Goal: Task Accomplishment & Management: Manage account settings

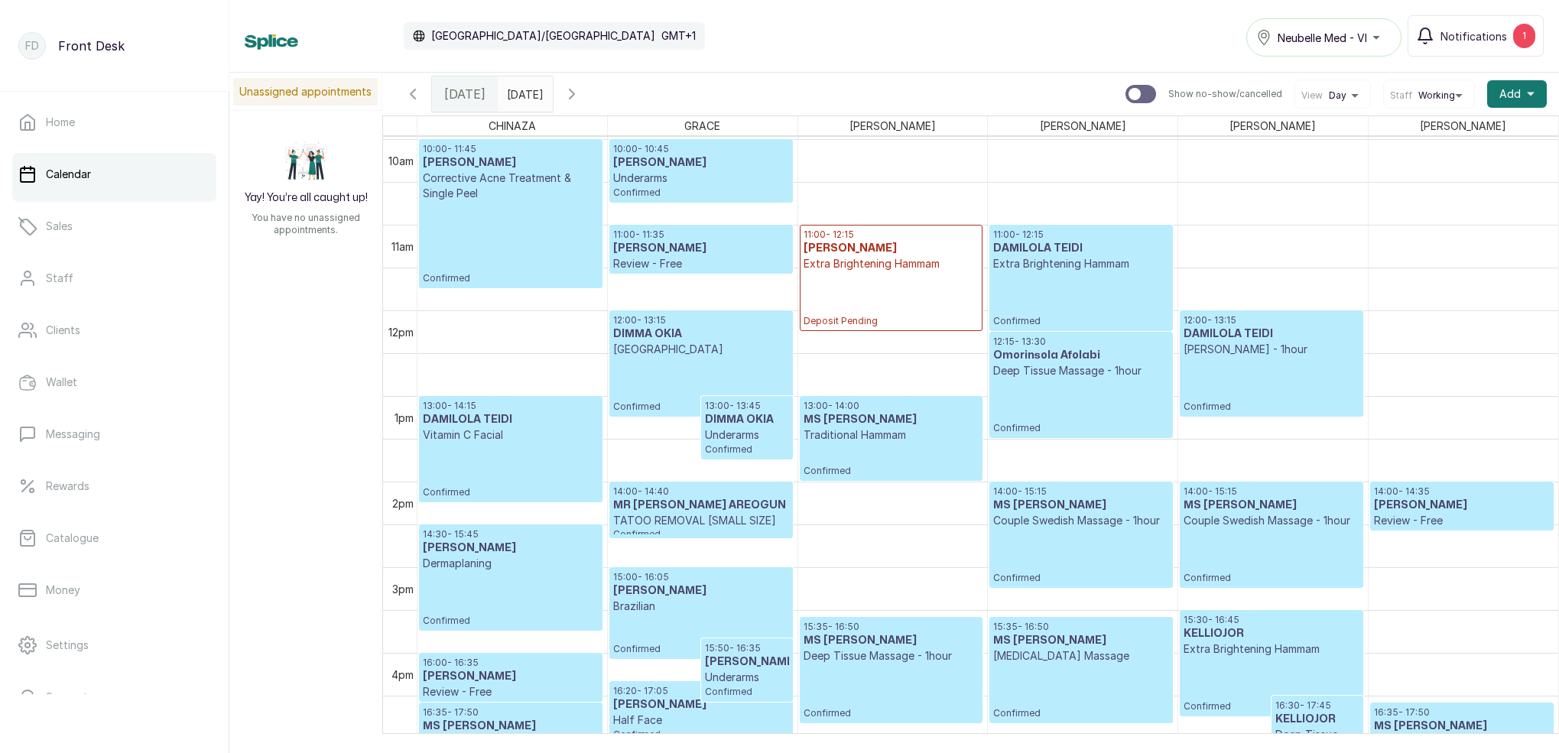
scroll to position [941, 0]
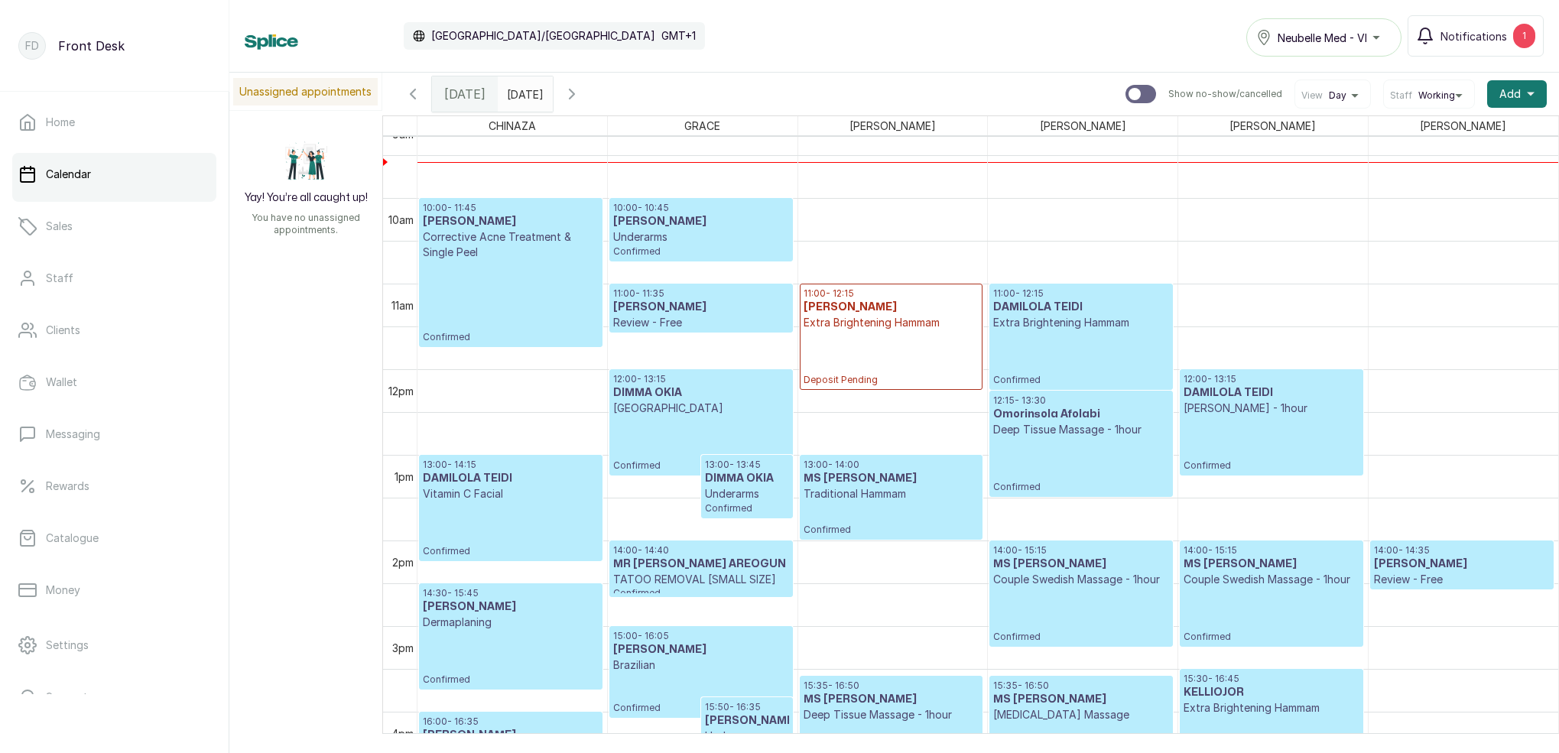
click at [1070, 425] on p "Deep Tissue Massage - 1hour" at bounding box center [1080, 429] width 175 height 15
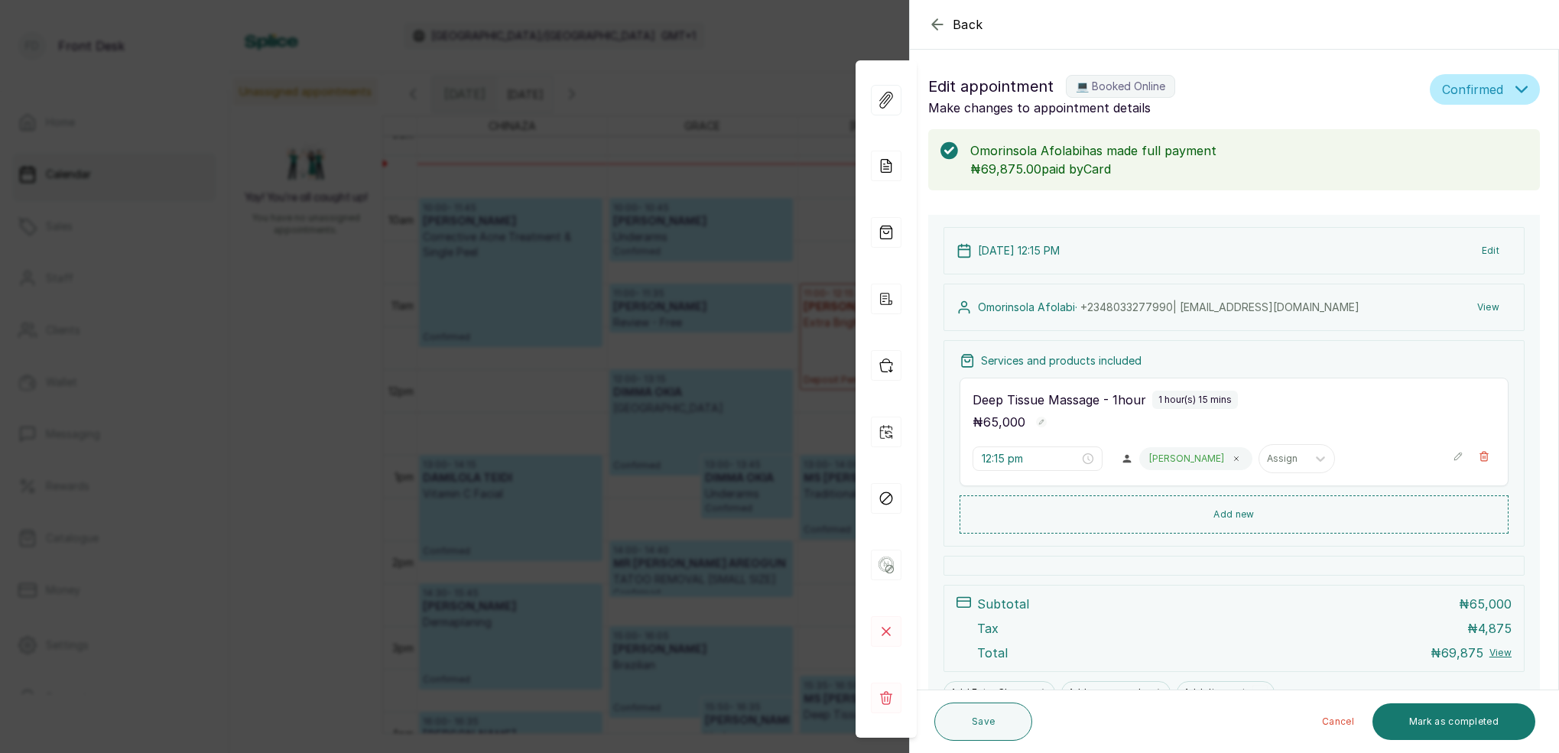
click at [721, 267] on div "Back Appointment Details Edit appointment 💻 Booked Online Make changes to appoi…" at bounding box center [779, 376] width 1559 height 753
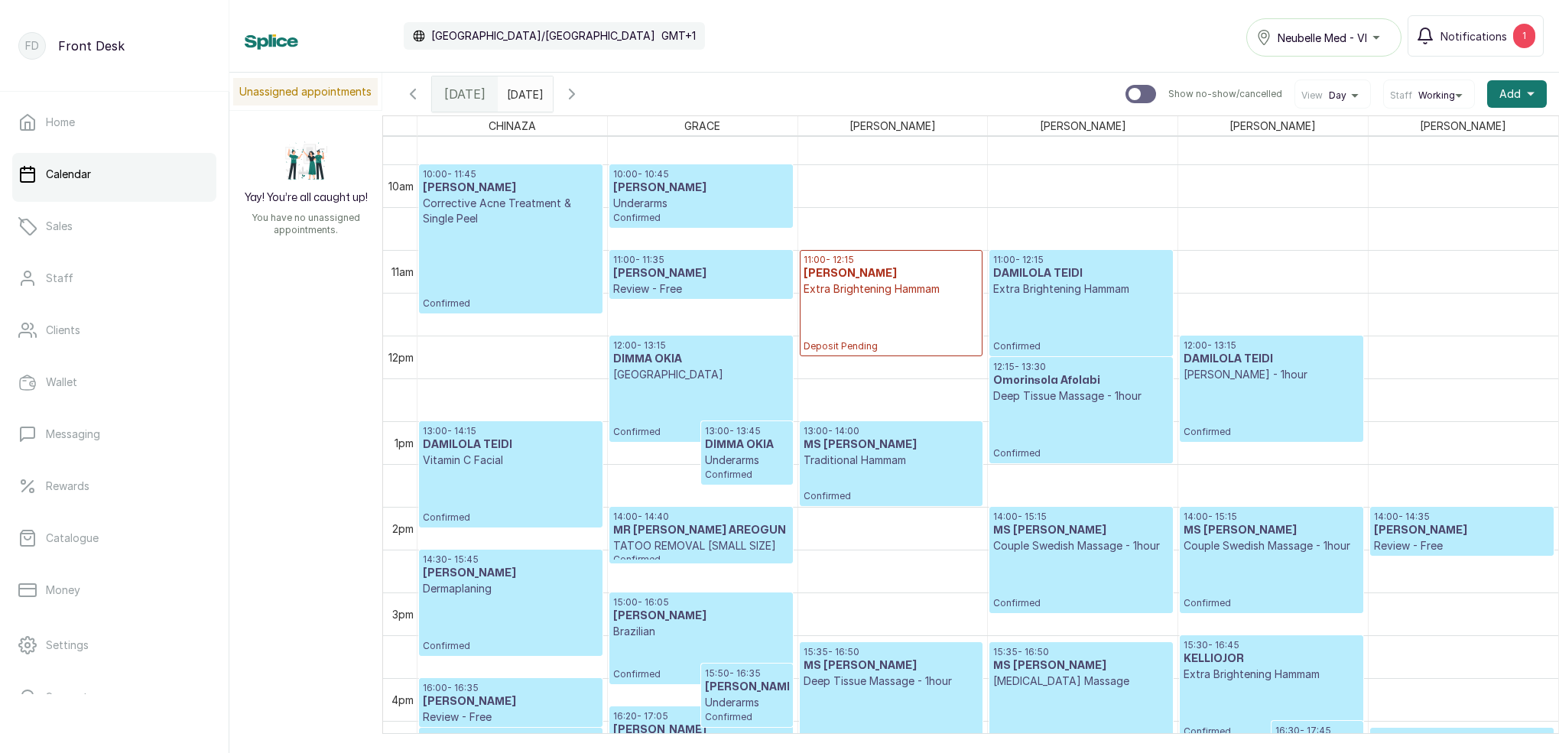
scroll to position [889, 0]
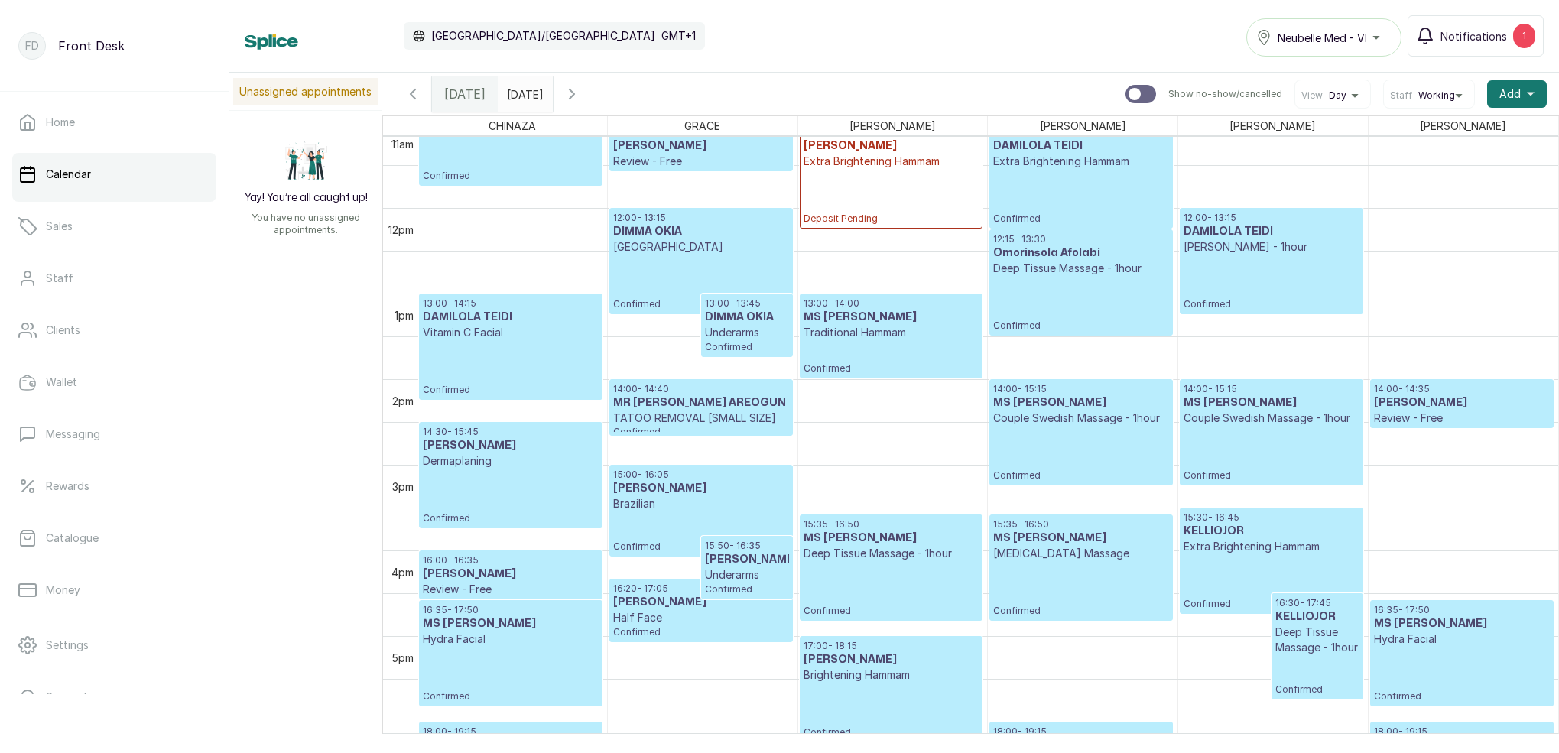
type input "dd/MM/yyyy"
click at [522, 95] on input "dd/MM/yyyy" at bounding box center [511, 90] width 24 height 26
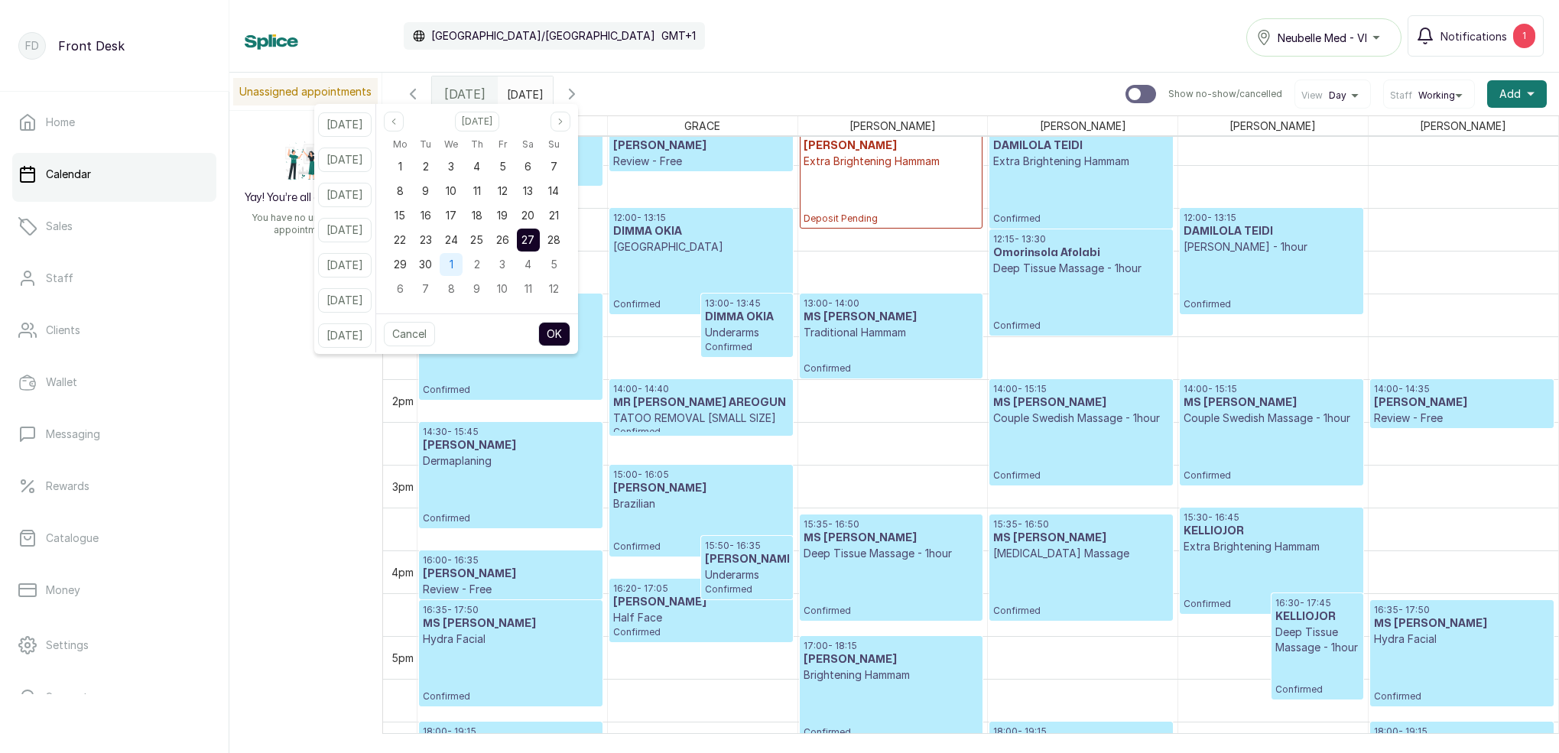
click at [463, 268] on div "1" at bounding box center [451, 264] width 23 height 23
click at [570, 336] on button "OK" at bounding box center [554, 334] width 32 height 24
type input "[DATE]"
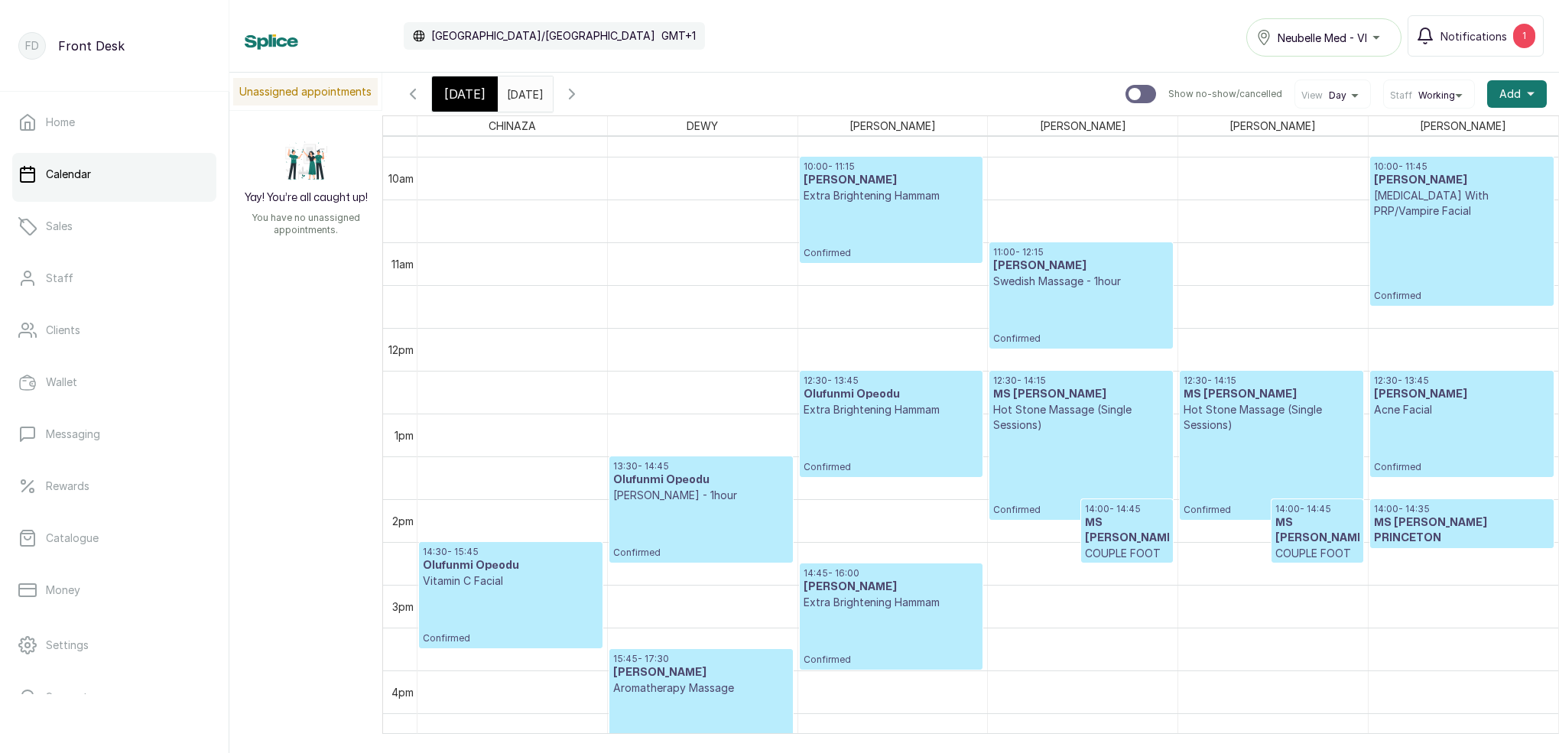
click at [1425, 200] on p "[MEDICAL_DATA] With PRP/Vampire Facial" at bounding box center [1462, 203] width 176 height 31
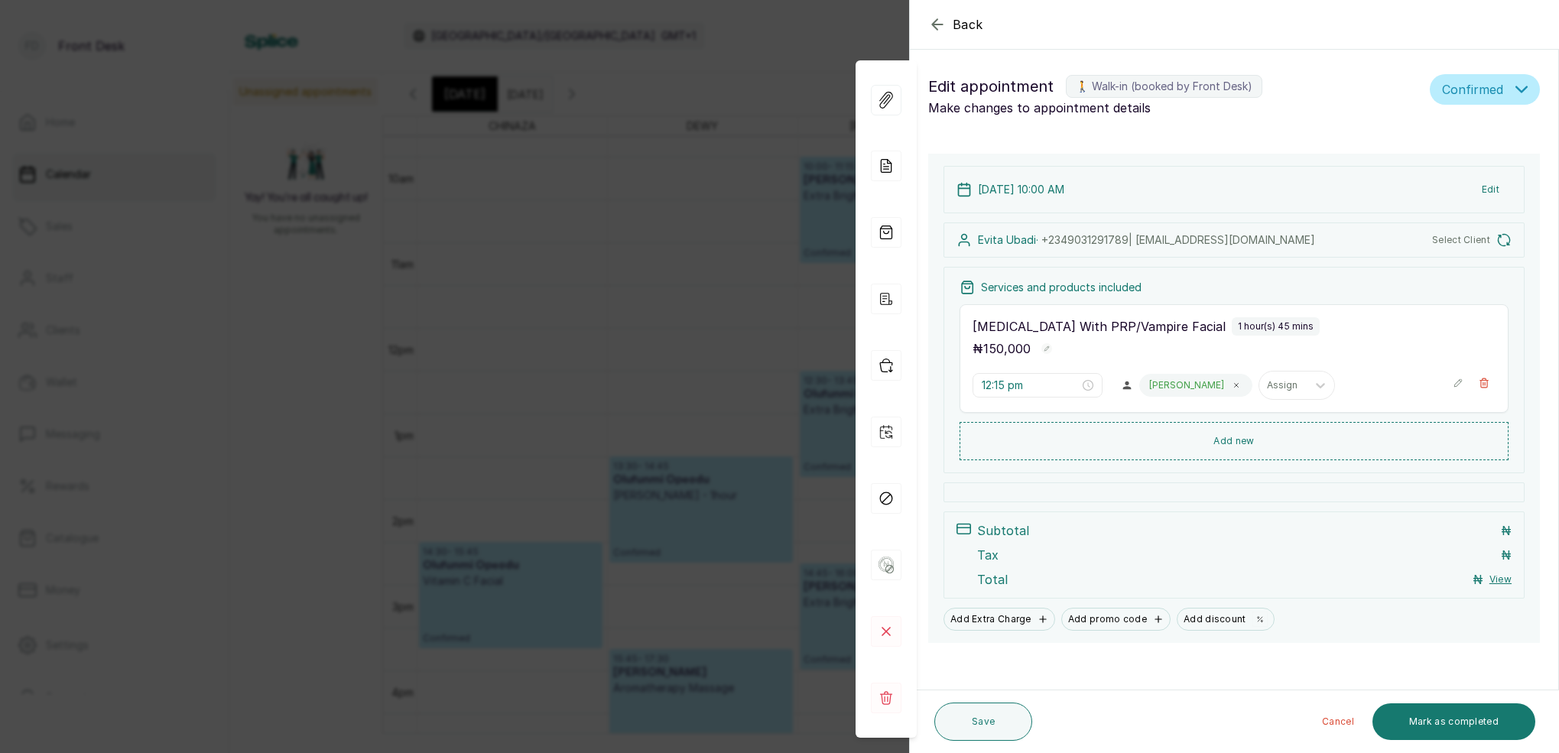
type input "10:00 am"
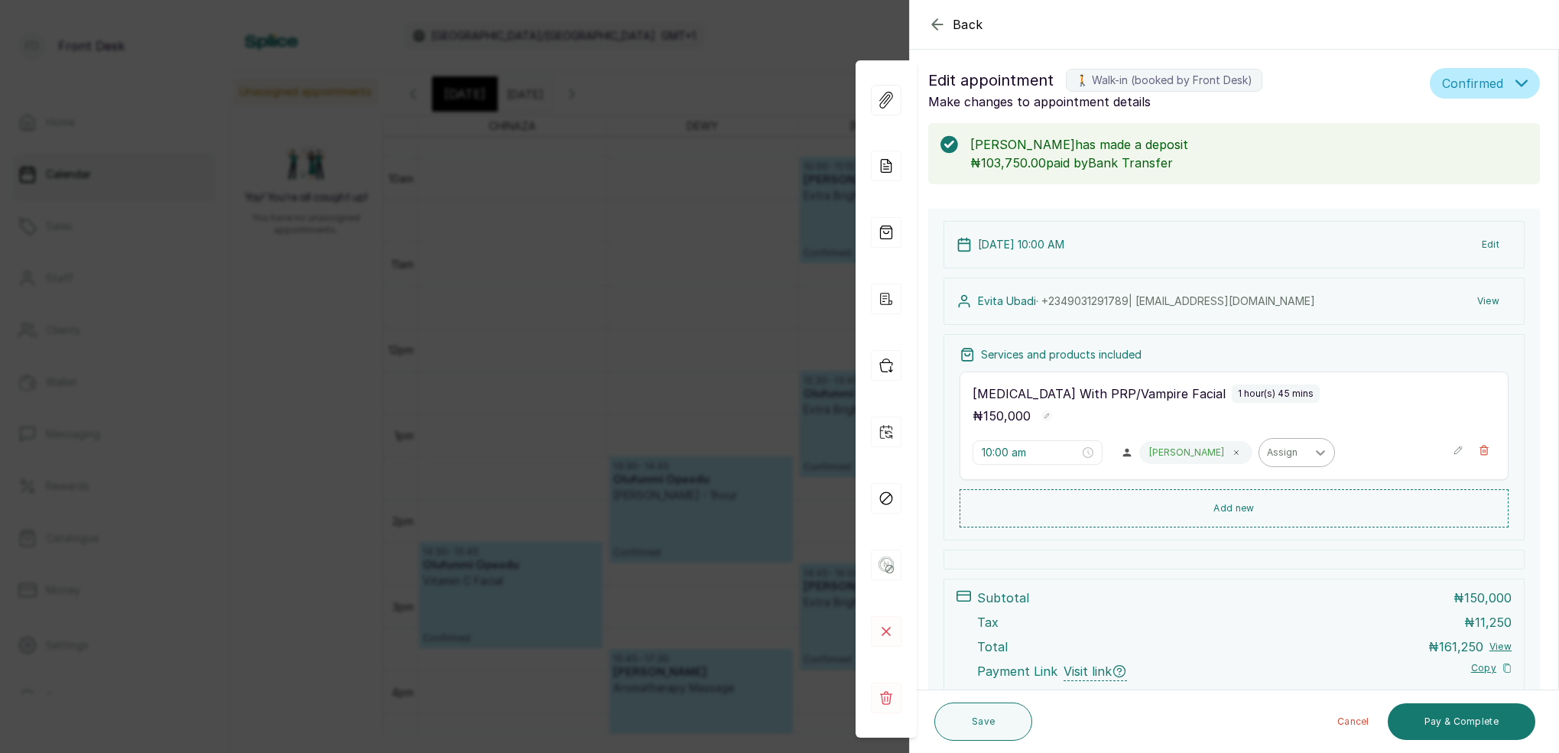
click at [1233, 454] on icon at bounding box center [1237, 453] width 8 height 8
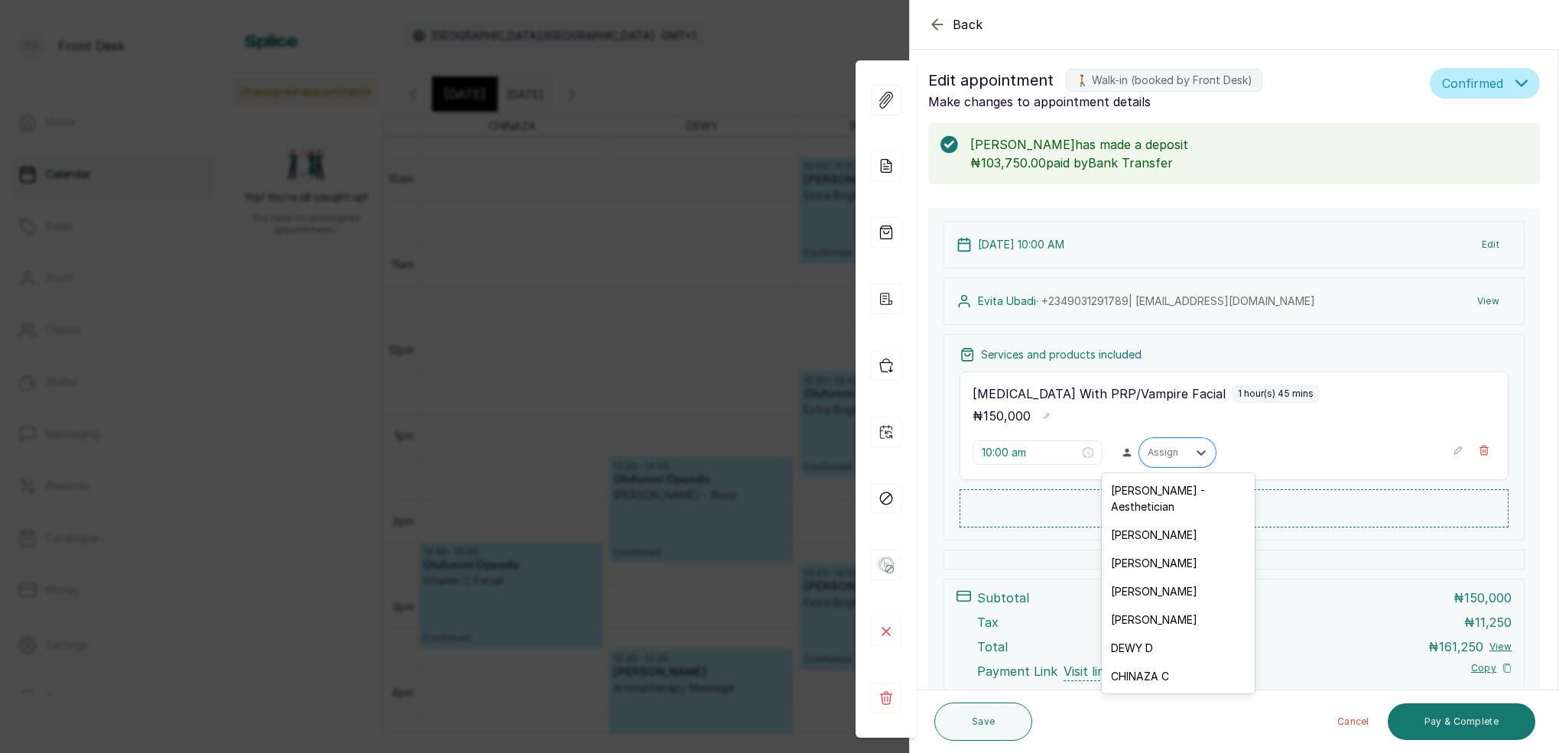
drag, startPoint x: 1178, startPoint y: 453, endPoint x: 838, endPoint y: 203, distance: 422.8
click at [1178, 453] on div at bounding box center [1164, 453] width 32 height 14
click at [1161, 662] on div "CHINAZA C" at bounding box center [1178, 676] width 153 height 28
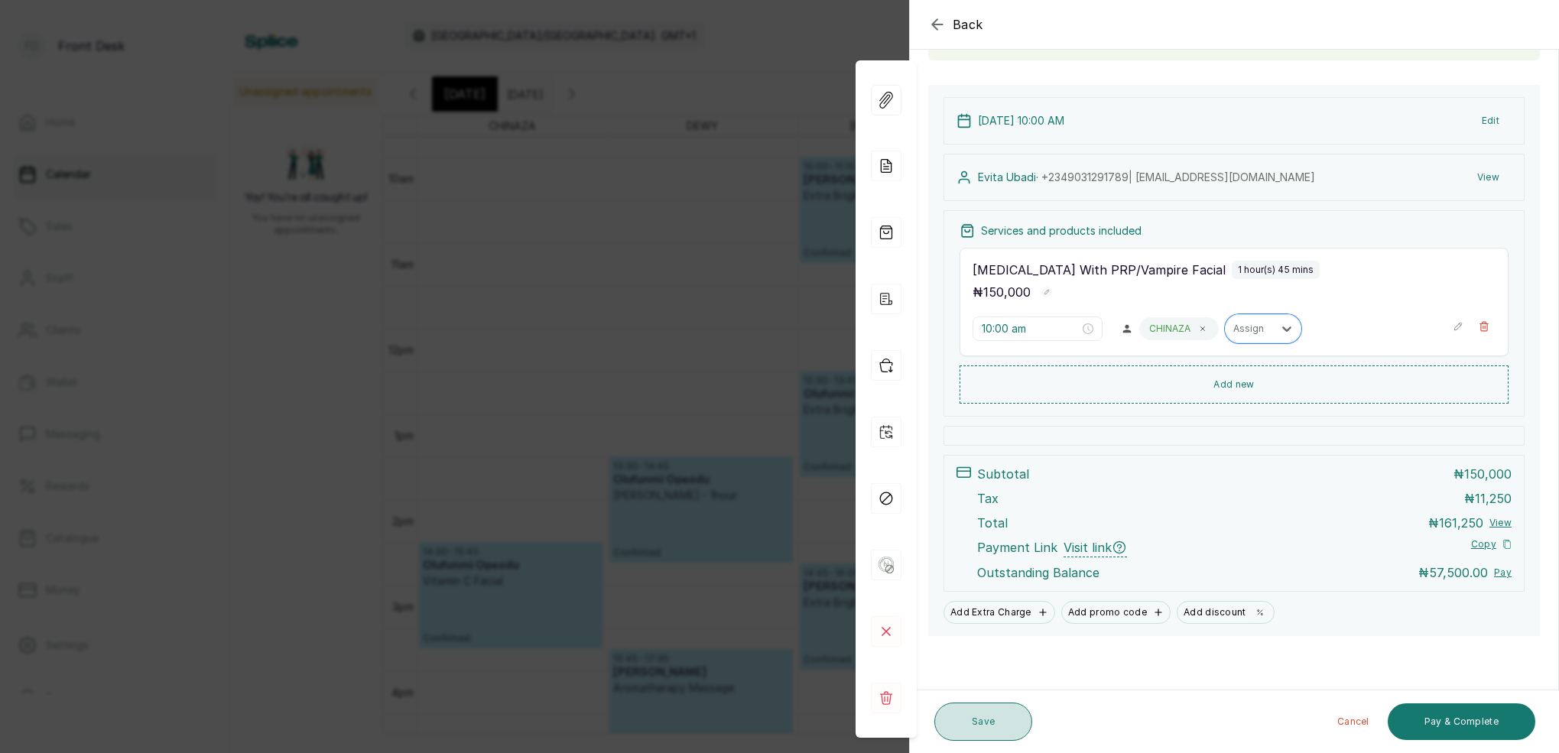
click at [1002, 718] on button "Save" at bounding box center [984, 722] width 98 height 38
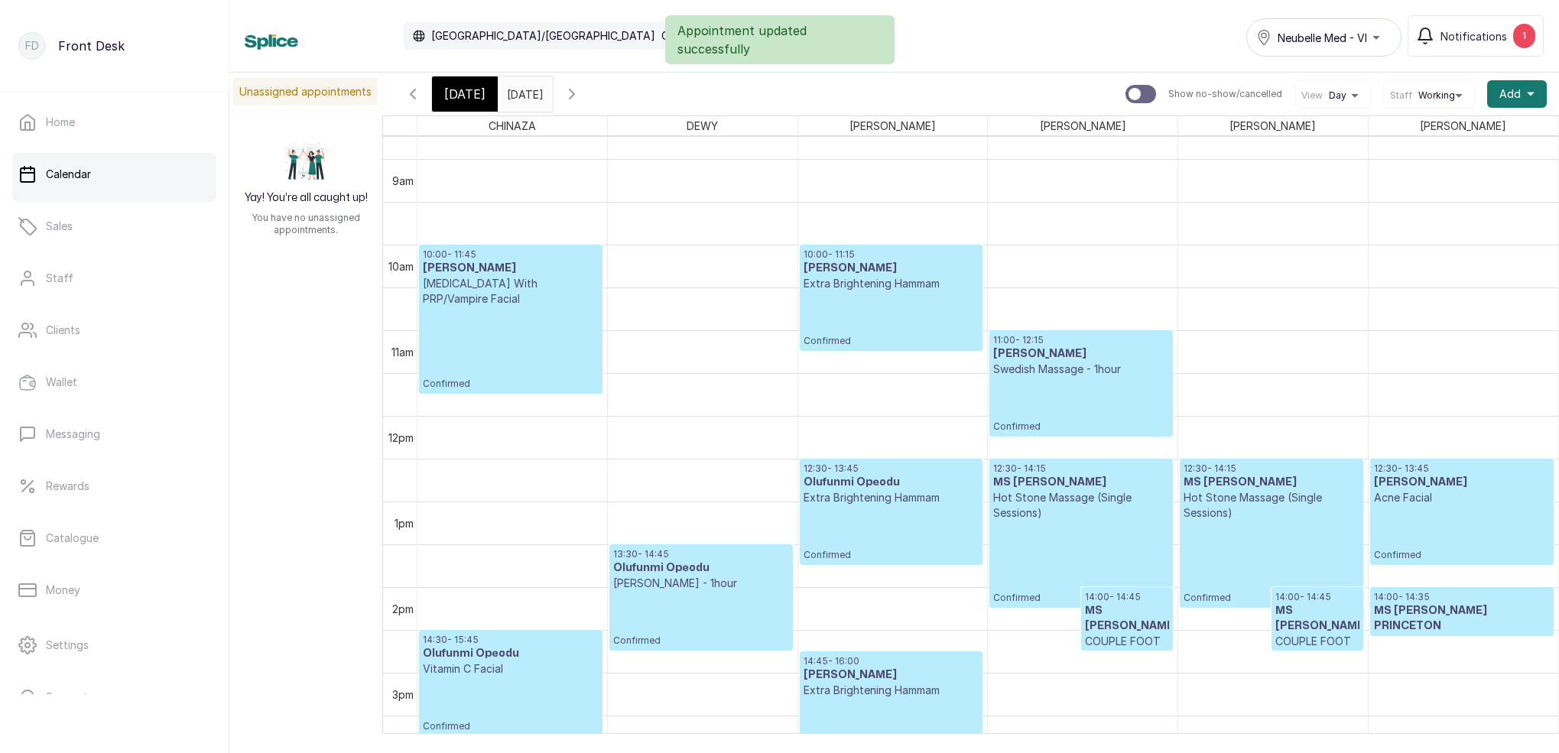
drag, startPoint x: 457, startPoint y: 86, endPoint x: 466, endPoint y: 86, distance: 8.4
click at [457, 86] on span "[DATE]" at bounding box center [464, 94] width 41 height 18
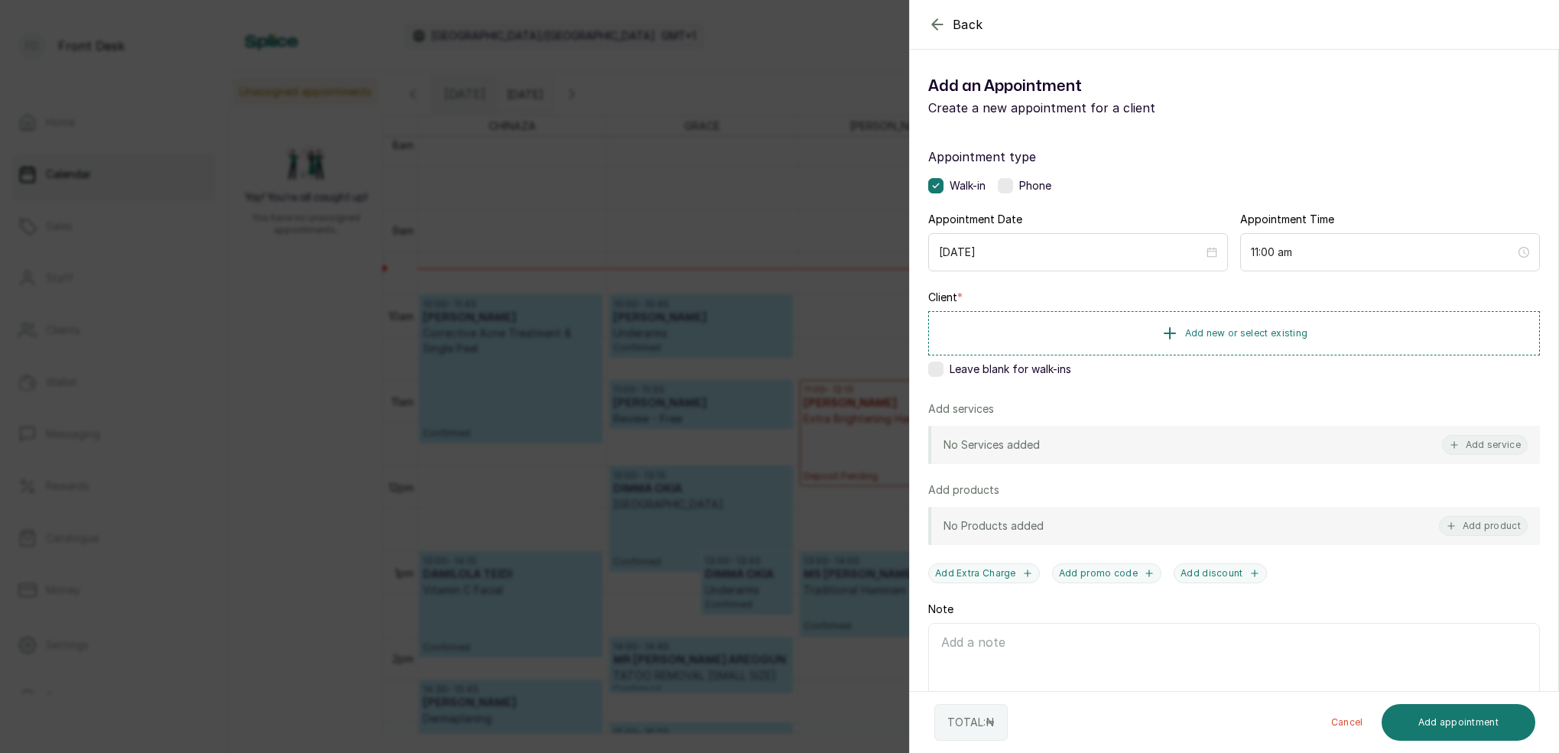
scroll to position [701, 0]
click at [802, 175] on div "Back Add Appointment Add an Appointment Create a new appointment for a client A…" at bounding box center [779, 376] width 1559 height 753
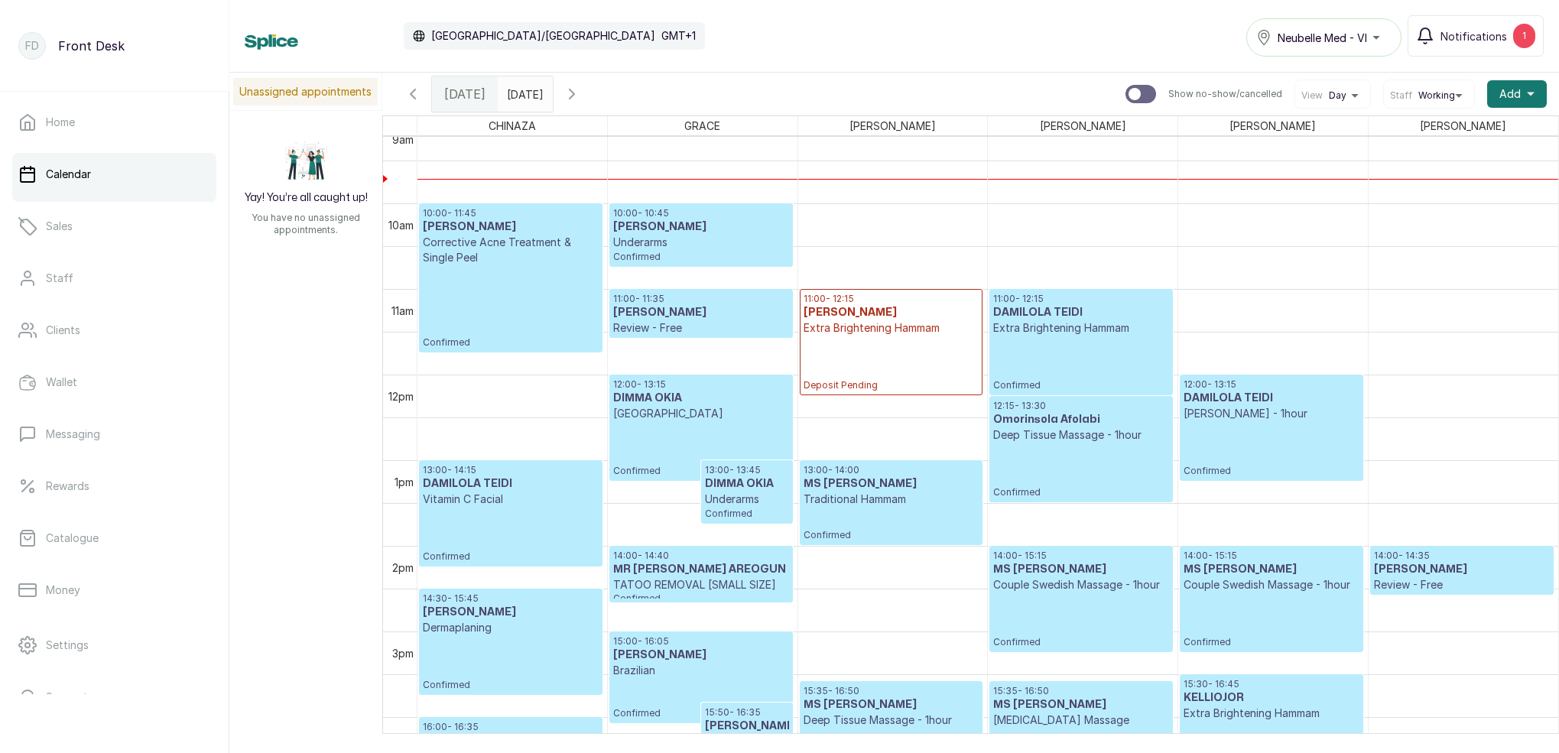
scroll to position [789, 0]
click at [481, 271] on p "Confirmed" at bounding box center [511, 307] width 176 height 83
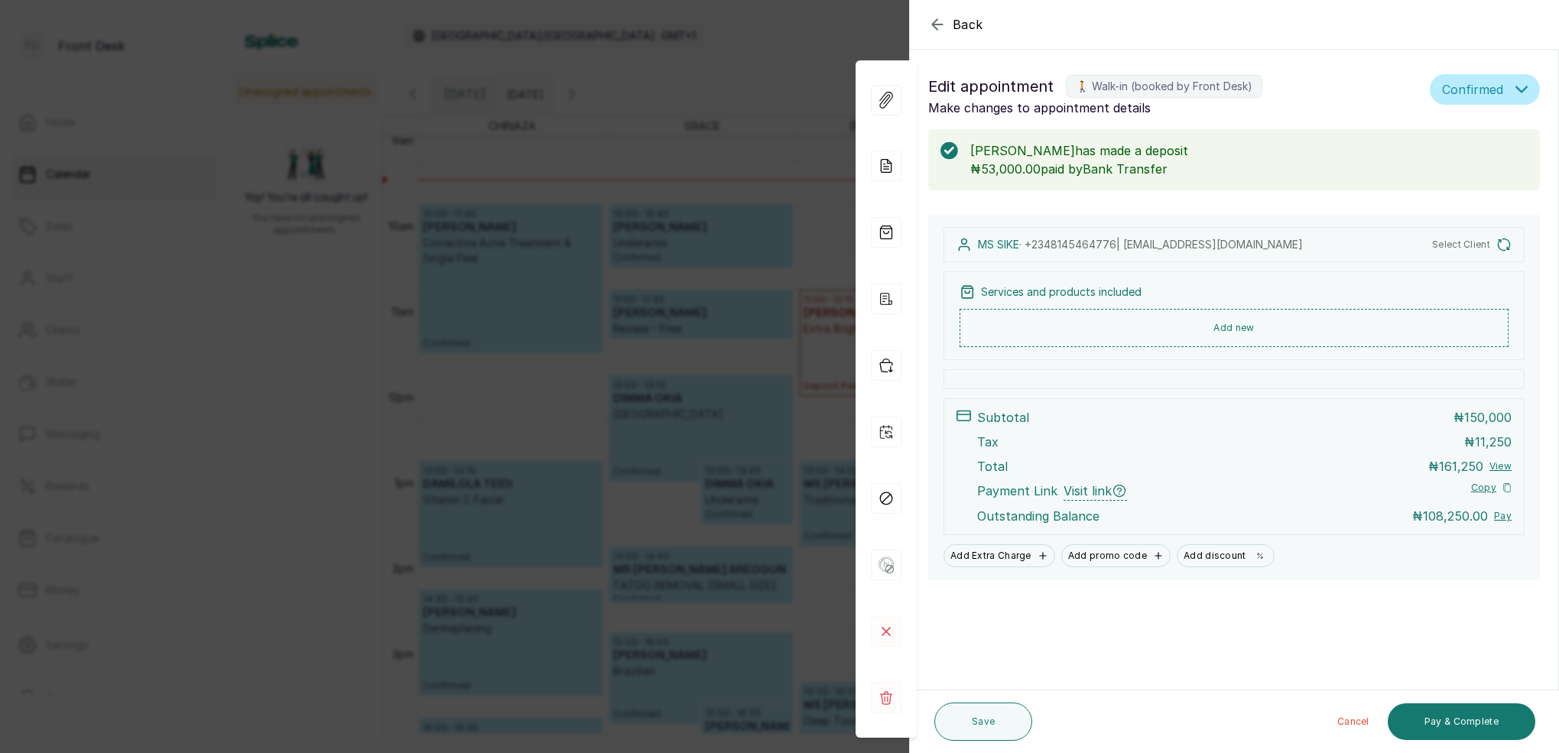
scroll to position [0, 0]
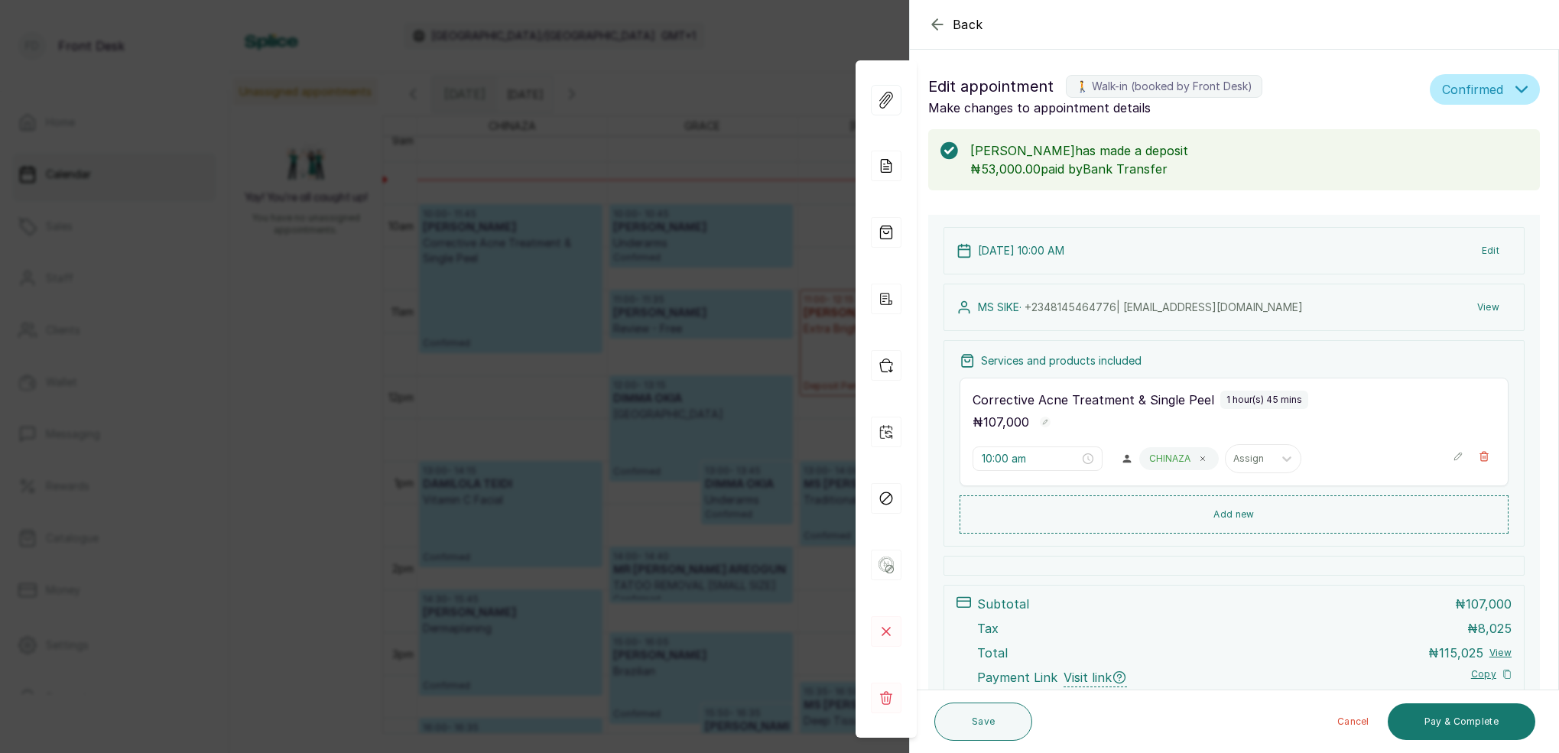
click at [798, 37] on div "Back Appointment Details Edit appointment 🚶 Walk-in (booked by Front Desk) Make…" at bounding box center [779, 376] width 1559 height 753
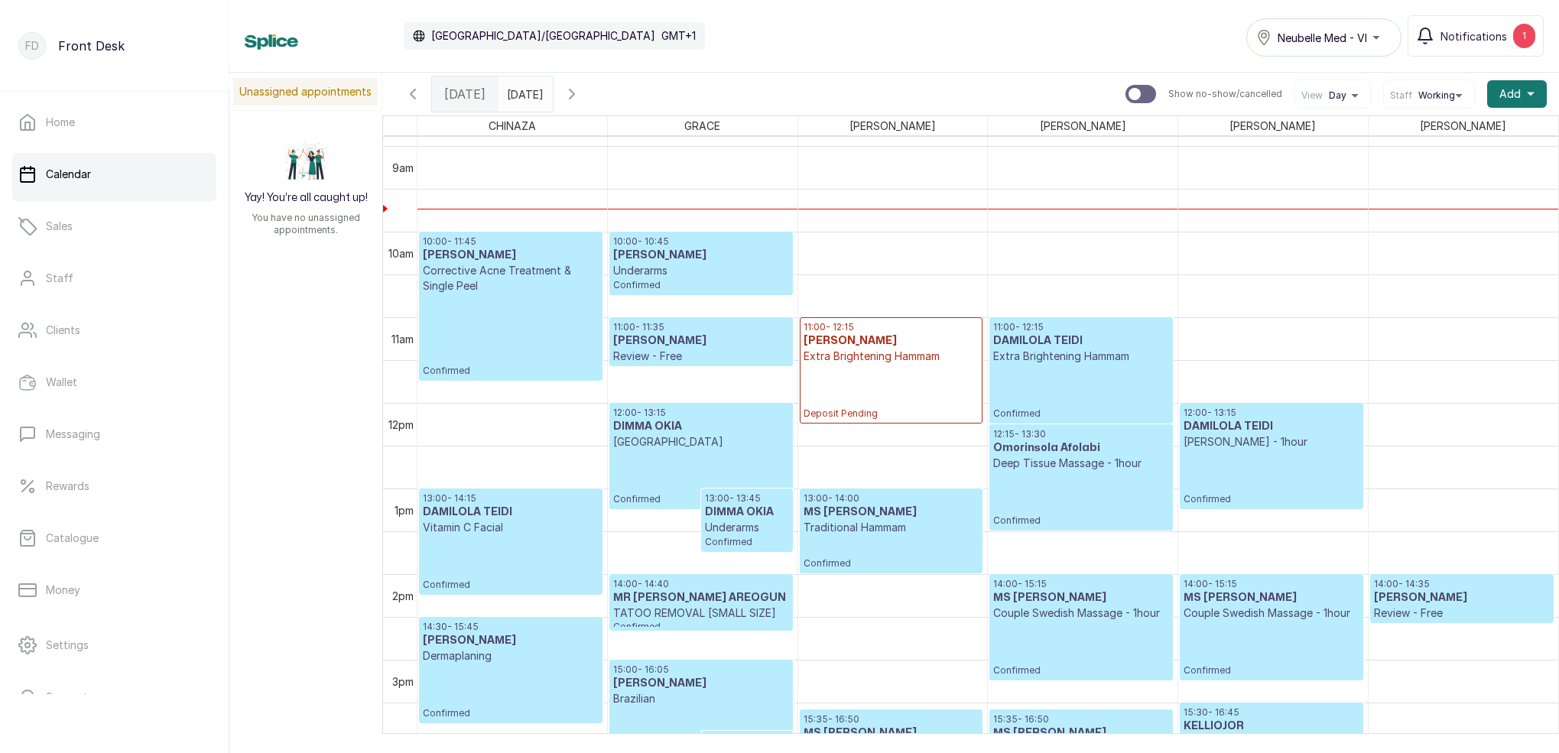
scroll to position [793, 0]
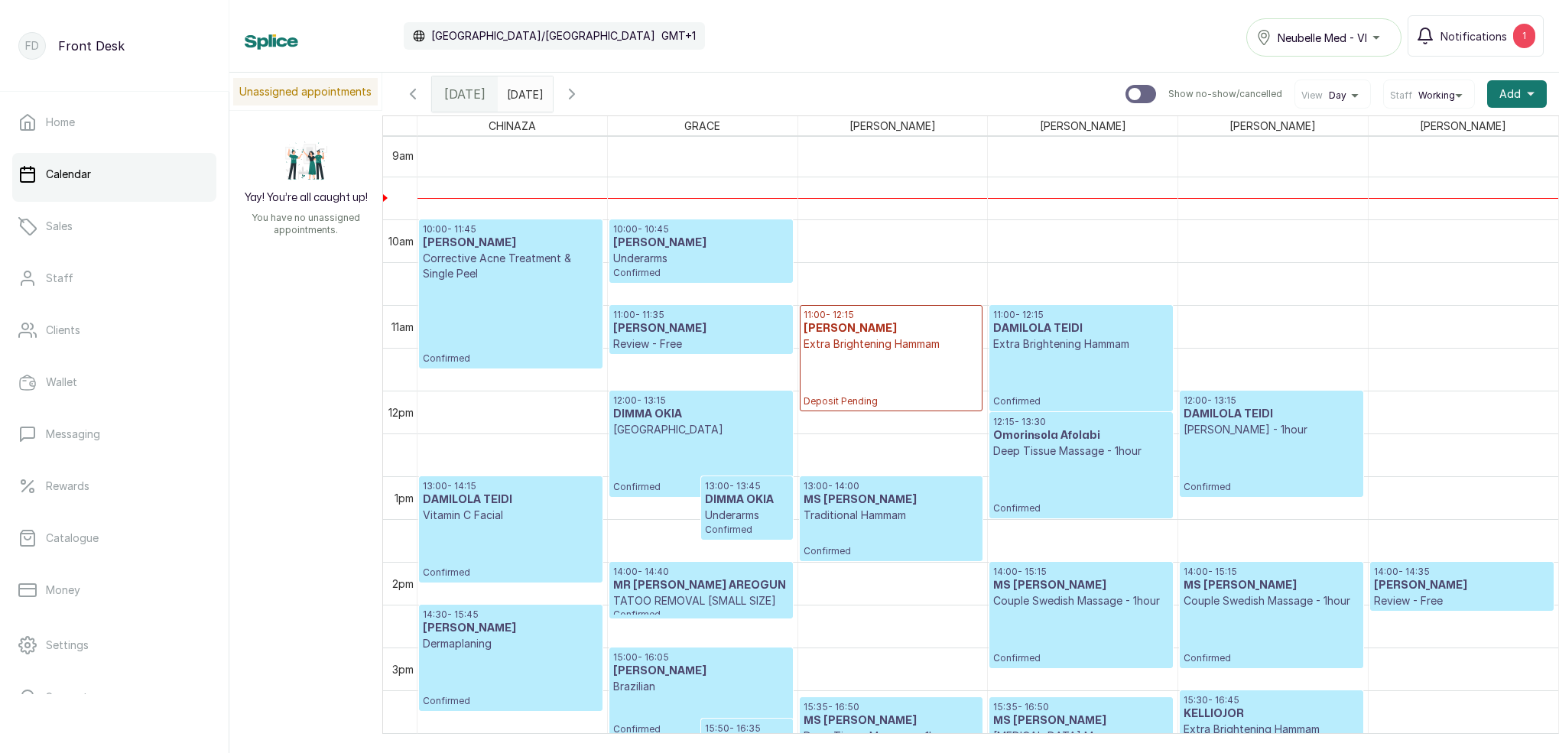
click at [889, 363] on p "Deposit Pending" at bounding box center [891, 380] width 175 height 56
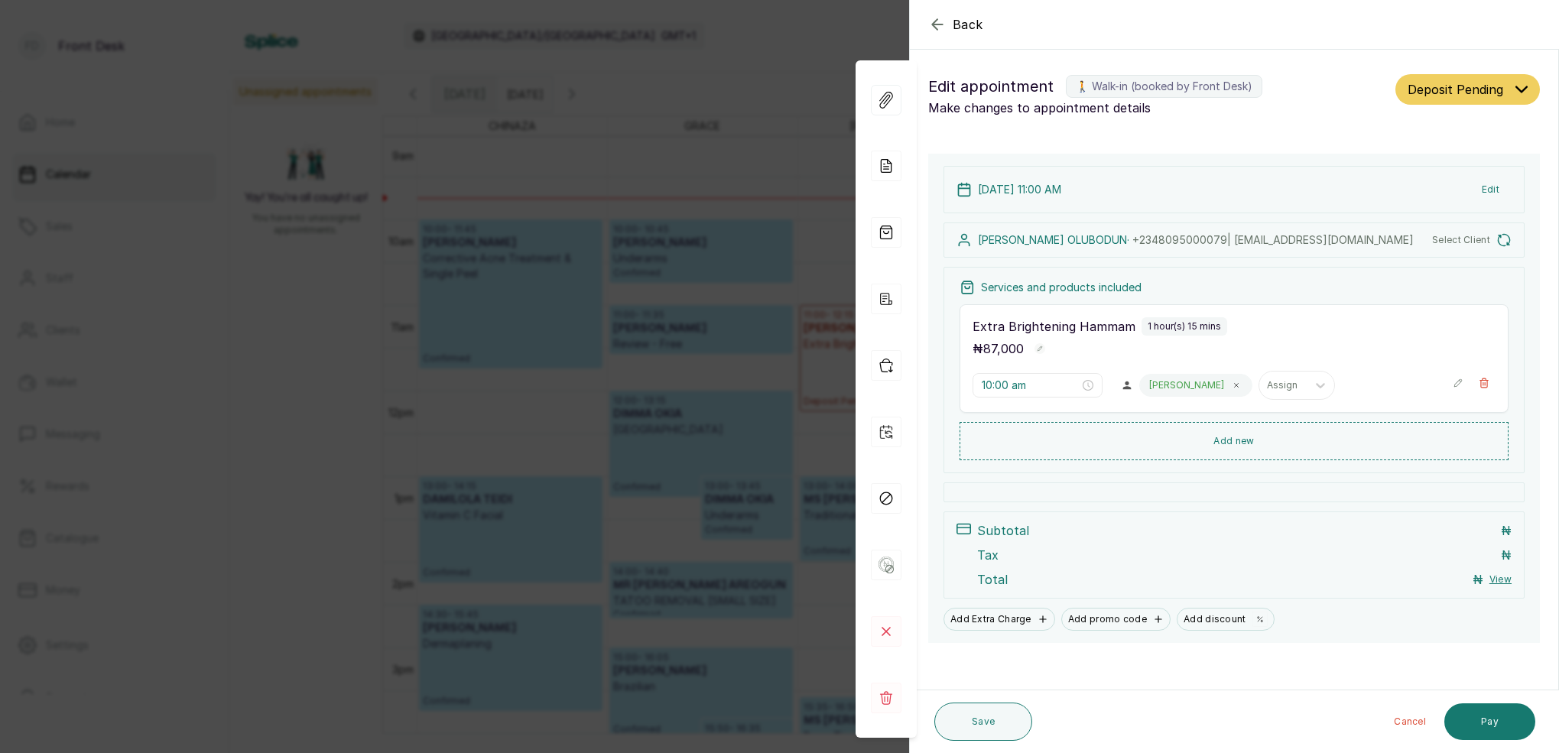
type input "11:00 am"
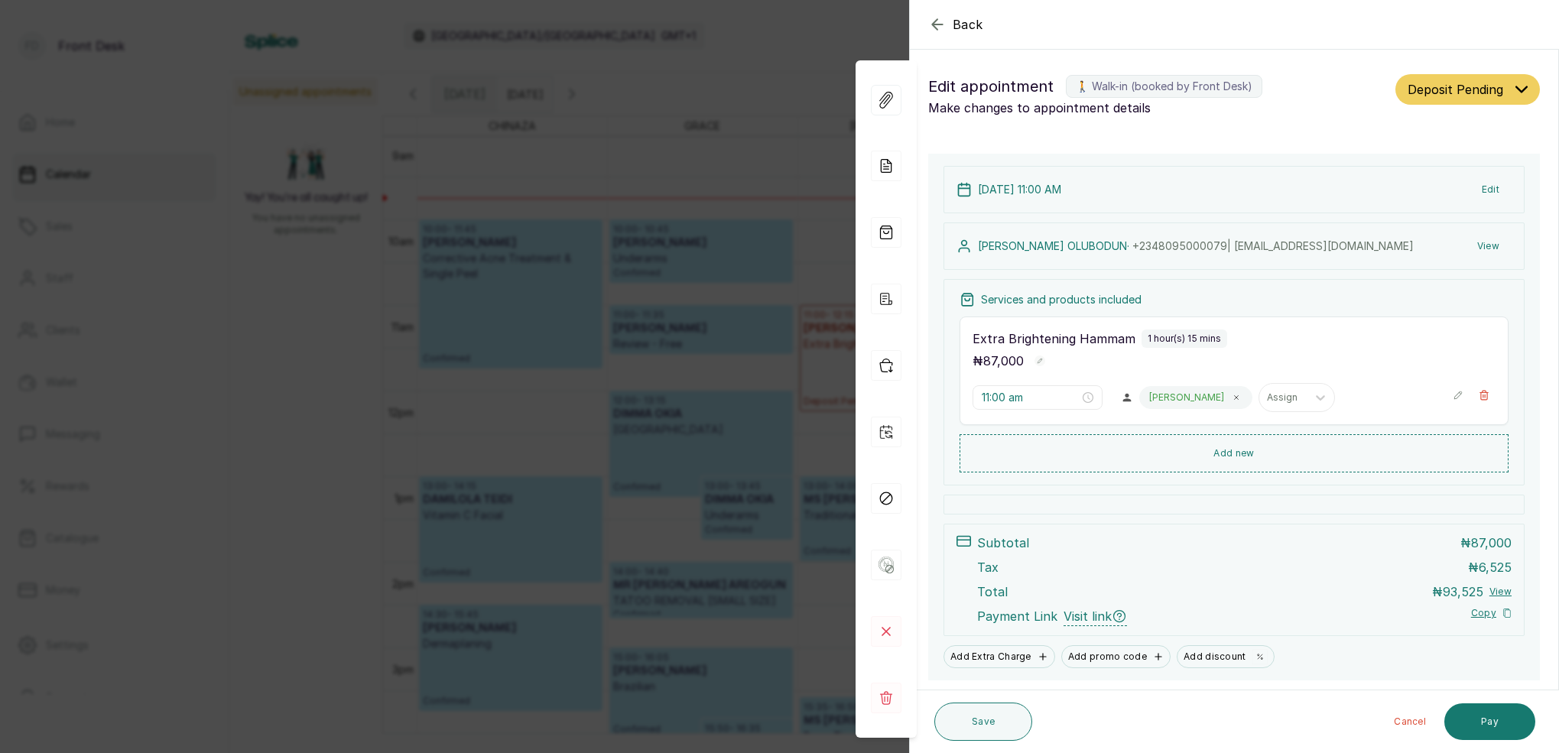
click at [413, 251] on div "Back Appointment Details Edit appointment 🚶 Walk-in (booked by Front Desk) Make…" at bounding box center [779, 376] width 1559 height 753
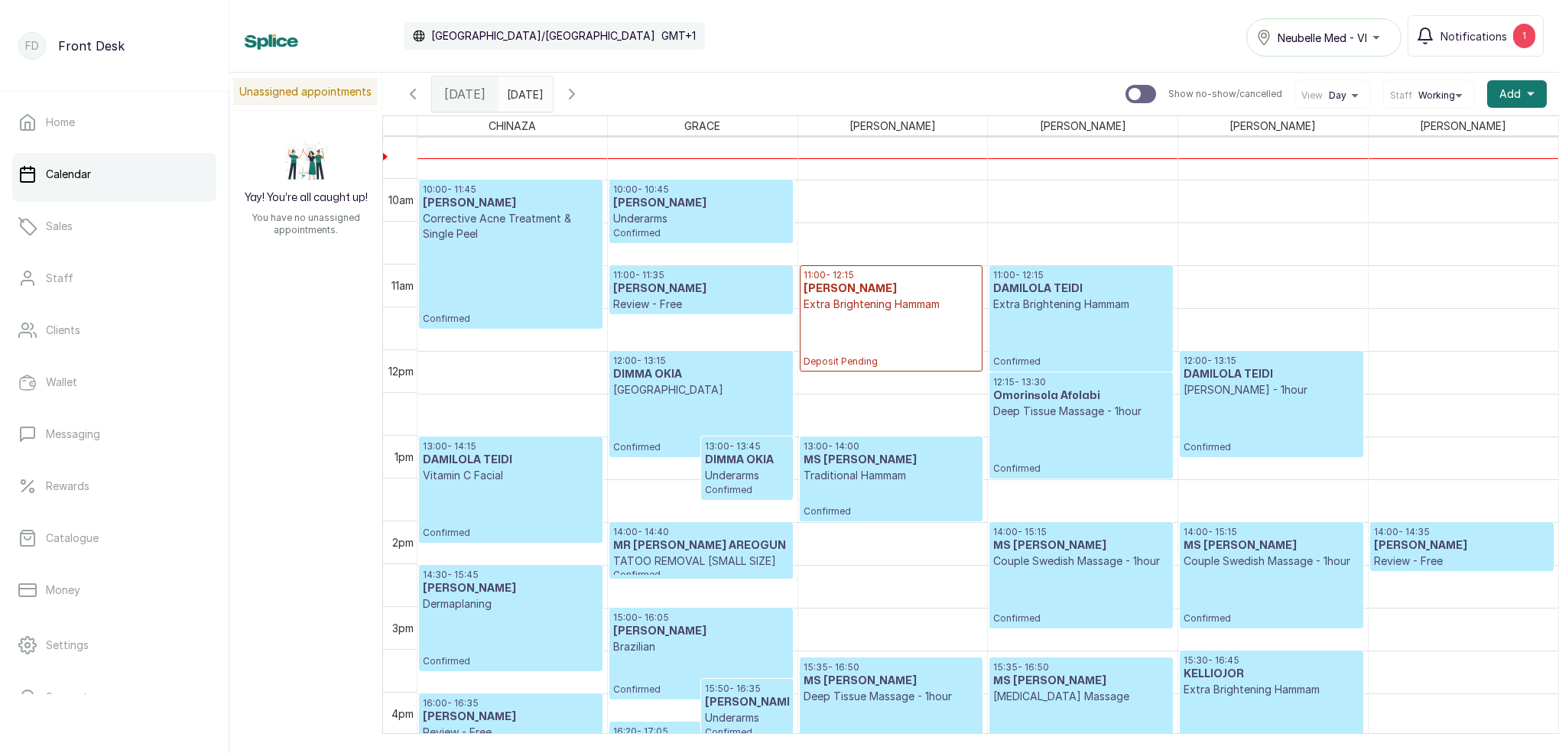
scroll to position [815, 0]
click at [687, 220] on p "Underarms" at bounding box center [700, 217] width 175 height 15
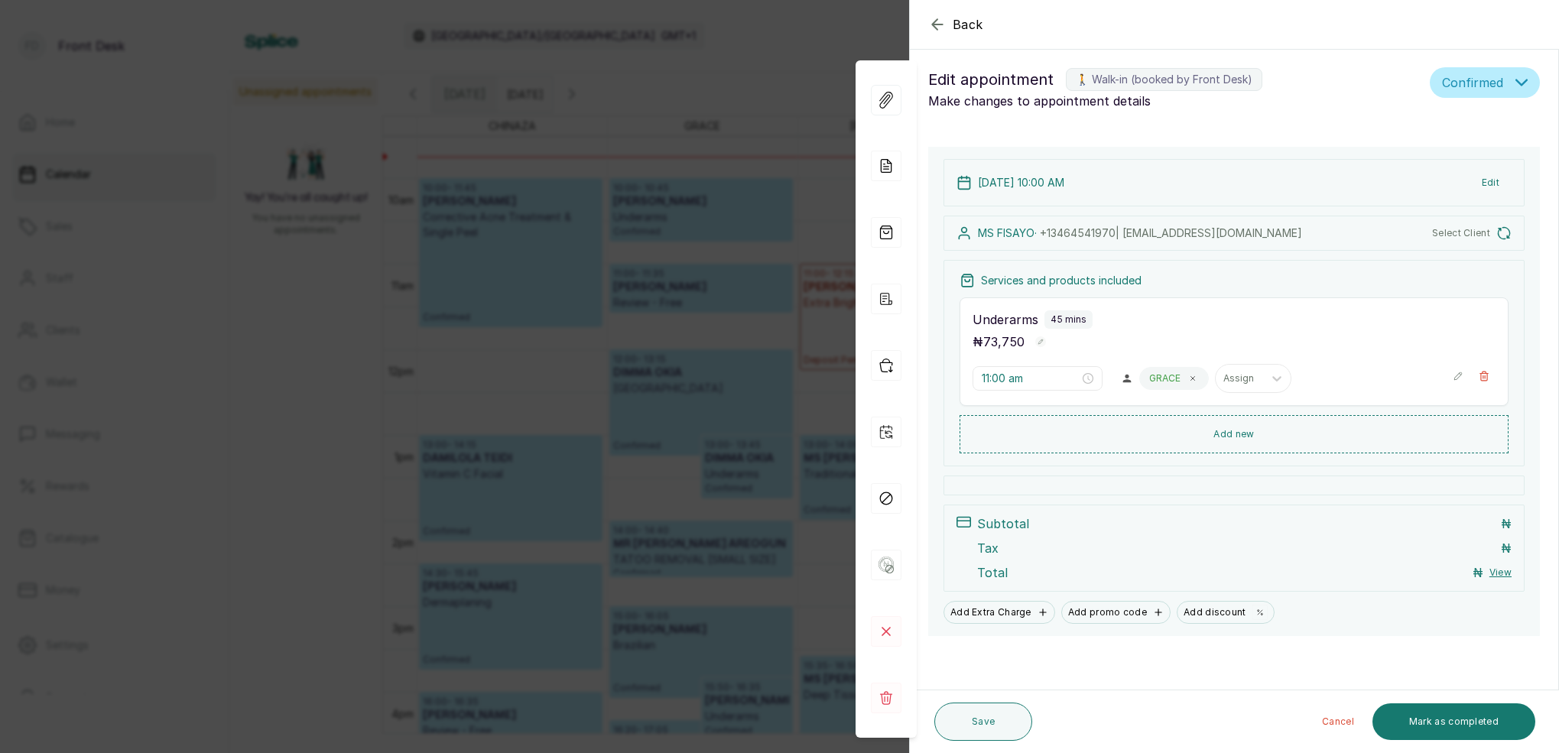
type input "10:00 am"
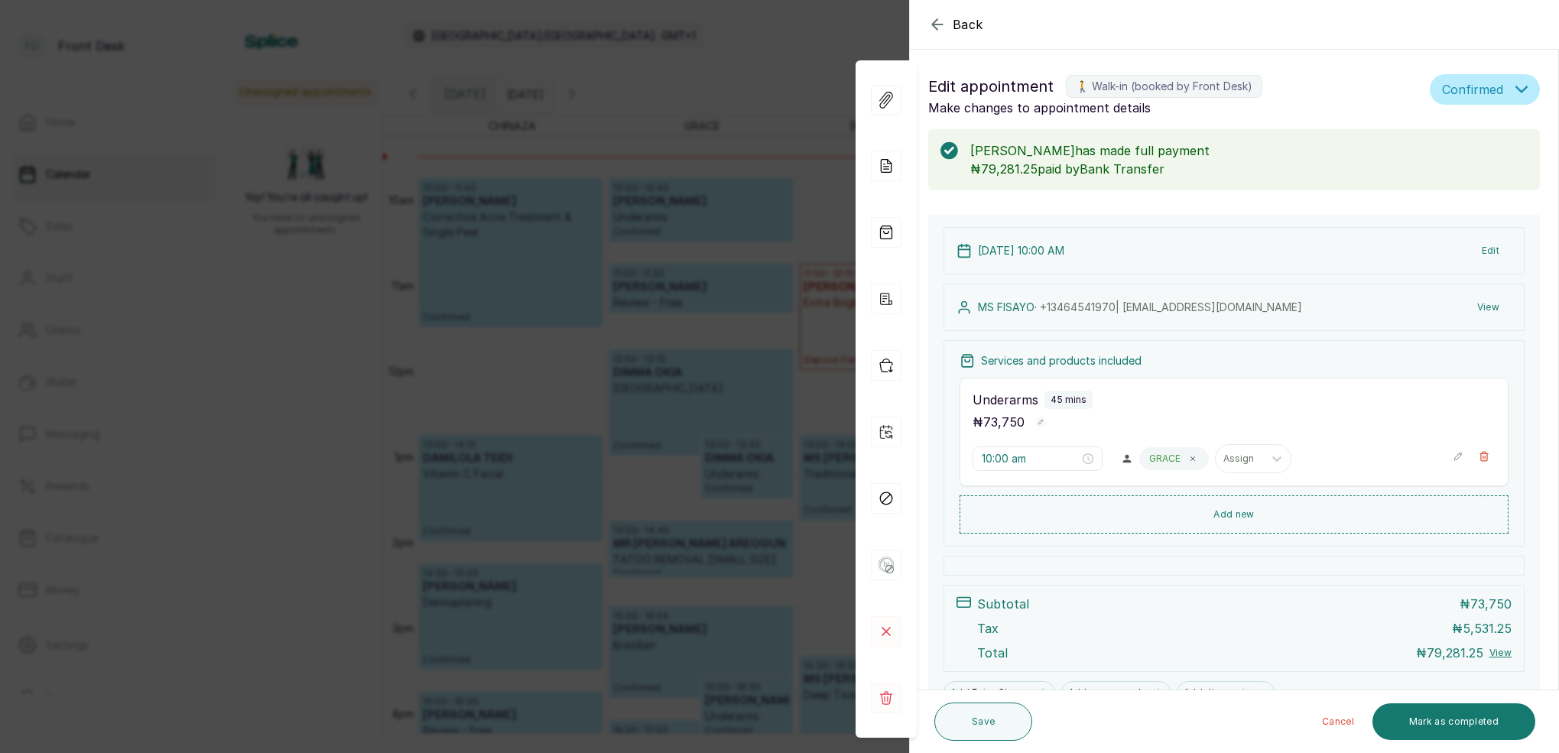
scroll to position [0, 0]
click at [736, 46] on div "Back Appointment Details Edit appointment 🚶 Walk-in (booked by Front Desk) Make…" at bounding box center [779, 376] width 1559 height 753
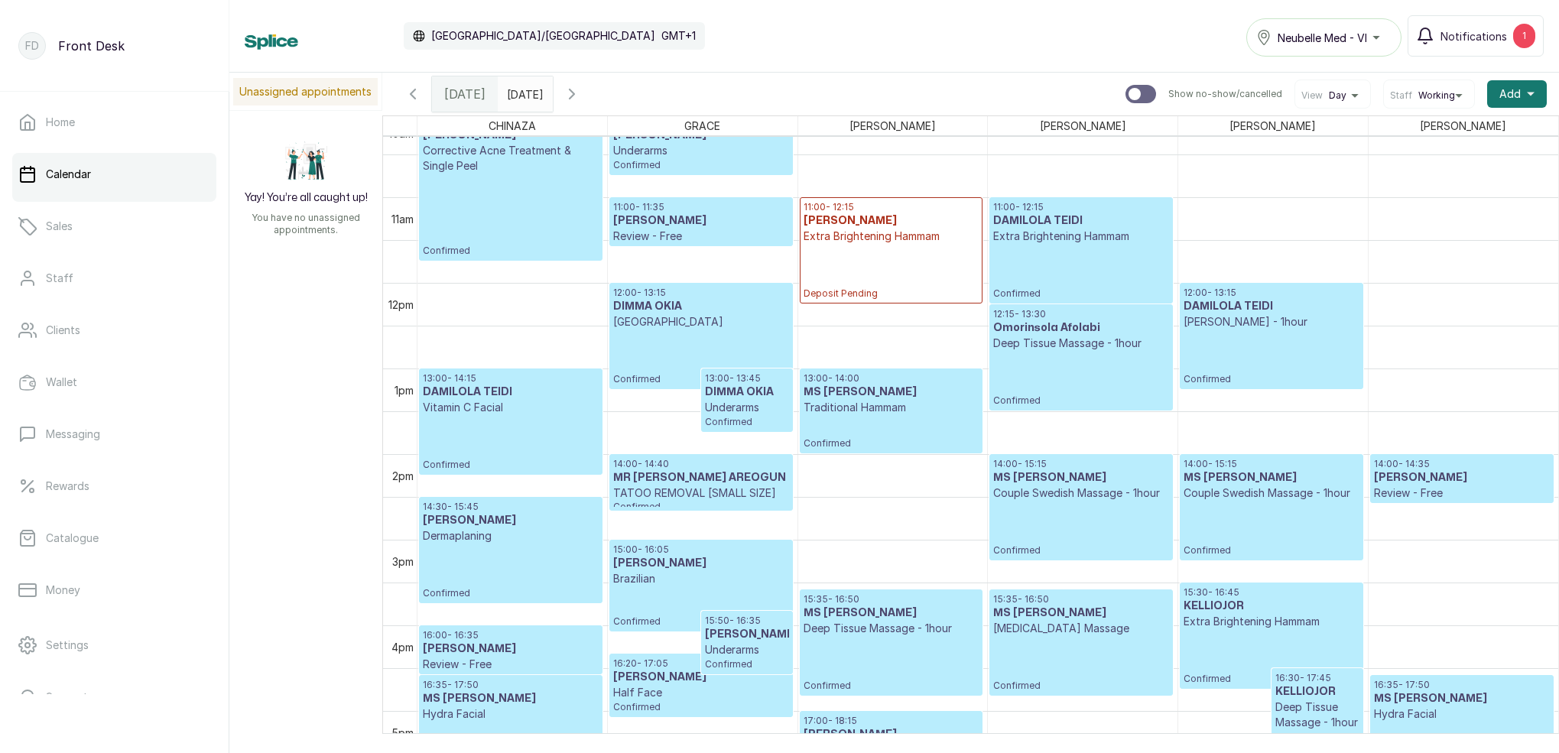
scroll to position [883, 0]
click at [701, 346] on p "Confirmed" at bounding box center [700, 357] width 175 height 56
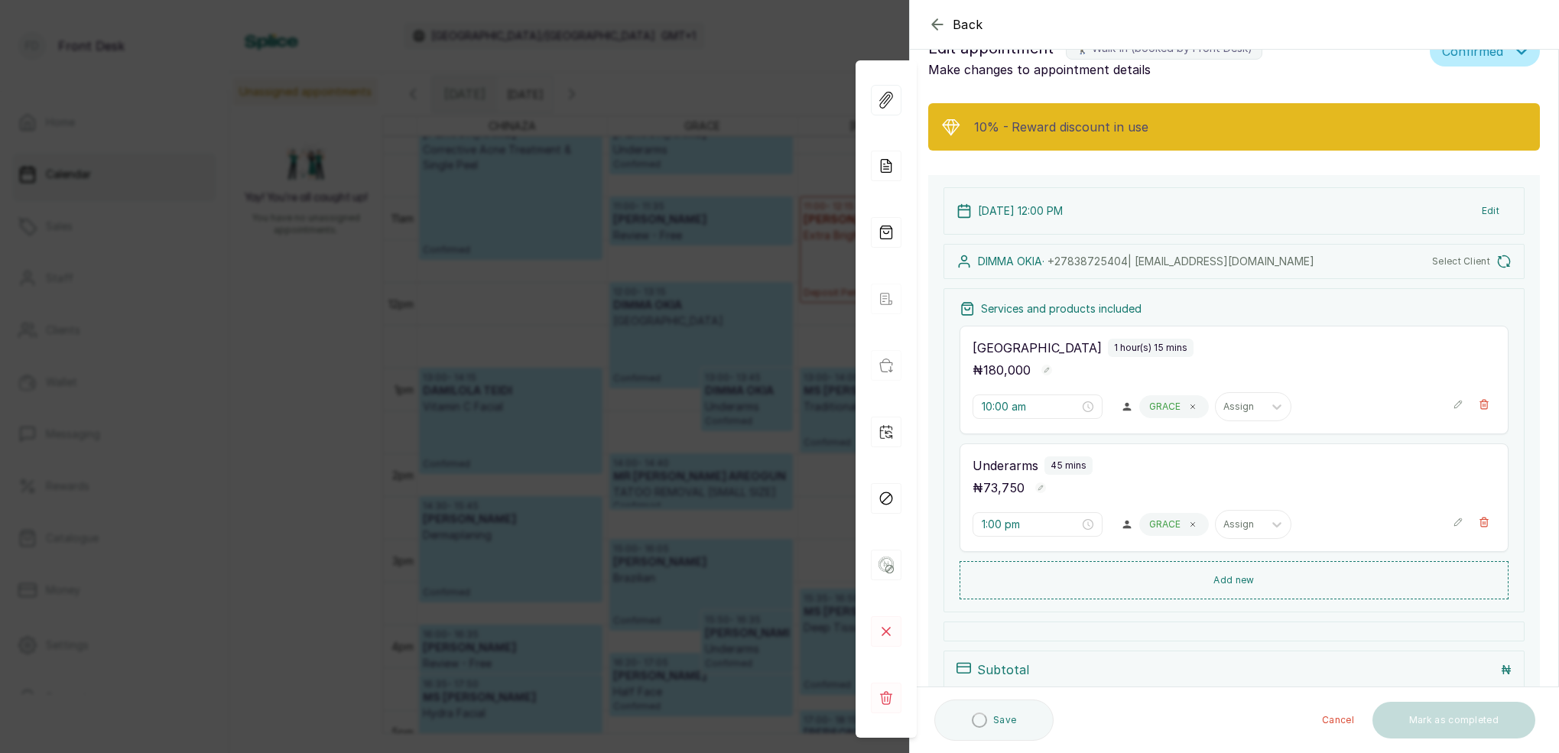
type input "12:00 pm"
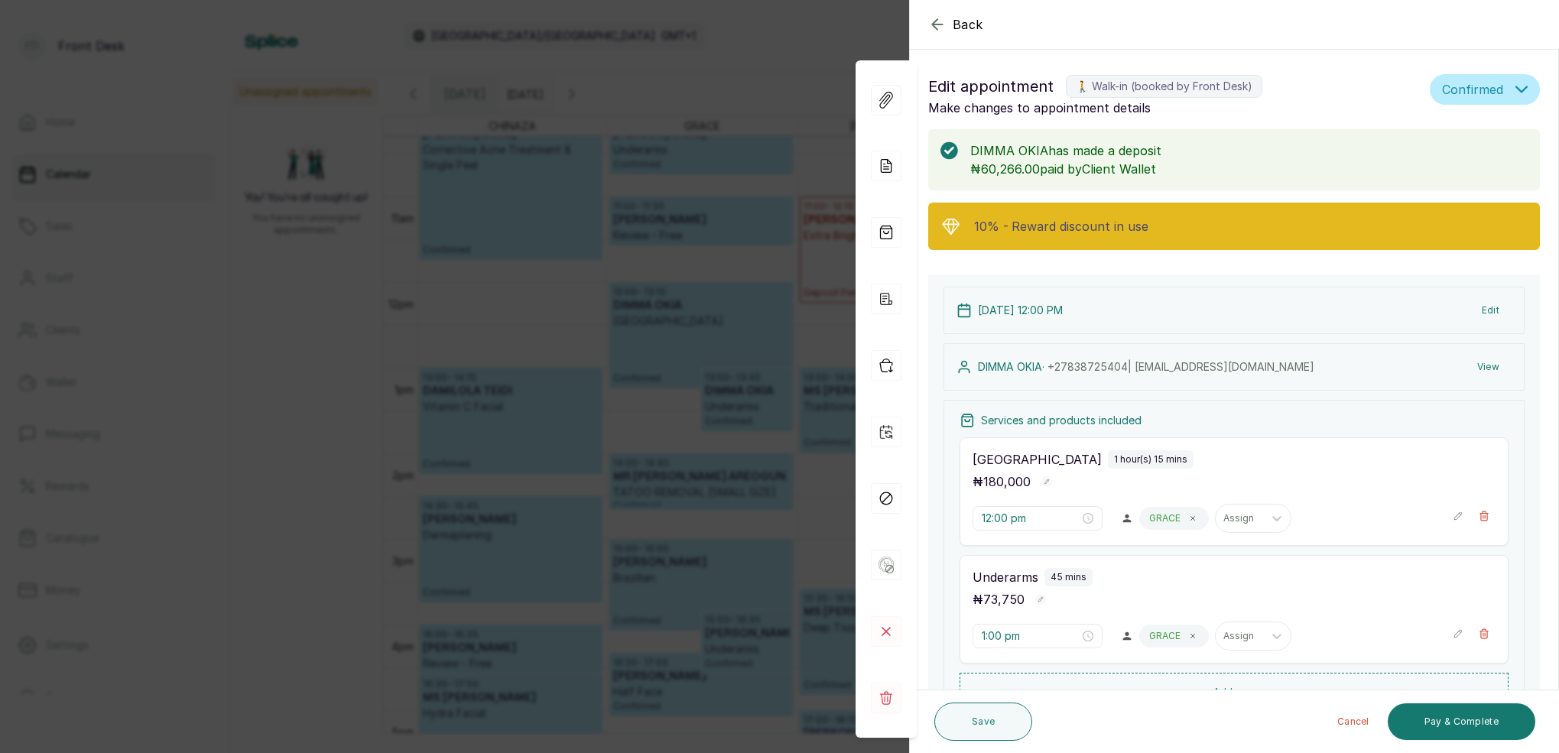
scroll to position [0, 0]
click at [739, 34] on div "Back Appointment Details Edit appointment 🚶 Walk-in (booked by Front Desk) Make…" at bounding box center [779, 376] width 1559 height 753
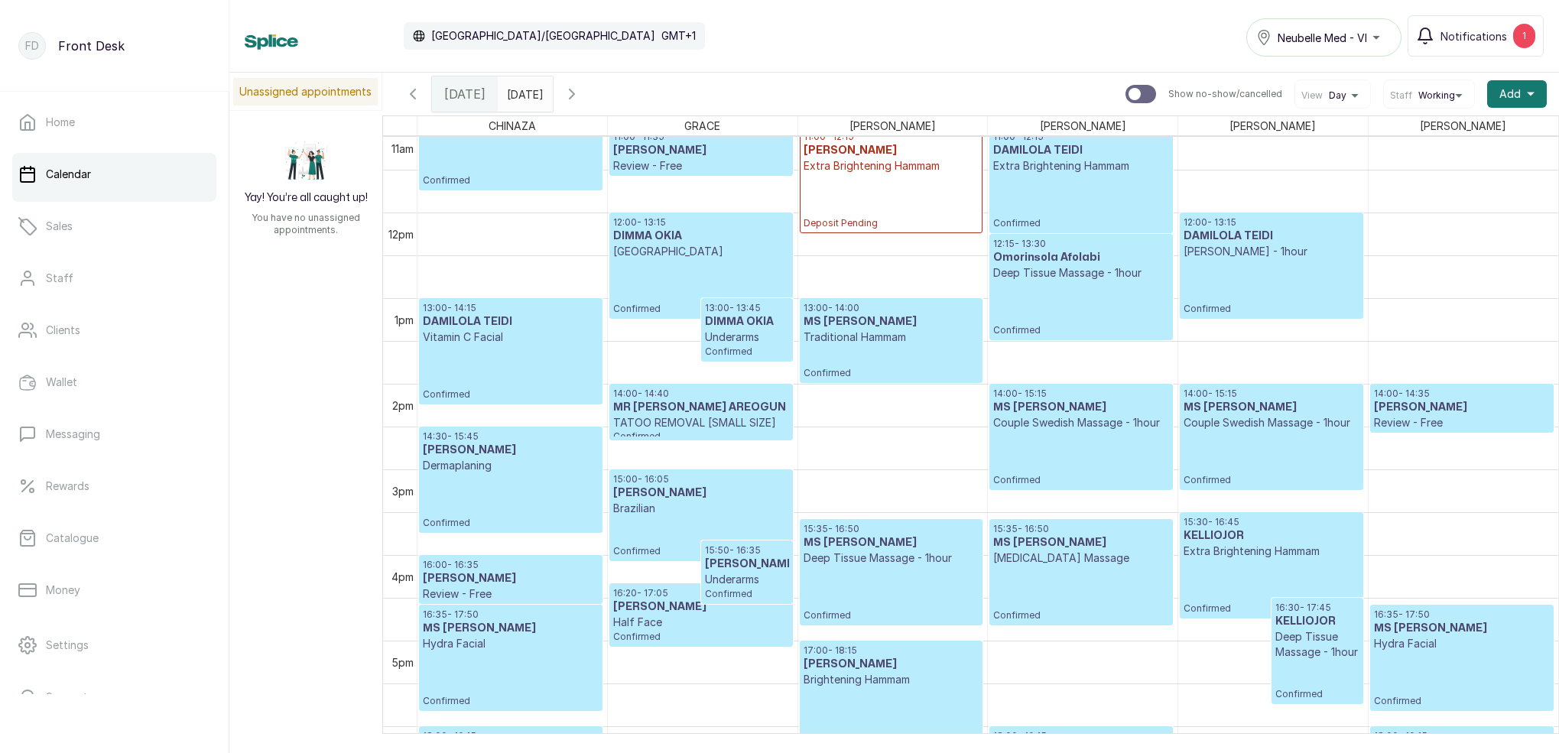
scroll to position [912, 0]
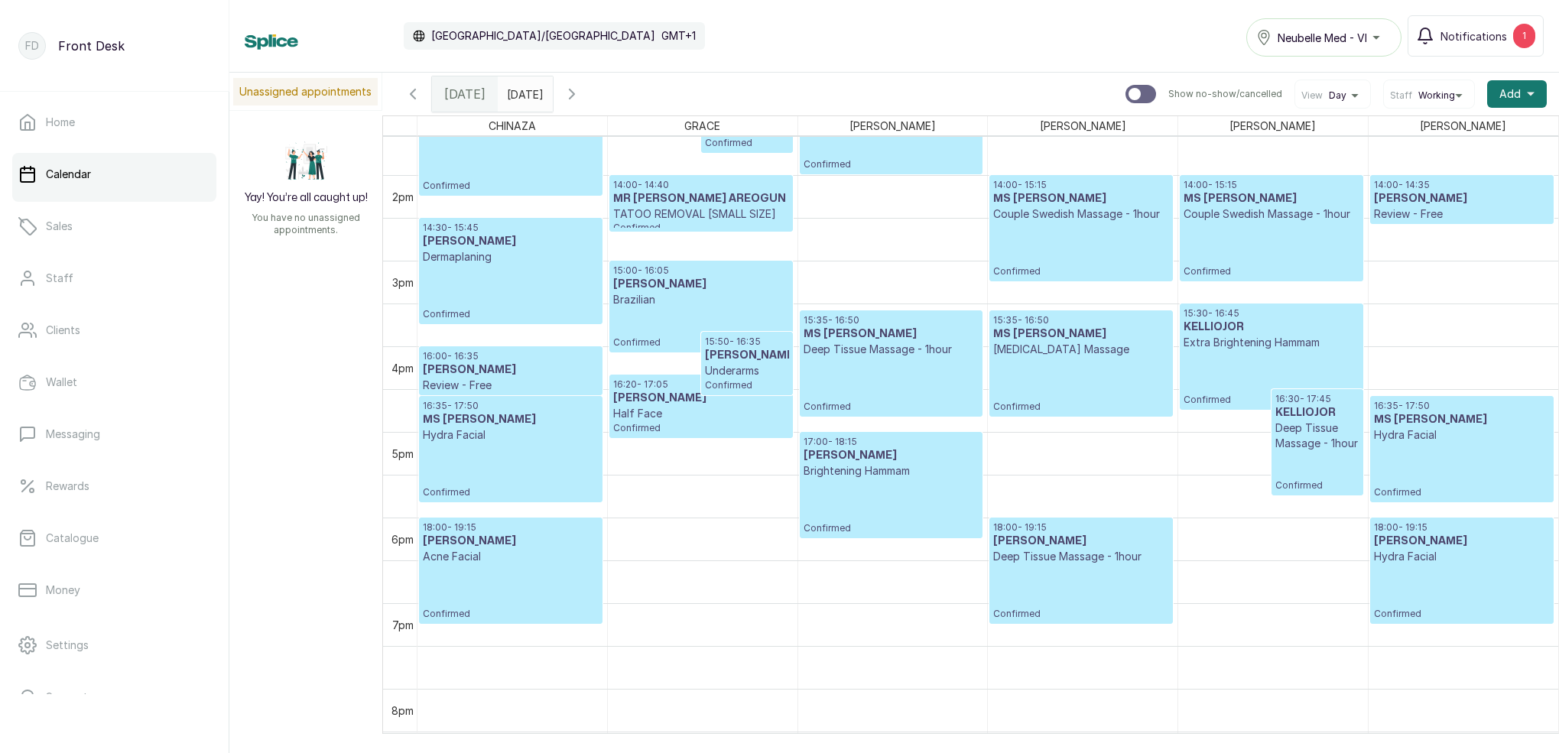
click at [461, 575] on p "Confirmed" at bounding box center [511, 592] width 176 height 56
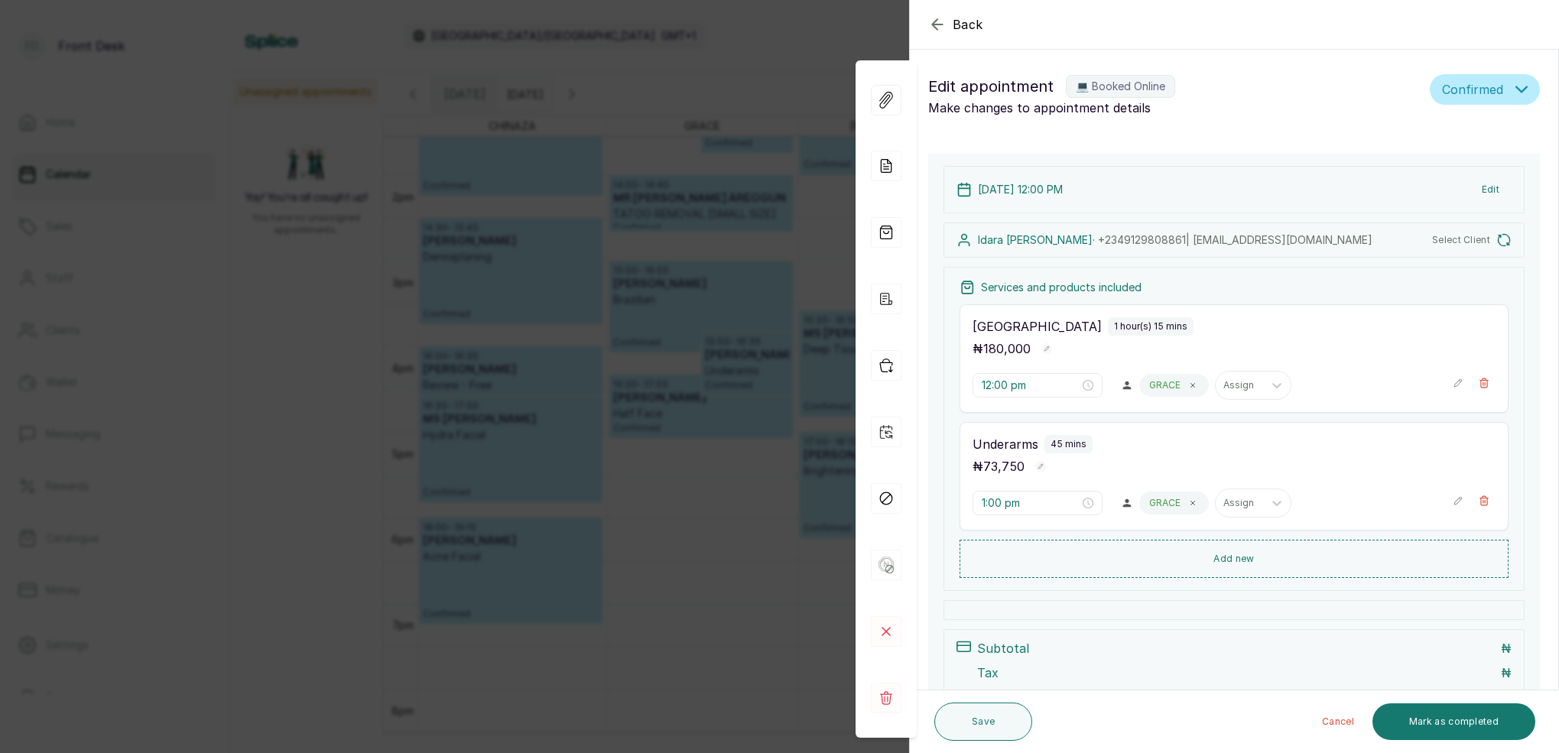
type input "6:00 pm"
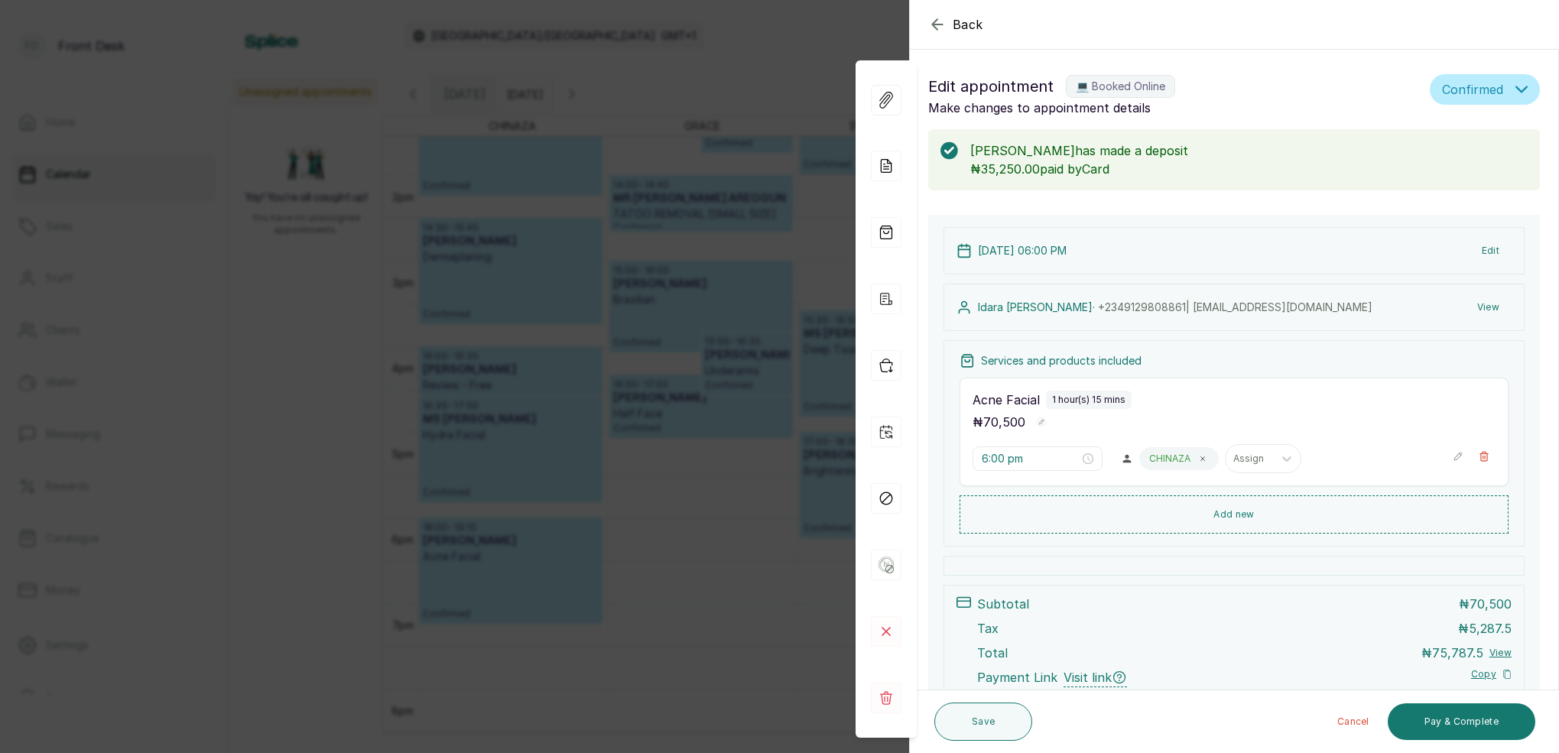
click at [541, 577] on div "Back Appointment Details Edit appointment 💻 Booked Online Make changes to appoi…" at bounding box center [779, 376] width 1559 height 753
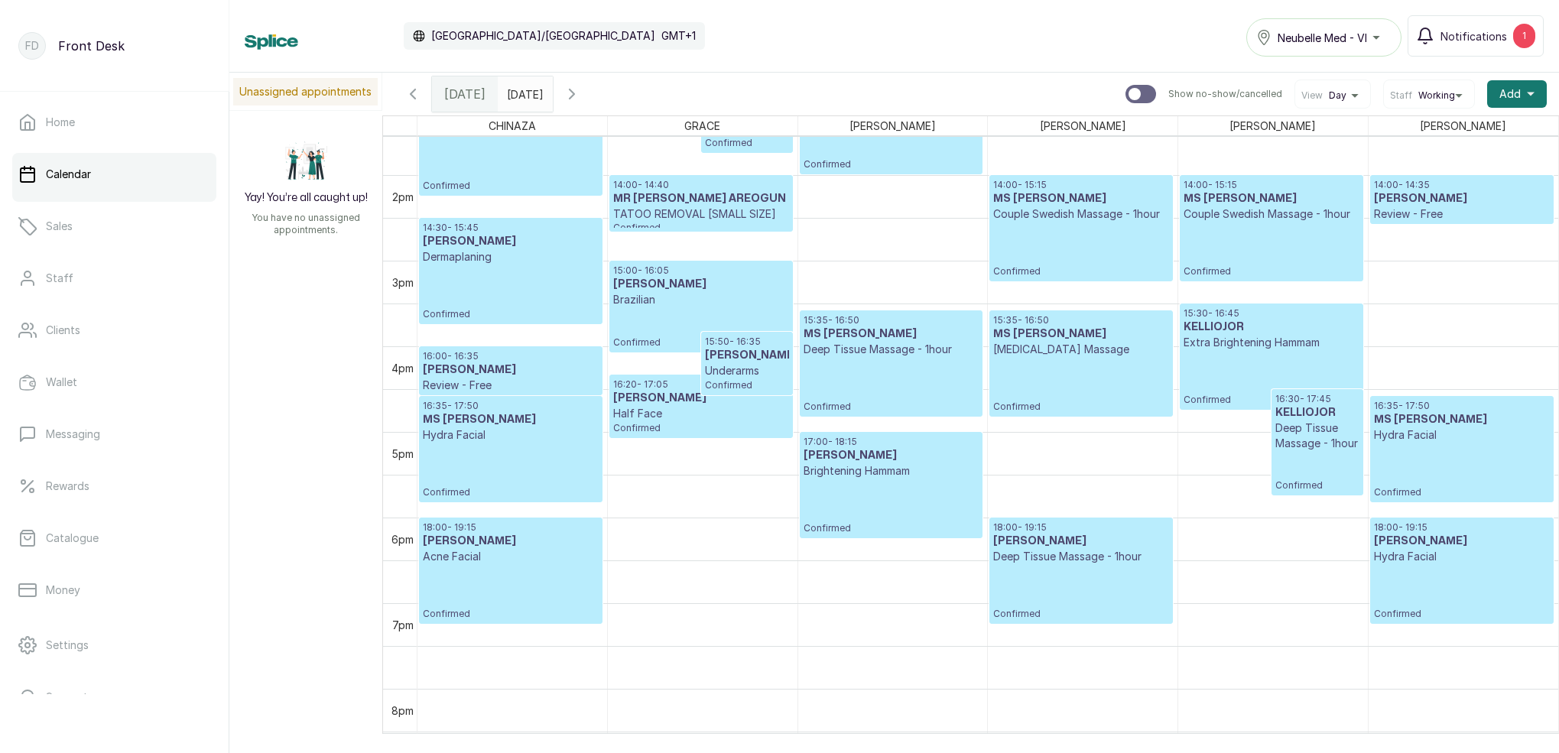
click at [532, 544] on h3 "[PERSON_NAME]" at bounding box center [511, 541] width 176 height 15
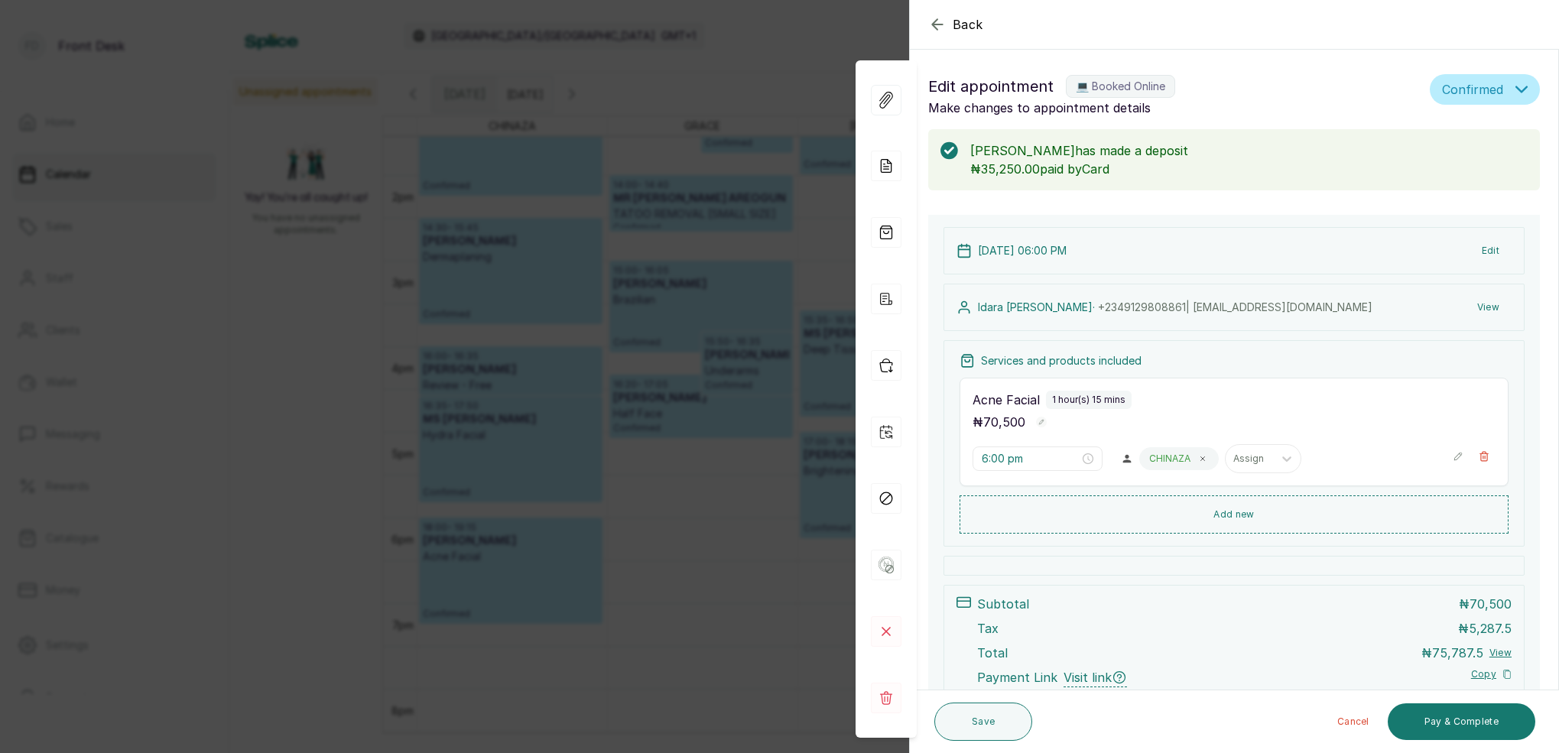
click at [541, 241] on div "Back Appointment Details Edit appointment 💻 Booked Online Make changes to appoi…" at bounding box center [779, 376] width 1559 height 753
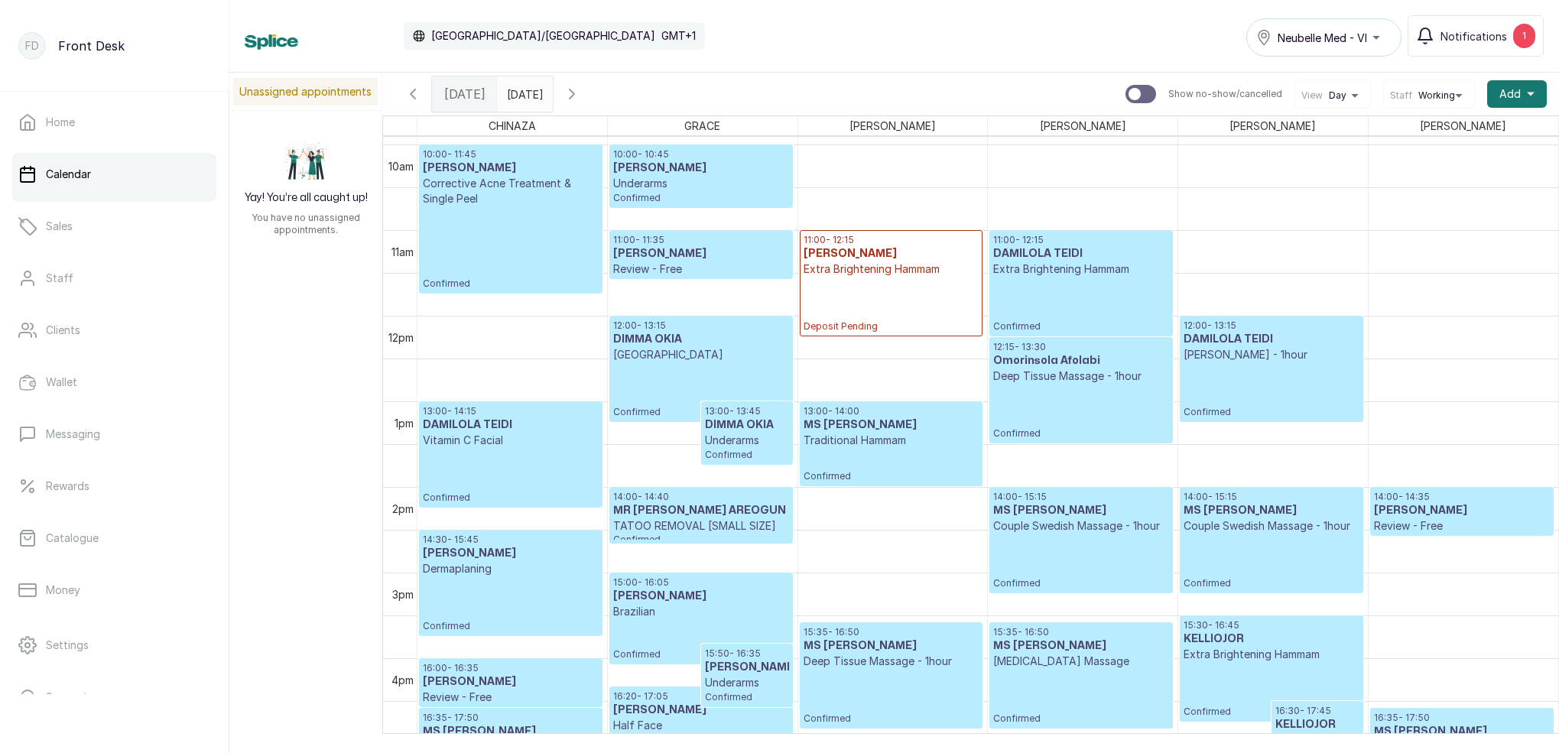
scroll to position [850, 0]
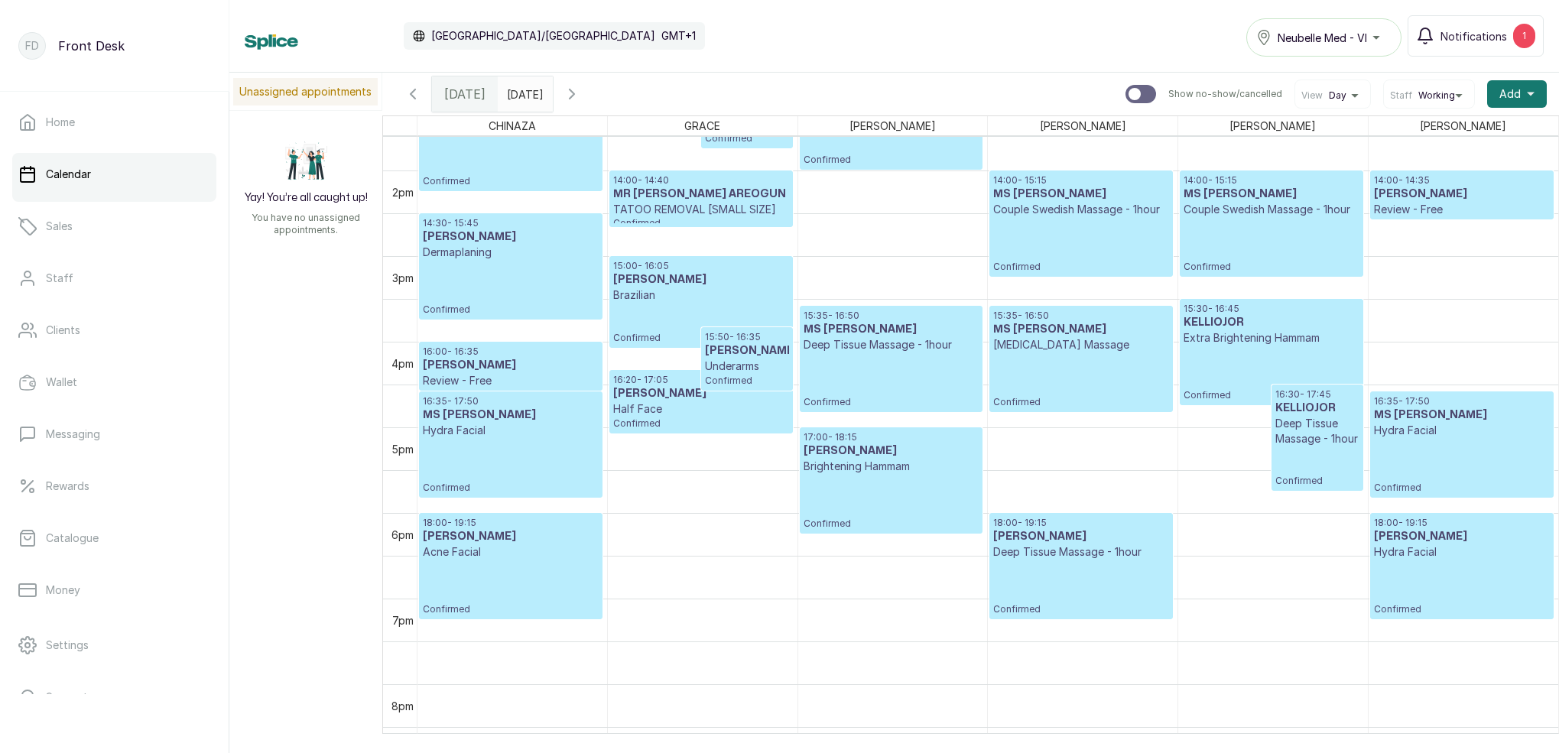
click at [1126, 561] on p "Confirmed" at bounding box center [1080, 588] width 175 height 56
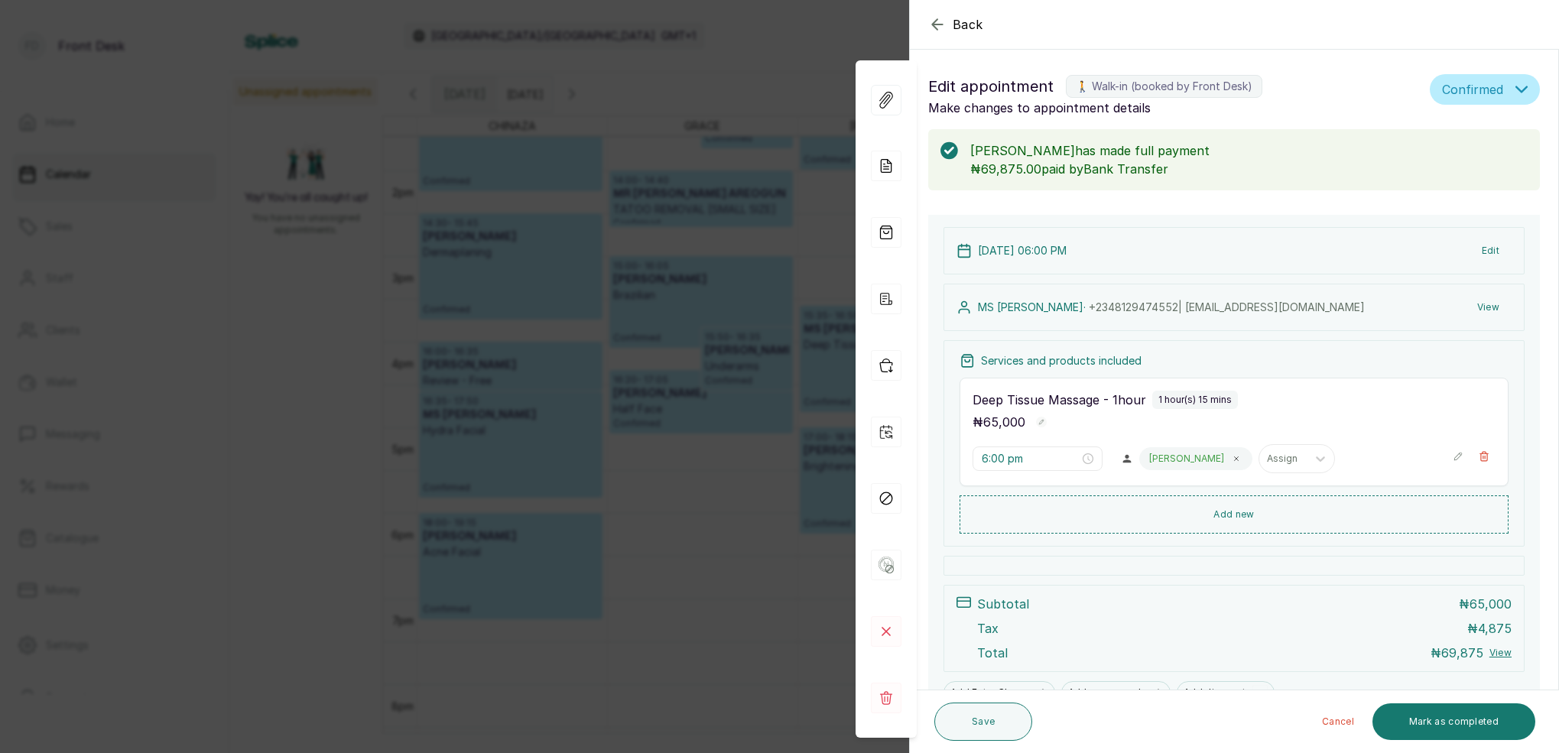
click at [1494, 304] on button "View" at bounding box center [1488, 308] width 47 height 28
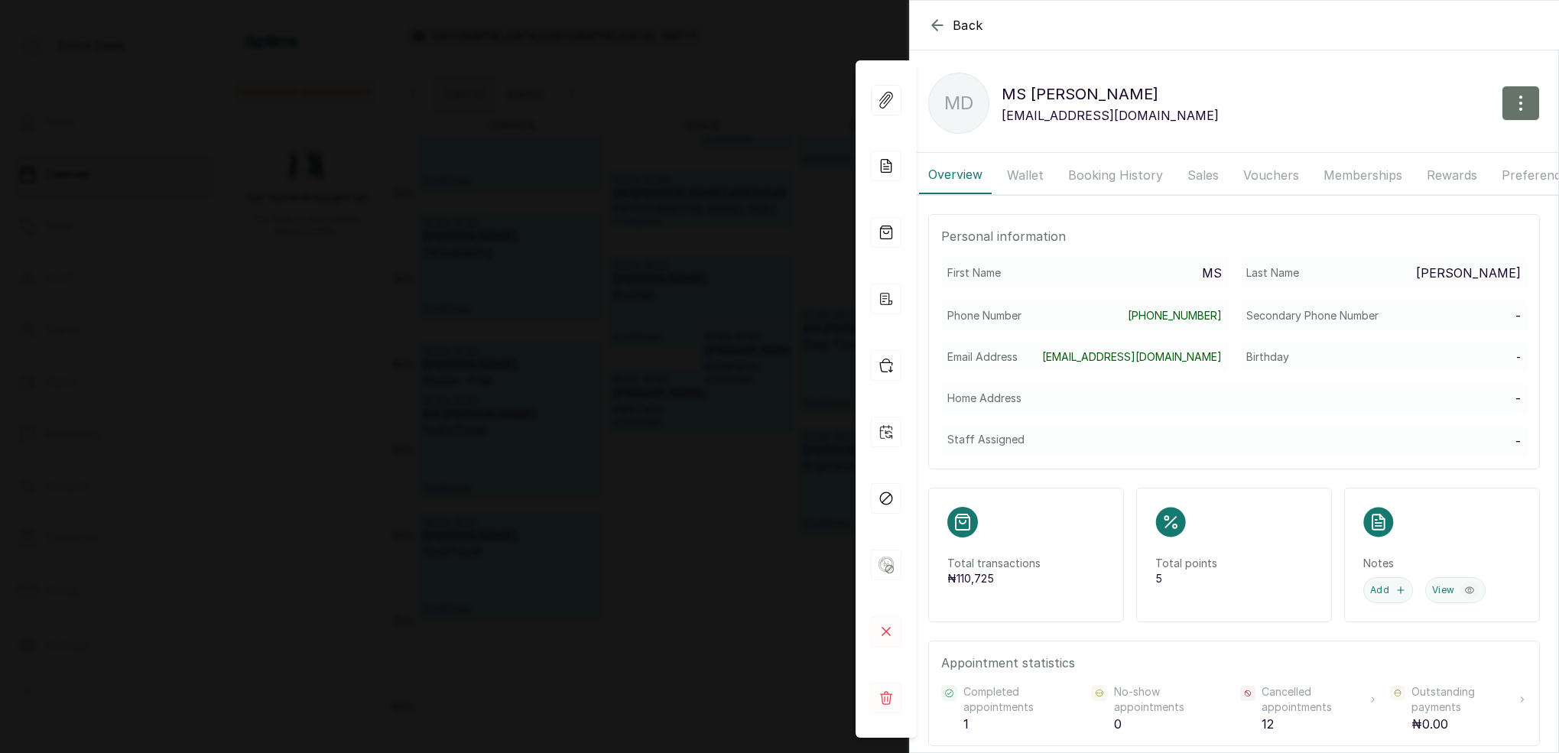
click at [1100, 171] on button "Booking History" at bounding box center [1115, 175] width 113 height 38
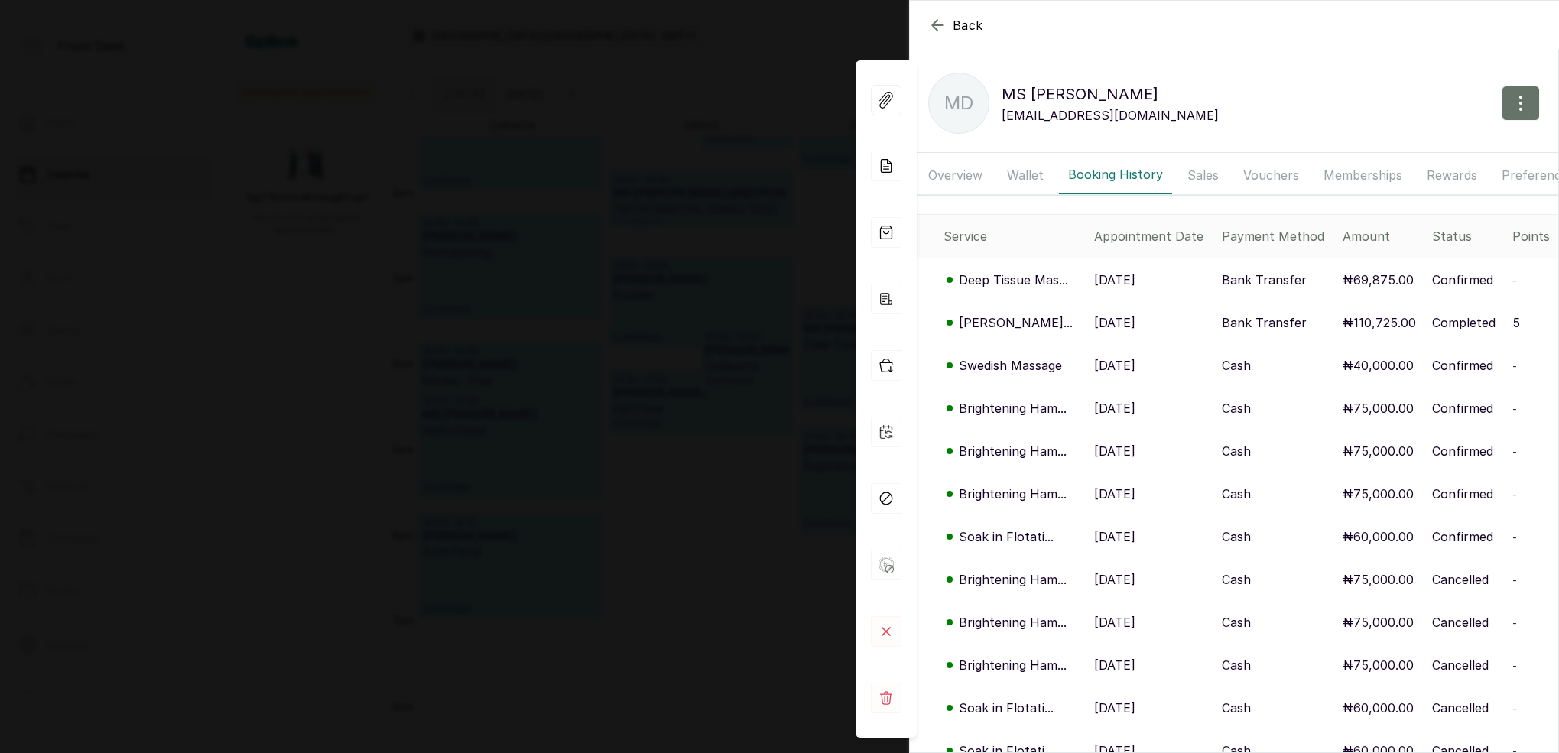
click at [952, 156] on button "Overview" at bounding box center [955, 175] width 73 height 38
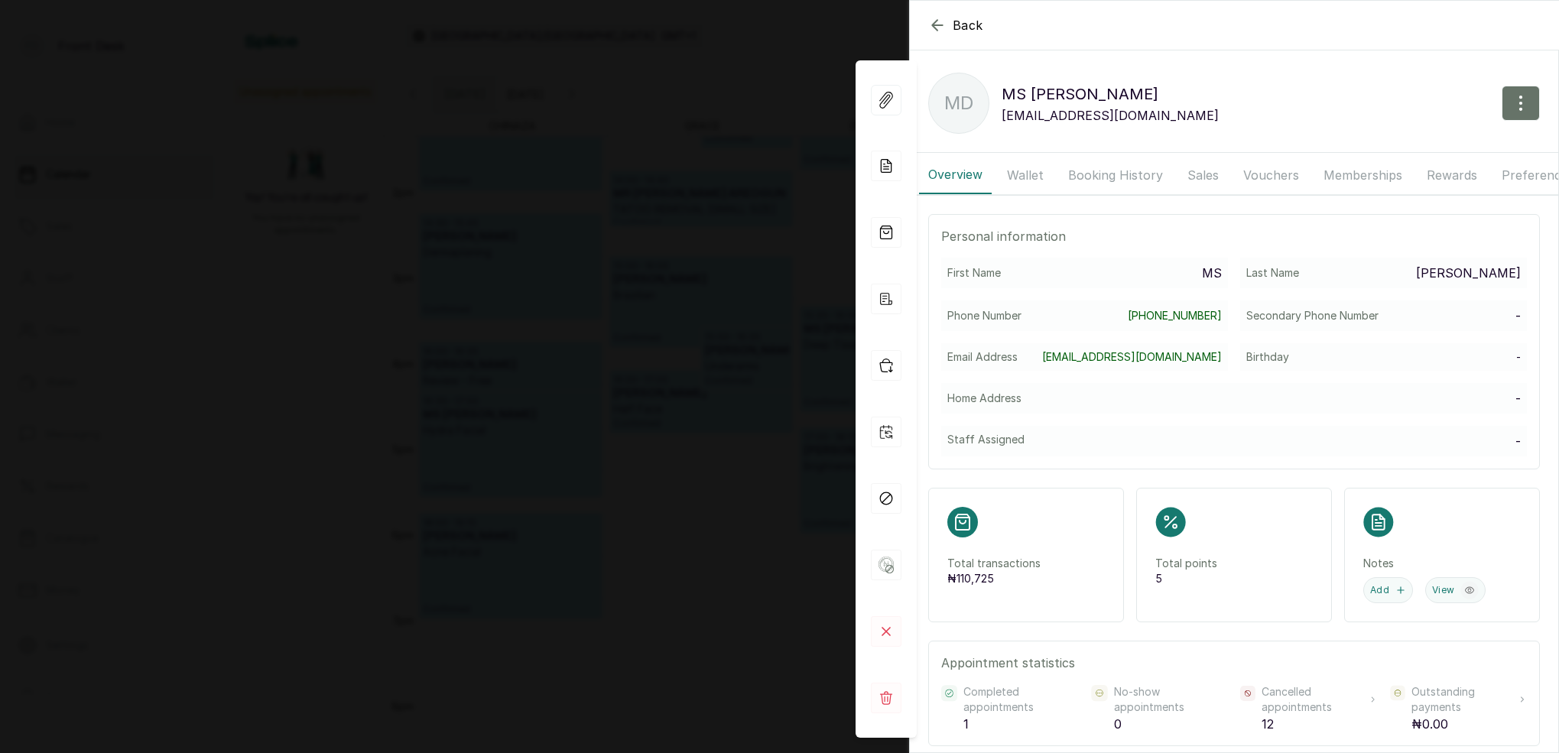
click at [937, 25] on icon "button" at bounding box center [937, 25] width 10 height 10
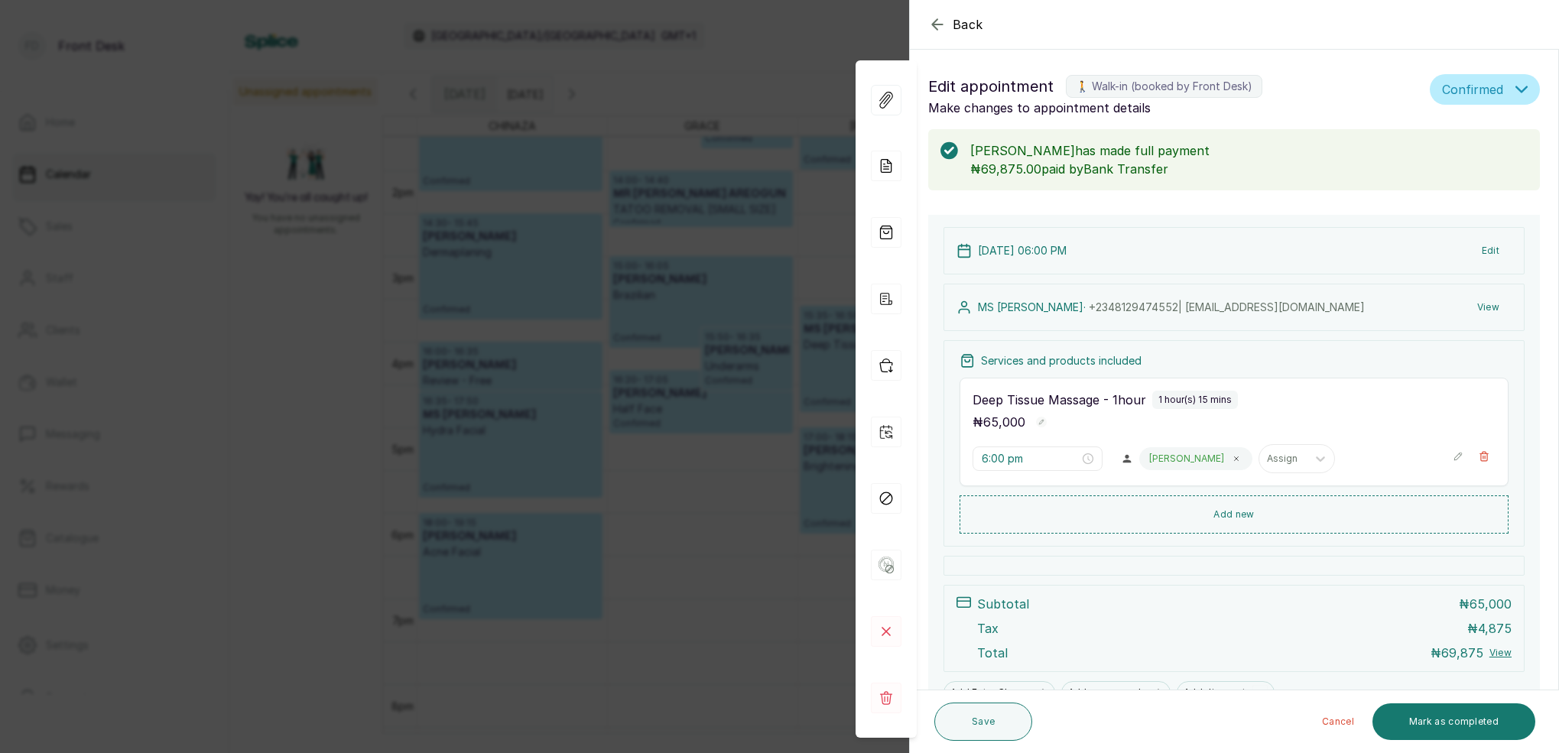
click at [814, 42] on div "Back Appointment Details Edit appointment 🚶 Walk-in (booked by Front Desk) Make…" at bounding box center [779, 376] width 1559 height 753
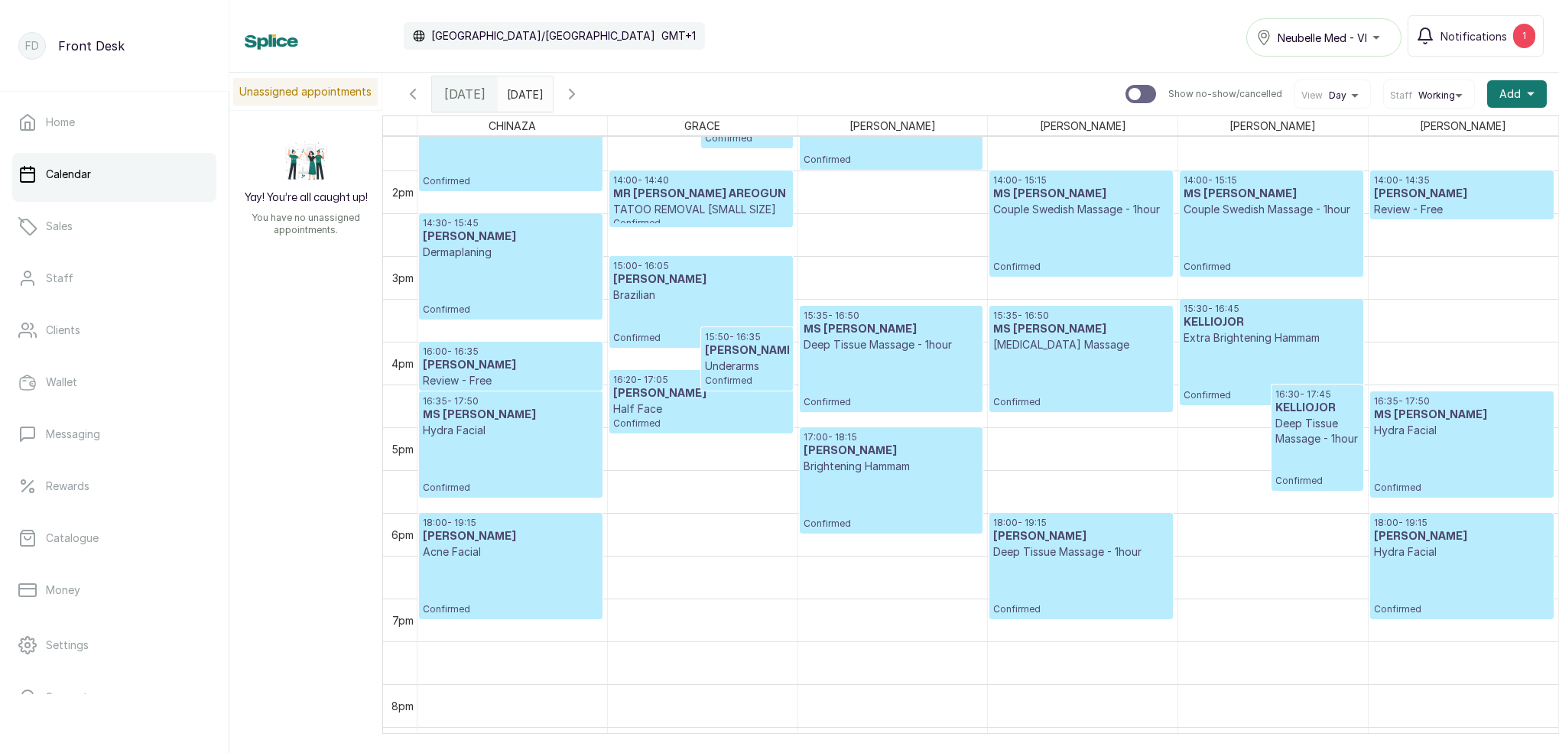
click at [1119, 544] on p "Deep Tissue Massage - 1hour" at bounding box center [1080, 551] width 175 height 15
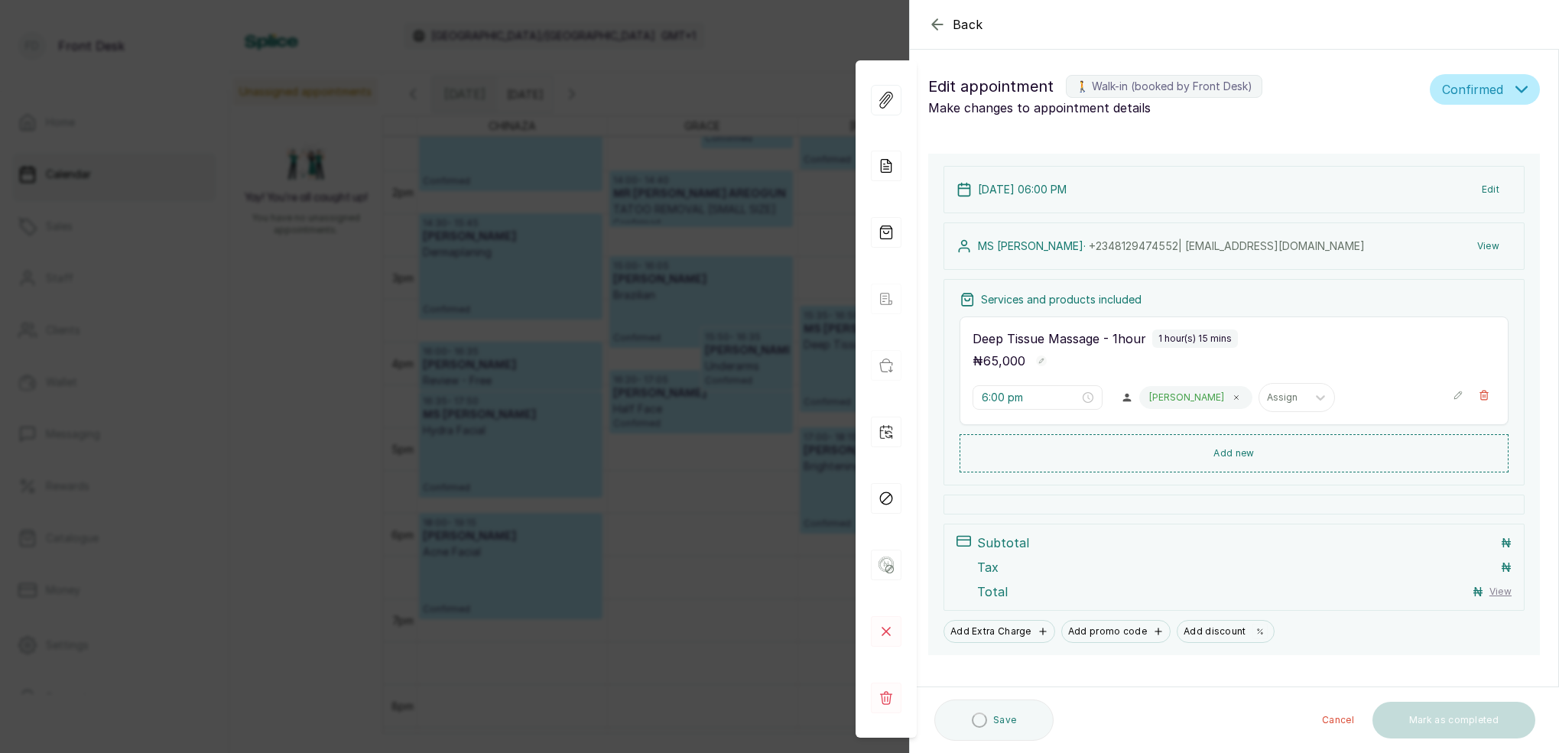
click at [781, 36] on div "Back Appointment Details Edit appointment 🚶 Walk-in (booked by Front Desk) Make…" at bounding box center [779, 376] width 1559 height 753
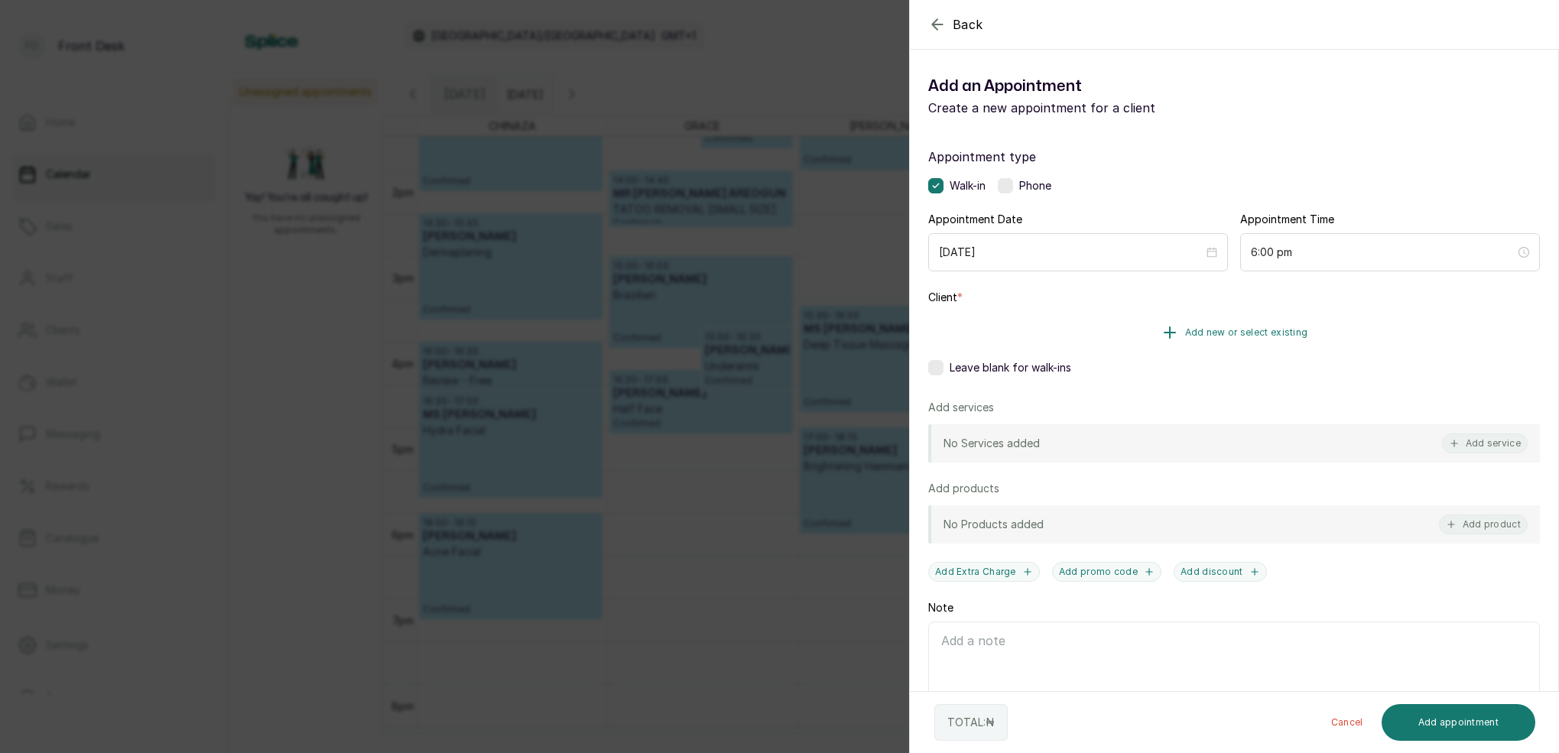
click at [1281, 334] on span "Add new or select existing" at bounding box center [1246, 333] width 123 height 12
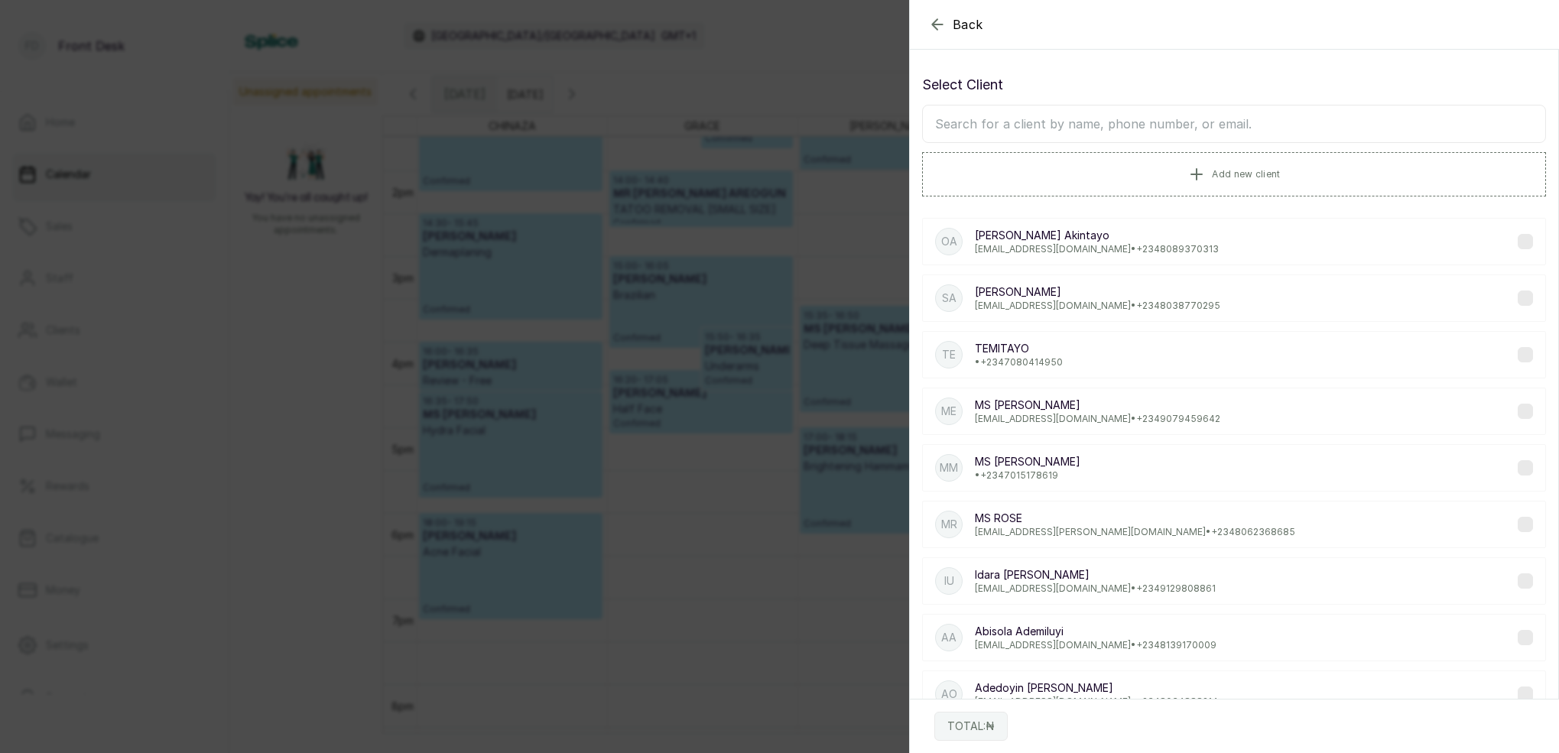
drag, startPoint x: 1208, startPoint y: 111, endPoint x: 1209, endPoint y: 123, distance: 12.3
click at [1206, 113] on input "text" at bounding box center [1234, 124] width 624 height 38
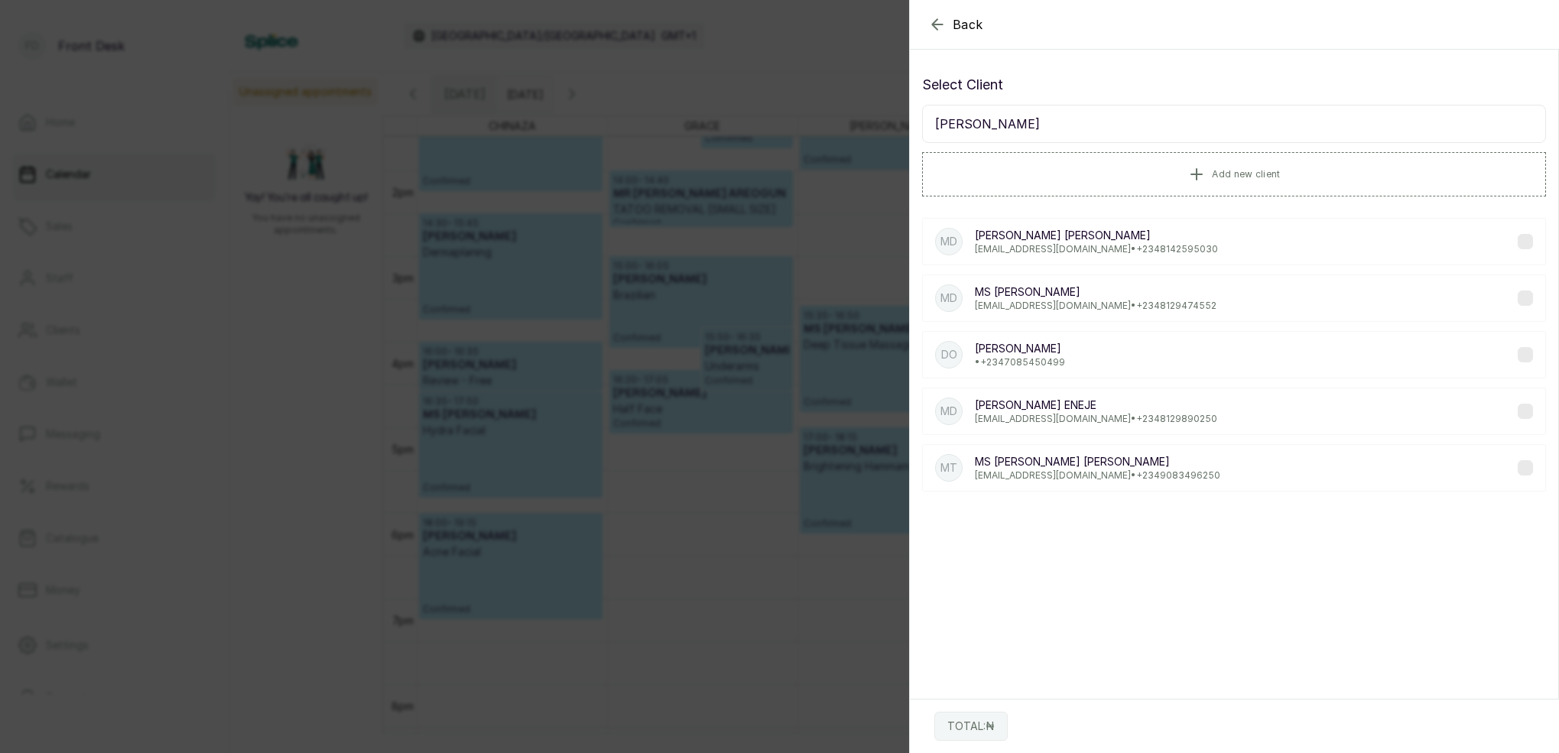
type input "[PERSON_NAME]"
click at [1085, 420] on p "[EMAIL_ADDRESS][DOMAIN_NAME] • [PHONE_NUMBER]" at bounding box center [1096, 419] width 242 height 12
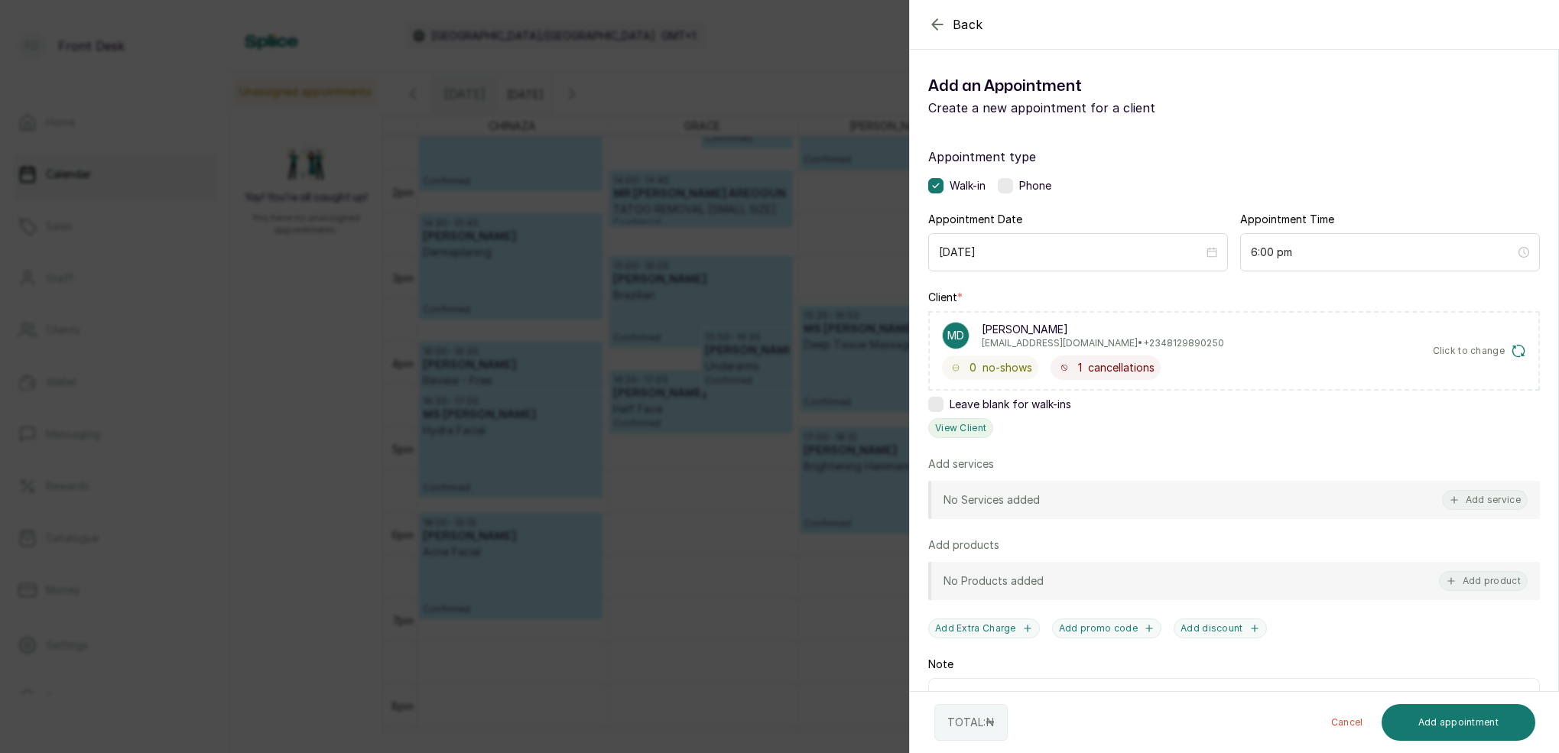
click at [961, 424] on button "View Client" at bounding box center [960, 428] width 65 height 20
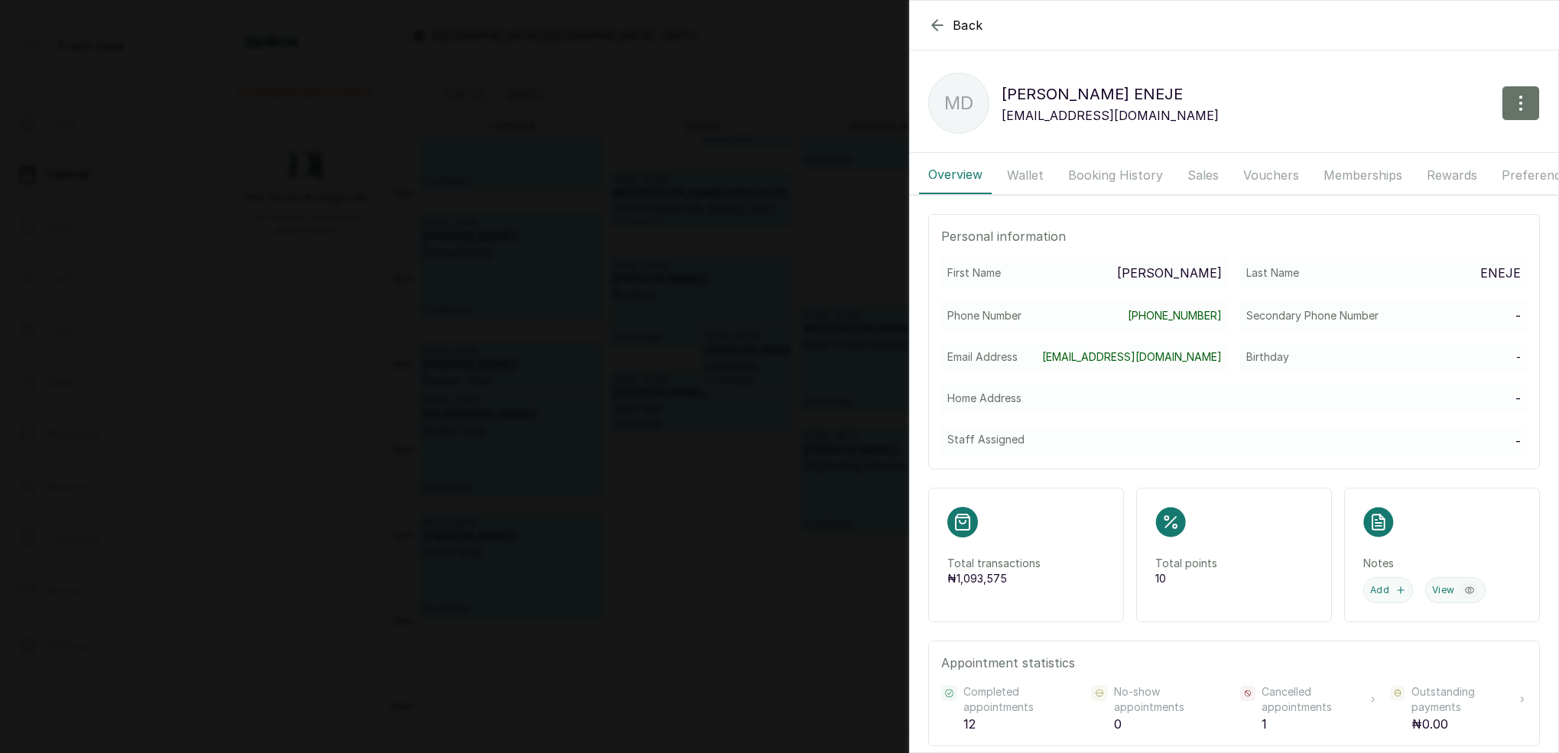
click at [1113, 178] on button "Booking History" at bounding box center [1115, 175] width 113 height 38
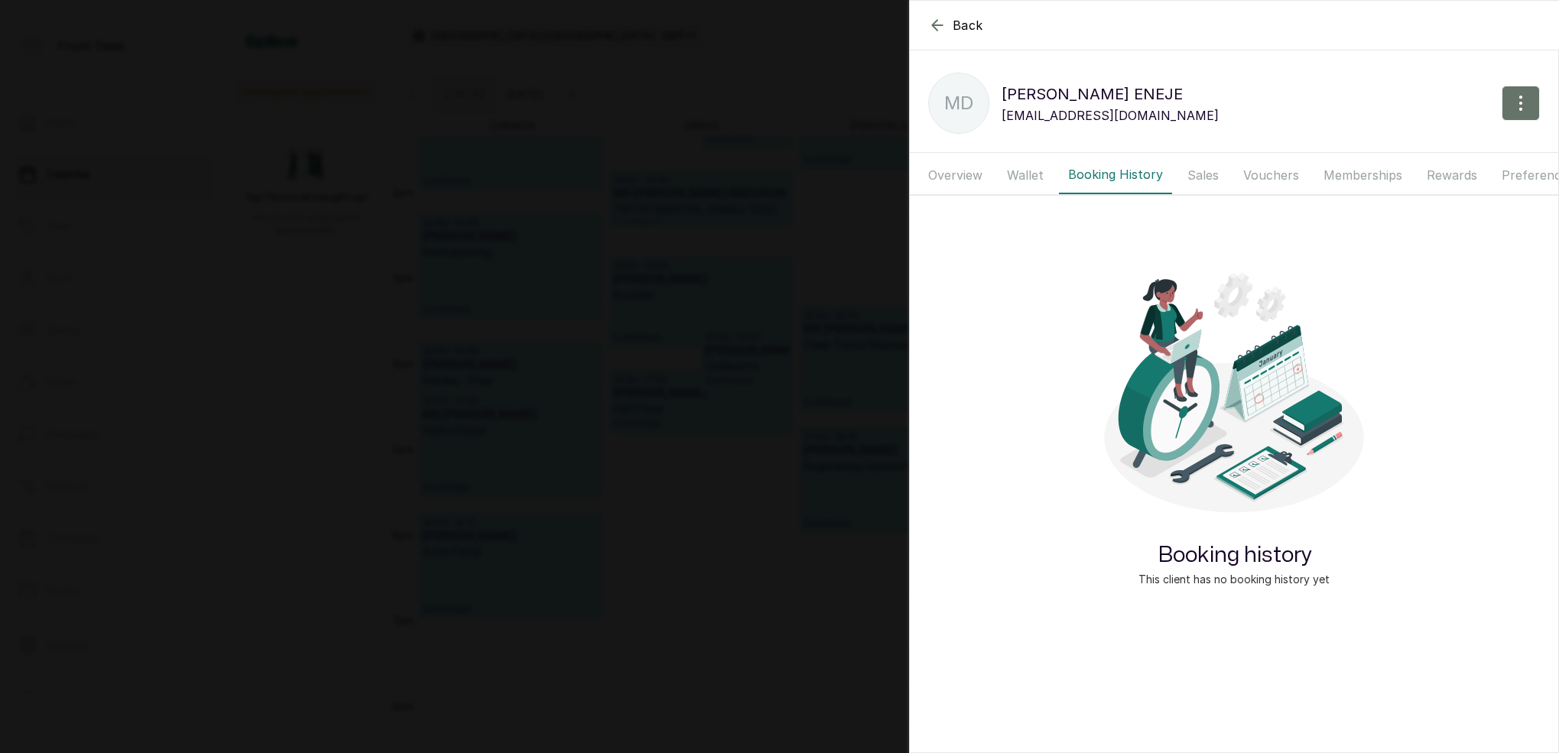
click at [1043, 177] on button "Wallet" at bounding box center [1025, 175] width 55 height 38
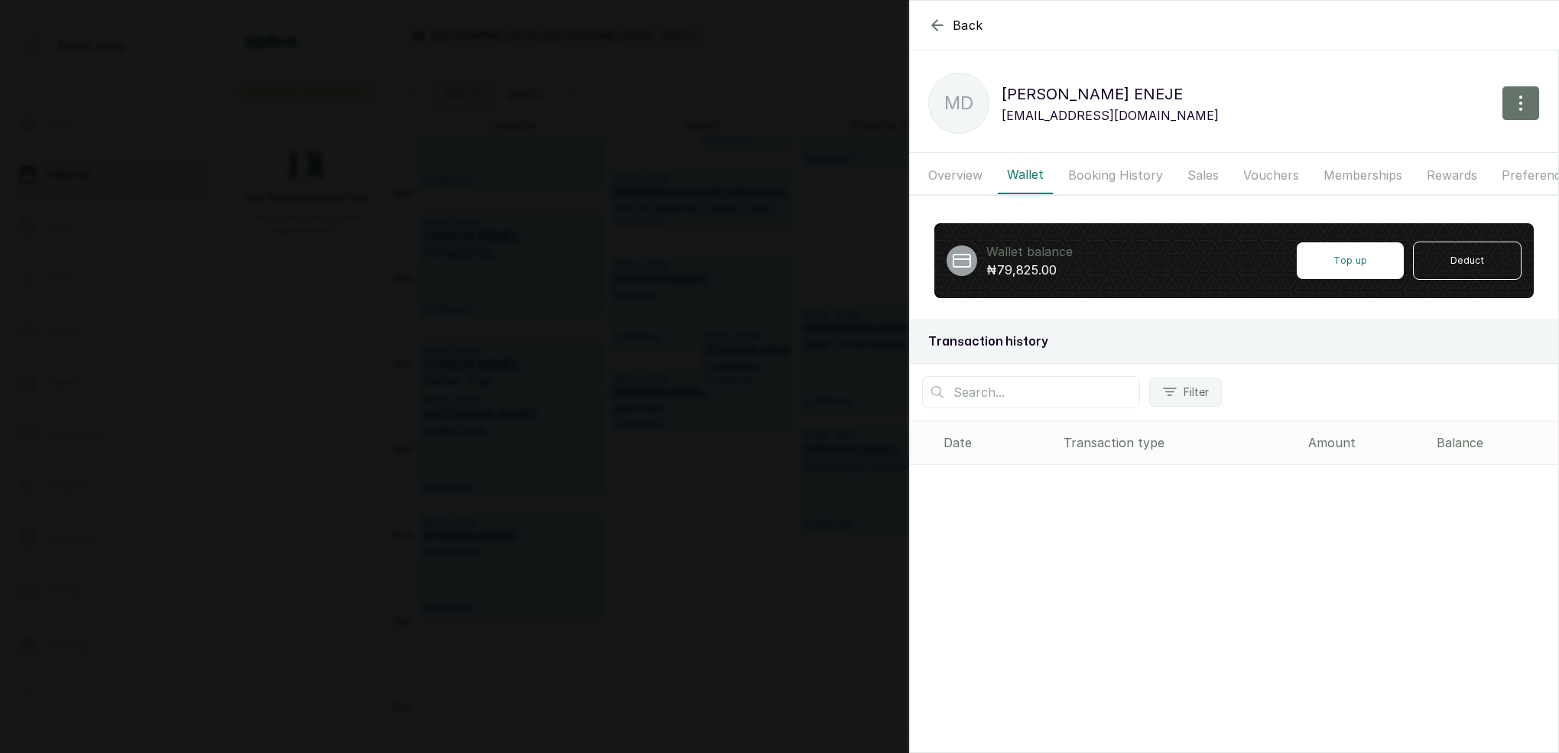
click at [1111, 172] on button "Booking History" at bounding box center [1115, 175] width 113 height 38
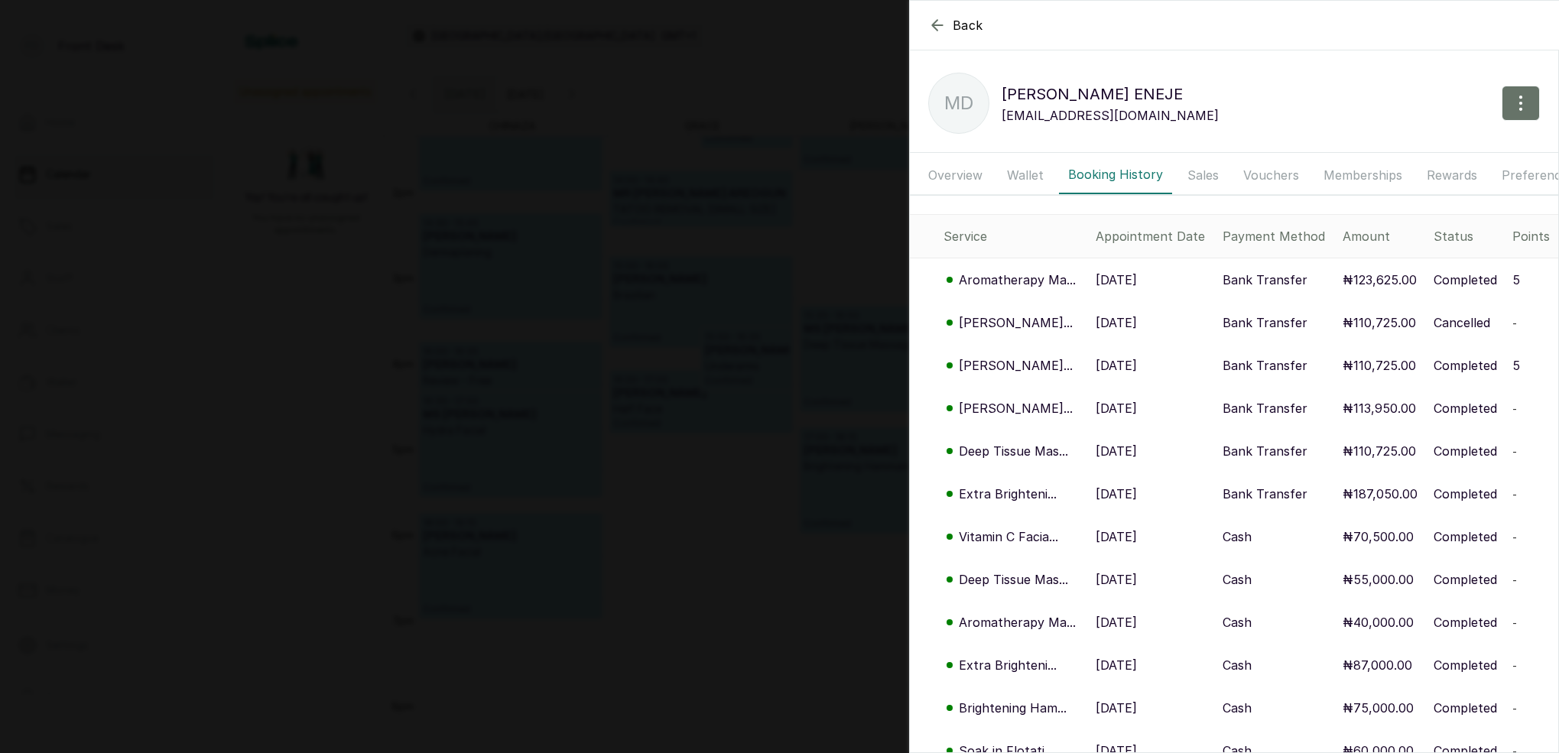
scroll to position [0, 0]
click at [947, 173] on button "Overview" at bounding box center [955, 175] width 73 height 38
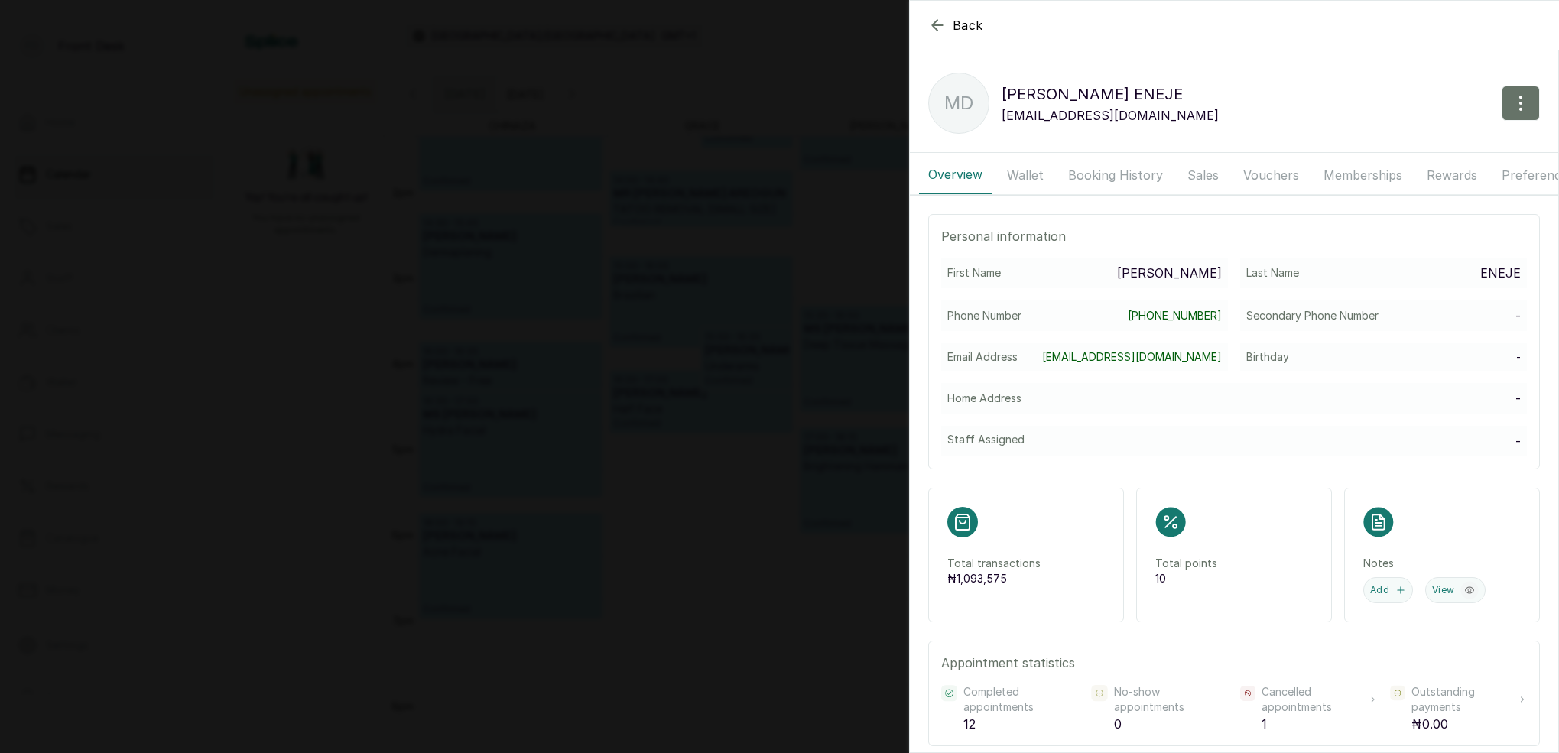
click at [933, 23] on icon "button" at bounding box center [937, 25] width 18 height 18
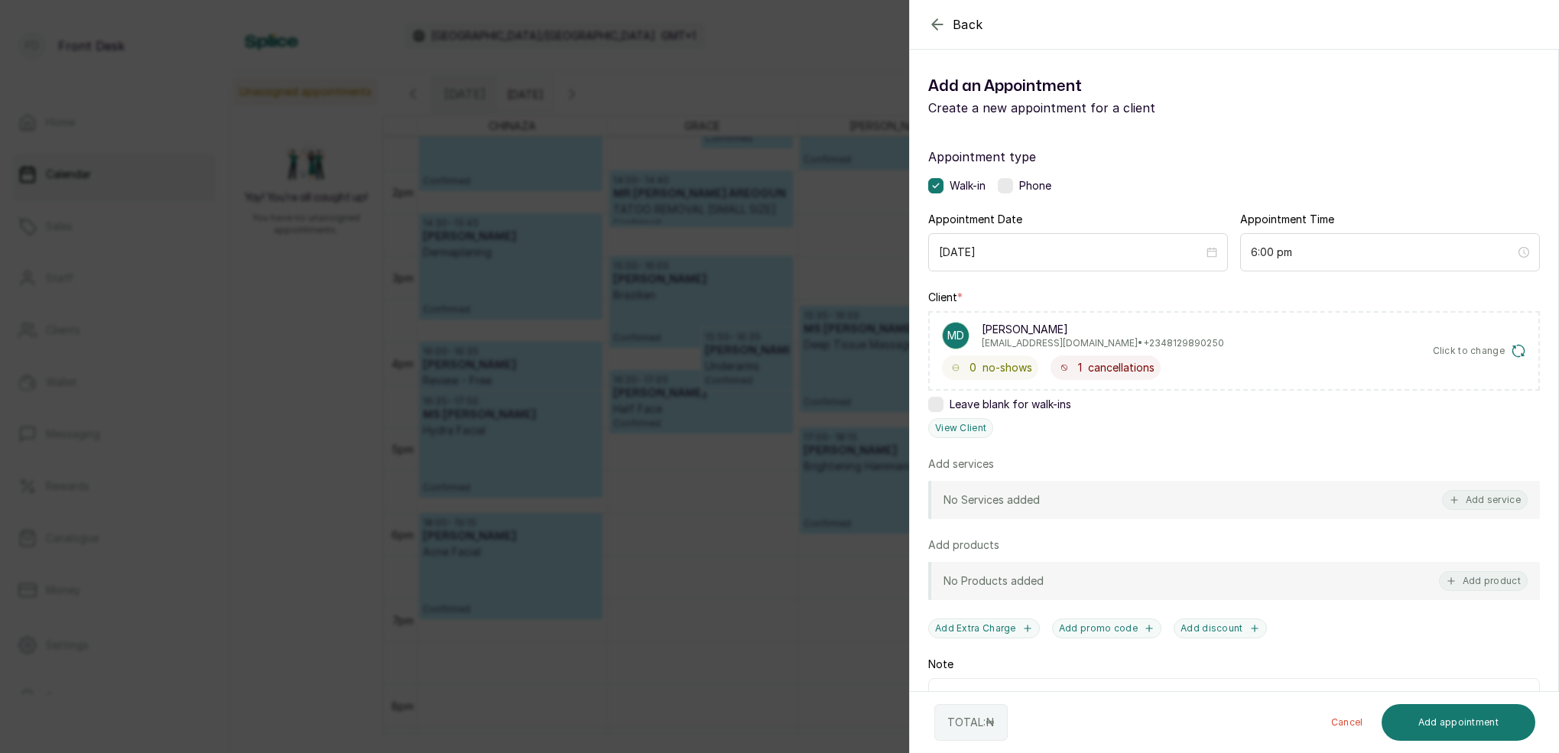
click at [1522, 351] on icon "button" at bounding box center [1518, 350] width 15 height 15
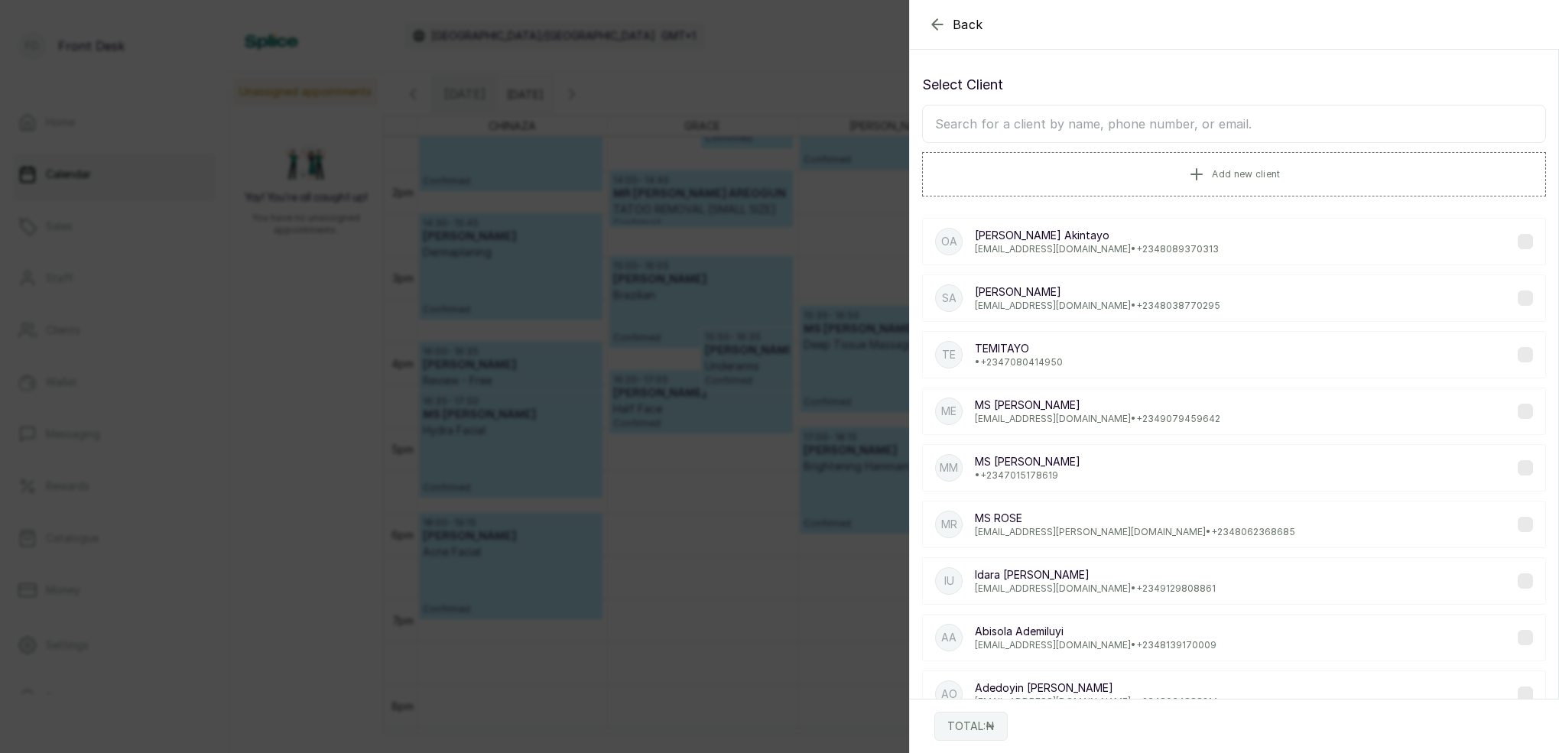
click at [938, 28] on icon "button" at bounding box center [937, 24] width 18 height 18
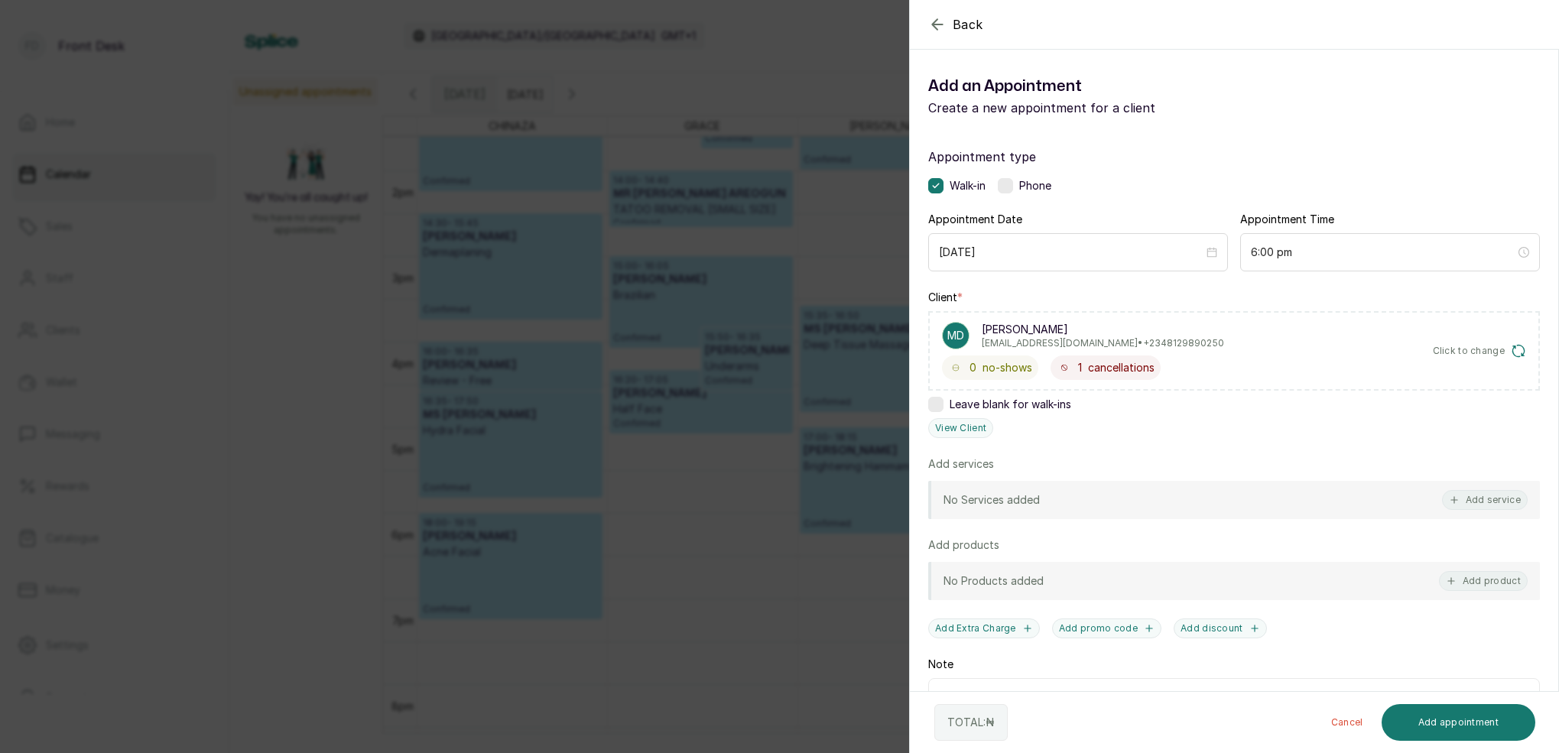
click at [938, 27] on icon "button" at bounding box center [937, 24] width 18 height 18
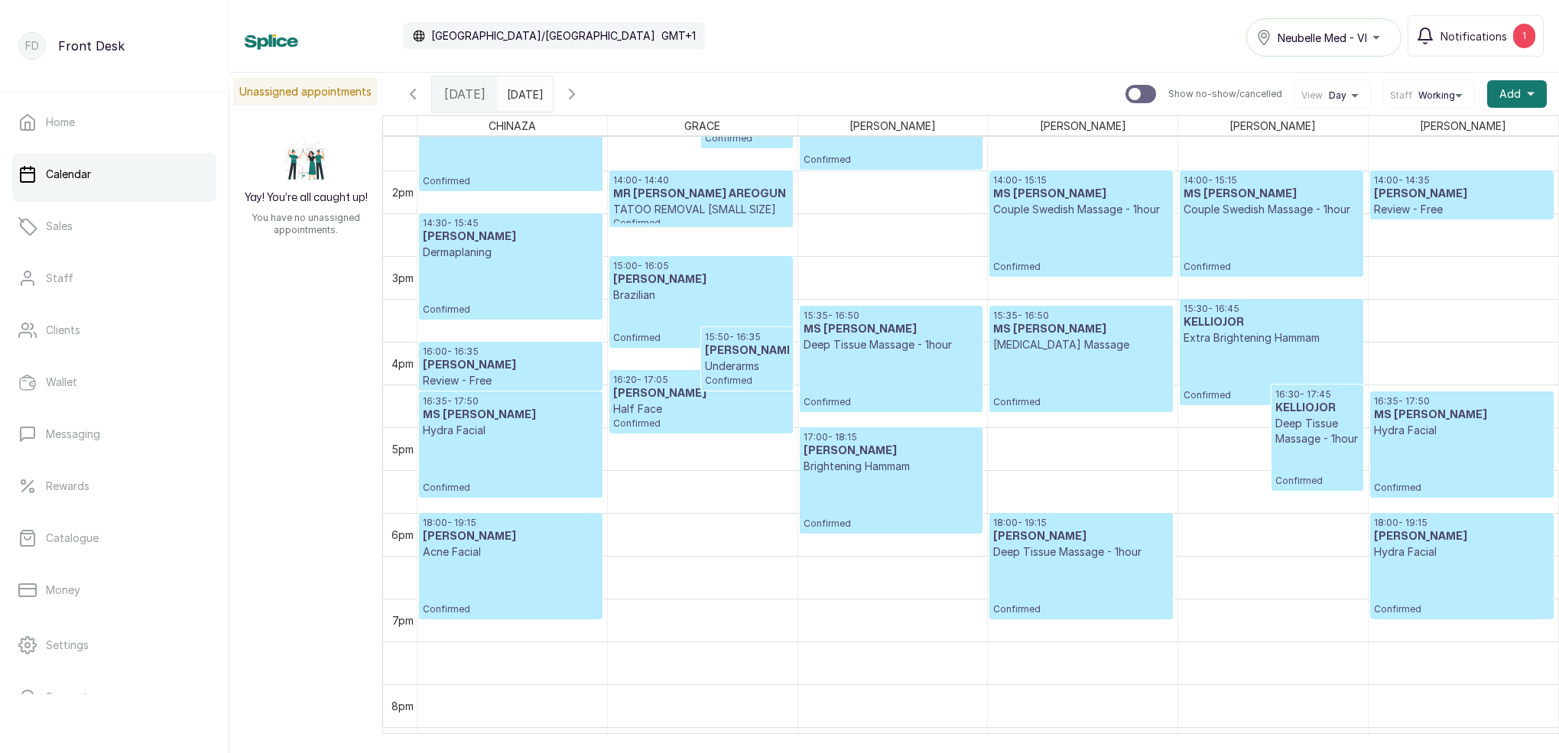
click at [1100, 576] on p "Confirmed" at bounding box center [1080, 588] width 175 height 56
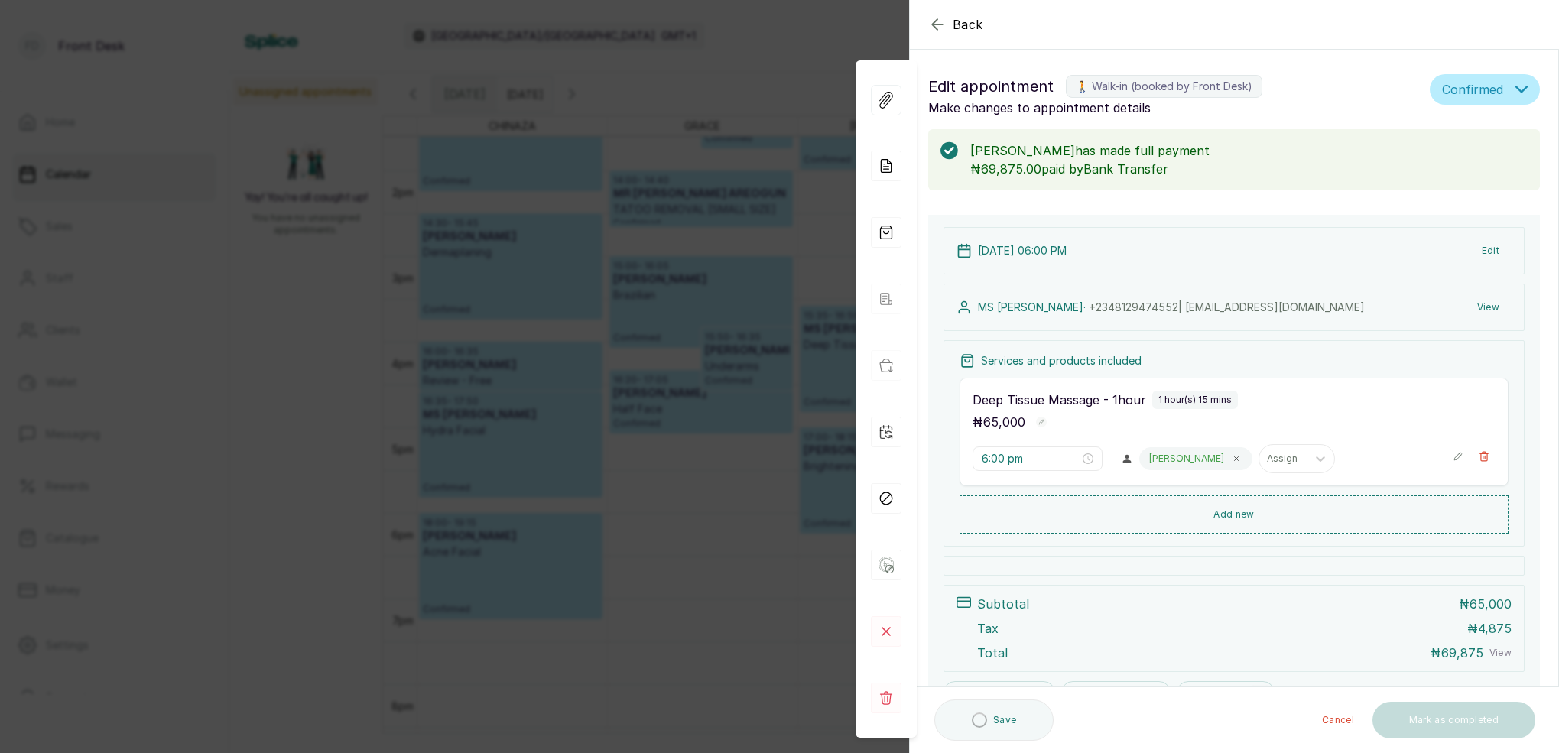
click at [1493, 248] on button "Edit" at bounding box center [1491, 251] width 42 height 28
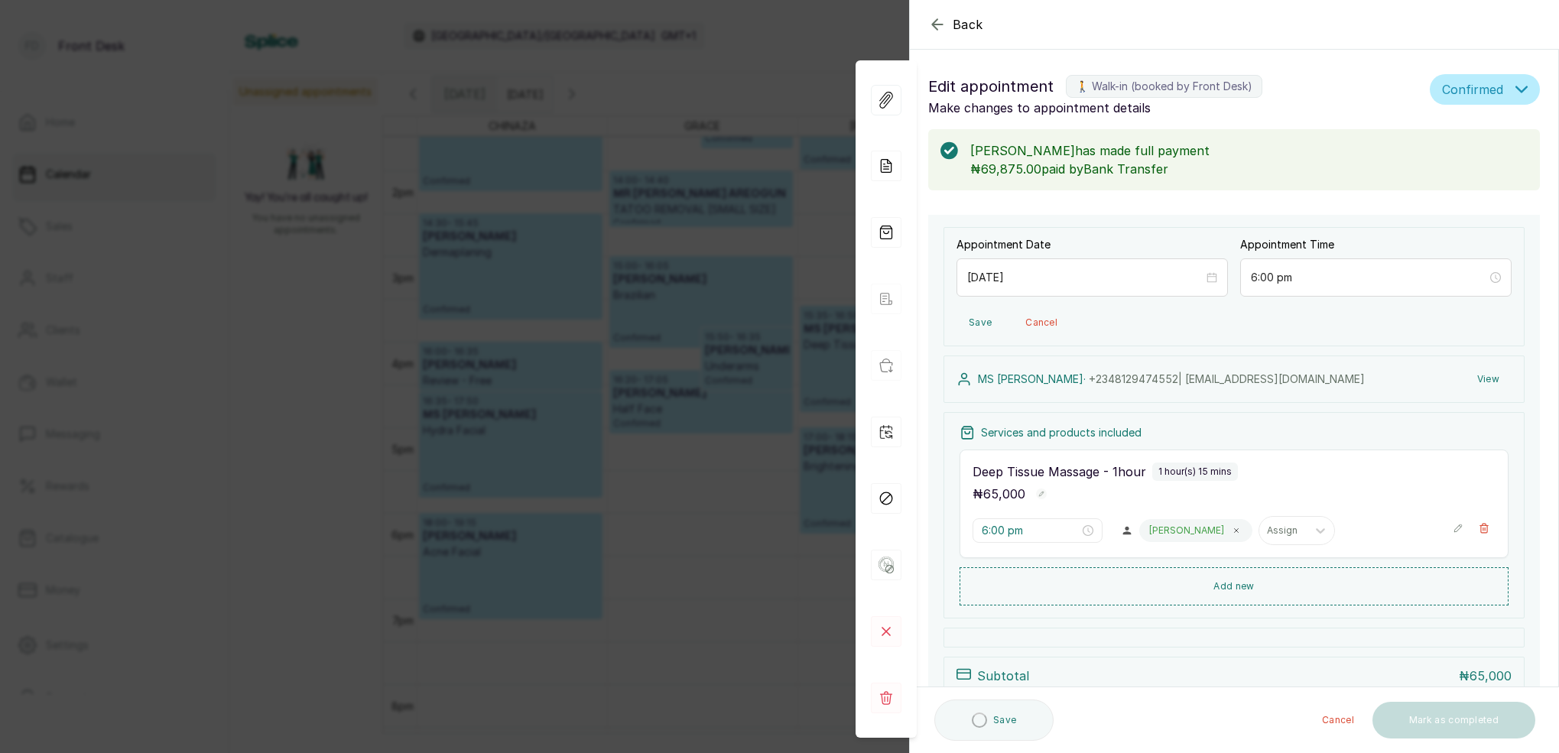
click at [932, 17] on icon "button" at bounding box center [937, 24] width 18 height 18
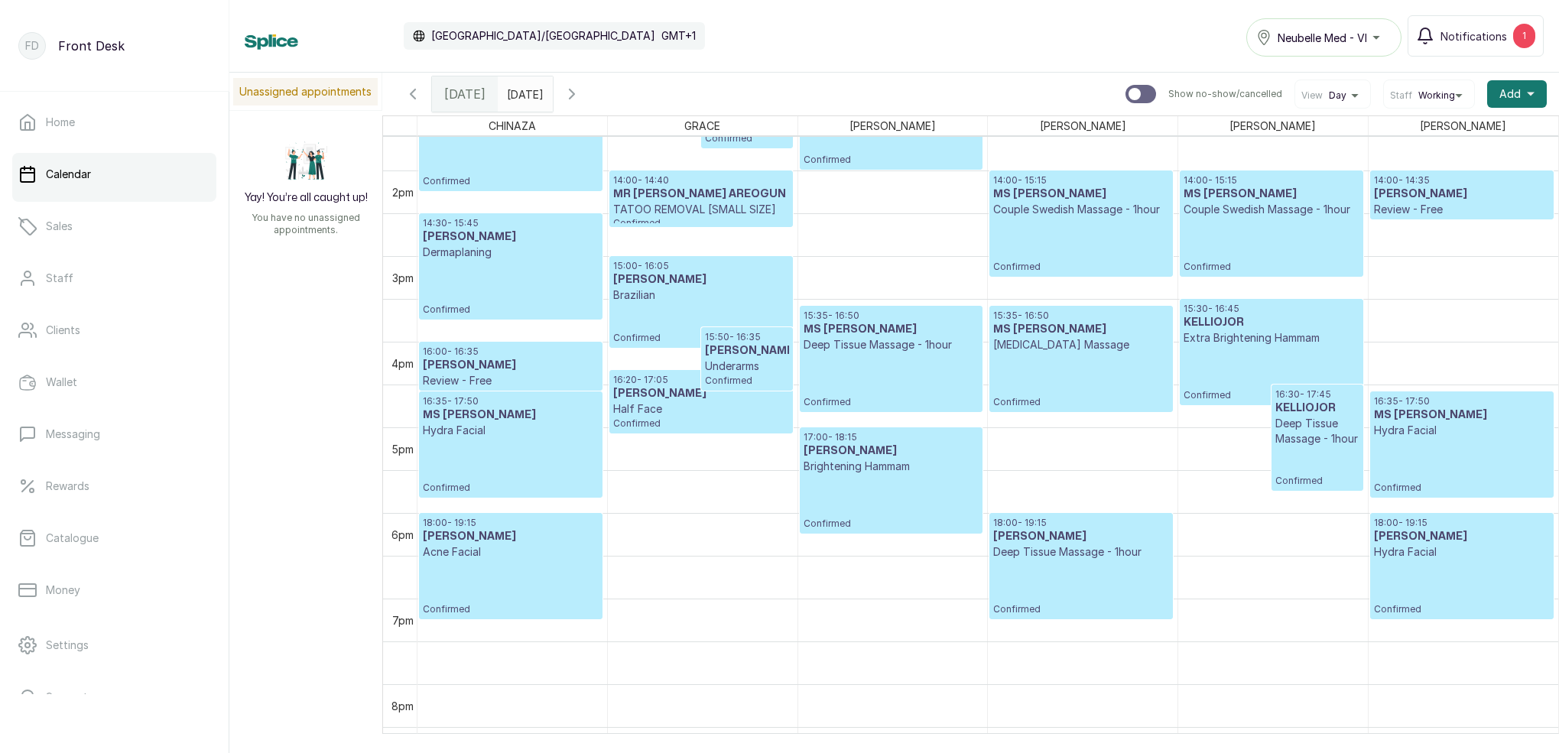
click at [1110, 525] on p "18:00 - 19:15" at bounding box center [1080, 523] width 175 height 12
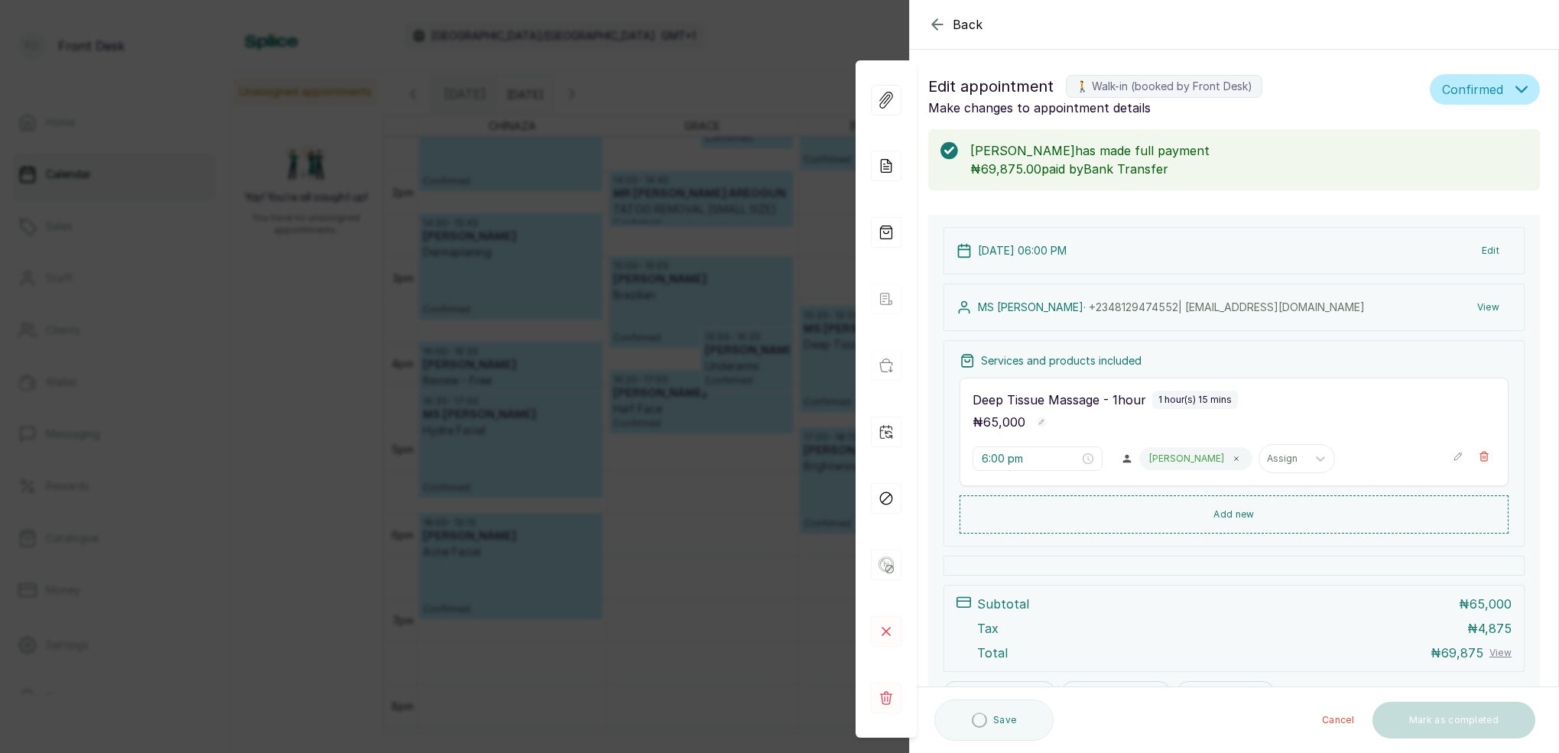
click at [1496, 310] on button "View" at bounding box center [1488, 308] width 47 height 28
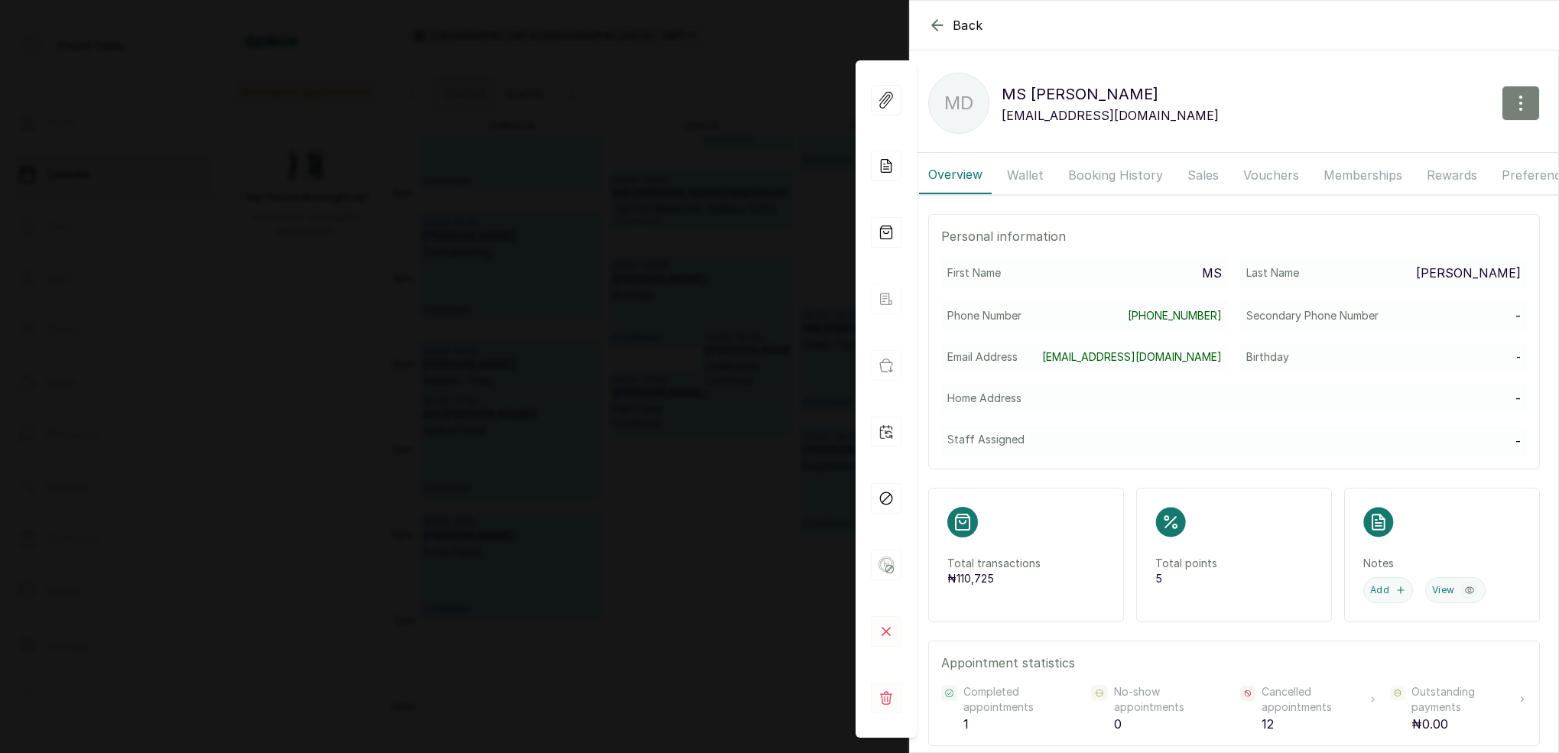
click at [1527, 99] on icon "button" at bounding box center [1521, 103] width 18 height 18
click at [1387, 147] on span "Edit" at bounding box center [1454, 148] width 147 height 18
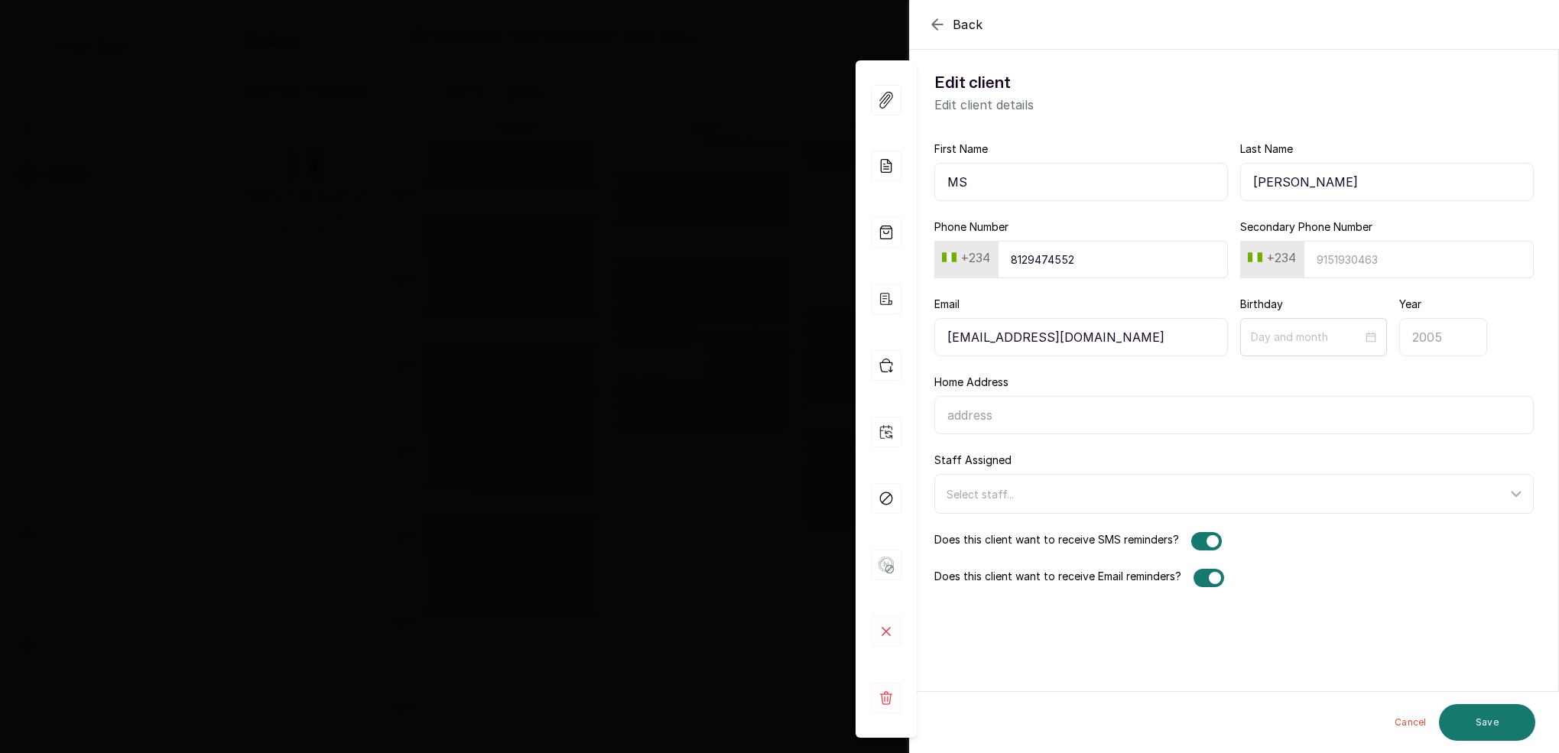
click at [935, 21] on icon "button" at bounding box center [937, 24] width 10 height 10
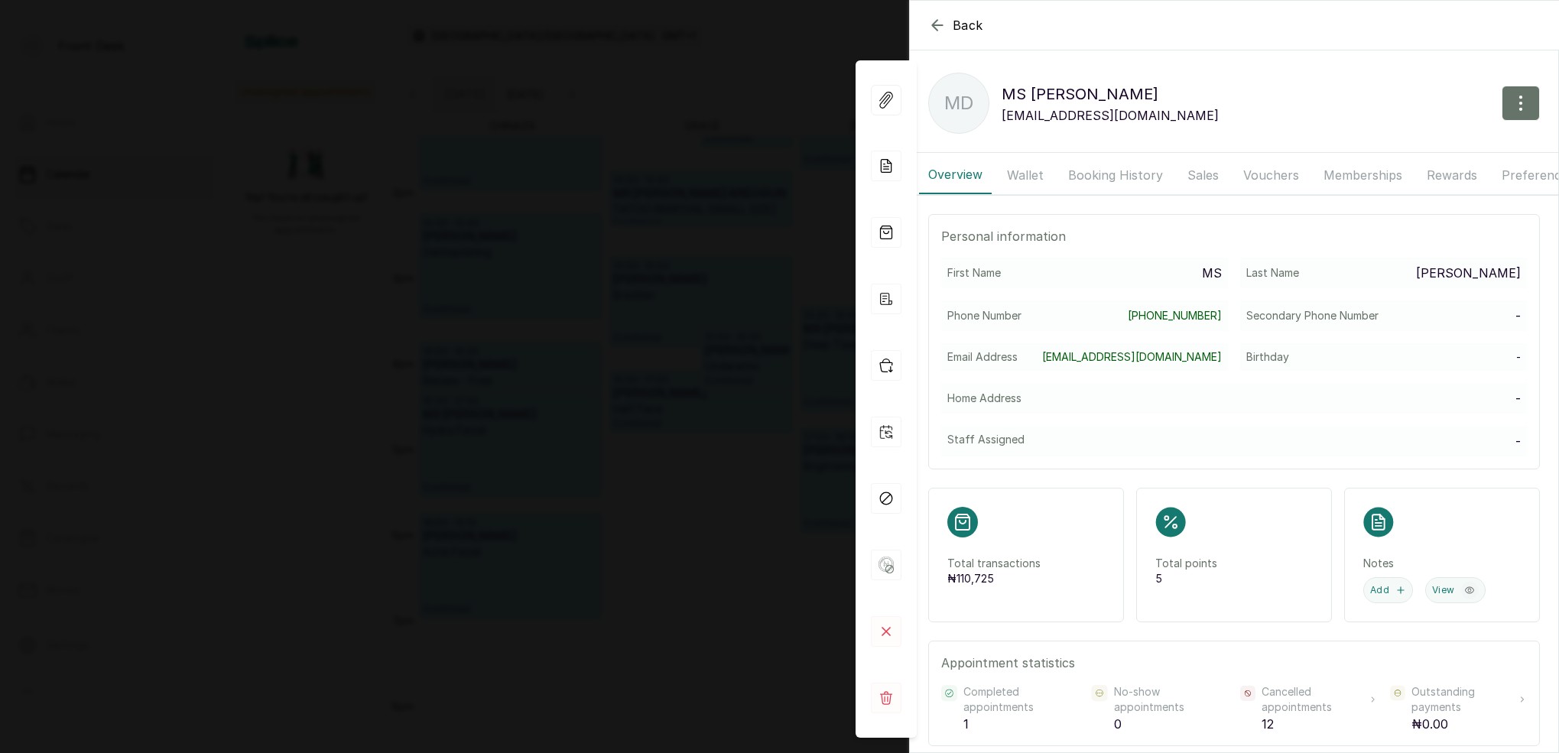
click at [936, 23] on icon "button" at bounding box center [937, 25] width 18 height 18
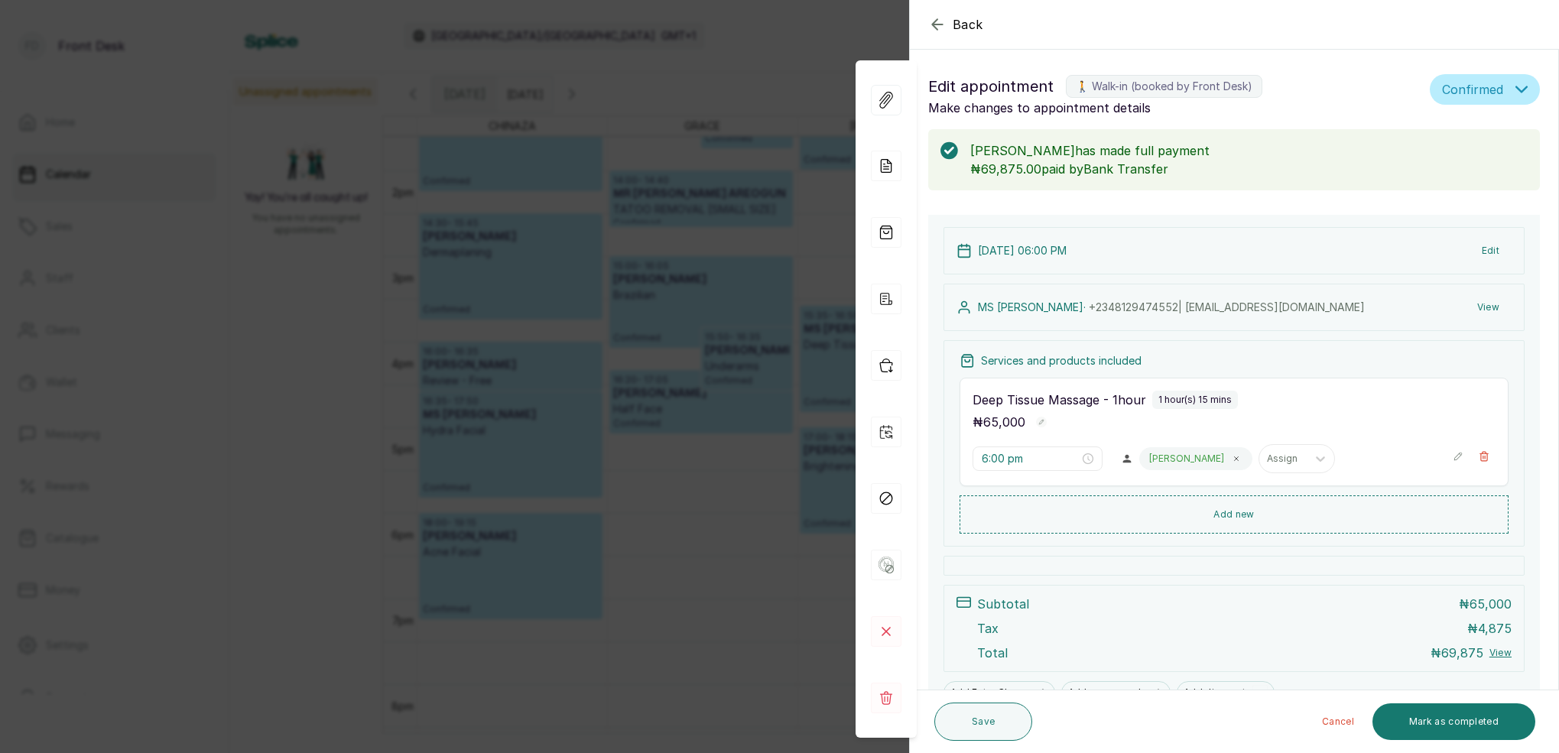
click at [968, 303] on icon at bounding box center [964, 307] width 15 height 15
click at [967, 304] on icon at bounding box center [964, 307] width 10 height 11
click at [1178, 310] on span "[PHONE_NUMBER] | [EMAIL_ADDRESS][DOMAIN_NAME]" at bounding box center [1227, 307] width 276 height 13
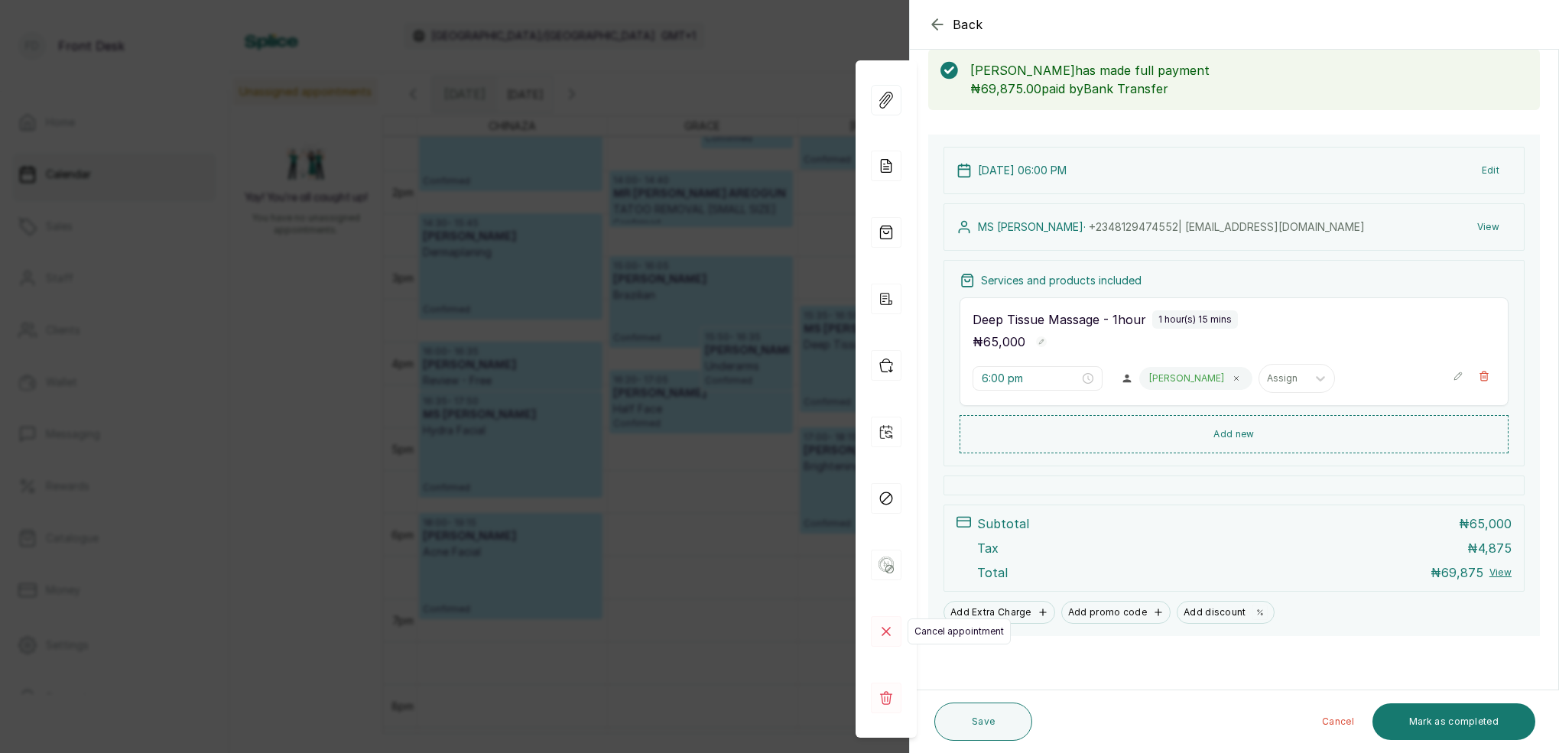
click at [892, 632] on rect at bounding box center [886, 631] width 31 height 31
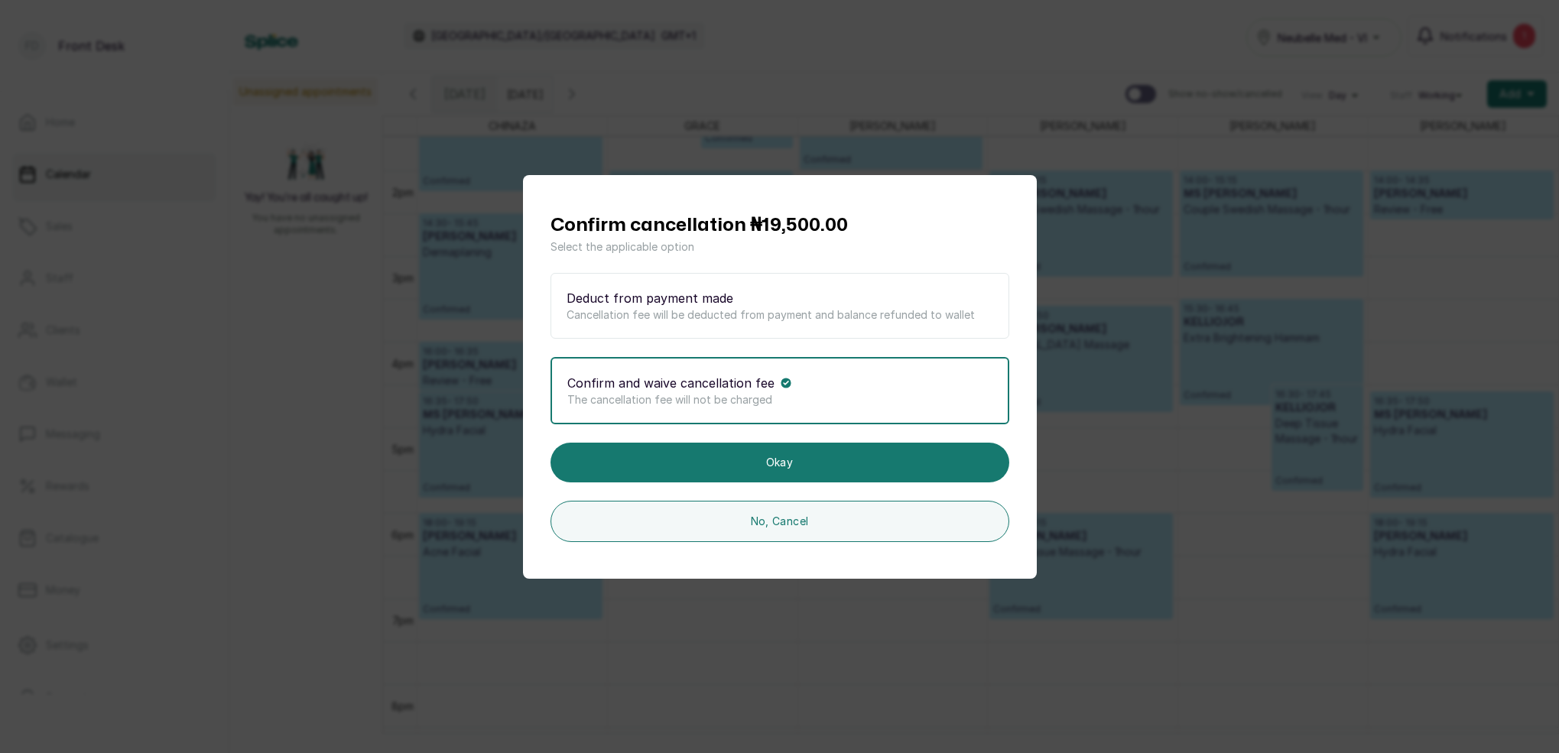
drag, startPoint x: 775, startPoint y: 397, endPoint x: 775, endPoint y: 416, distance: 19.1
click at [775, 397] on p "The cancellation fee will not be charged" at bounding box center [779, 399] width 425 height 15
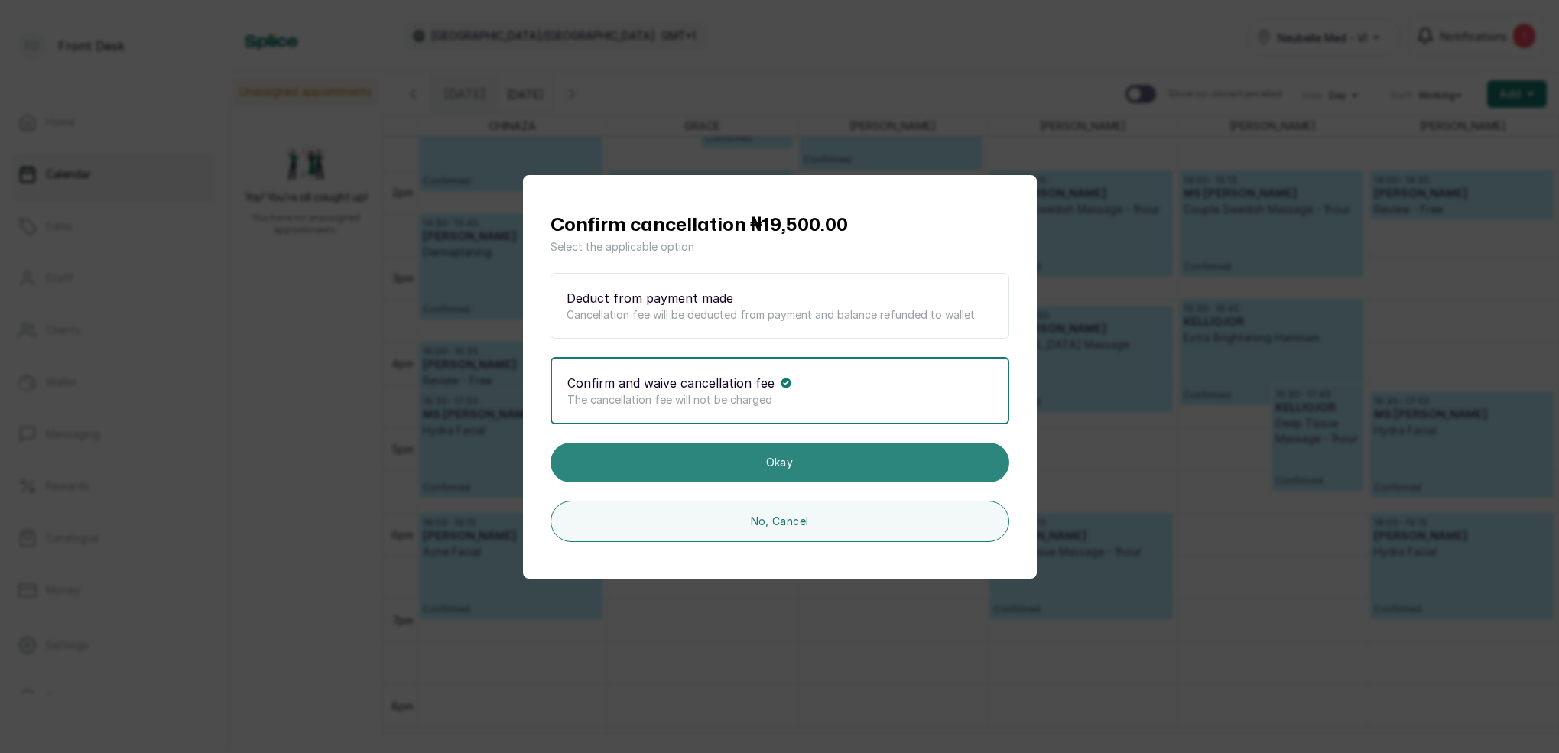
click at [776, 460] on button "Okay" at bounding box center [780, 463] width 459 height 40
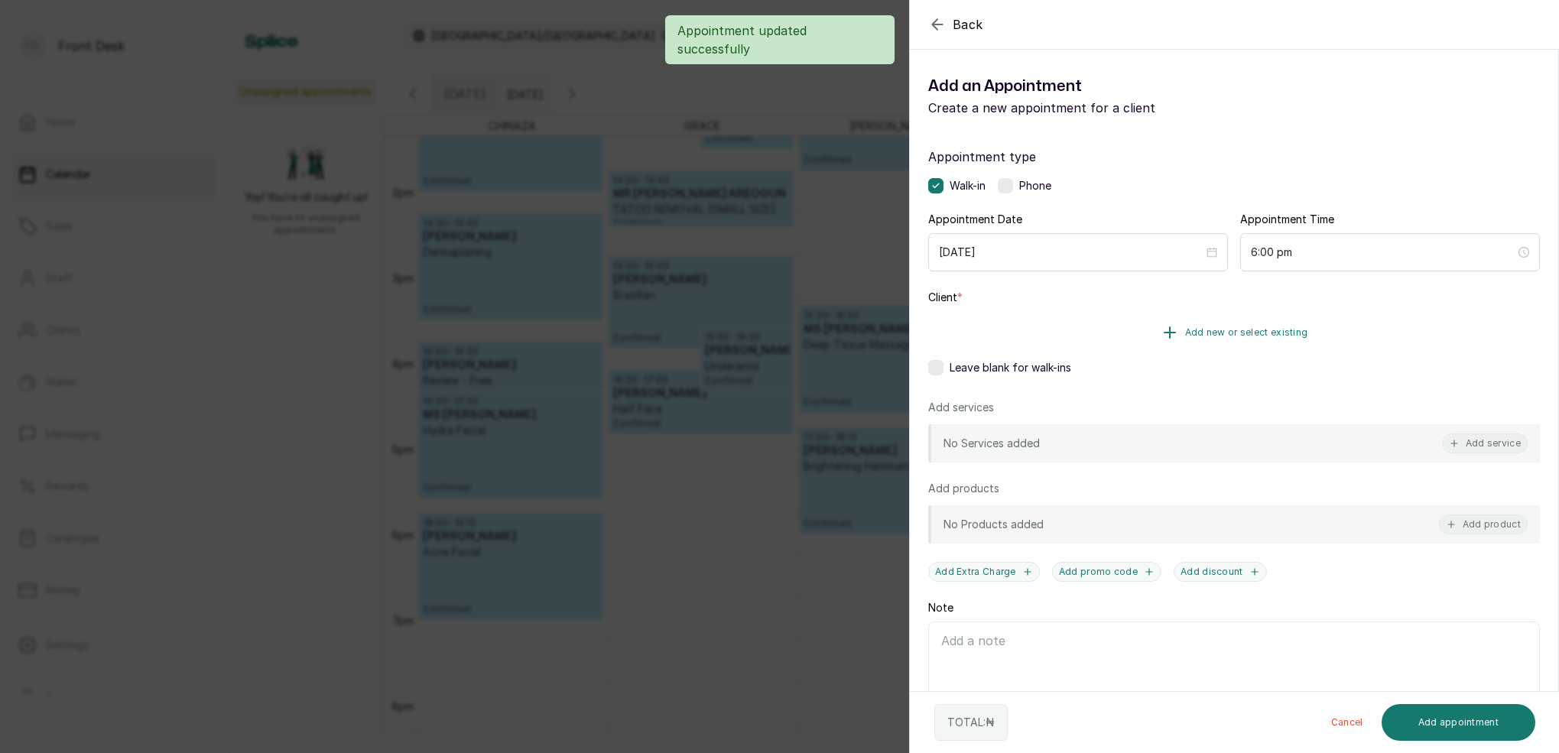
click at [1281, 335] on span "Add new or select existing" at bounding box center [1246, 333] width 123 height 12
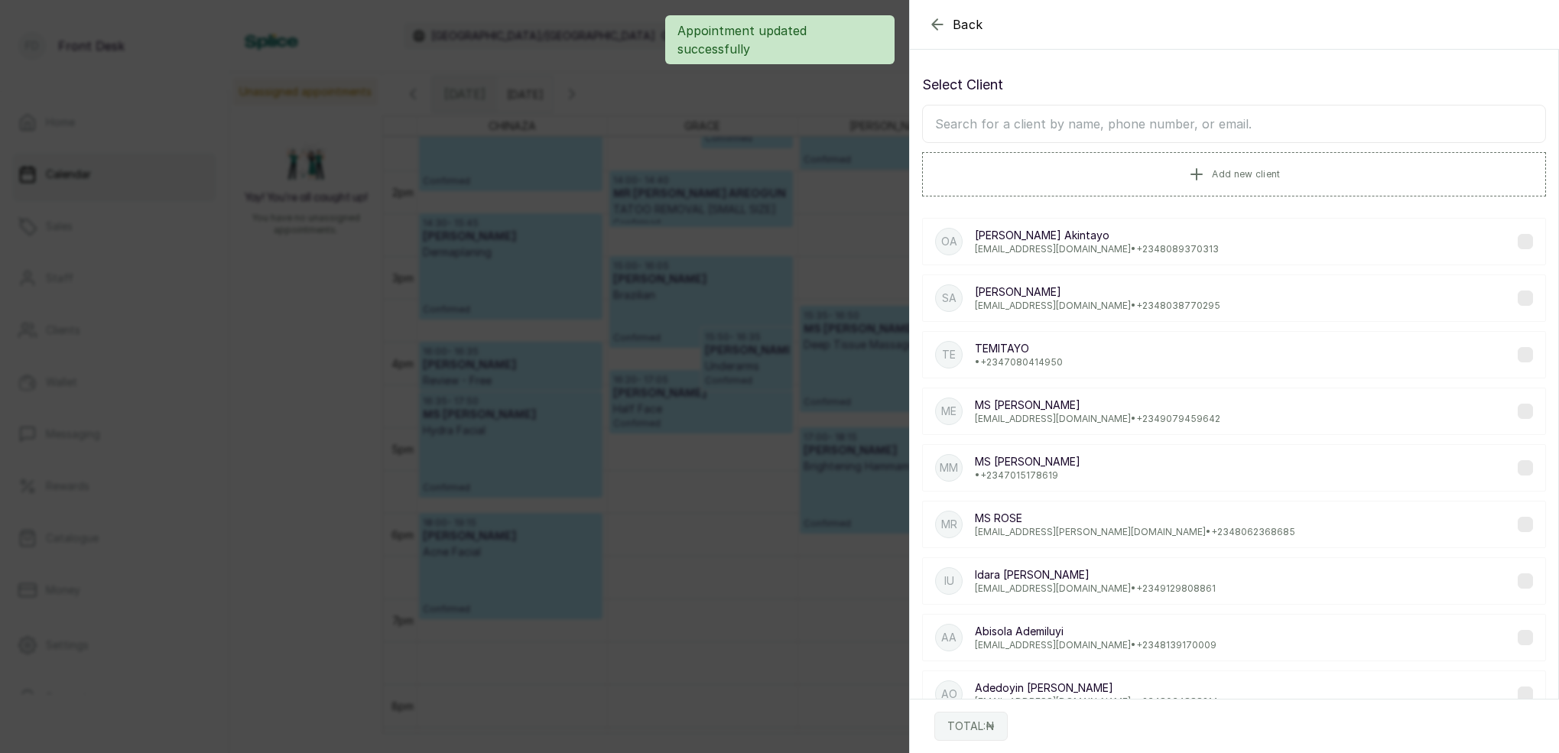
click at [1170, 135] on input "text" at bounding box center [1234, 124] width 624 height 38
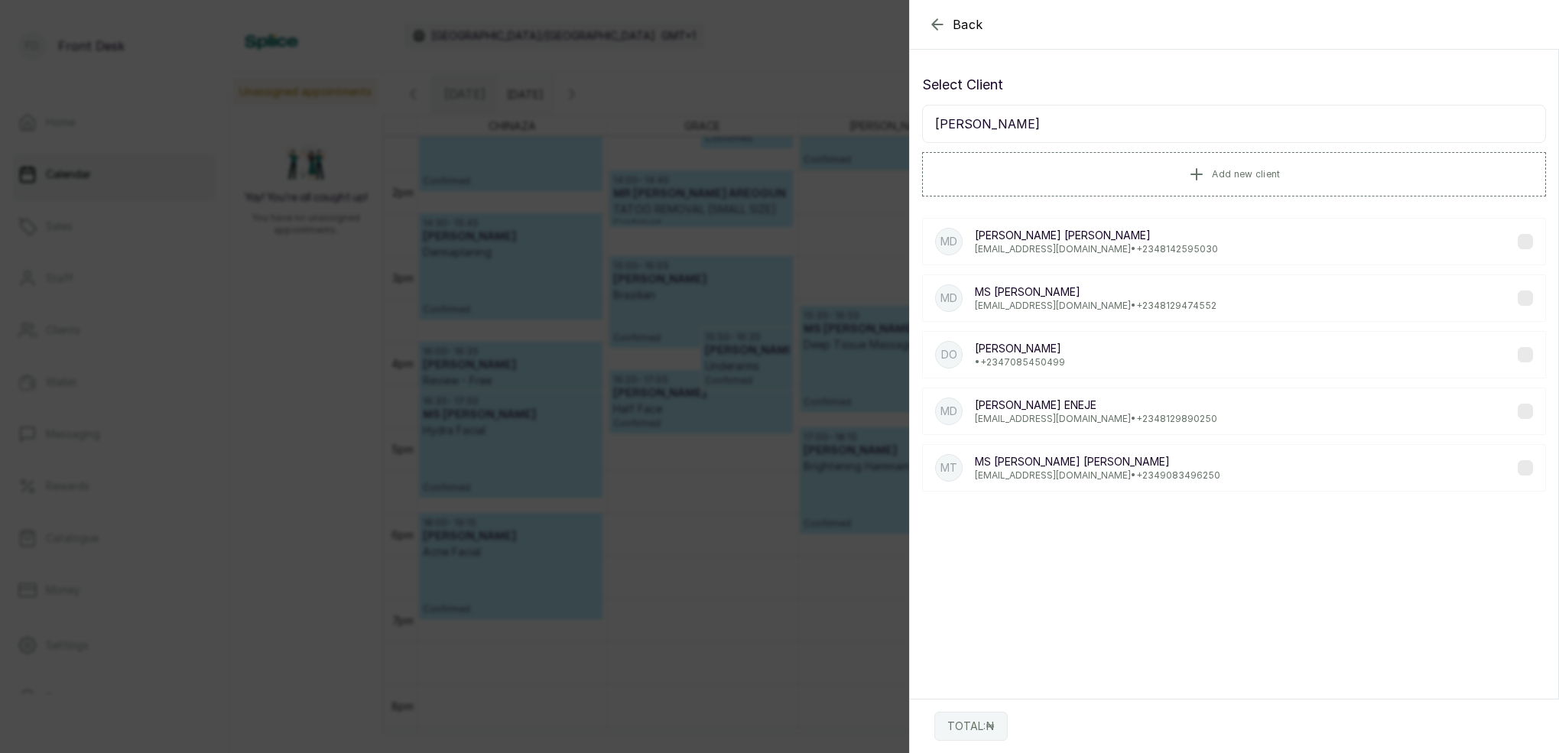
type input "[PERSON_NAME]"
click at [1055, 301] on p "[EMAIL_ADDRESS][DOMAIN_NAME] • [PHONE_NUMBER]" at bounding box center [1096, 306] width 242 height 12
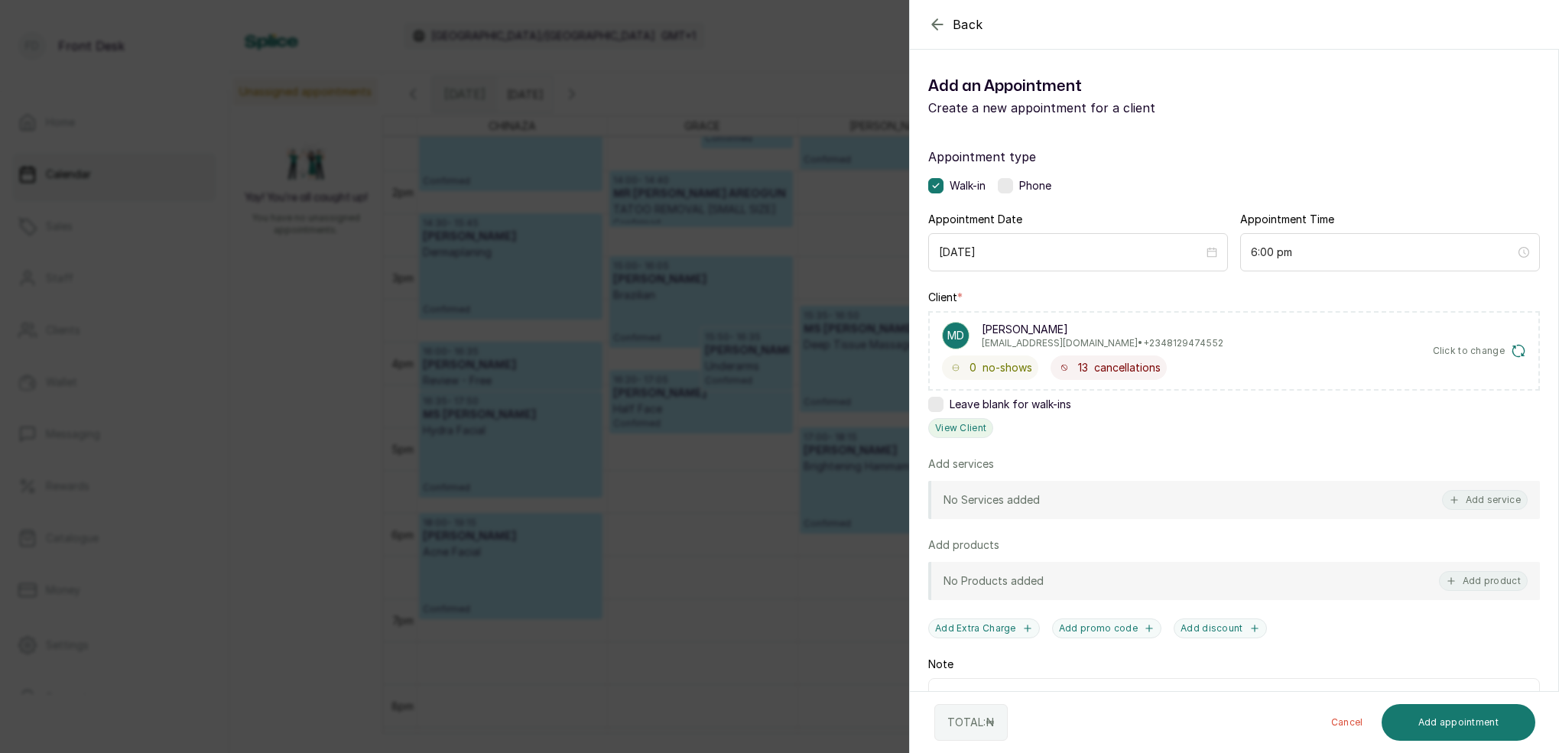
click at [976, 431] on button "View Client" at bounding box center [960, 428] width 65 height 20
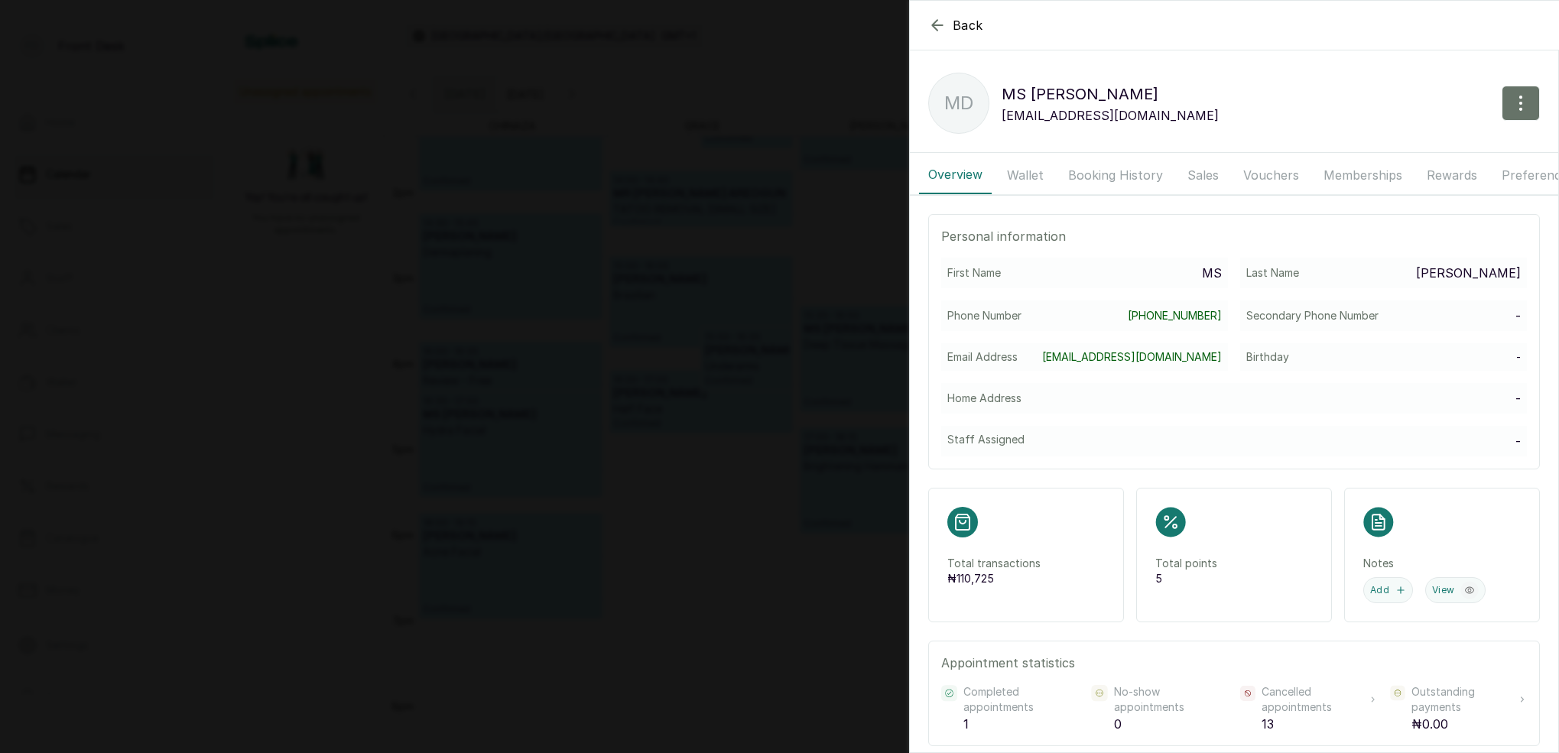
click at [1152, 180] on button "Booking History" at bounding box center [1115, 175] width 113 height 38
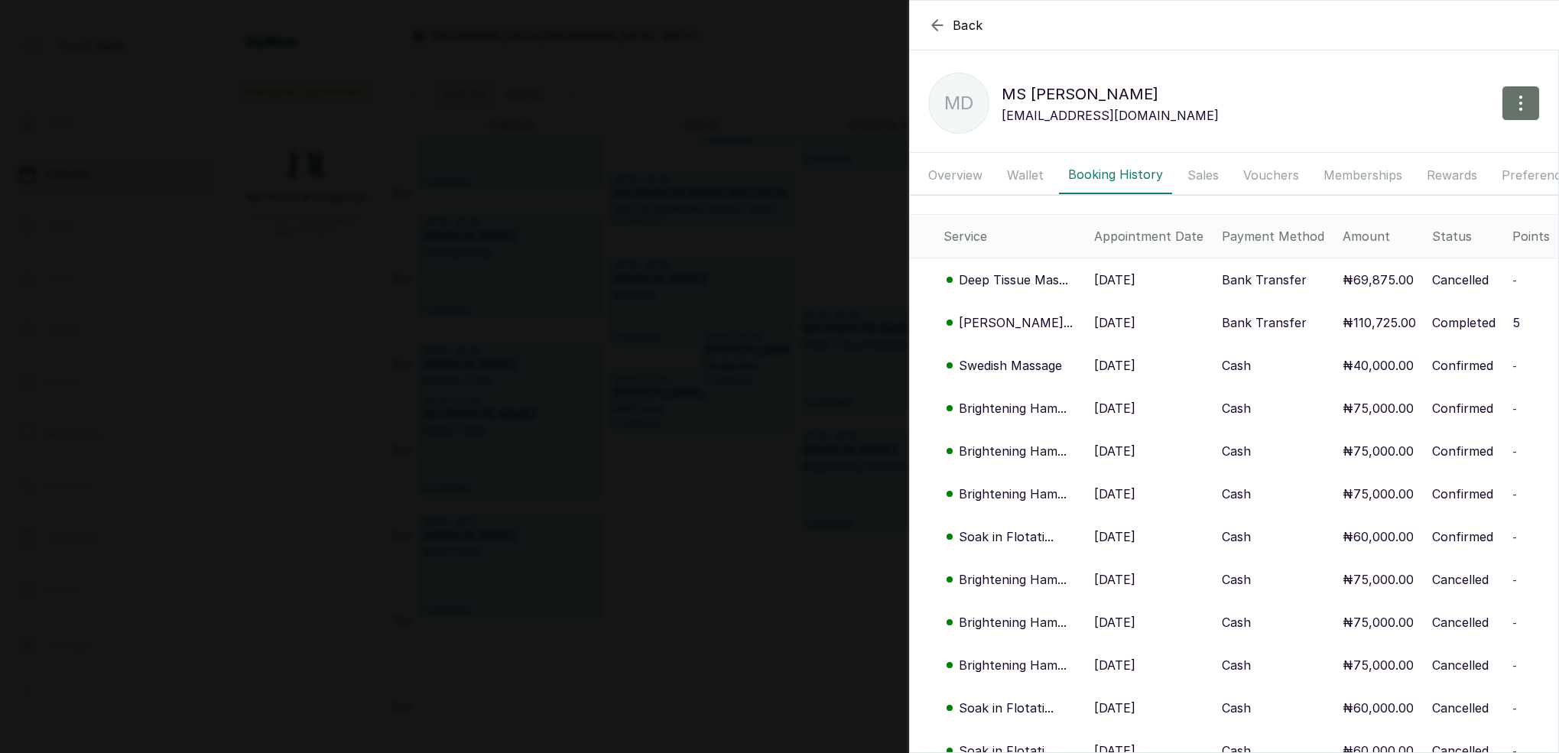
click at [1019, 174] on button "Wallet" at bounding box center [1025, 175] width 55 height 38
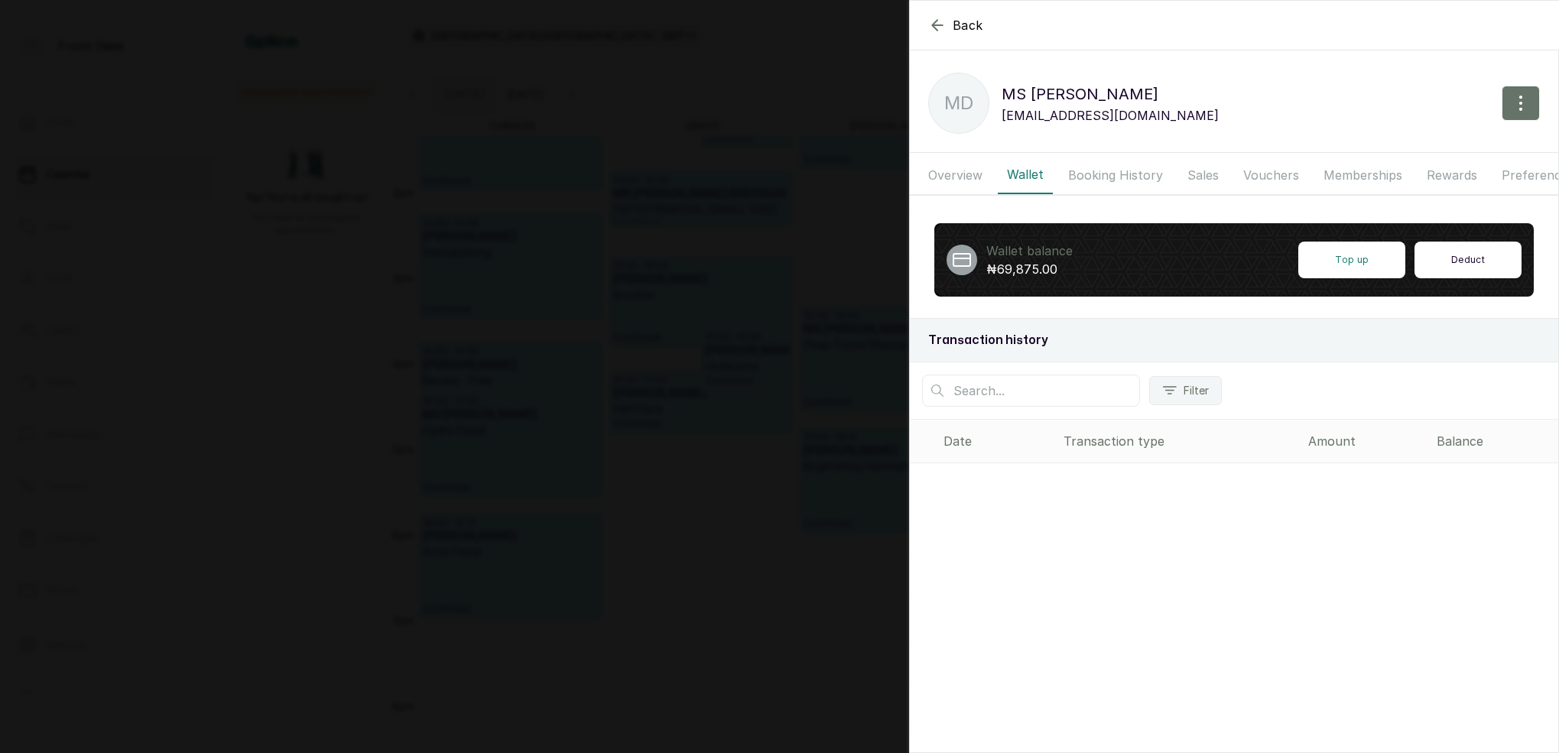
click at [1455, 260] on button "Deduct" at bounding box center [1468, 260] width 107 height 37
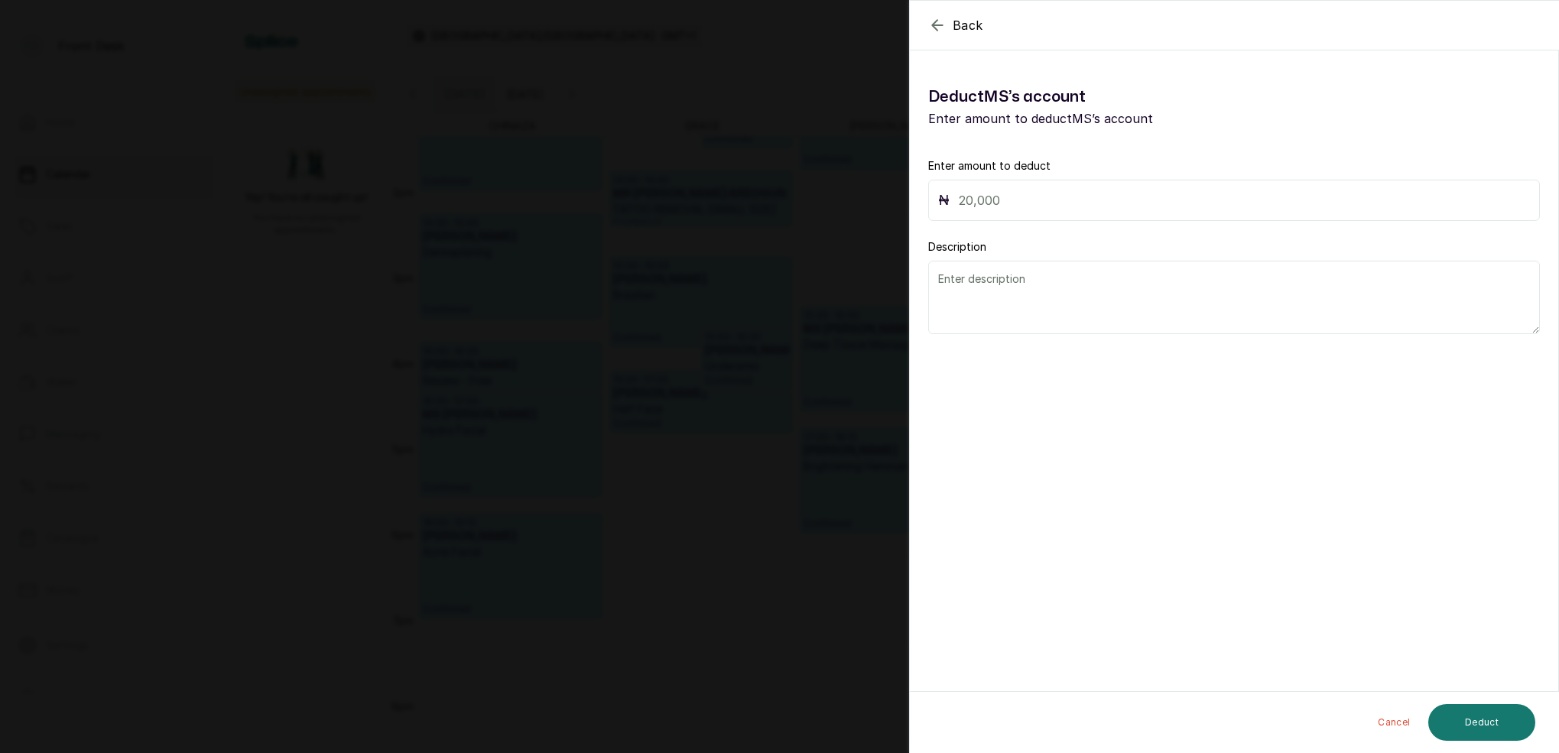
click at [1026, 200] on input "text" at bounding box center [1244, 200] width 571 height 21
type input "69,875"
click at [1020, 291] on textarea at bounding box center [1234, 297] width 612 height 73
click at [1084, 281] on textarea "moved to [PERSON_NAME] enemies account" at bounding box center [1234, 297] width 612 height 73
click at [1132, 282] on textarea "moved to [PERSON_NAME] account" at bounding box center [1234, 297] width 612 height 73
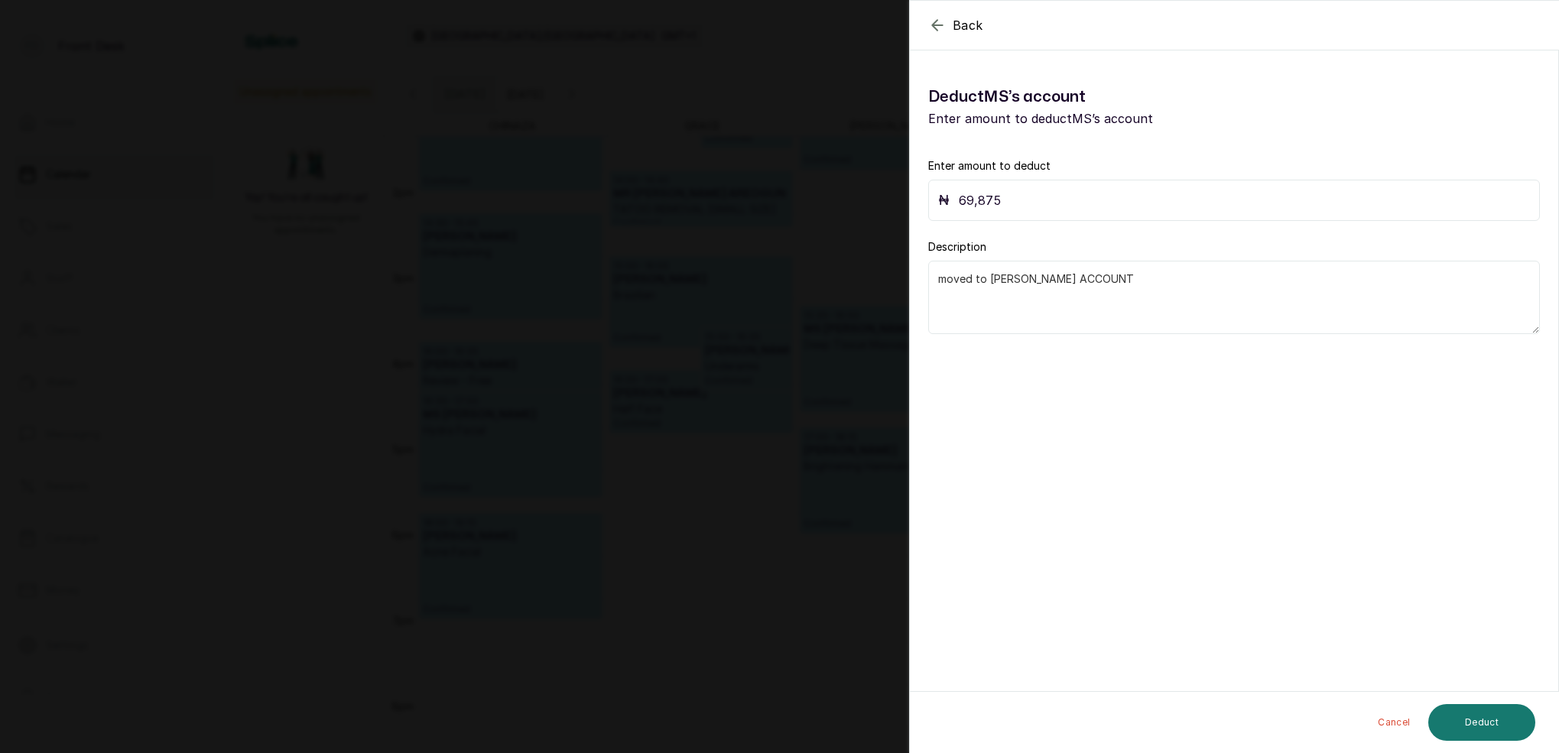
drag, startPoint x: 1033, startPoint y: 279, endPoint x: 1065, endPoint y: 291, distance: 33.7
click at [1034, 279] on textarea "moved to [PERSON_NAME] ACCOUNT" at bounding box center [1234, 297] width 612 height 73
type textarea "MOVED TO [PERSON_NAME] ACCOUNT"
click at [1497, 731] on button "Deduct" at bounding box center [1482, 722] width 107 height 37
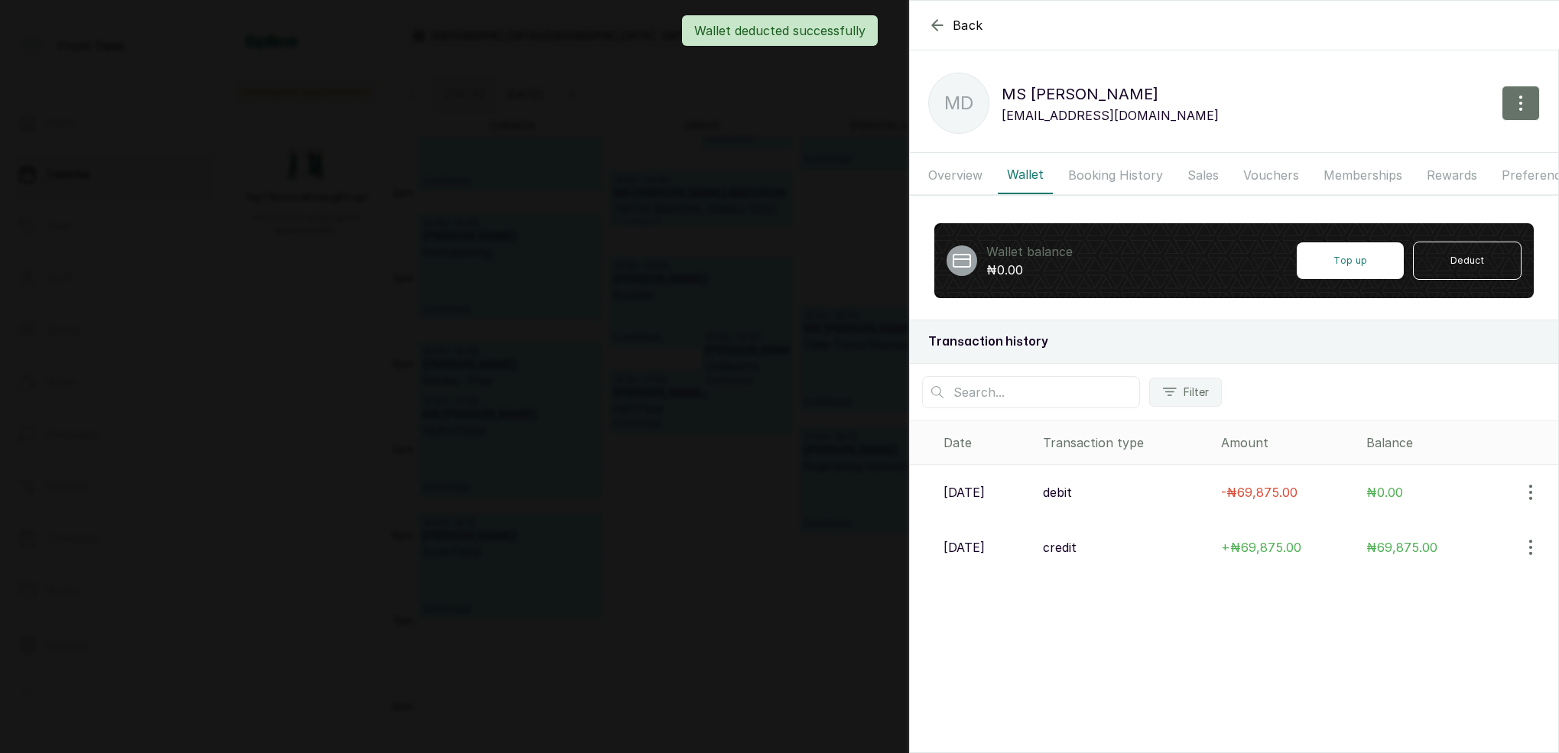
click at [775, 499] on div "Back [PERSON_NAME] MD [PERSON_NAME] [EMAIL_ADDRESS][DOMAIN_NAME] Overview Walle…" at bounding box center [779, 376] width 1559 height 753
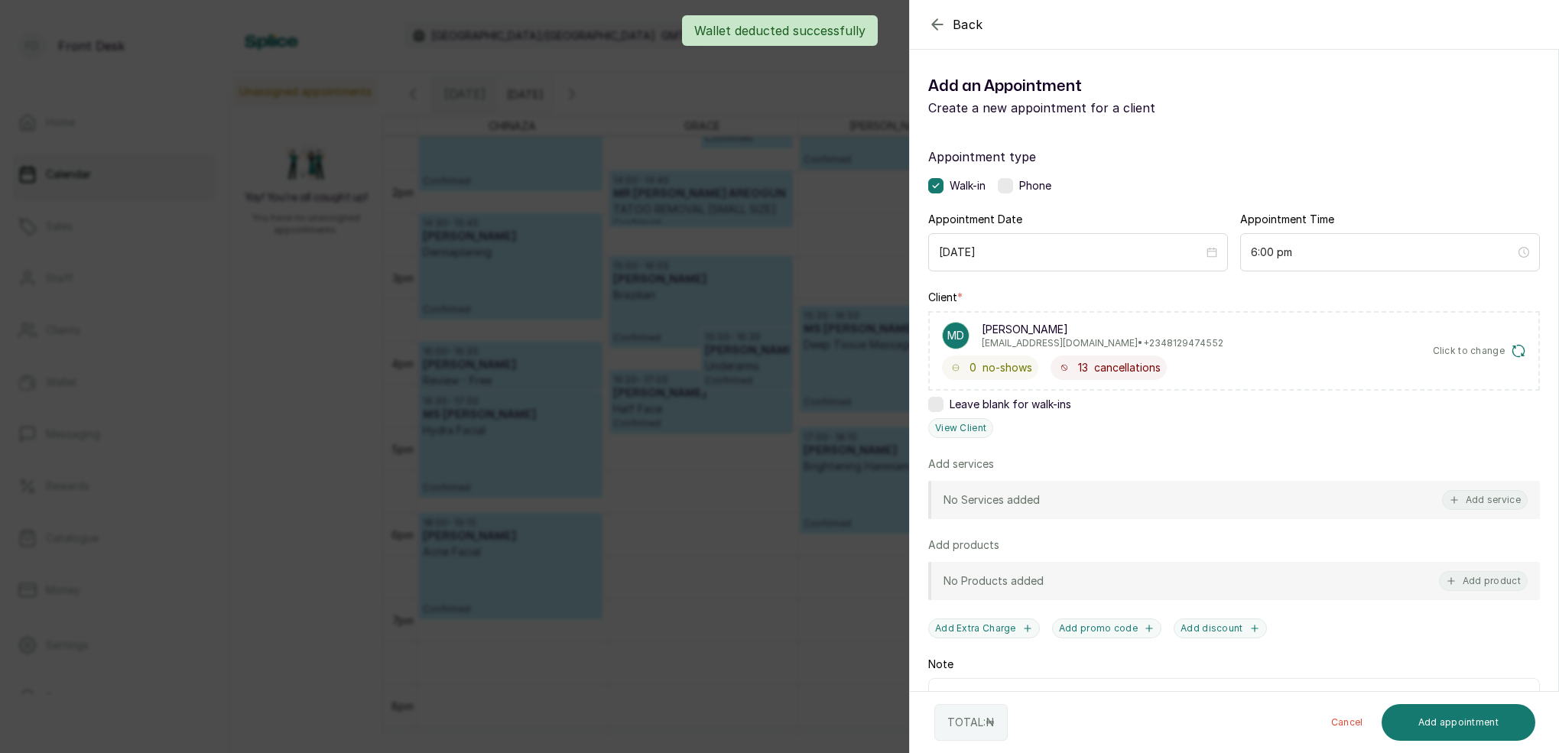
click at [941, 26] on div "Wallet deducted successfully" at bounding box center [779, 30] width 1559 height 31
click at [938, 24] on icon "button" at bounding box center [937, 24] width 18 height 18
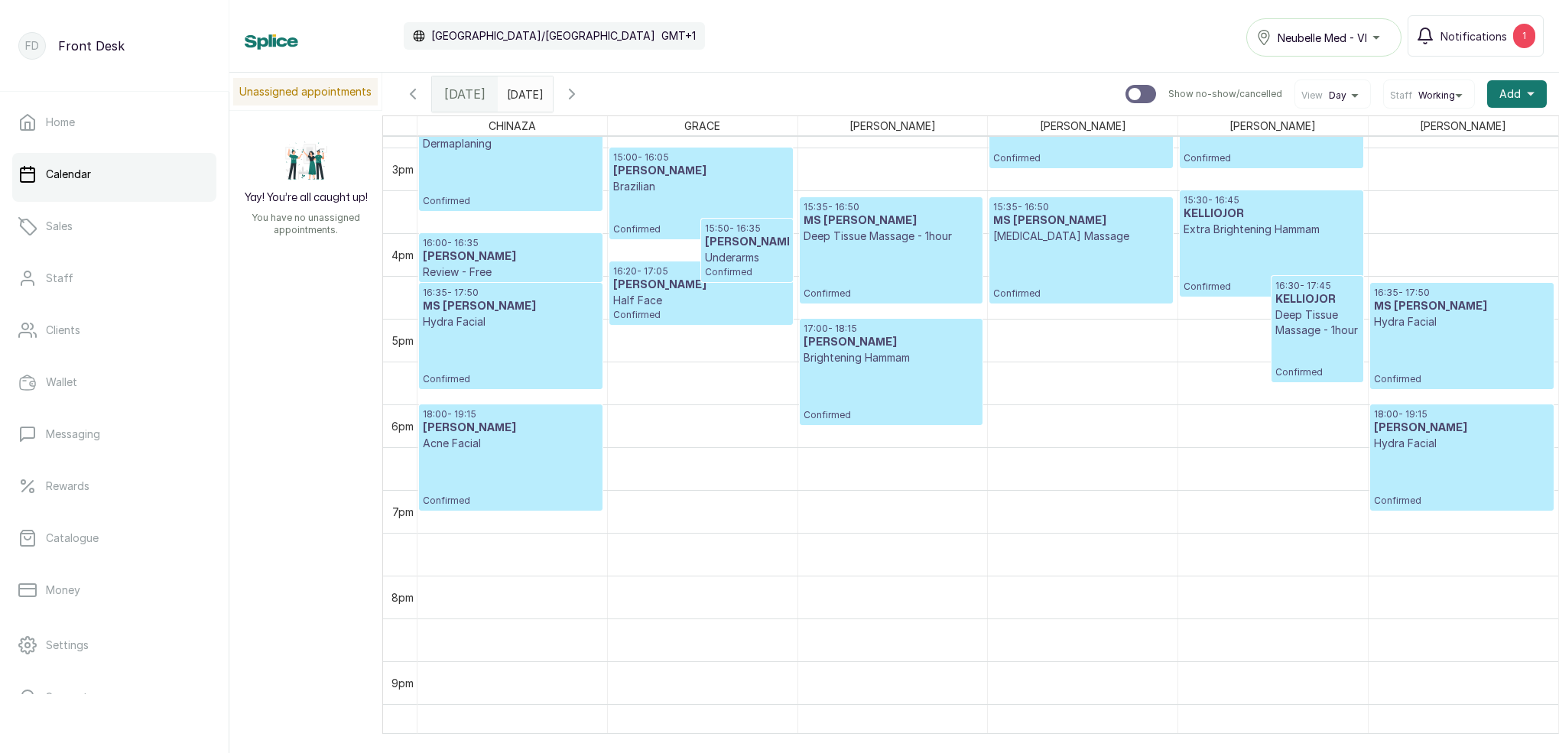
scroll to position [1281, 0]
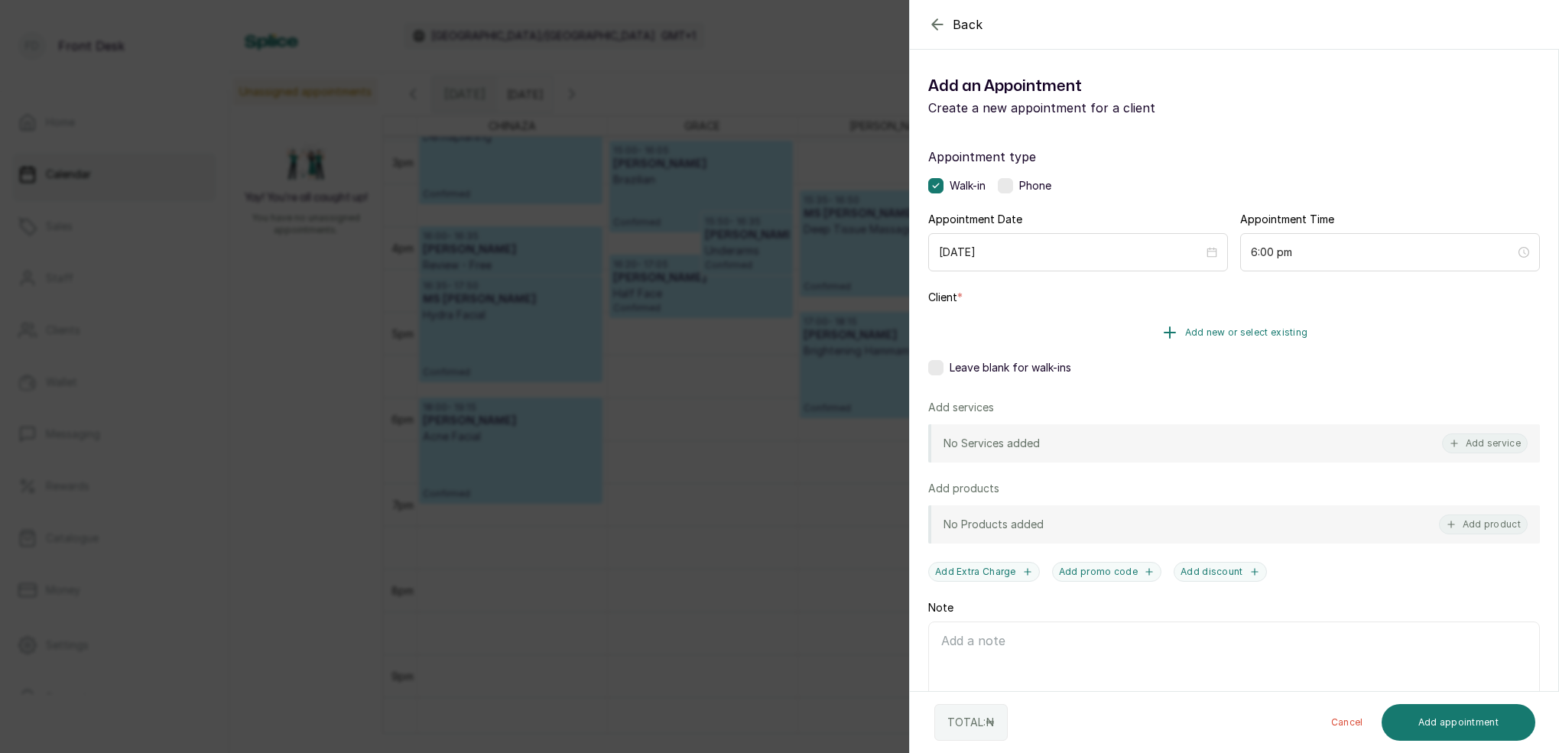
click at [1269, 332] on span "Add new or select existing" at bounding box center [1246, 333] width 123 height 12
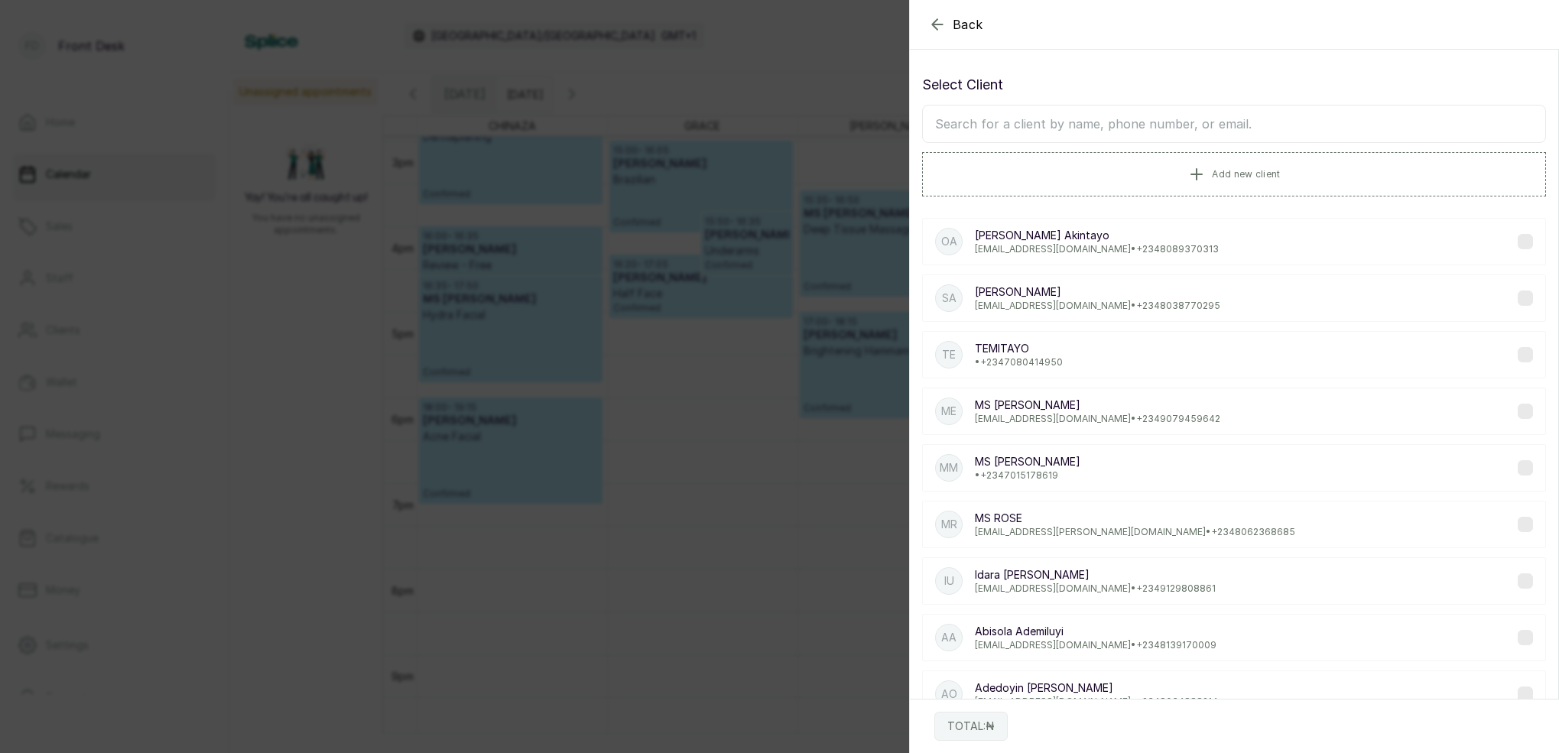
click at [1094, 124] on input "text" at bounding box center [1234, 124] width 624 height 38
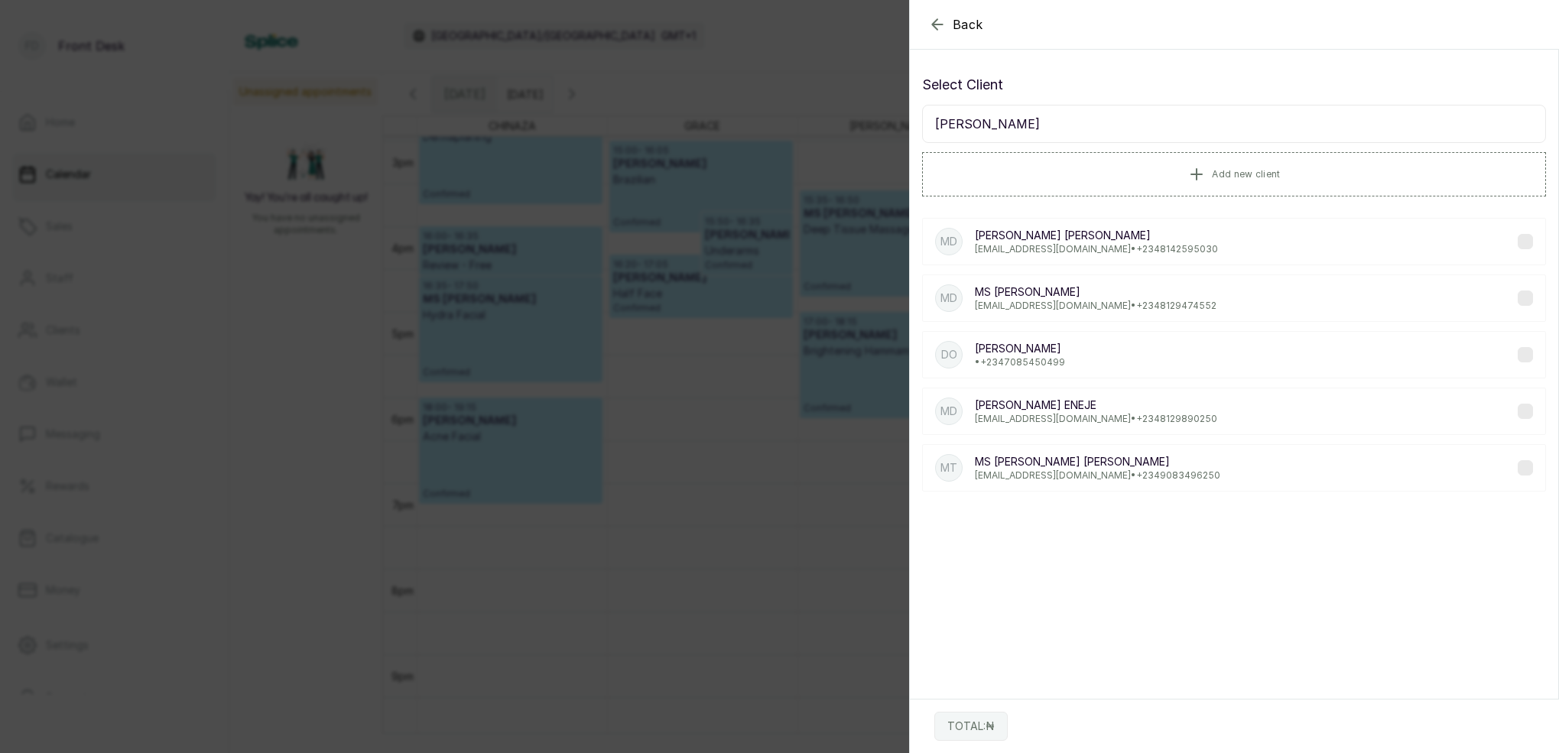
type input "[PERSON_NAME]"
click at [1051, 416] on p "[EMAIL_ADDRESS][DOMAIN_NAME] • [PHONE_NUMBER]" at bounding box center [1096, 419] width 242 height 12
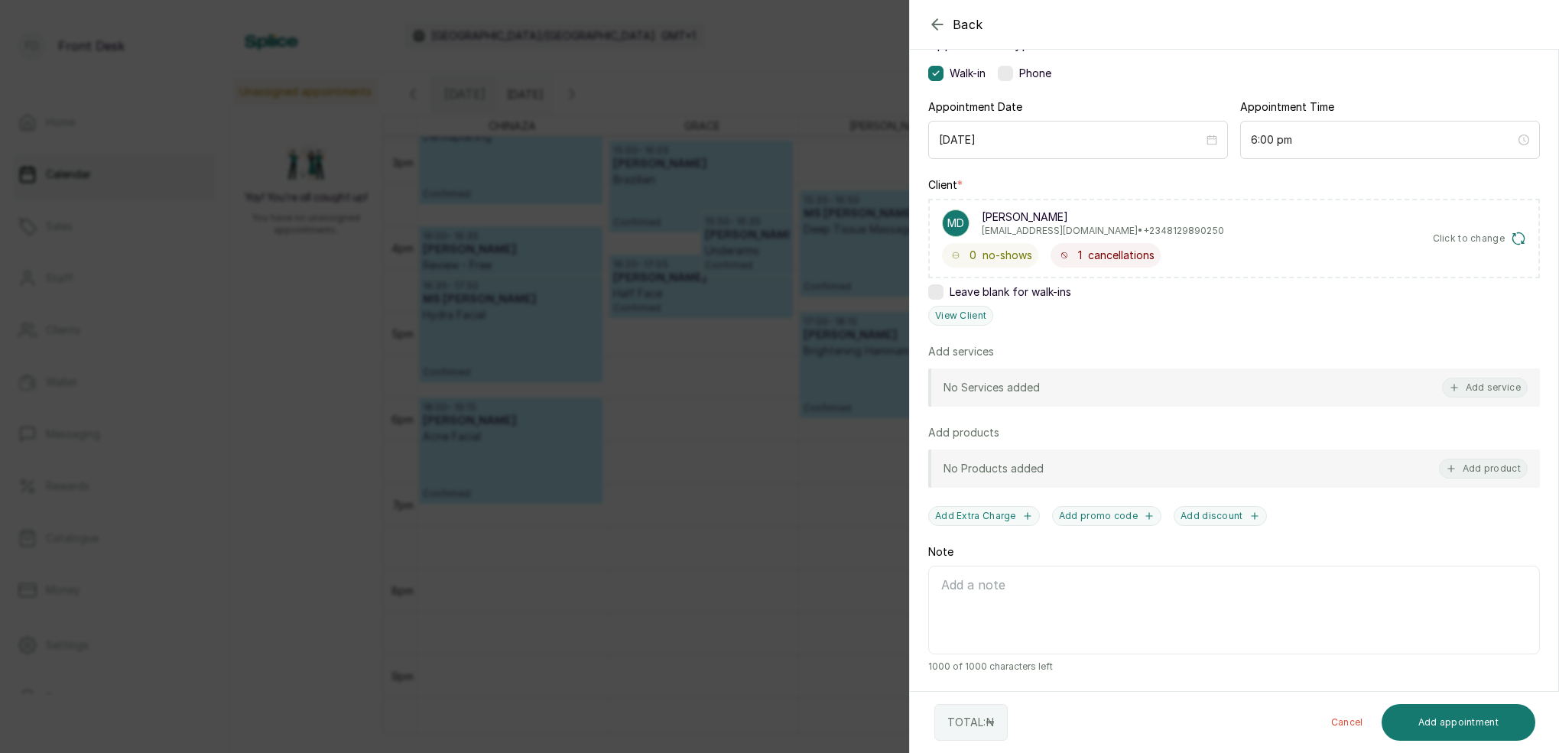
scroll to position [112, 0]
click at [1484, 389] on button "Add service" at bounding box center [1485, 388] width 86 height 20
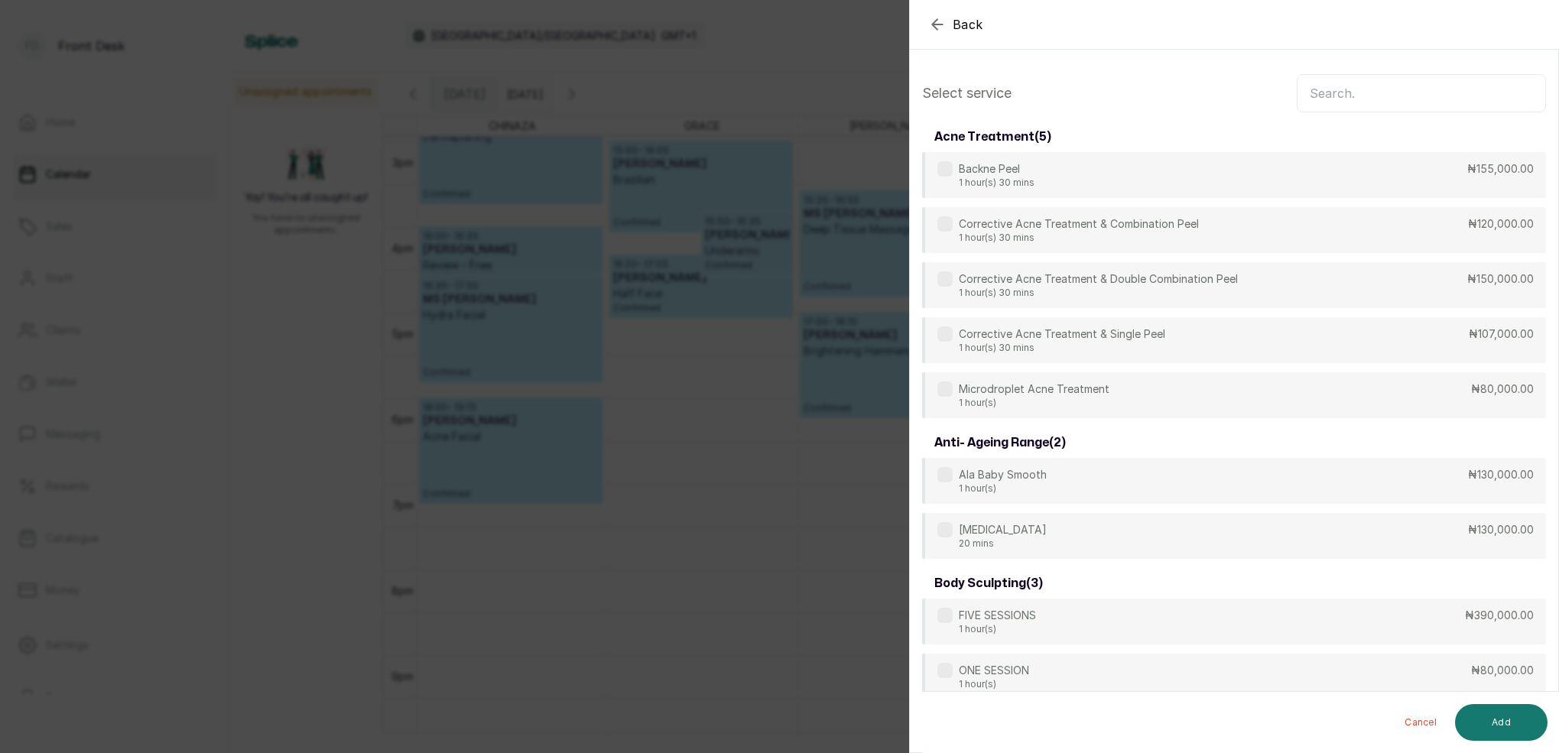
scroll to position [-1, 0]
click at [1321, 91] on input "text" at bounding box center [1421, 93] width 249 height 38
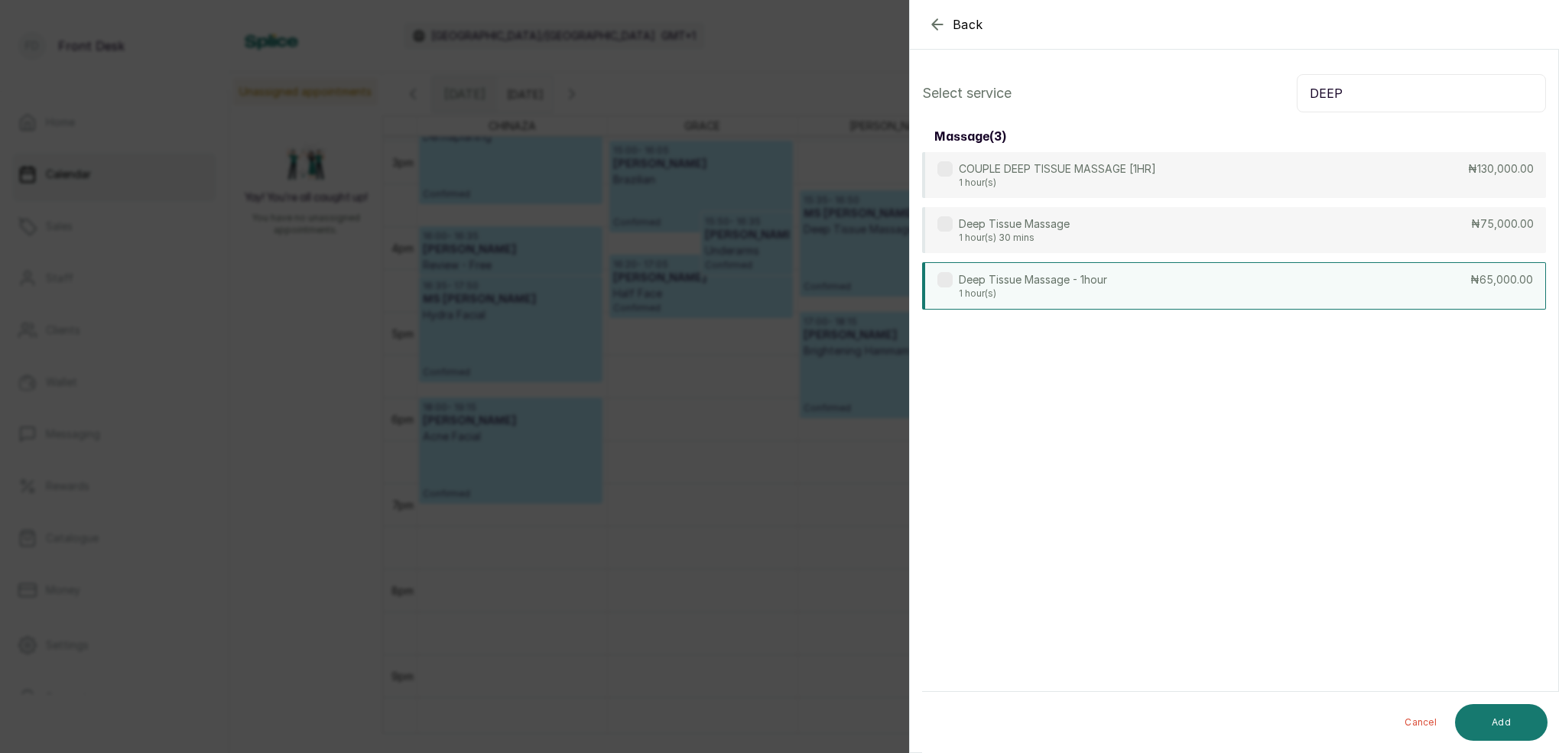
type input "DEEP"
drag, startPoint x: 1071, startPoint y: 289, endPoint x: 1151, endPoint y: 345, distance: 97.2
click at [1073, 289] on p "1 hour(s)" at bounding box center [1033, 293] width 148 height 12
click at [1504, 718] on button "Add" at bounding box center [1501, 722] width 93 height 37
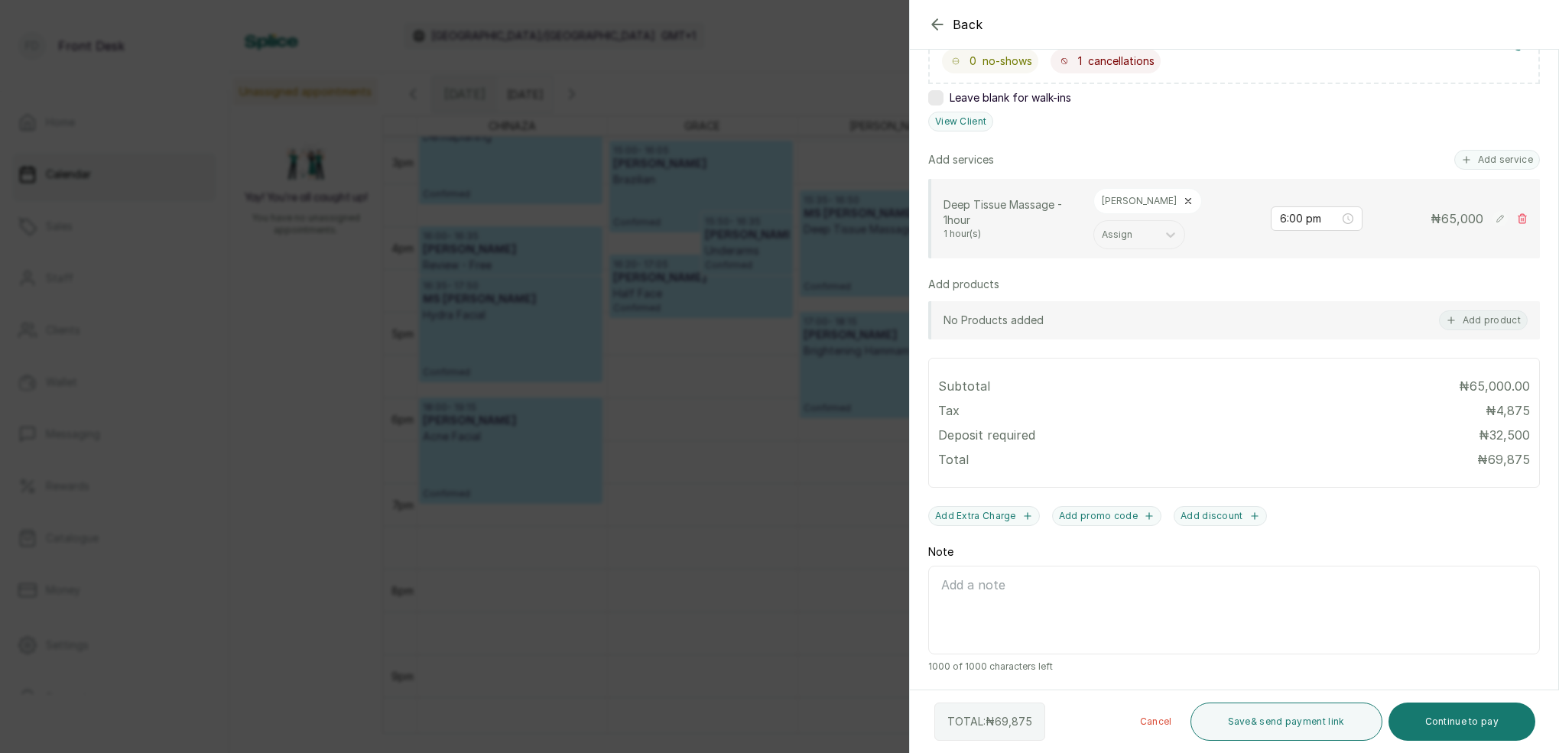
scroll to position [307, 0]
click at [1476, 731] on button "Continue to pay" at bounding box center [1463, 722] width 148 height 38
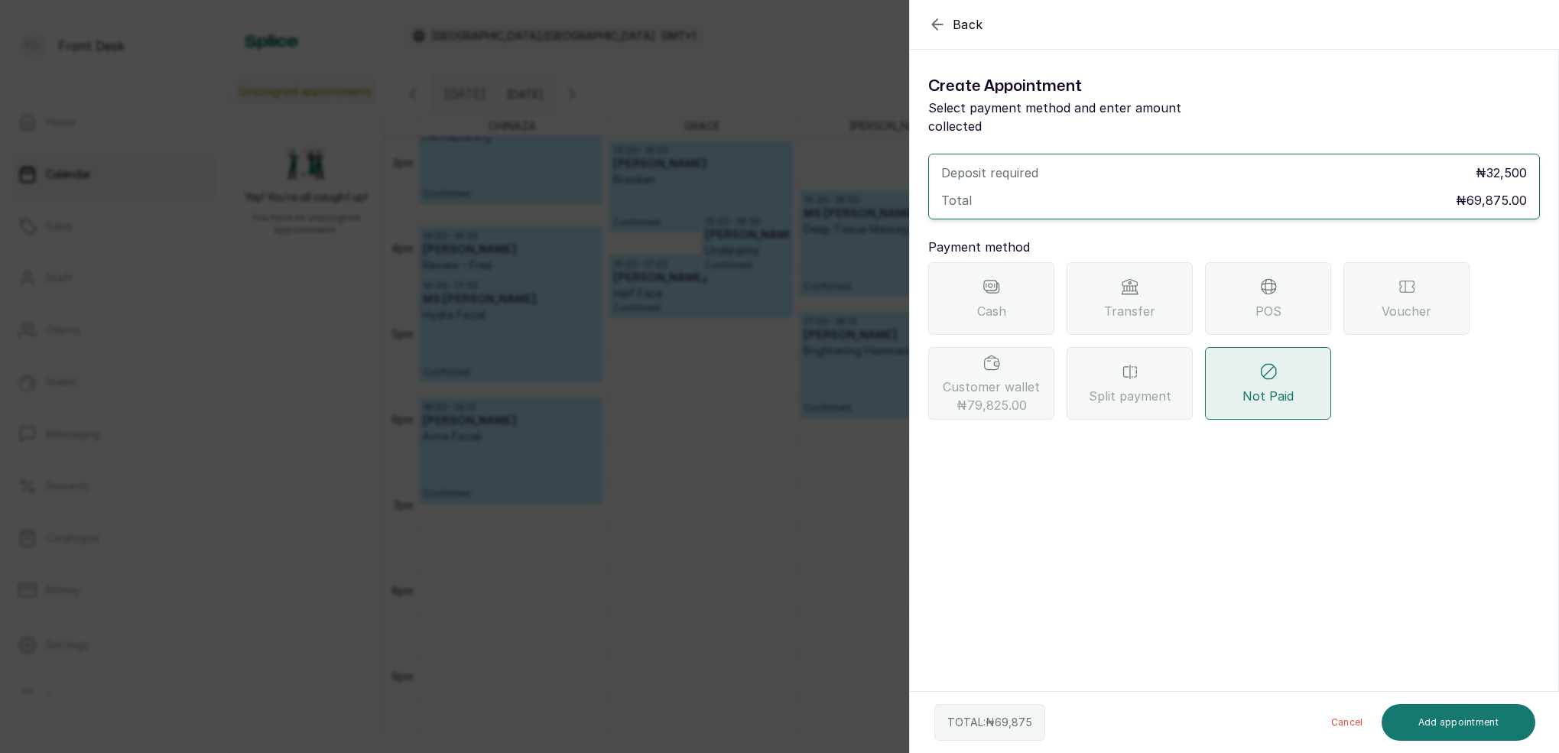
click at [941, 24] on icon "button" at bounding box center [937, 24] width 18 height 18
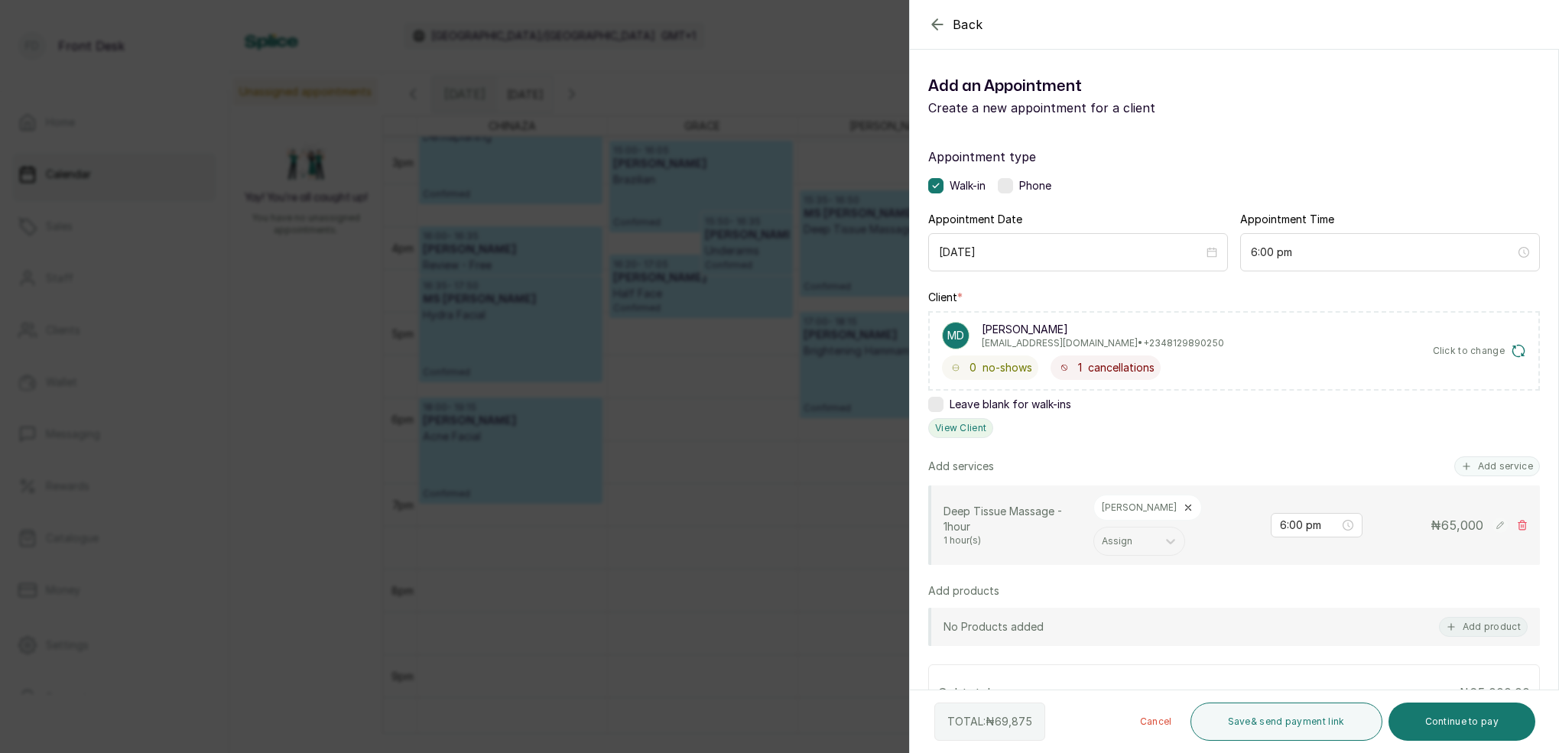
click at [967, 431] on button "View Client" at bounding box center [960, 428] width 65 height 20
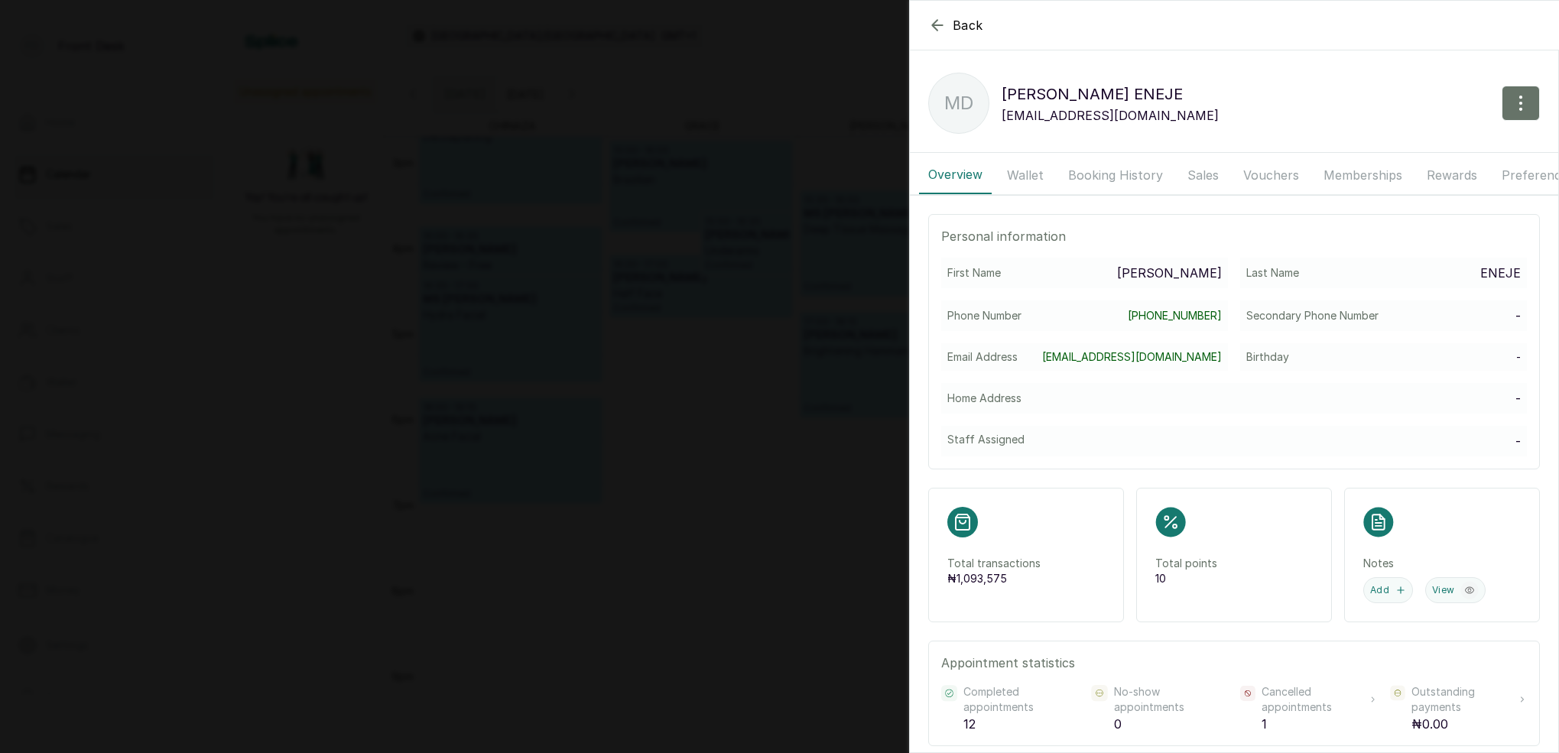
drag, startPoint x: 1023, startPoint y: 172, endPoint x: 1035, endPoint y: 179, distance: 14.0
click at [1024, 172] on button "Wallet" at bounding box center [1025, 175] width 55 height 38
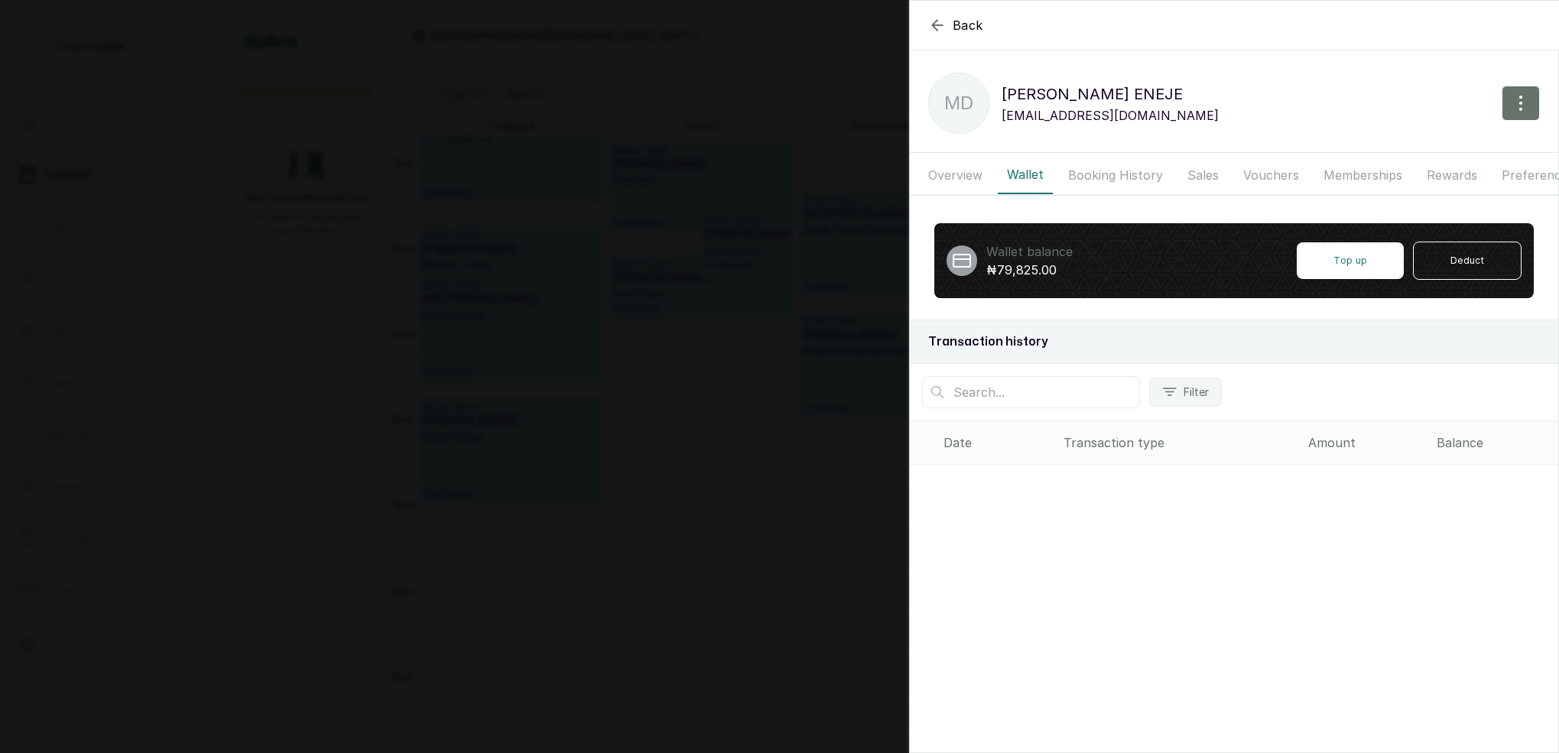
click at [972, 177] on button "Overview" at bounding box center [955, 175] width 73 height 38
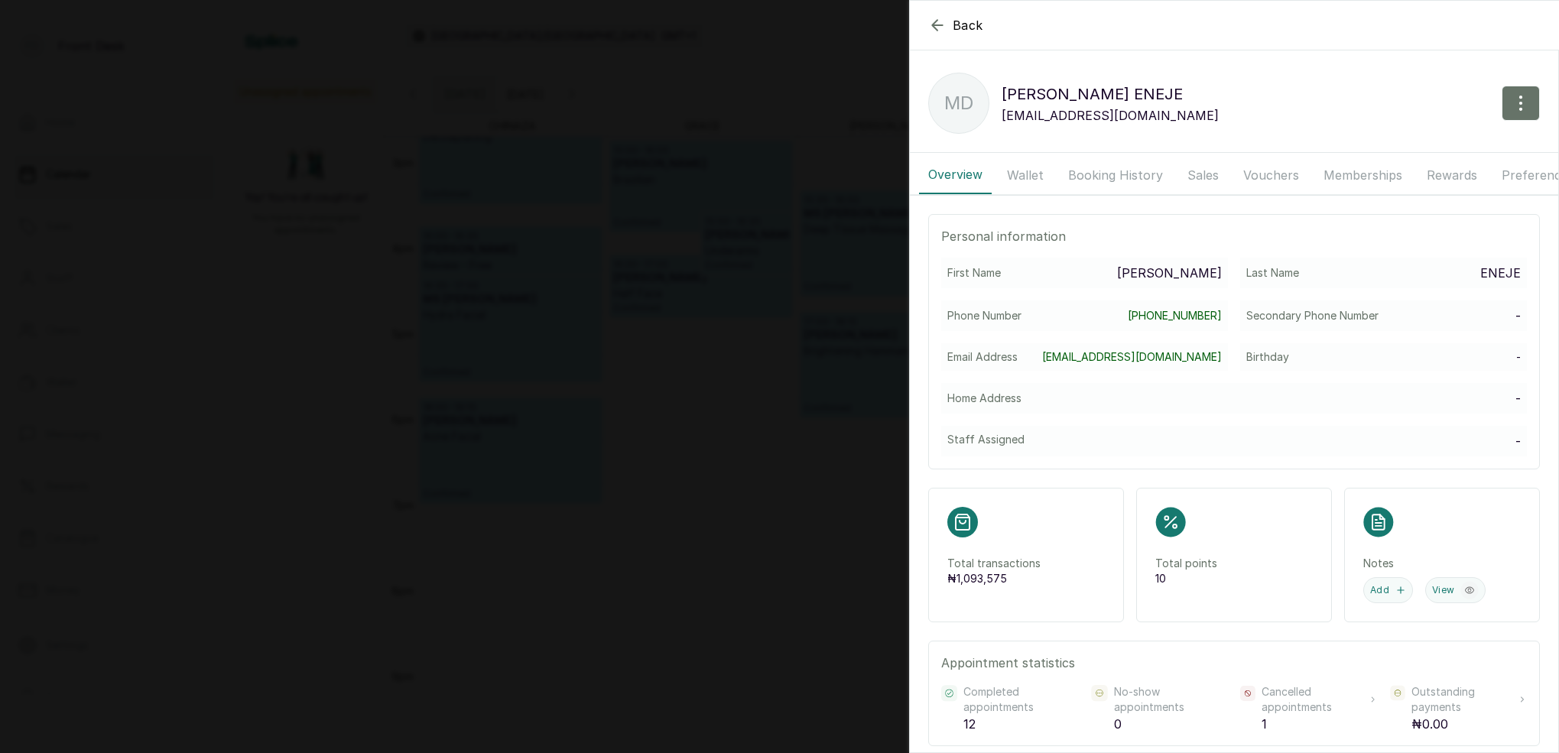
click at [1026, 175] on button "Wallet" at bounding box center [1025, 175] width 55 height 38
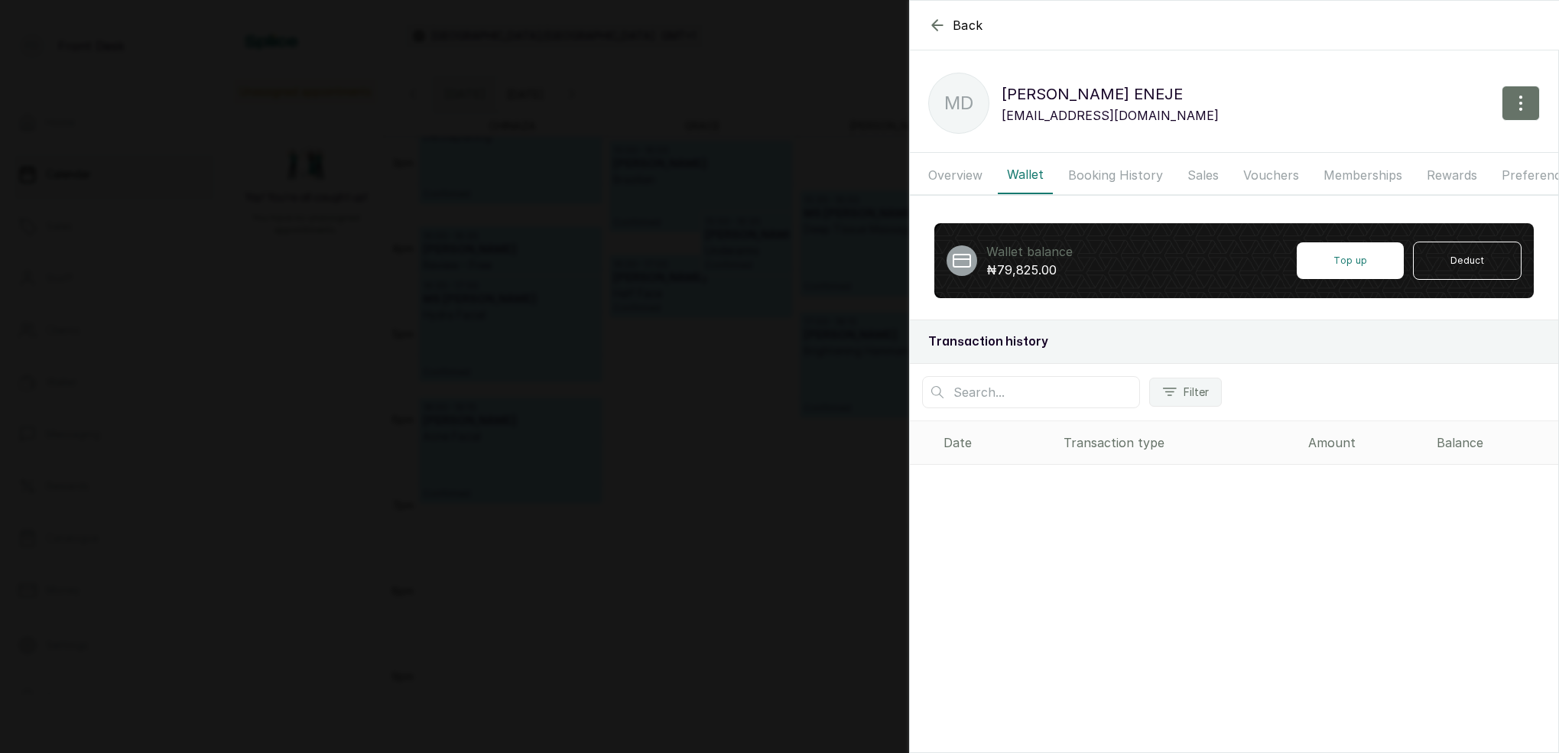
click at [1098, 174] on button "Booking History" at bounding box center [1115, 175] width 113 height 38
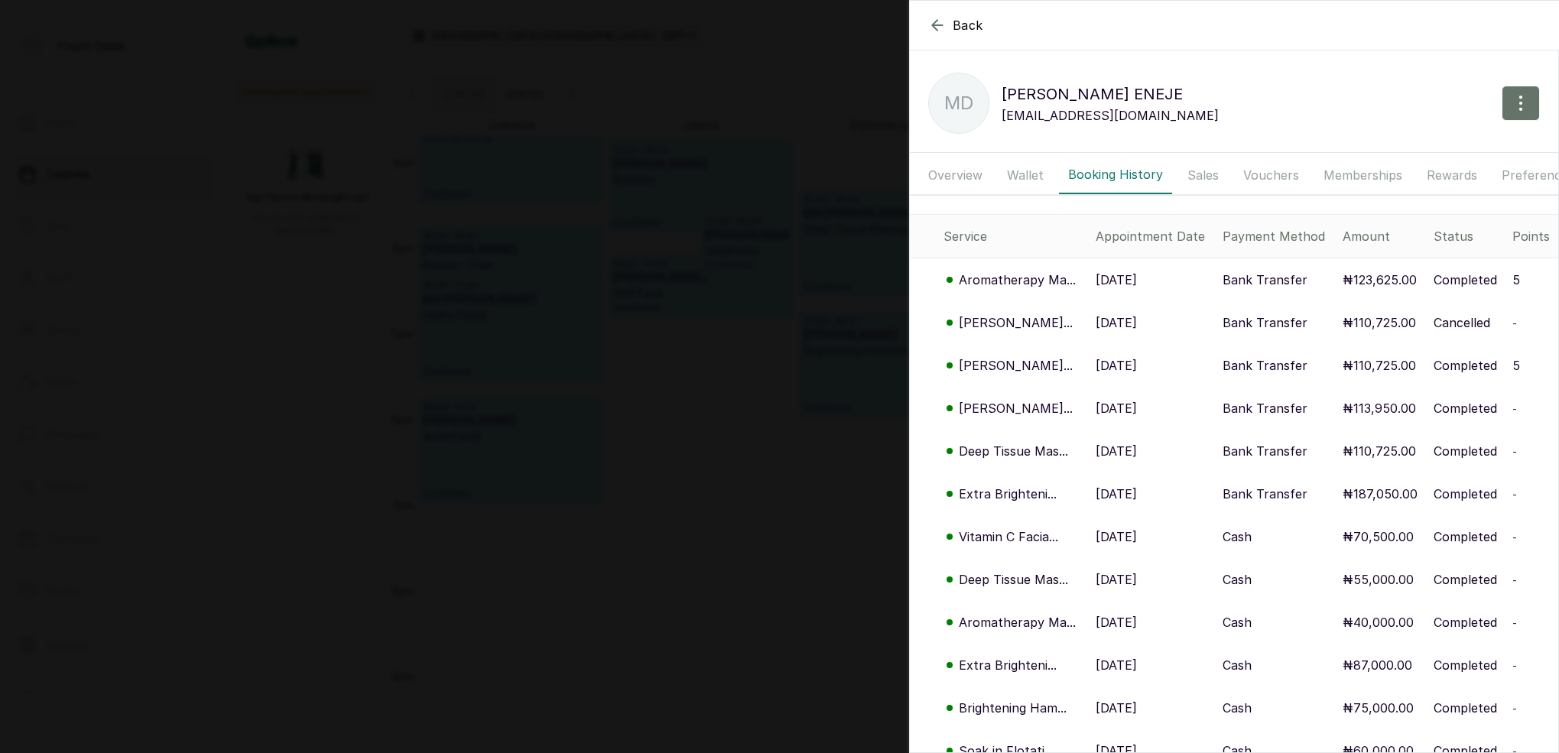
click at [1204, 170] on button "Sales" at bounding box center [1203, 175] width 50 height 38
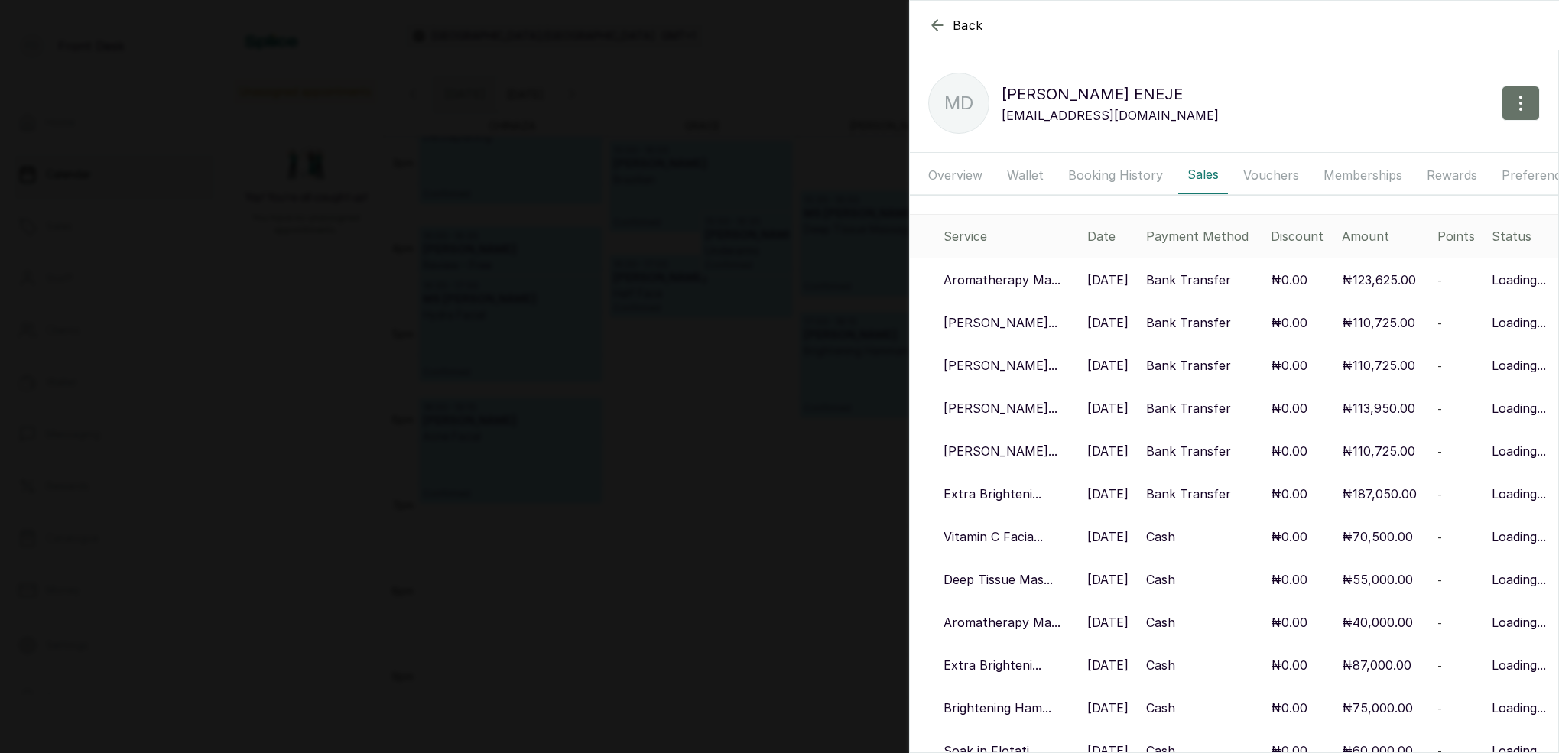
click at [1013, 177] on button "Wallet" at bounding box center [1025, 175] width 55 height 38
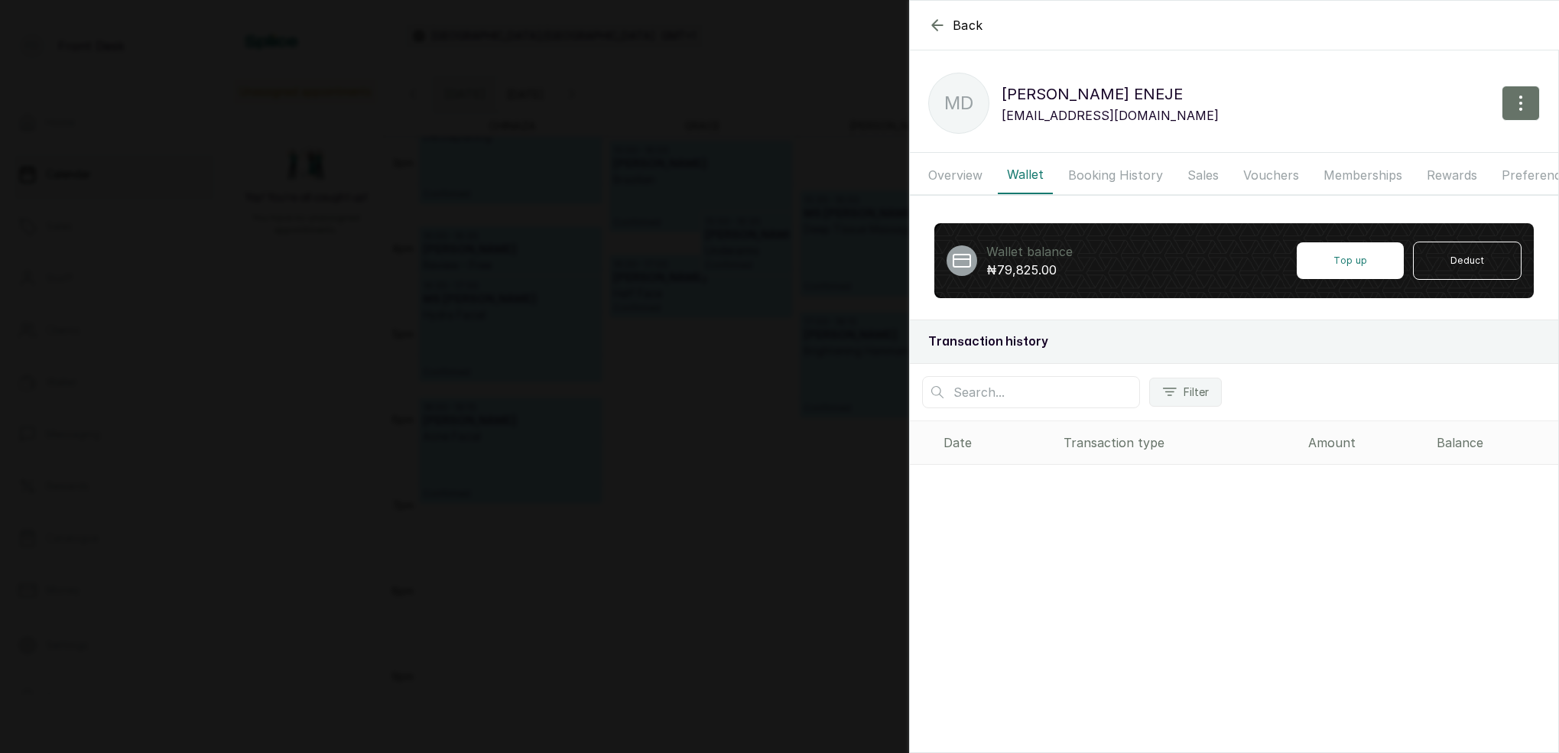
click at [1117, 171] on button "Booking History" at bounding box center [1115, 175] width 113 height 38
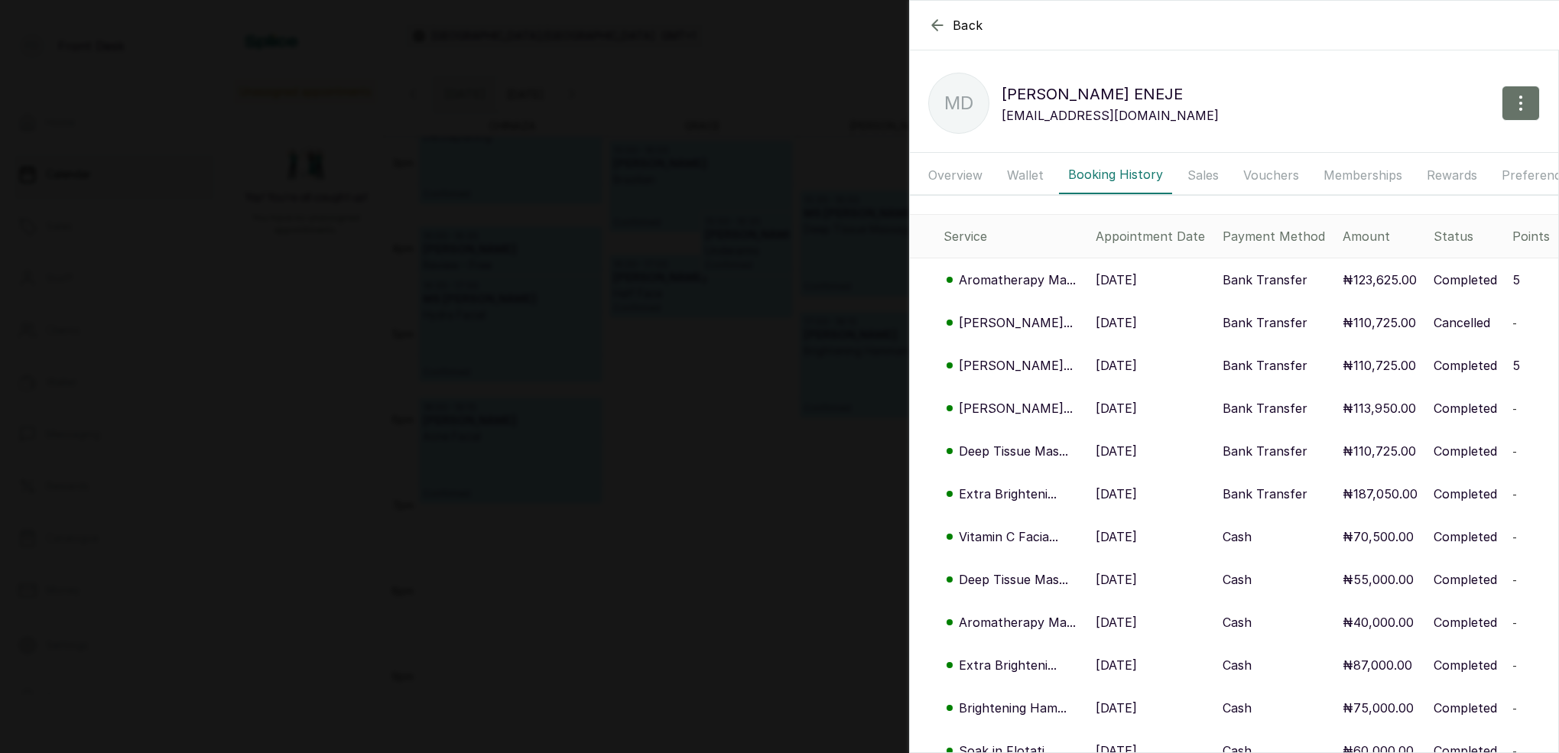
click at [1042, 281] on p "Aromatherapy Ma..." at bounding box center [1017, 280] width 117 height 18
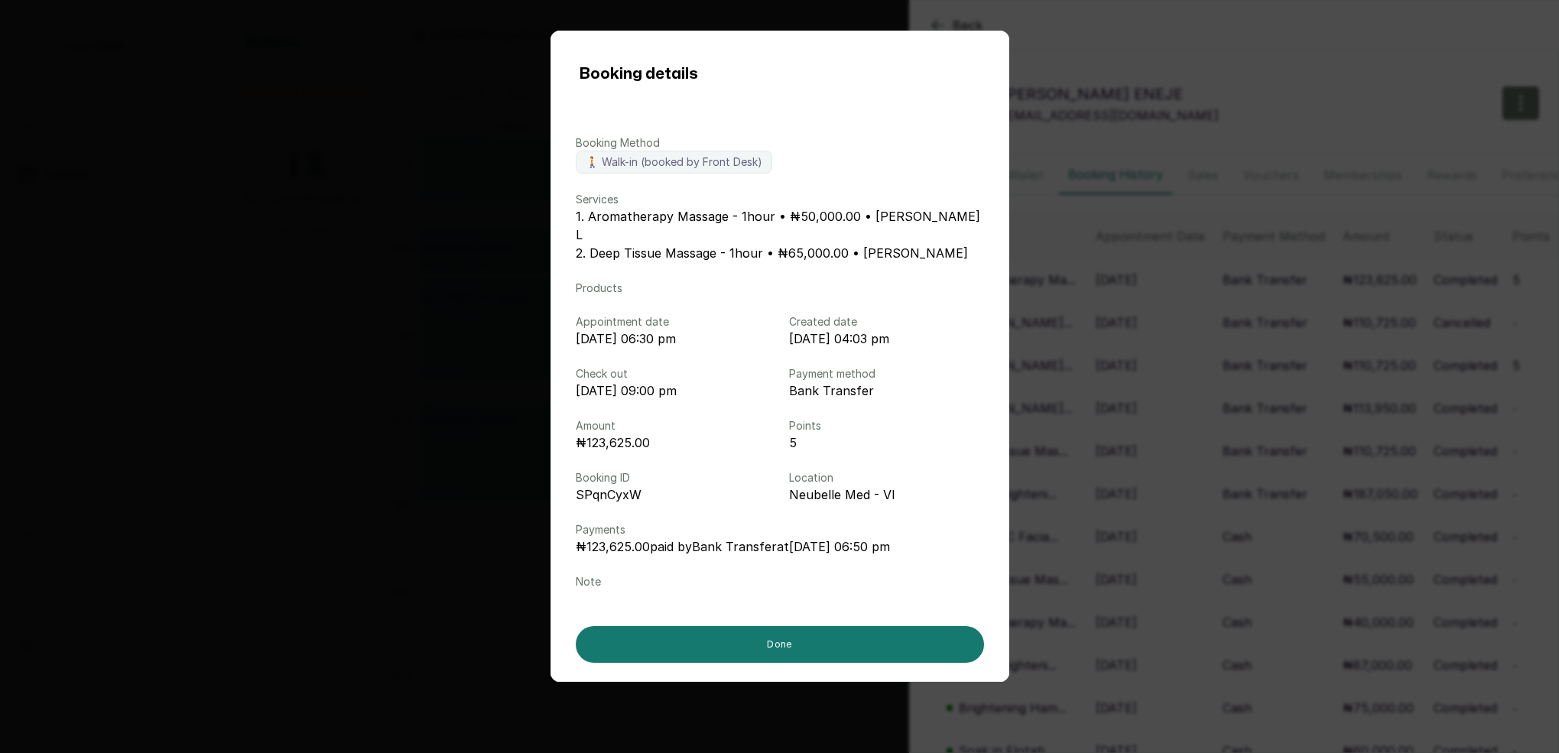
click at [1208, 287] on div "Booking details Booking Method 🚶 Walk-in (booked by Front Desk) Services 1. Aro…" at bounding box center [779, 376] width 1559 height 753
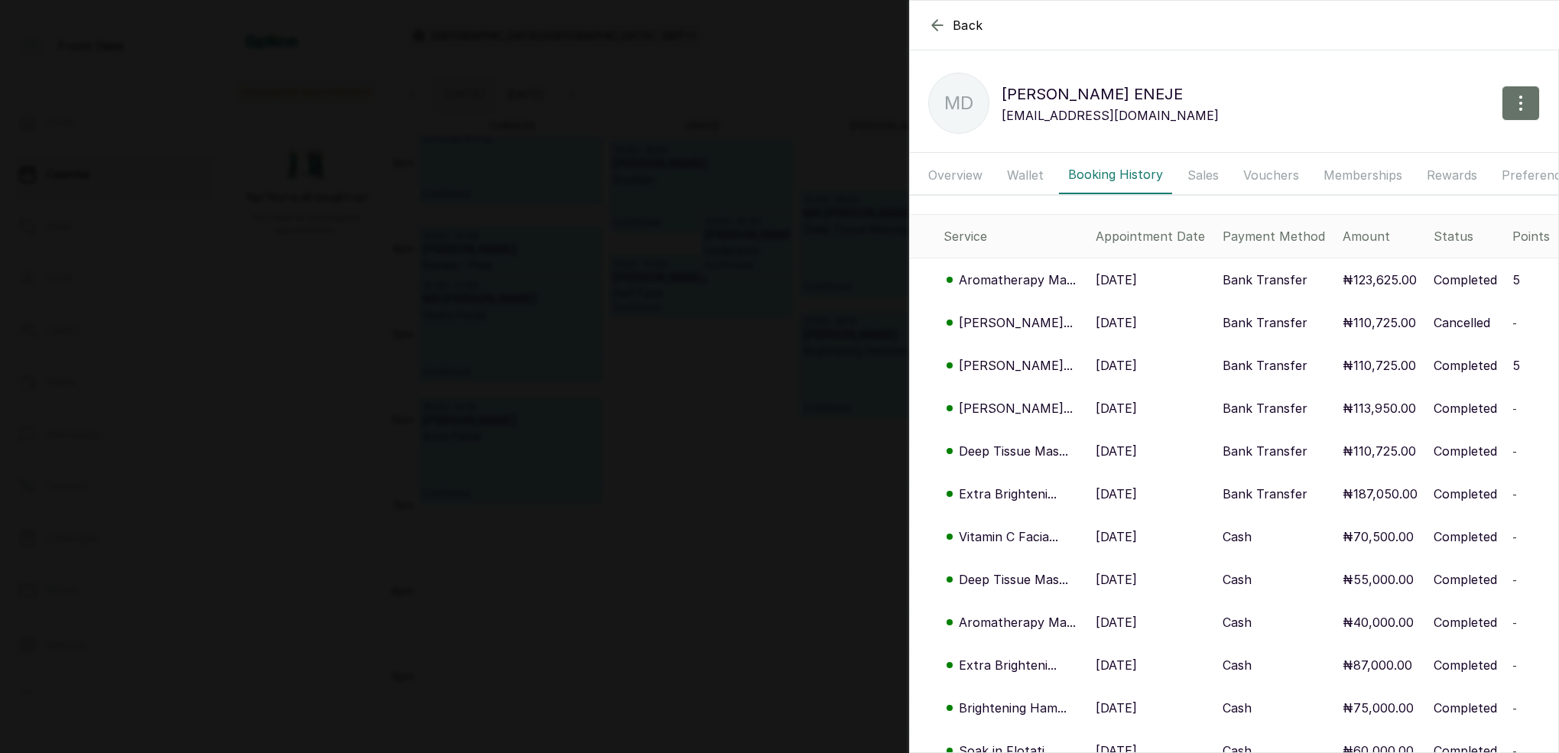
click at [978, 171] on button "Overview" at bounding box center [955, 175] width 73 height 38
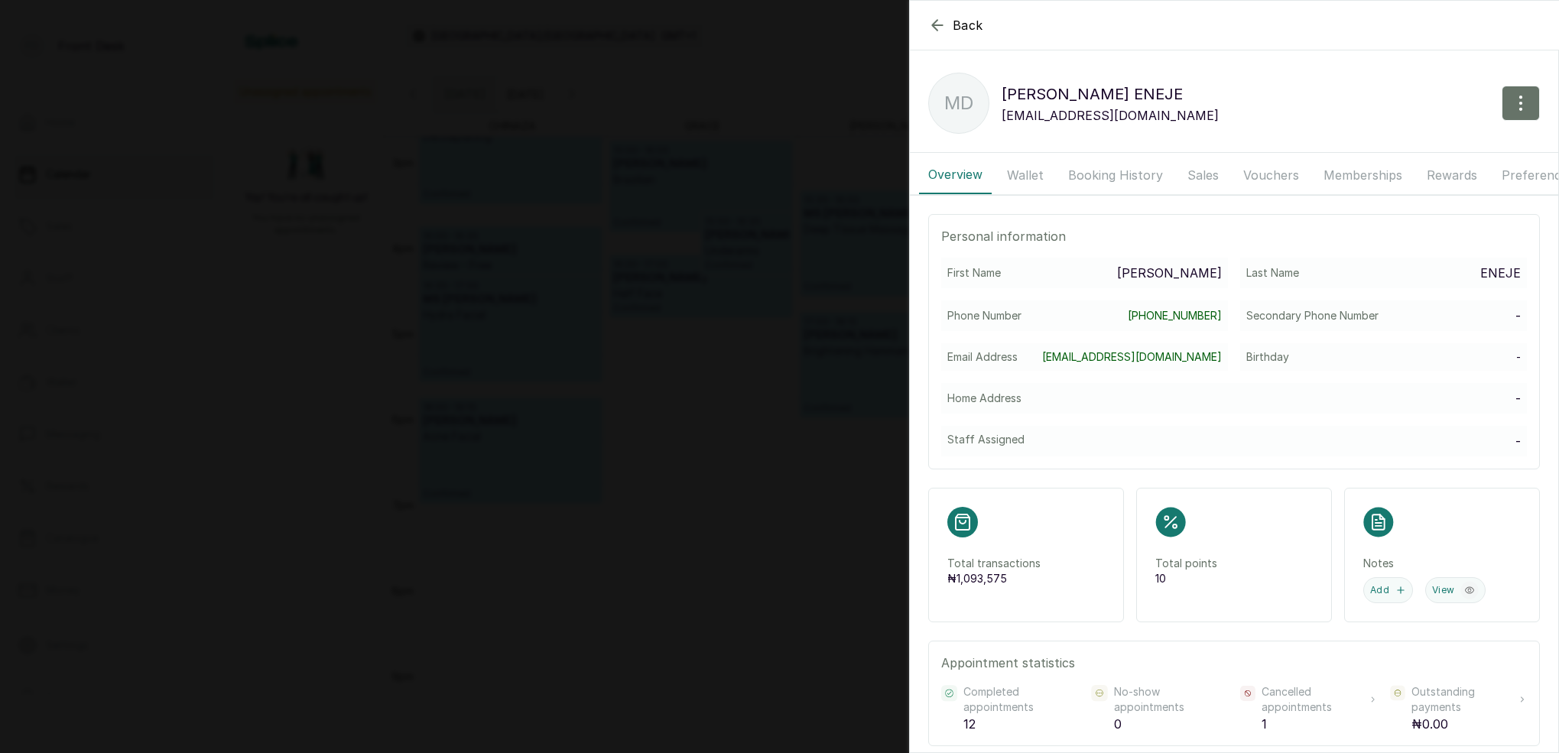
click at [1033, 177] on button "Wallet" at bounding box center [1025, 175] width 55 height 38
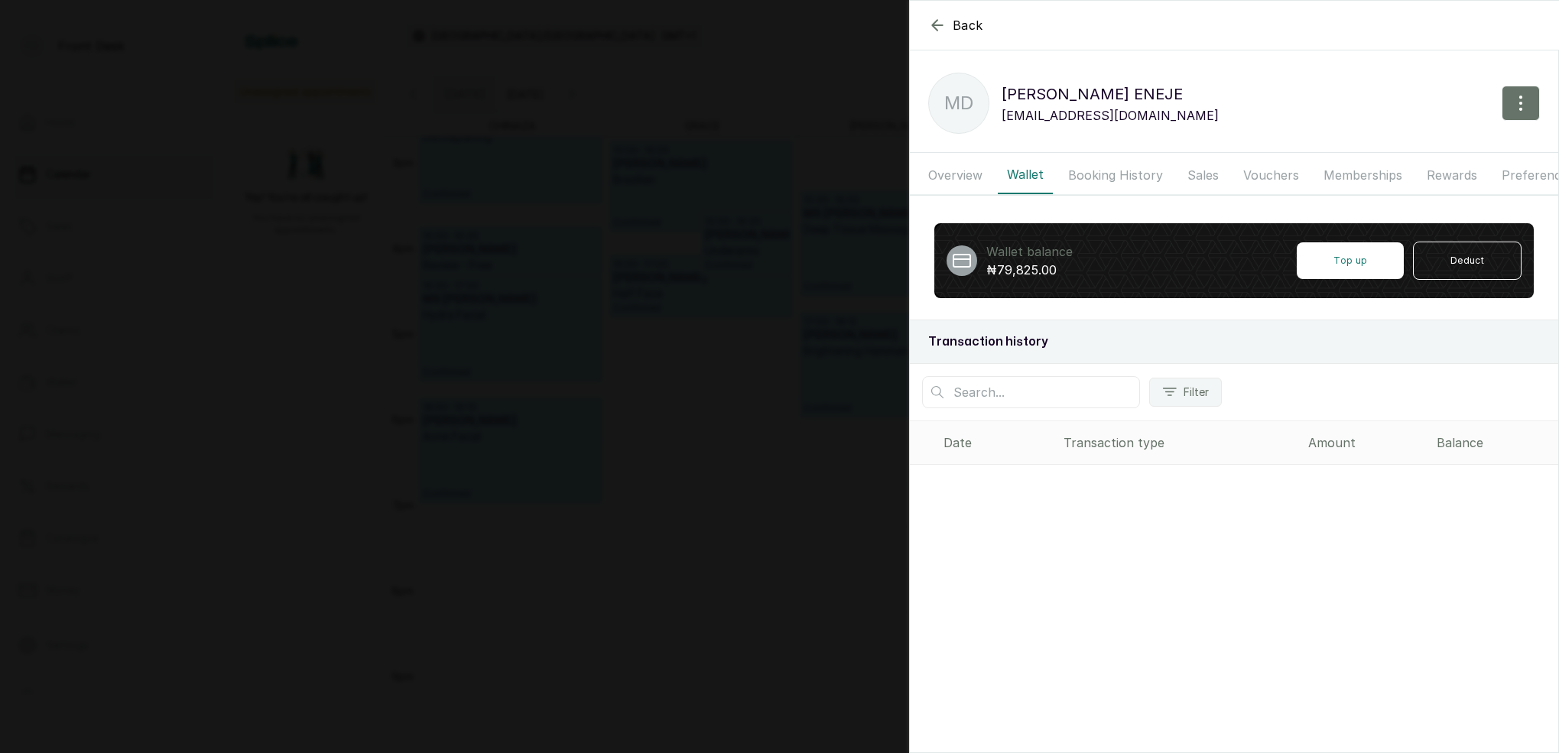
click at [1460, 172] on button "Rewards" at bounding box center [1452, 175] width 69 height 38
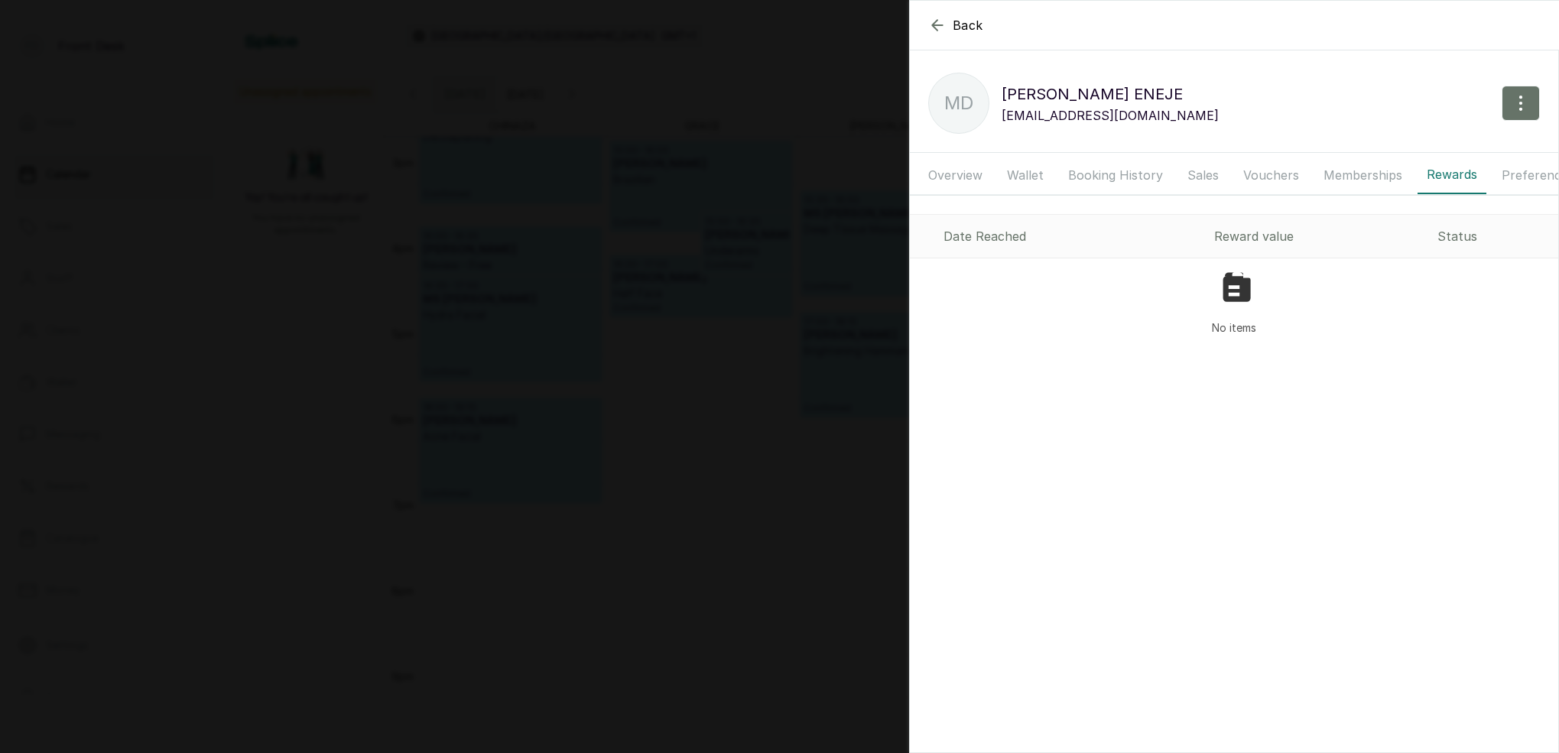
click at [1503, 174] on button "Preferences" at bounding box center [1538, 175] width 91 height 38
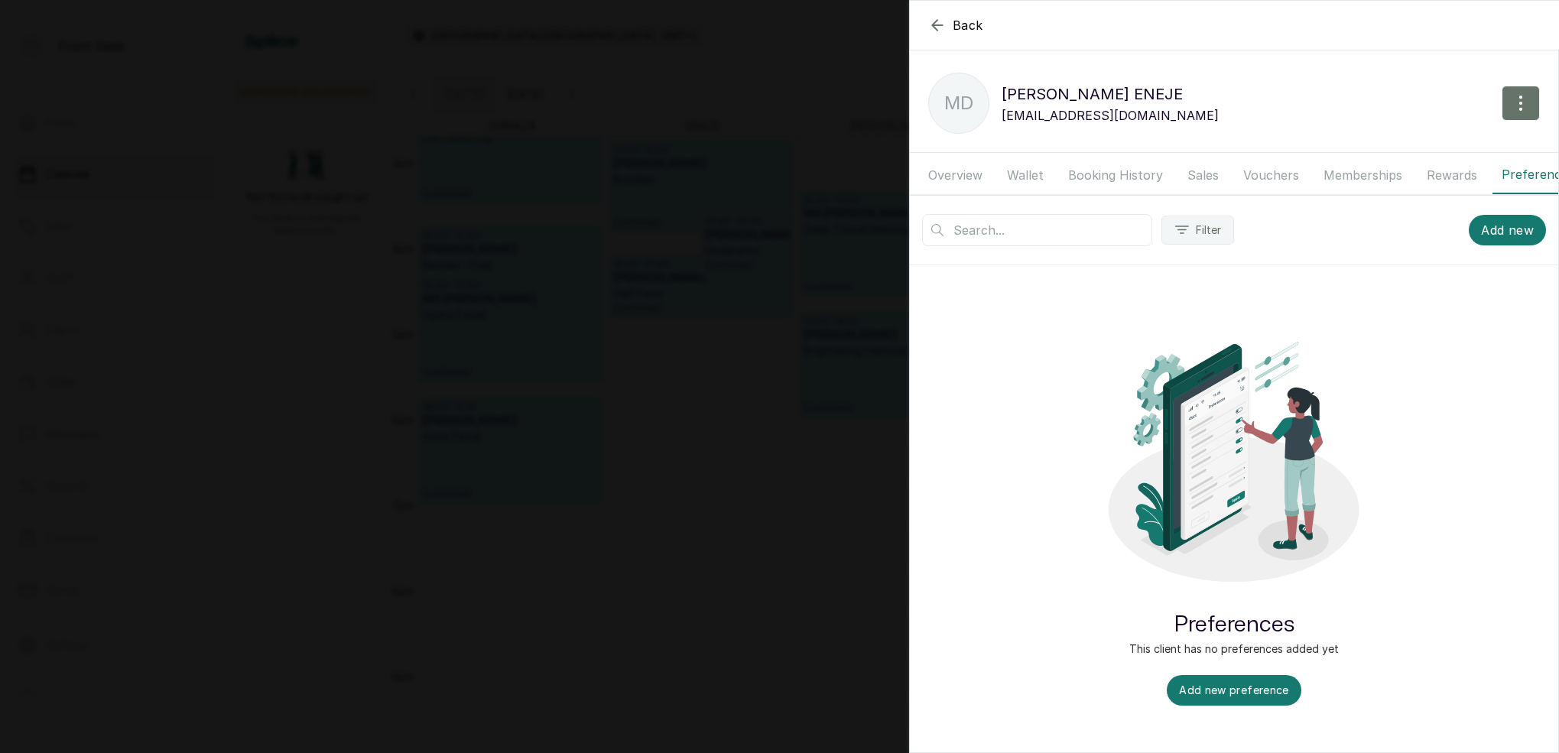
drag, startPoint x: 1372, startPoint y: 171, endPoint x: 1293, endPoint y: 171, distance: 78.8
click at [1372, 171] on button "Memberships" at bounding box center [1363, 175] width 97 height 38
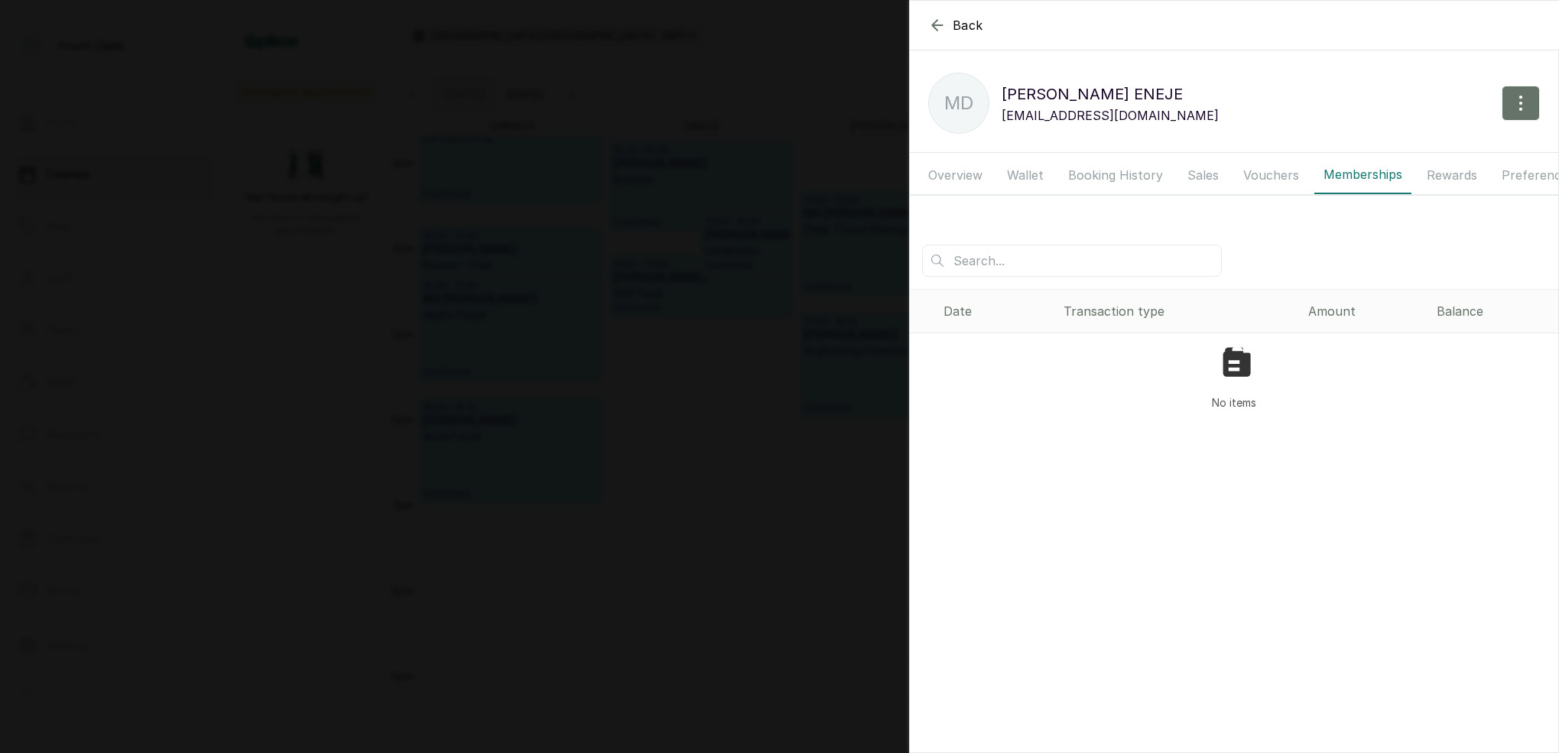
click at [1227, 171] on div "Overview Wallet Booking History Sales Vouchers Memberships Rewards Preferences …" at bounding box center [1234, 175] width 649 height 39
click at [1188, 172] on button "Sales" at bounding box center [1203, 175] width 50 height 38
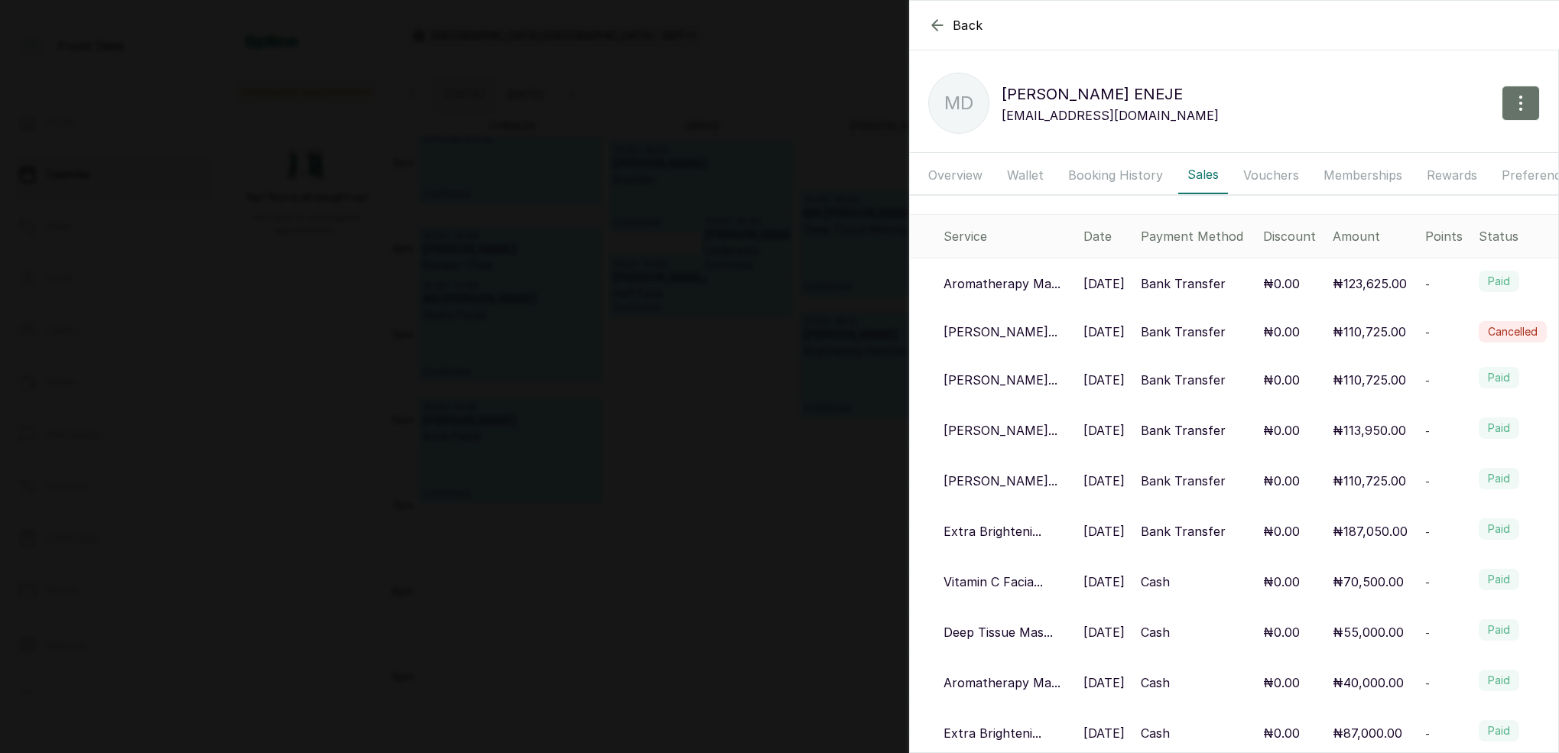
click at [1143, 172] on button "Booking History" at bounding box center [1115, 175] width 113 height 38
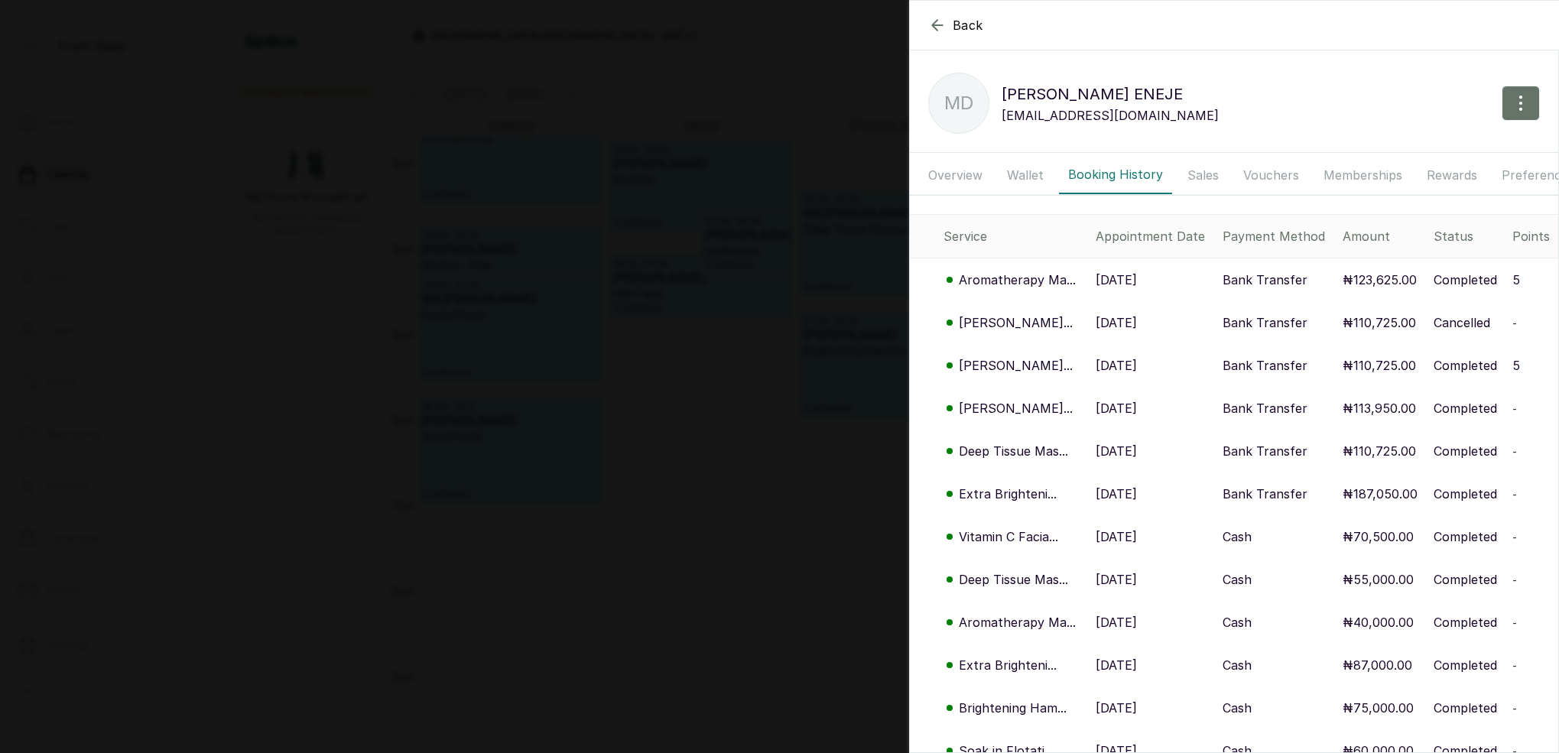
drag, startPoint x: 1047, startPoint y: 172, endPoint x: 1056, endPoint y: 173, distance: 9.2
click at [1047, 172] on button "Wallet" at bounding box center [1025, 175] width 55 height 38
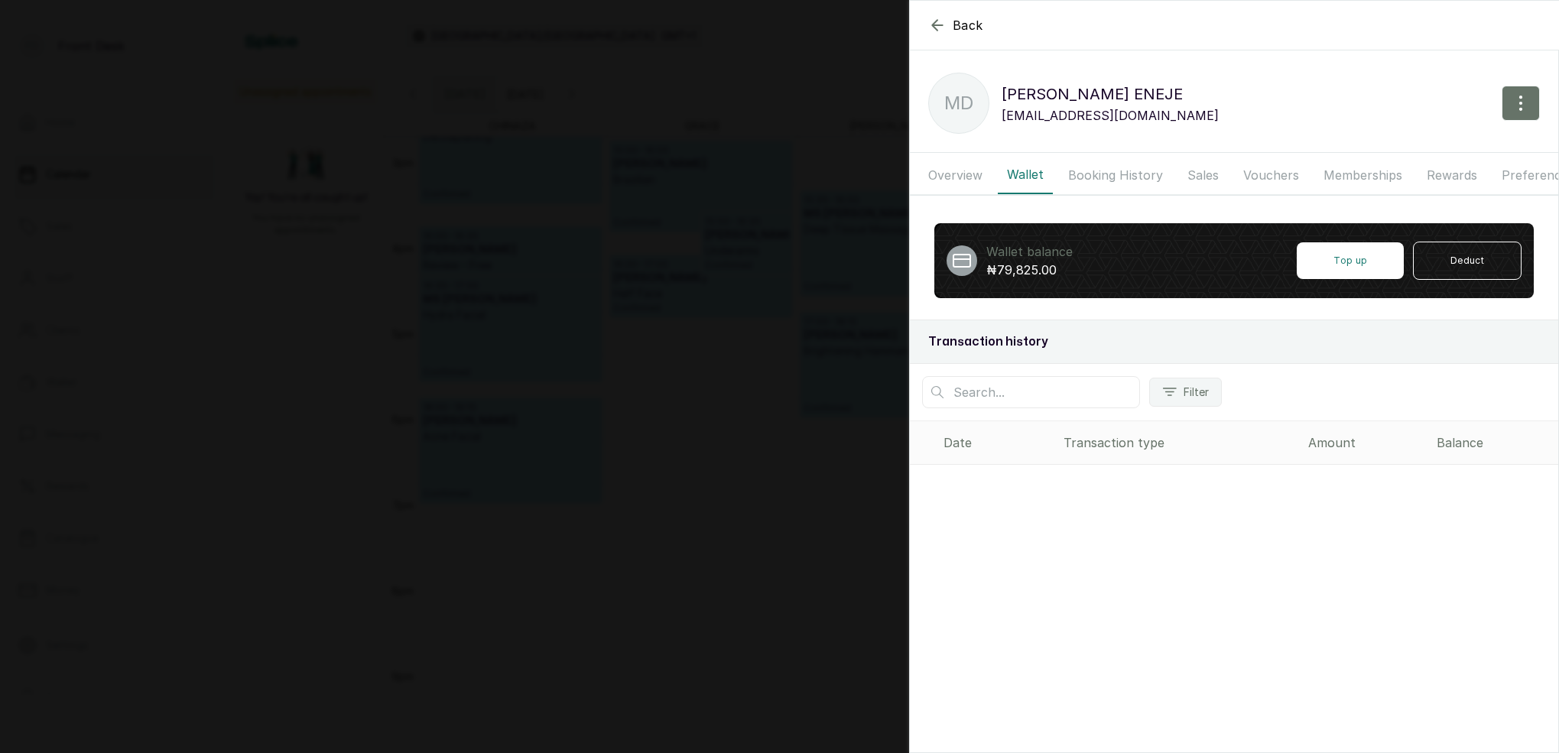
click at [967, 174] on button "Overview" at bounding box center [955, 175] width 73 height 38
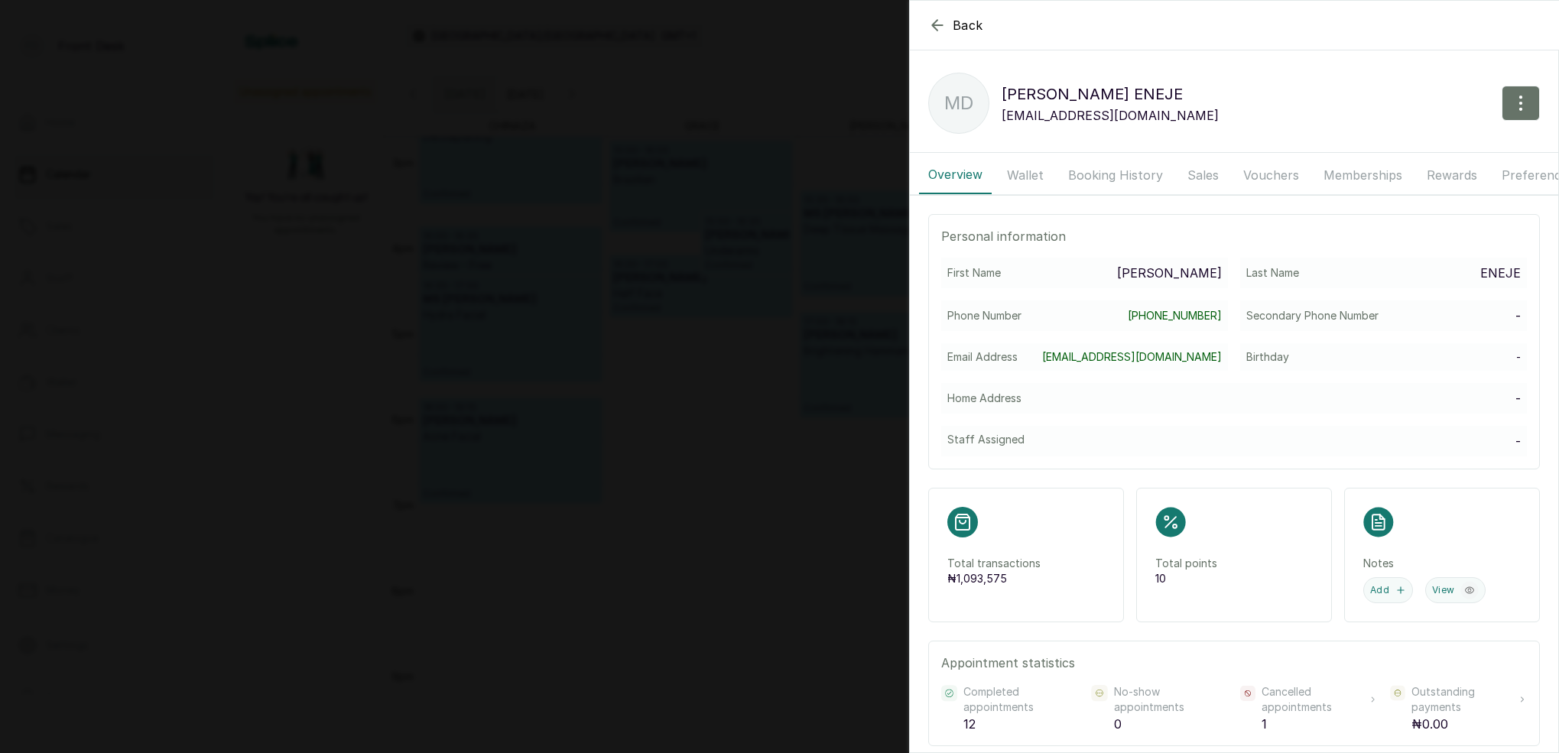
click at [1097, 173] on button "Booking History" at bounding box center [1115, 175] width 113 height 38
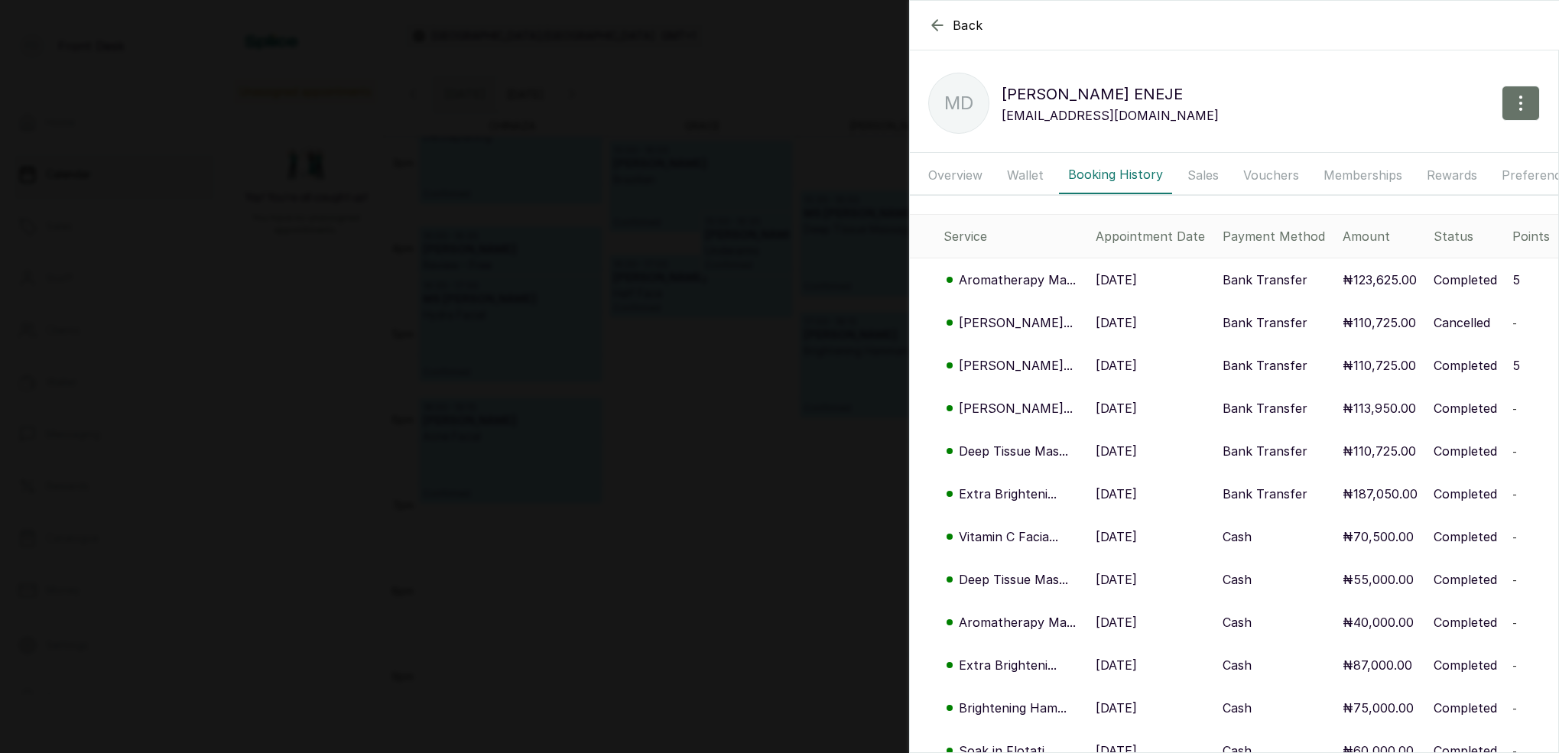
click at [1027, 171] on button "Wallet" at bounding box center [1025, 175] width 55 height 38
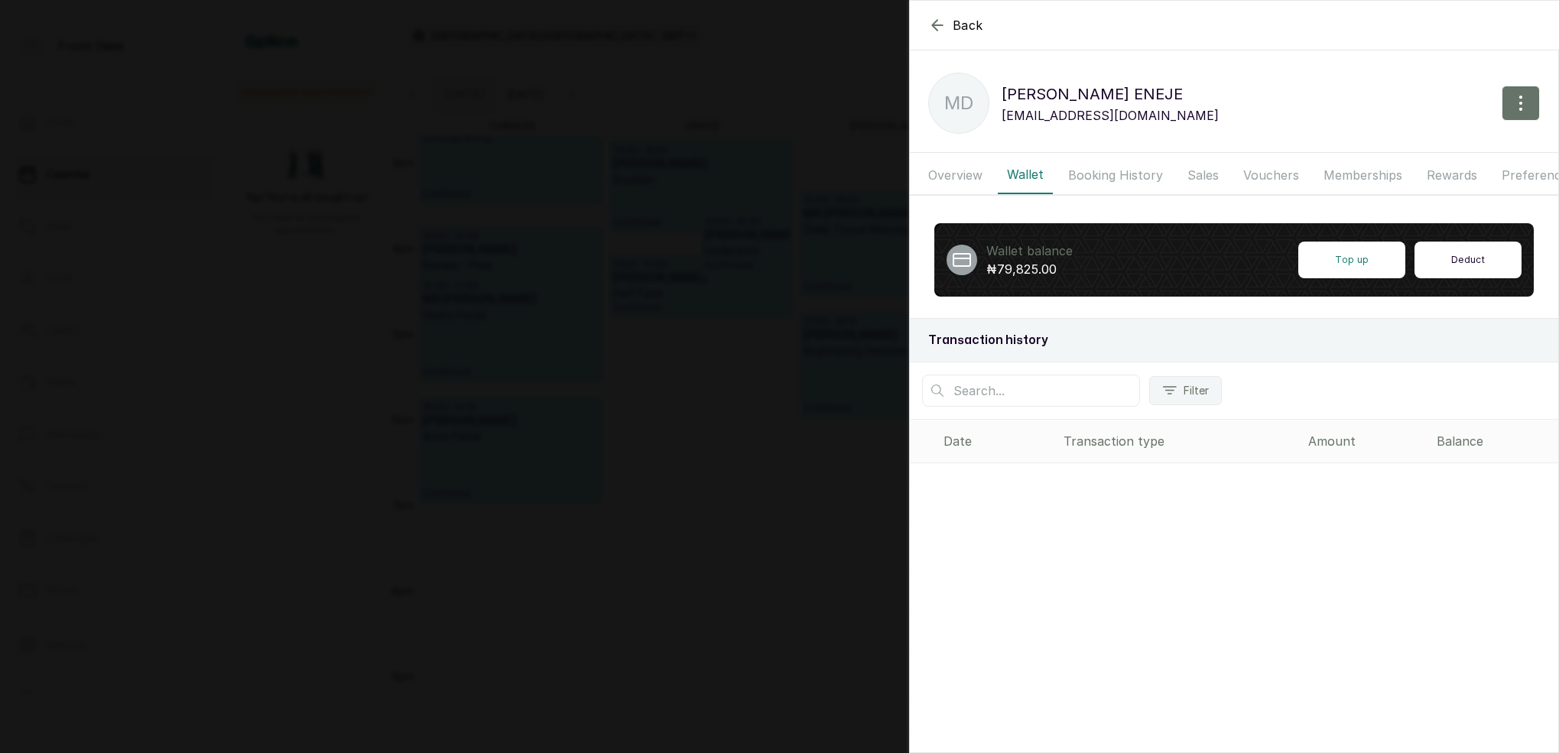
click at [1470, 258] on button "Deduct" at bounding box center [1468, 260] width 107 height 37
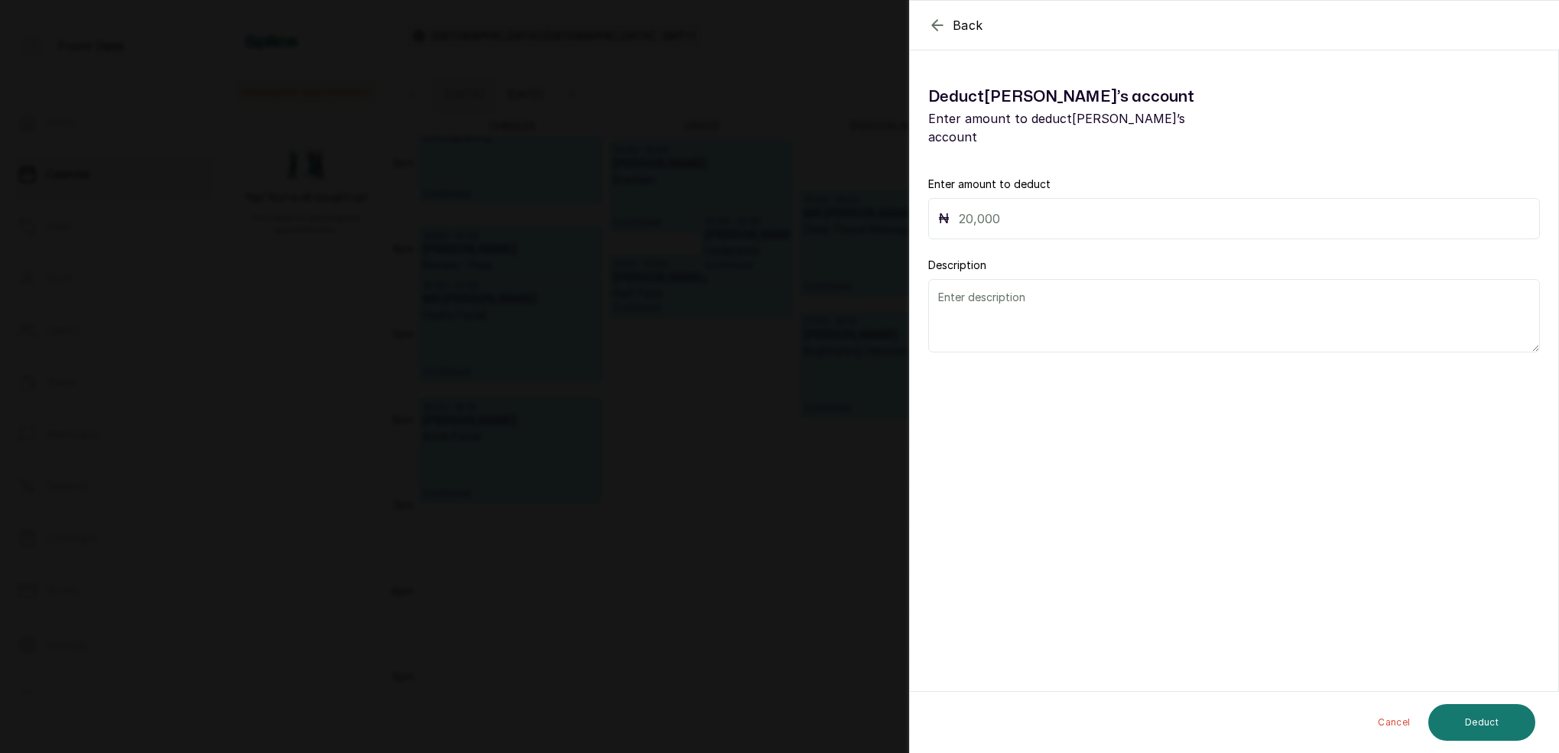
click at [1045, 208] on input "text" at bounding box center [1244, 218] width 571 height 21
type input "79,825"
click at [1003, 300] on textarea at bounding box center [1234, 315] width 612 height 73
type textarea "ERROR"
click at [1477, 726] on button "Deduct" at bounding box center [1482, 722] width 107 height 37
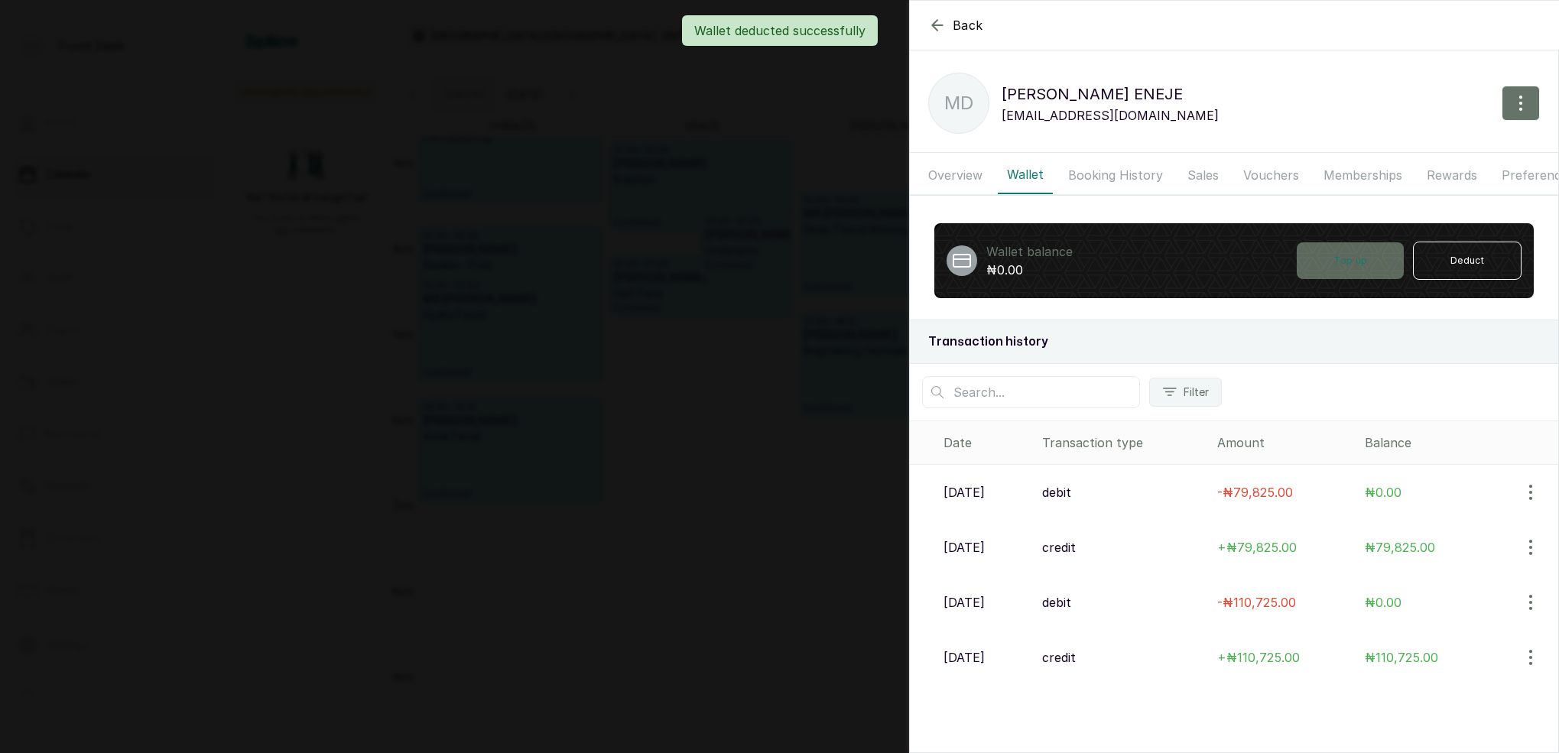
click at [1376, 267] on button "Top up" at bounding box center [1350, 260] width 107 height 37
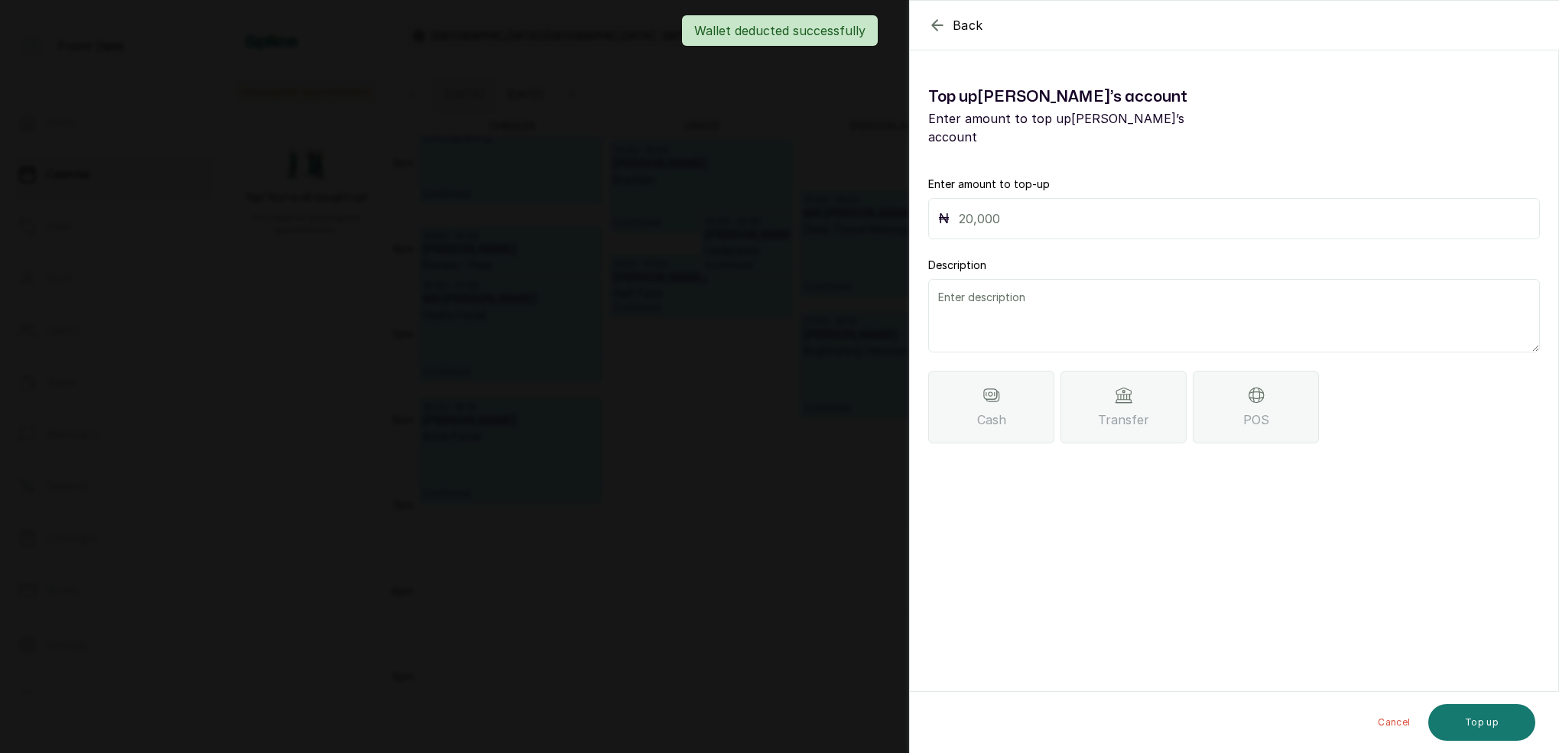
click at [1059, 208] on input "text" at bounding box center [1244, 218] width 571 height 21
type input "69,875"
click at [1058, 309] on textarea at bounding box center [1234, 315] width 612 height 73
type textarea "D"
drag, startPoint x: 1146, startPoint y: 405, endPoint x: 1042, endPoint y: 375, distance: 107.5
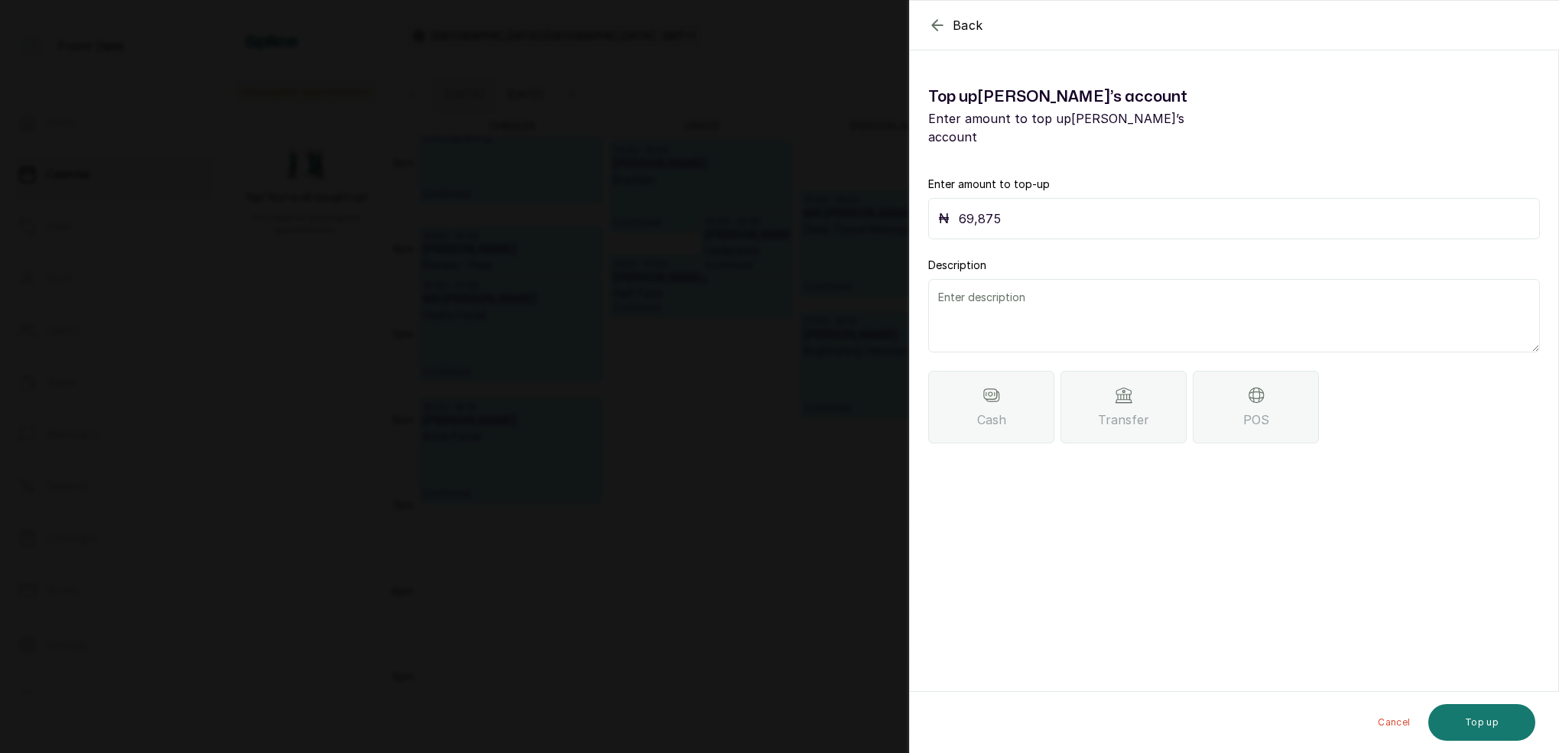
click at [1146, 411] on span "Transfer" at bounding box center [1123, 420] width 51 height 18
click at [1498, 720] on button "Top up" at bounding box center [1482, 722] width 107 height 37
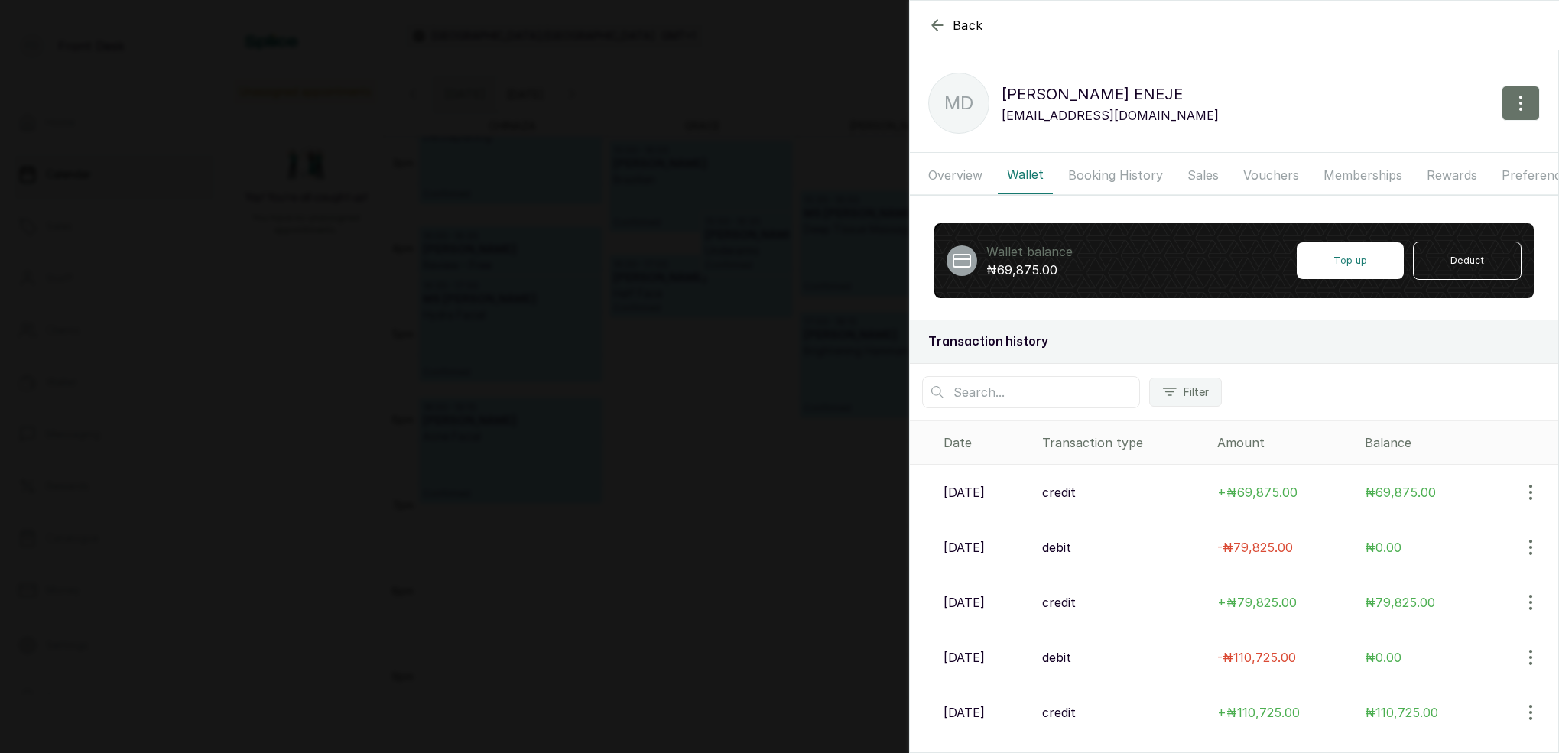
click at [857, 88] on div "Back [PERSON_NAME] MD [PERSON_NAME] [EMAIL_ADDRESS][DOMAIN_NAME] Overview Walle…" at bounding box center [779, 376] width 1559 height 753
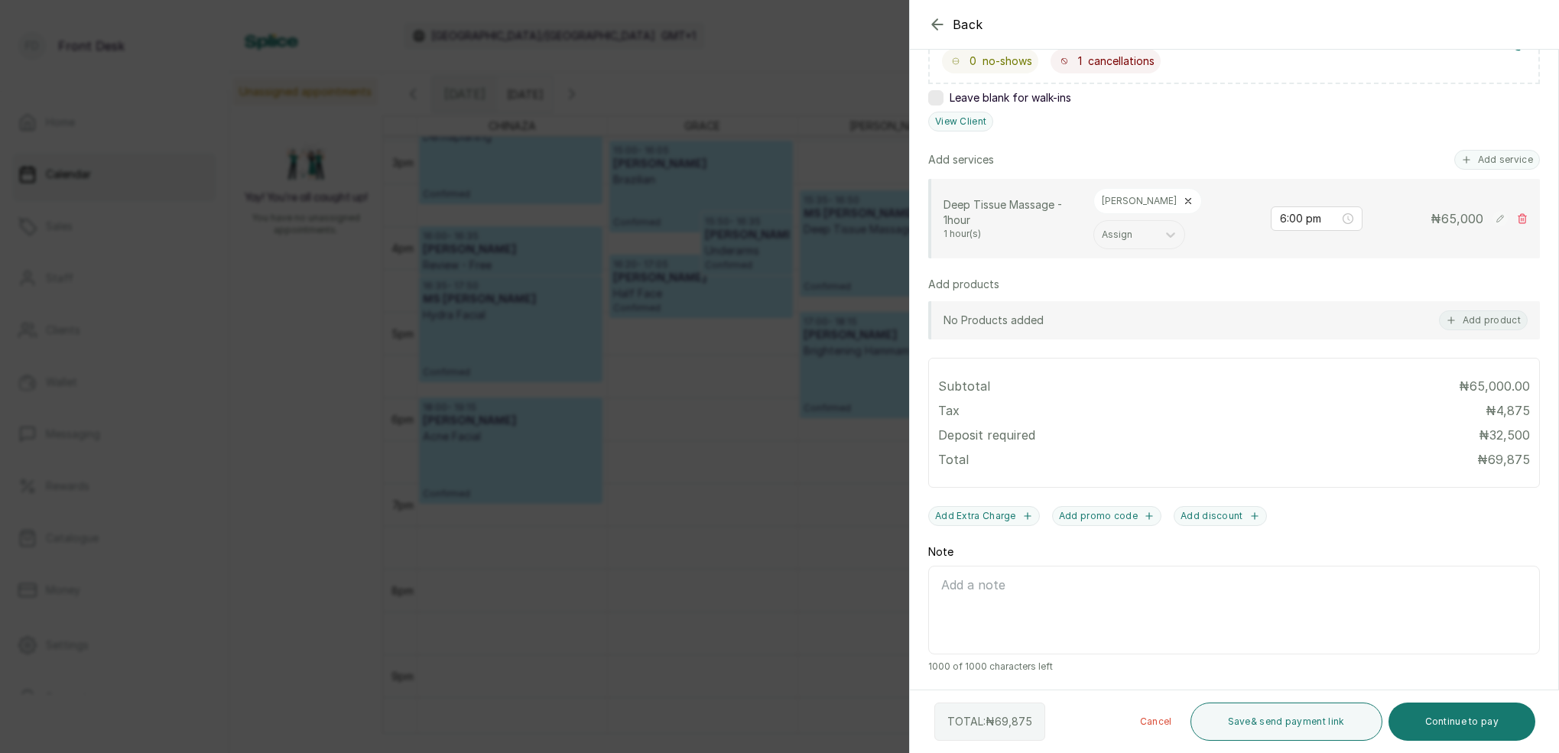
scroll to position [307, 0]
click at [1478, 726] on button "Continue to pay" at bounding box center [1463, 722] width 148 height 38
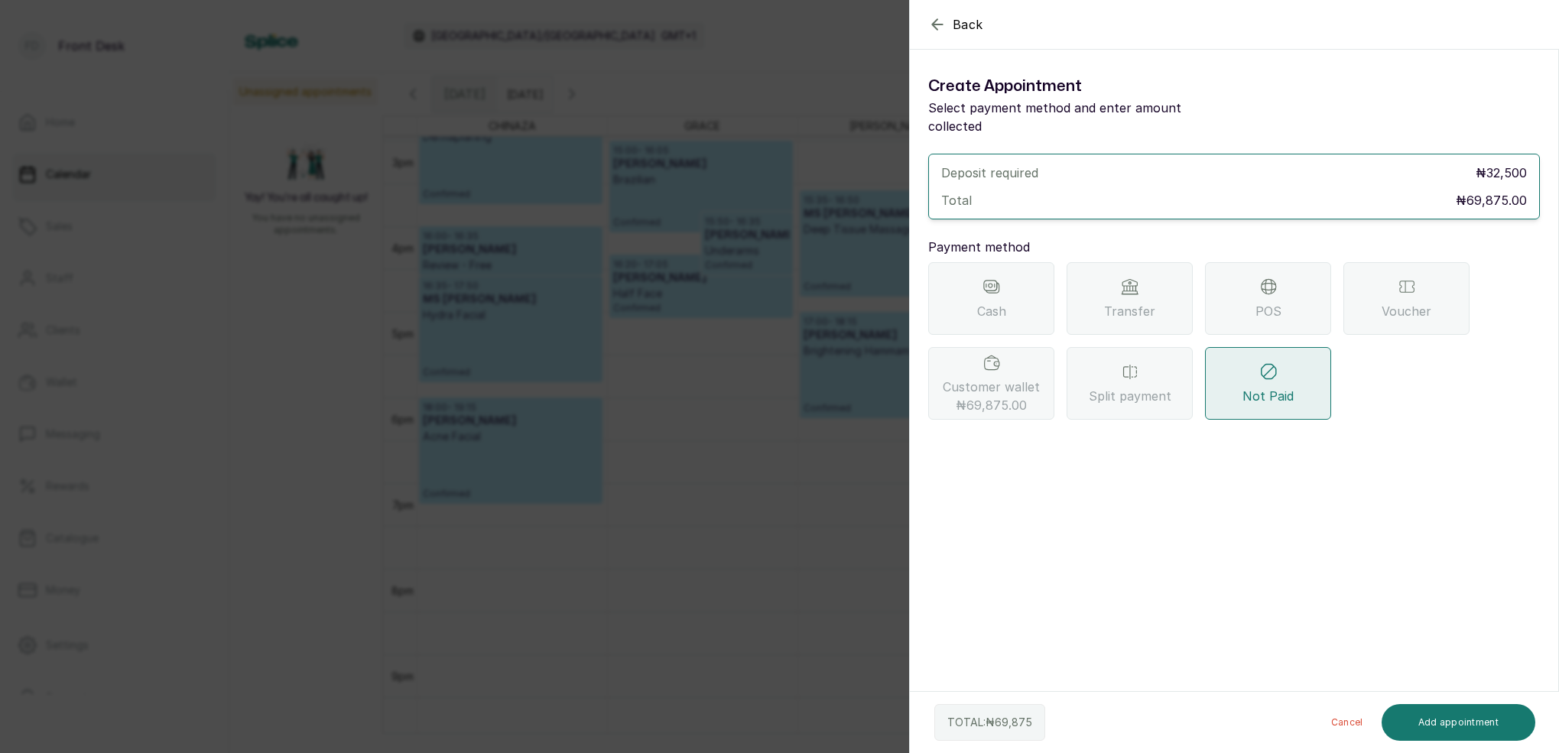
scroll to position [0, 0]
click at [1004, 378] on span "Customer wallet ₦69,875.00" at bounding box center [991, 396] width 97 height 37
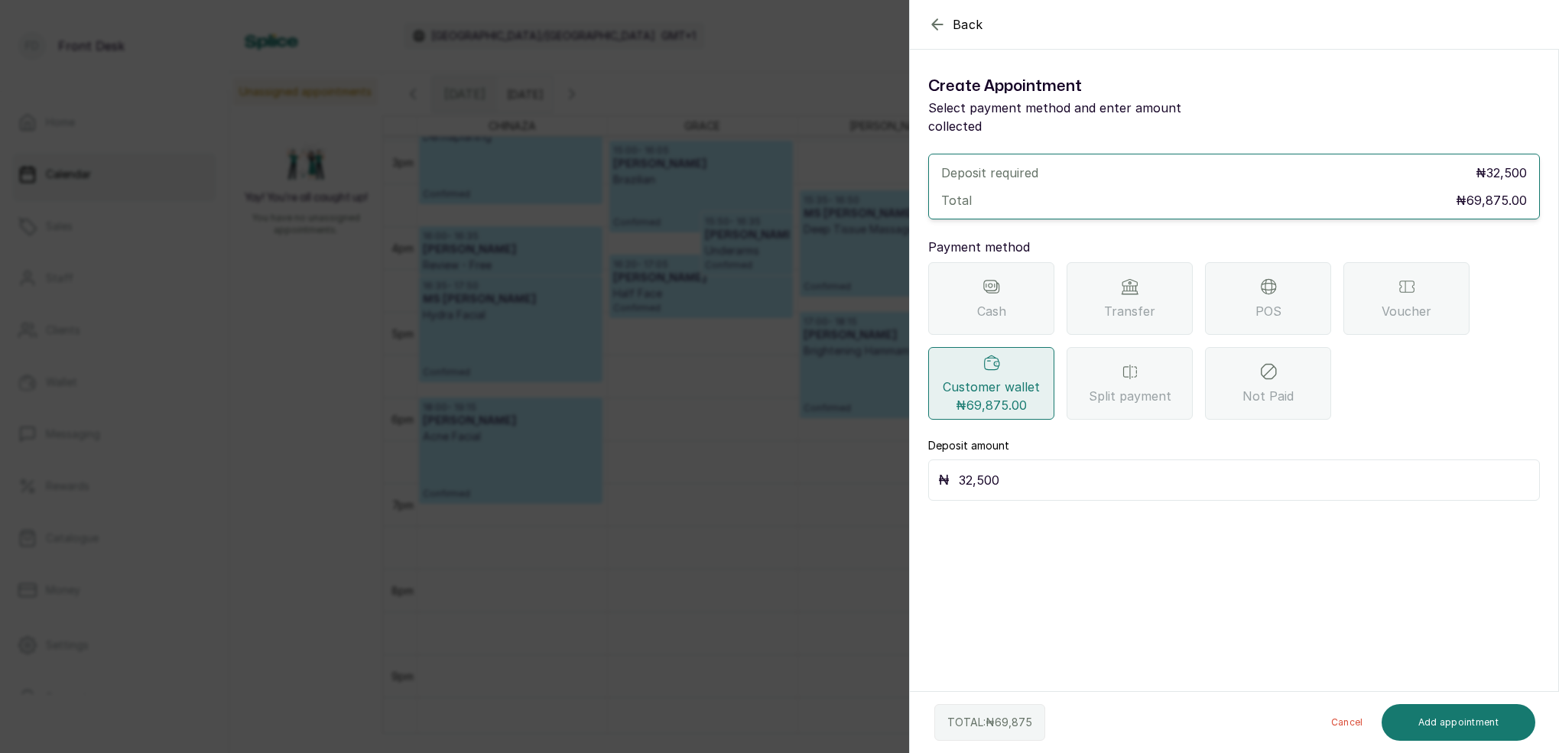
click at [1016, 470] on input "32,500" at bounding box center [1244, 480] width 571 height 21
type input "3"
type input "69,875"
click at [1081, 440] on div "Deposit amount ₦ 69,875" at bounding box center [1234, 469] width 612 height 63
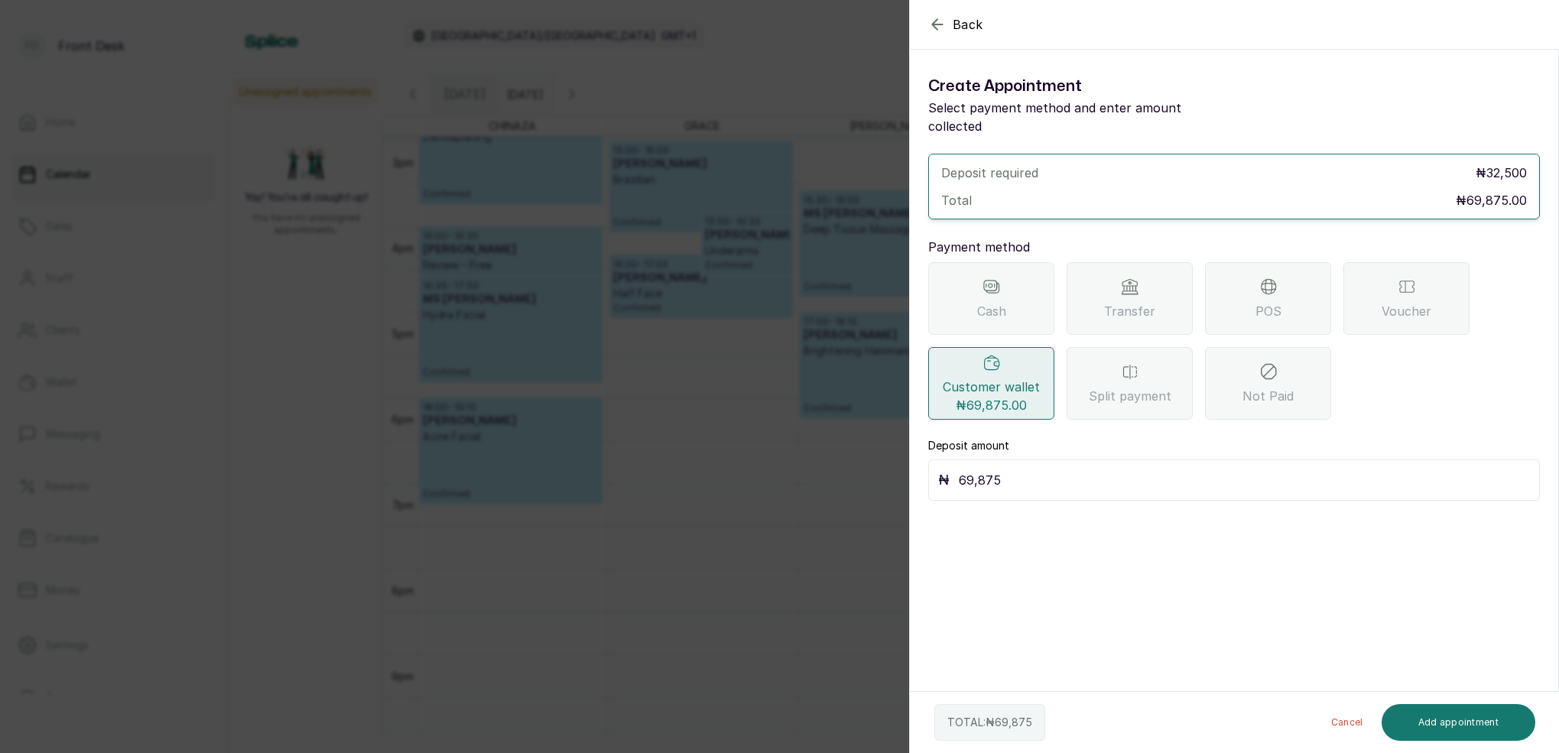
scroll to position [0, 0]
click at [1464, 717] on button "Add appointment" at bounding box center [1459, 722] width 154 height 37
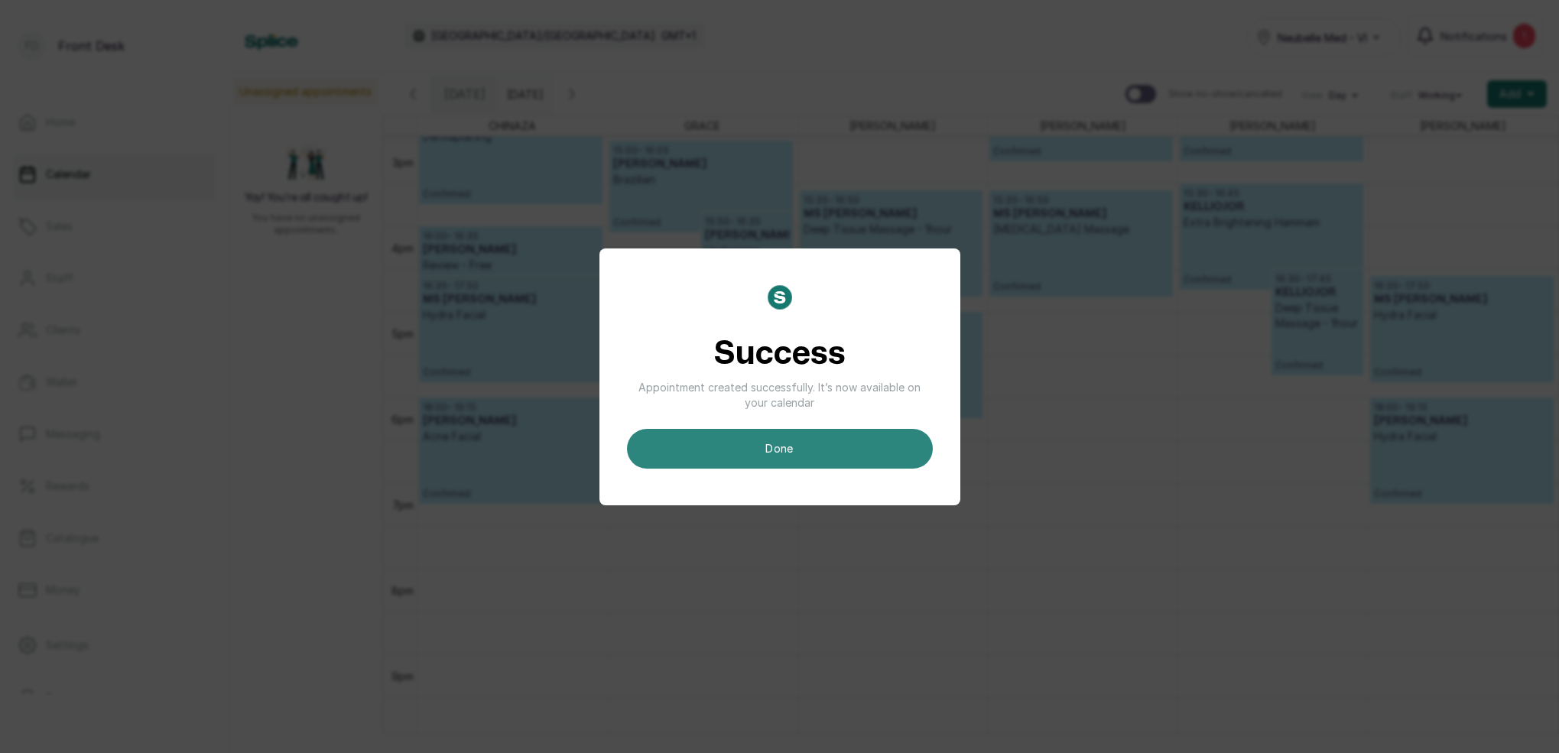
click at [857, 456] on button "done" at bounding box center [780, 449] width 306 height 40
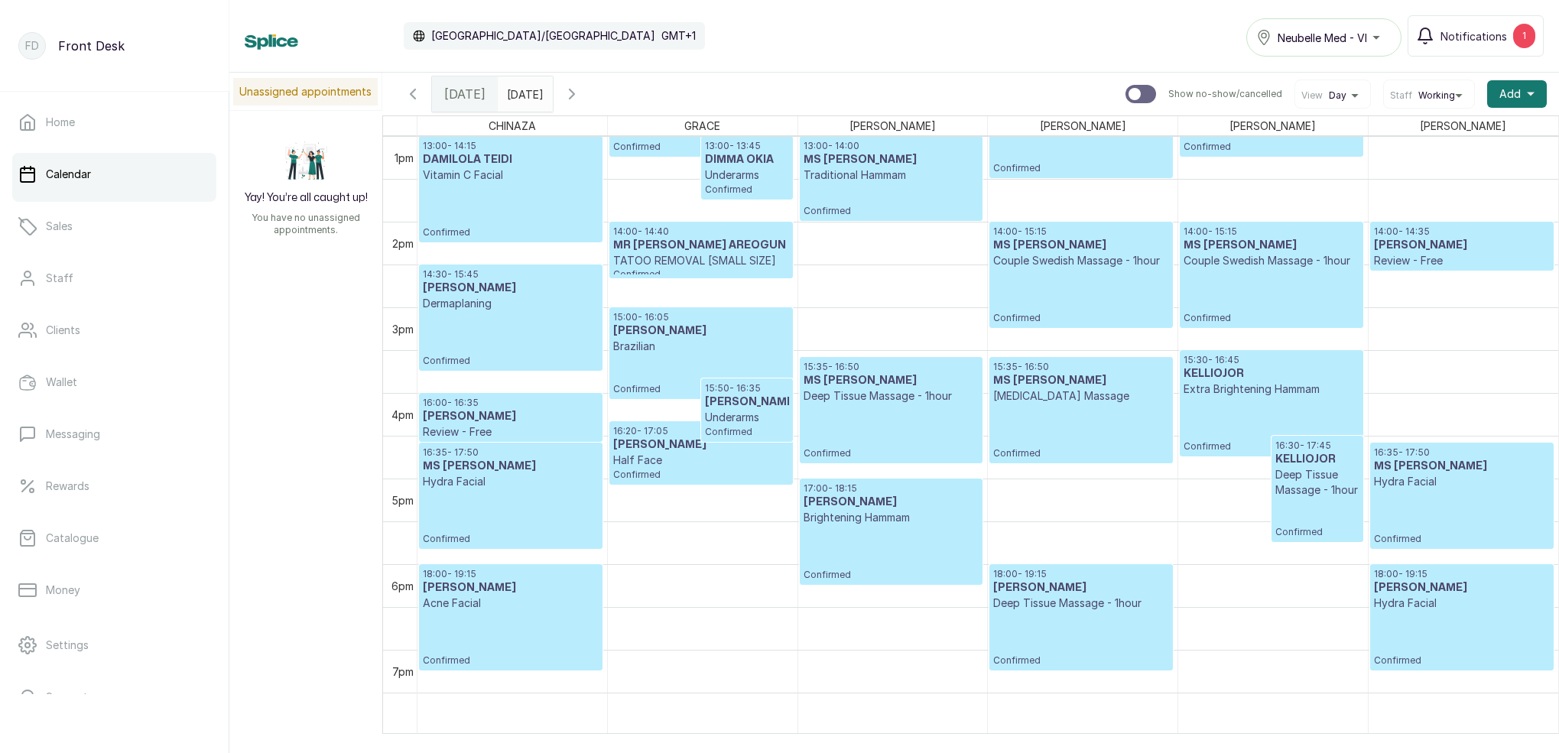
scroll to position [1146, 0]
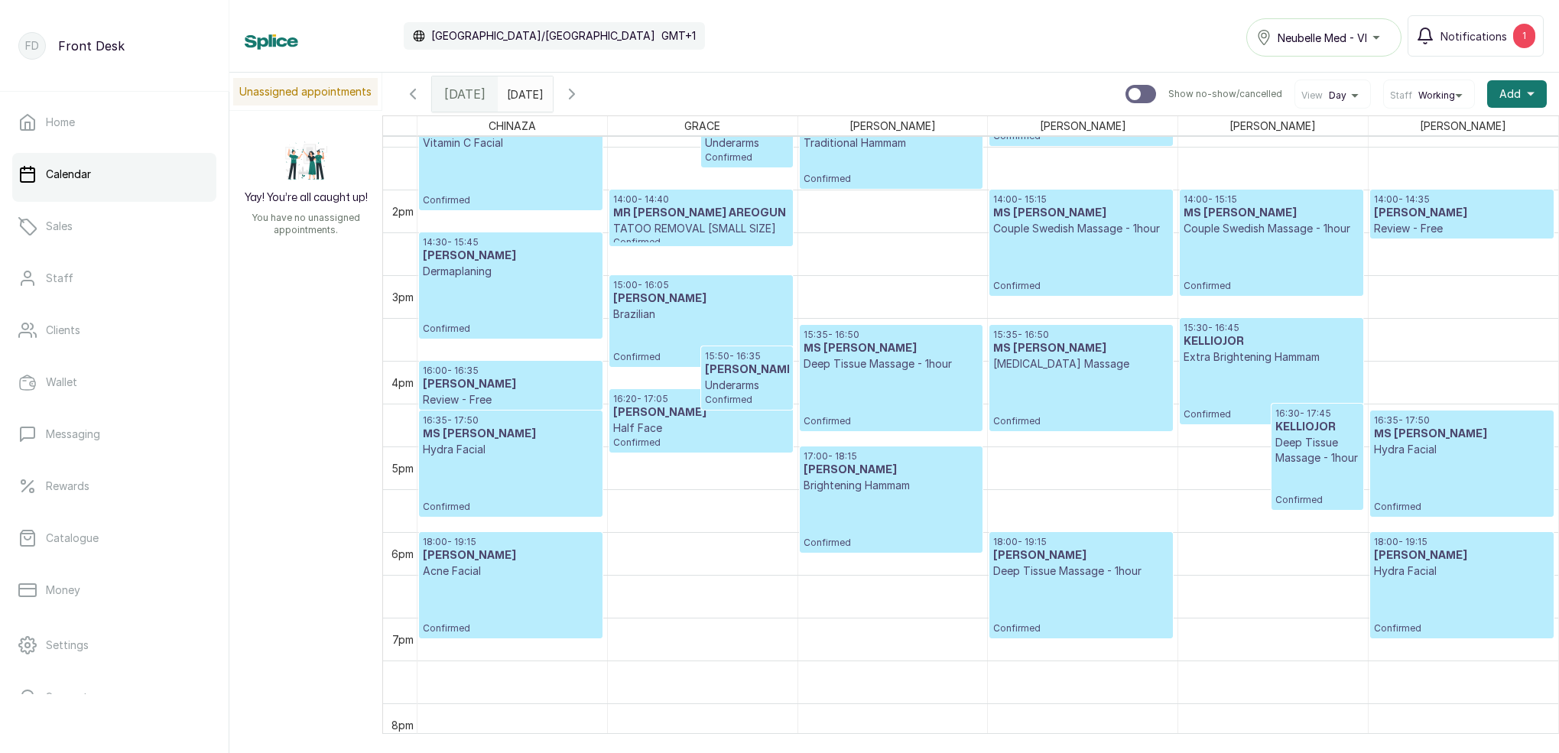
click at [1065, 588] on p "Confirmed" at bounding box center [1080, 607] width 175 height 56
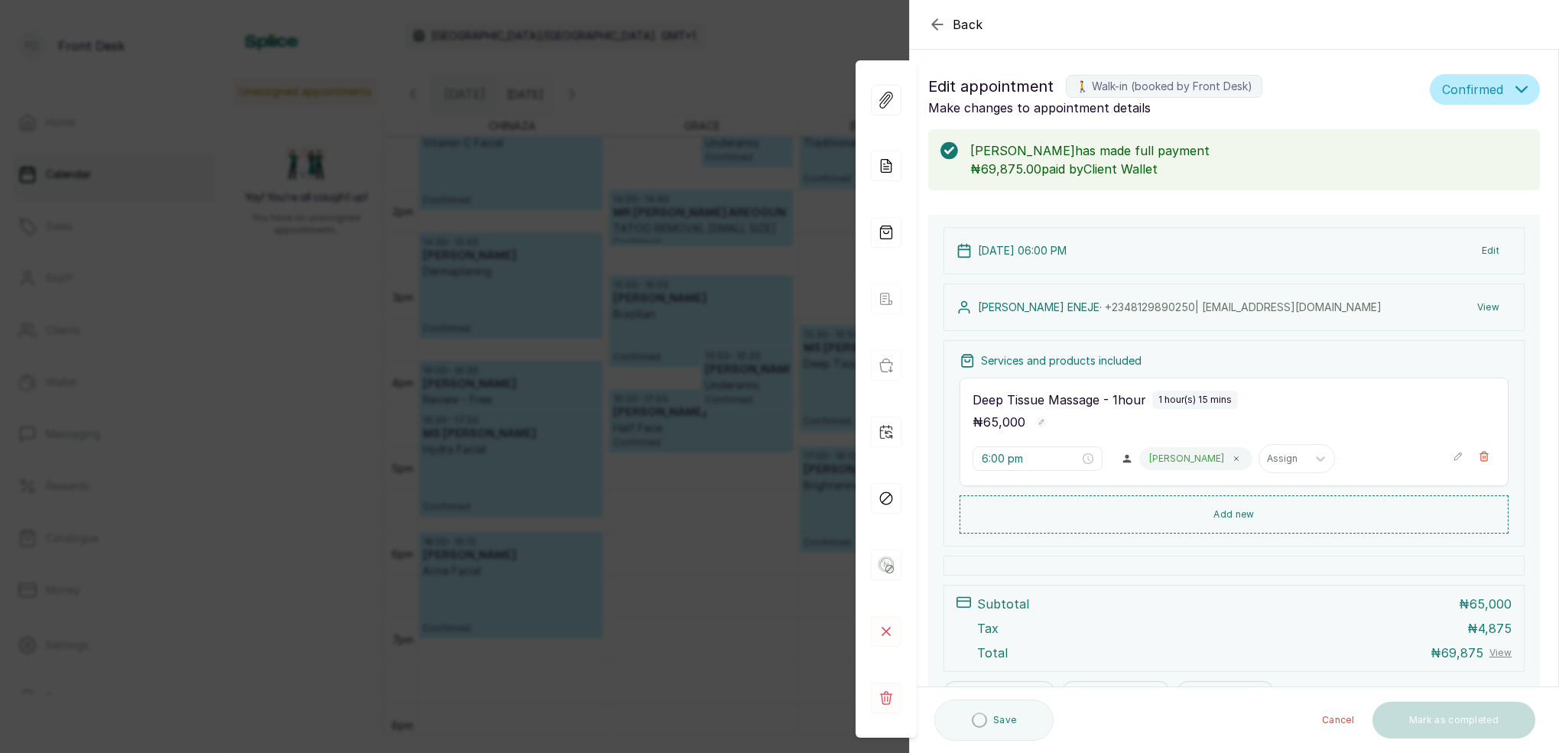
click at [825, 41] on div "Back Appointment Details Edit appointment 🚶 Walk-in (booked by Front Desk) Make…" at bounding box center [779, 376] width 1559 height 753
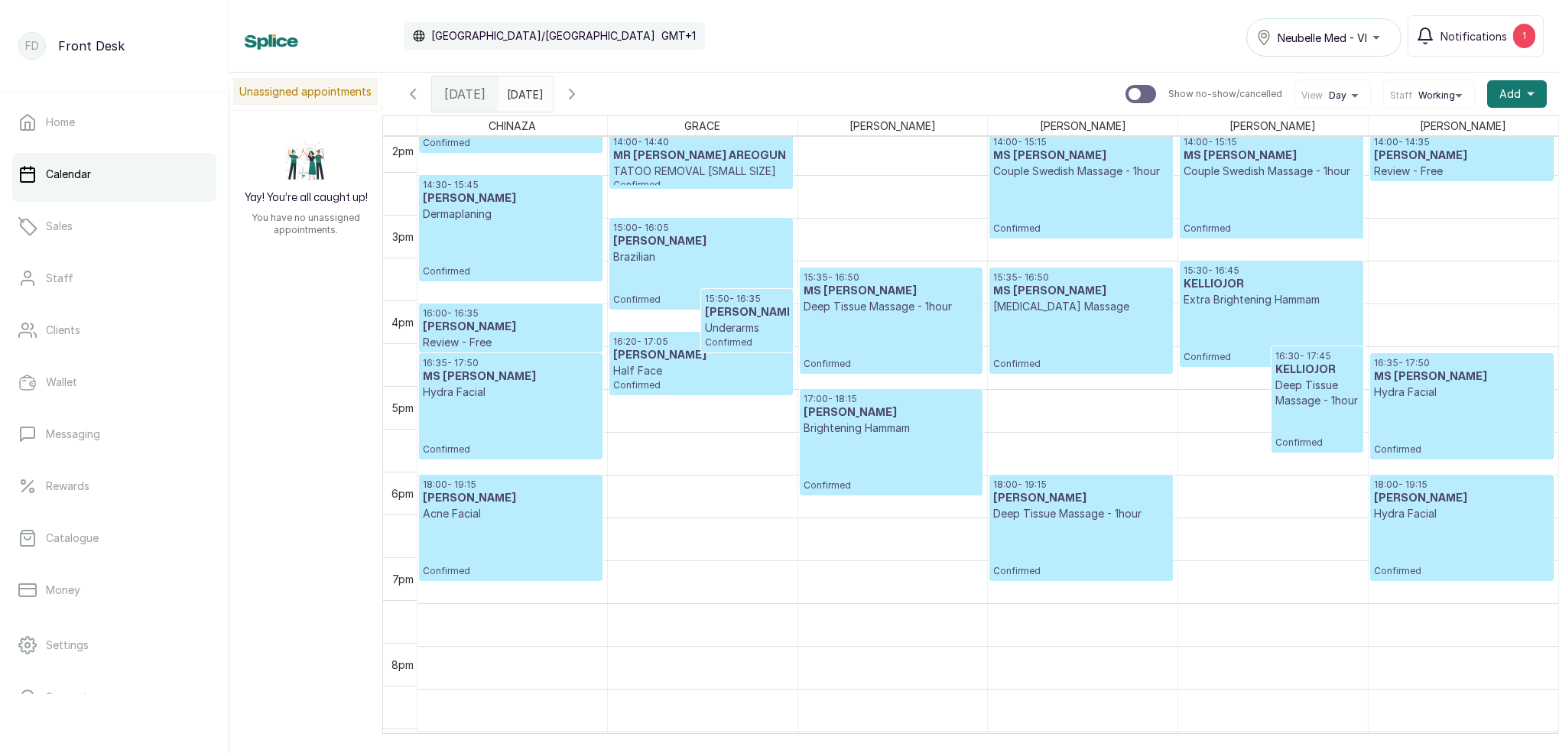
scroll to position [1207, 0]
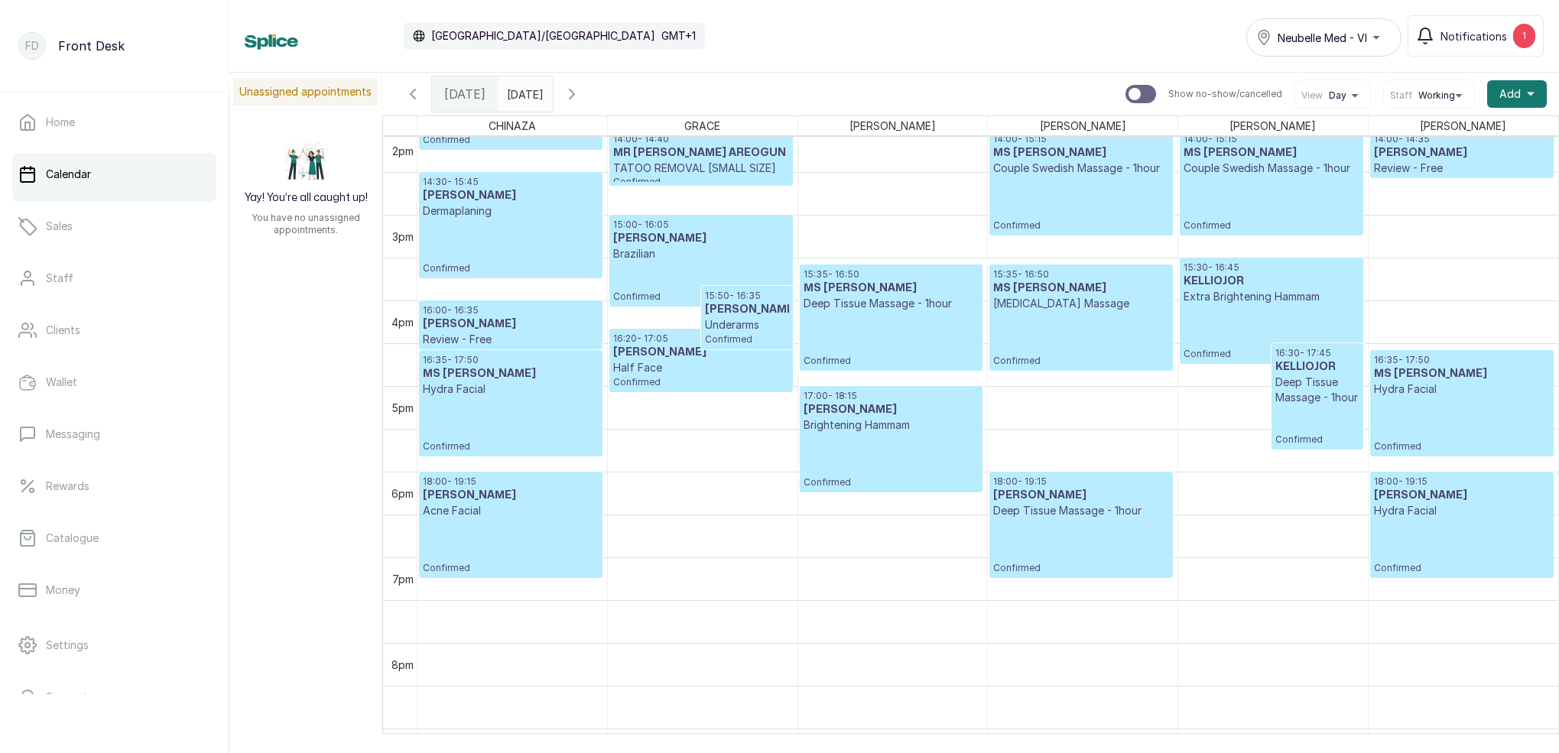
click at [581, 101] on icon "button" at bounding box center [572, 94] width 18 height 18
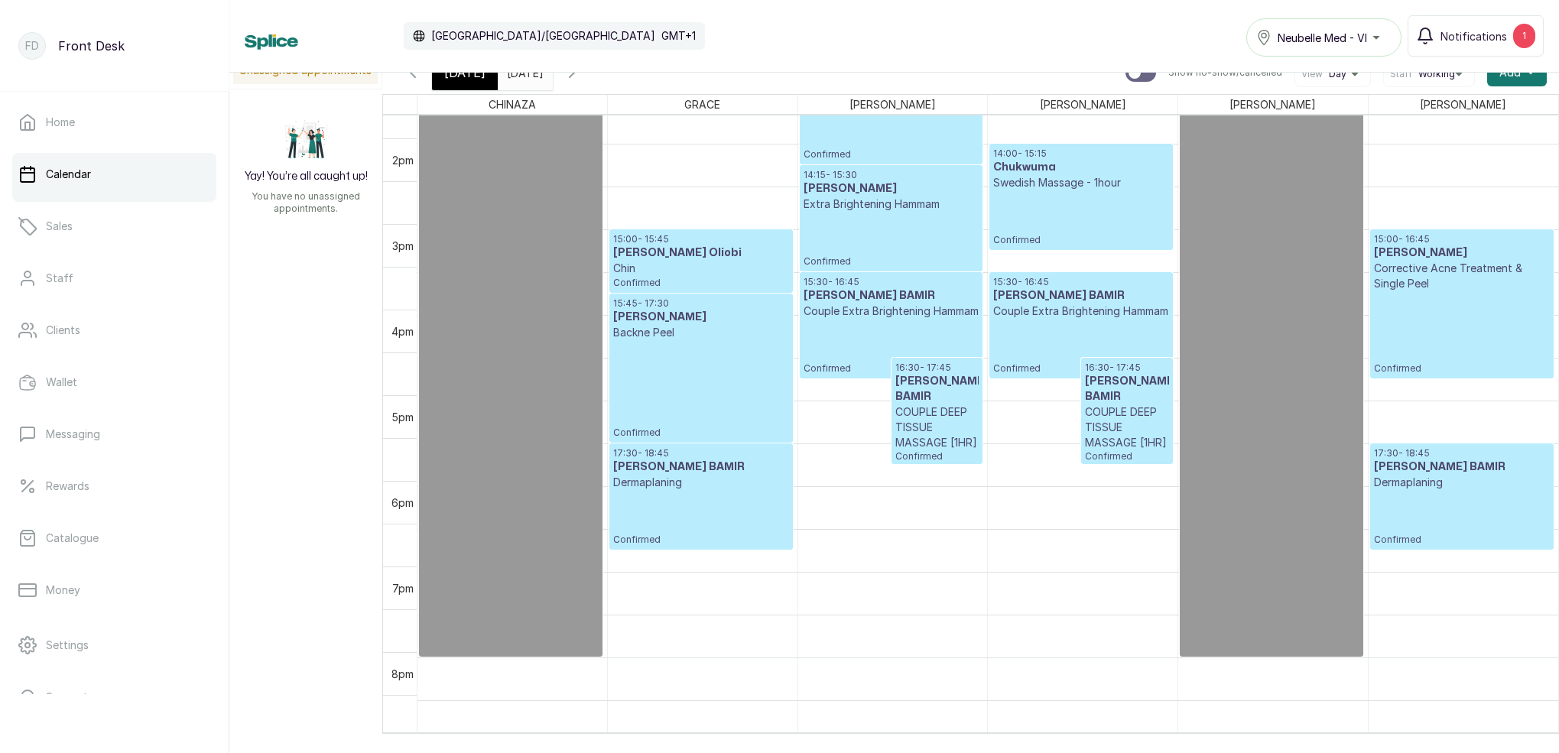
scroll to position [1182, 0]
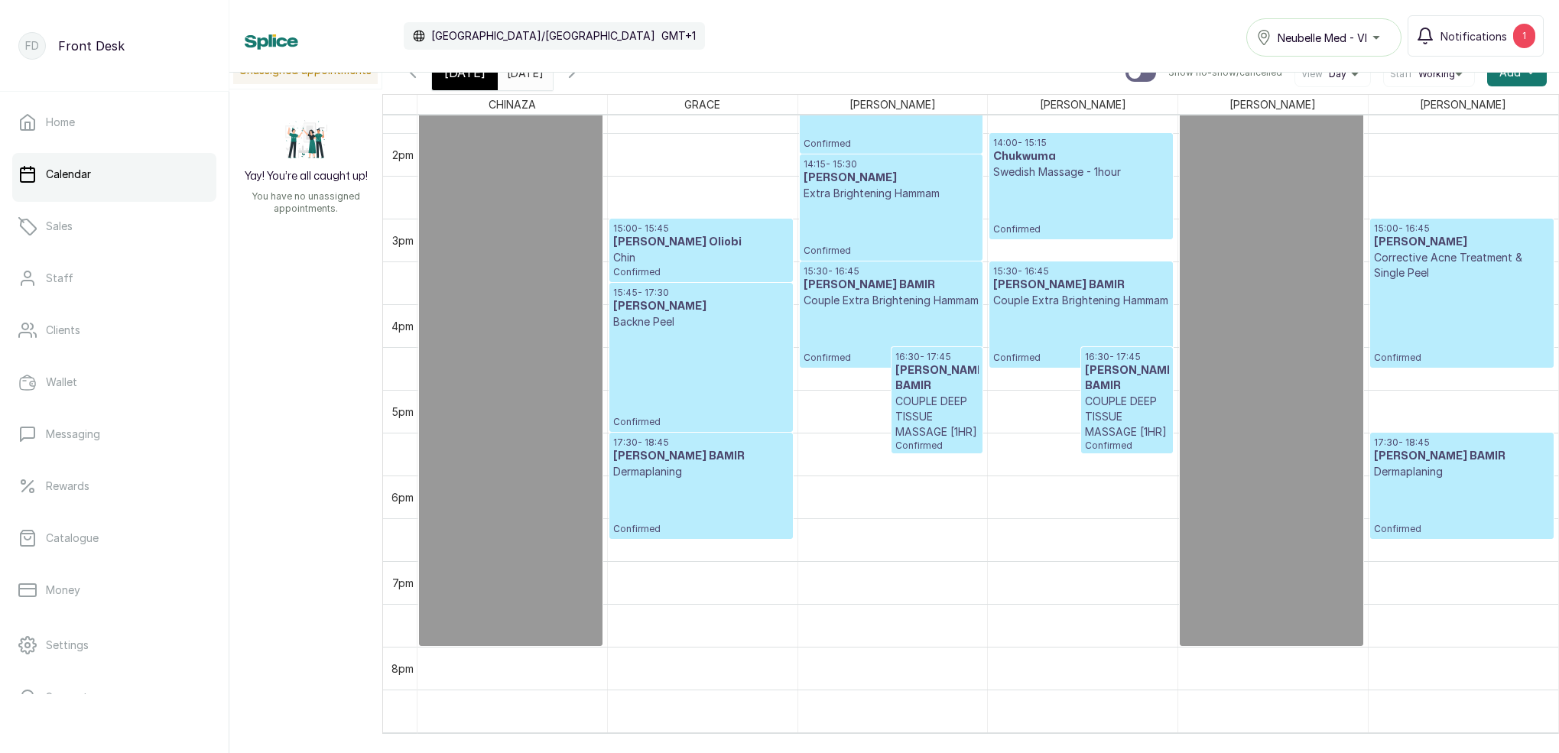
click at [479, 76] on span "[DATE]" at bounding box center [464, 72] width 41 height 18
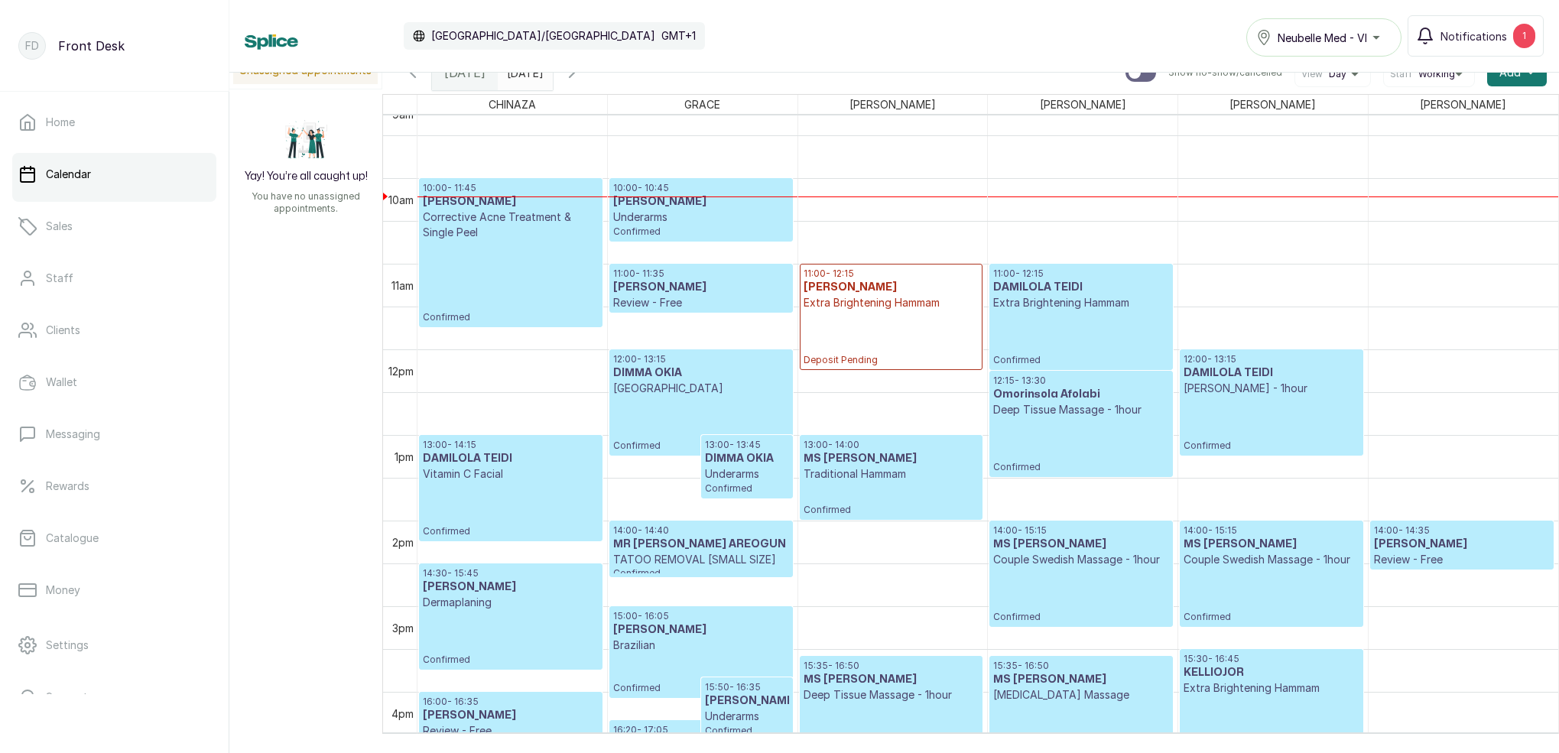
scroll to position [816, 0]
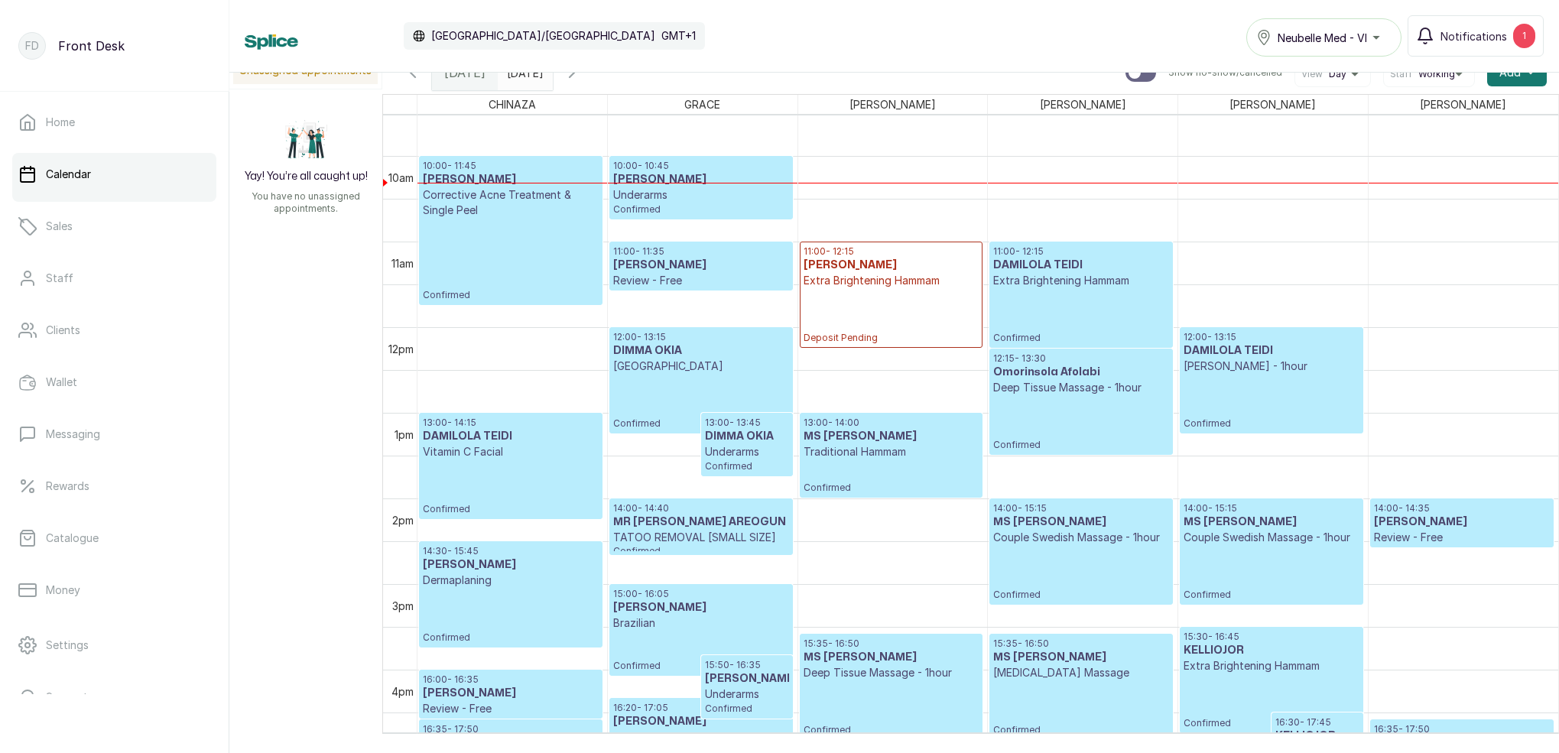
click at [1049, 340] on p "Confirmed" at bounding box center [1080, 316] width 175 height 56
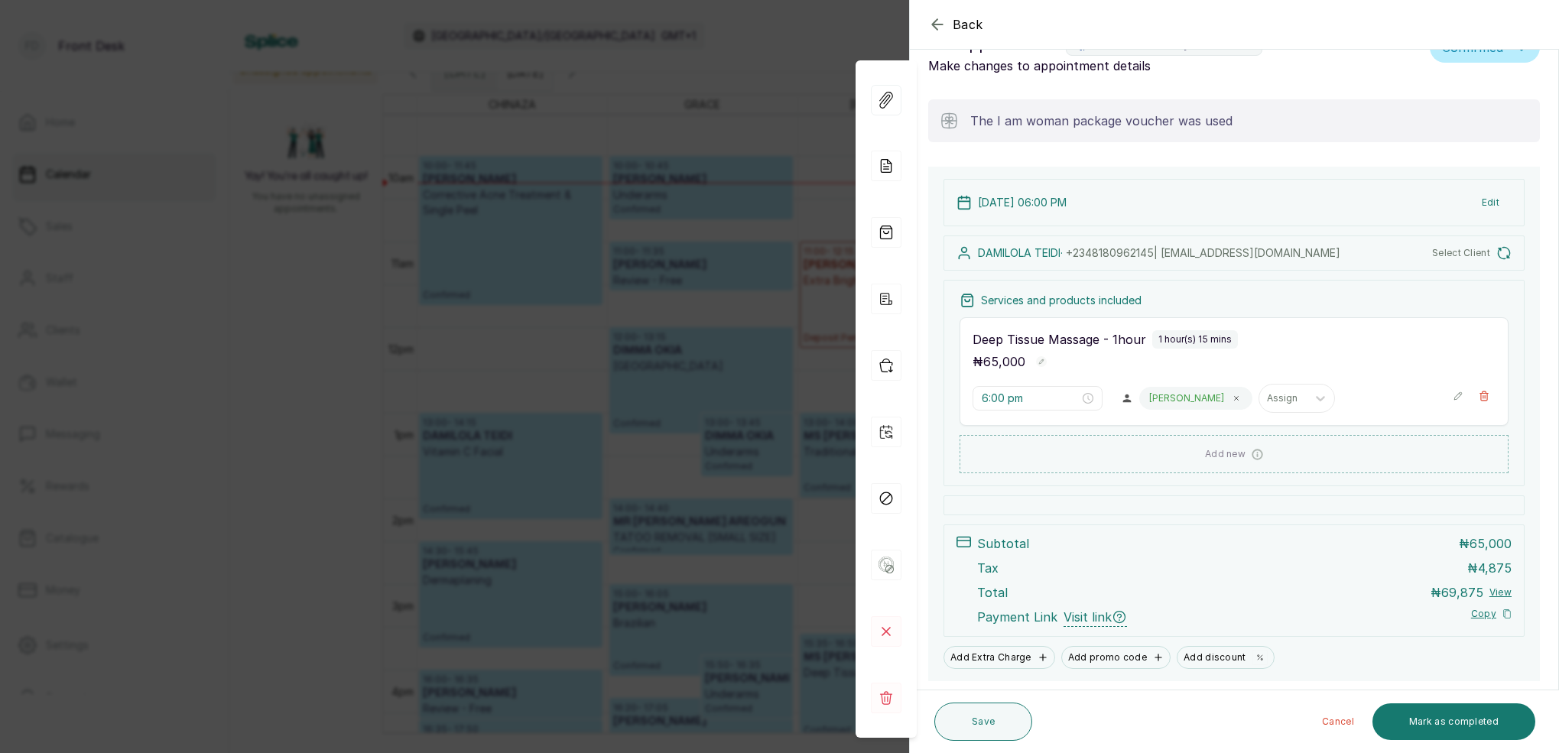
type input "11:00 am"
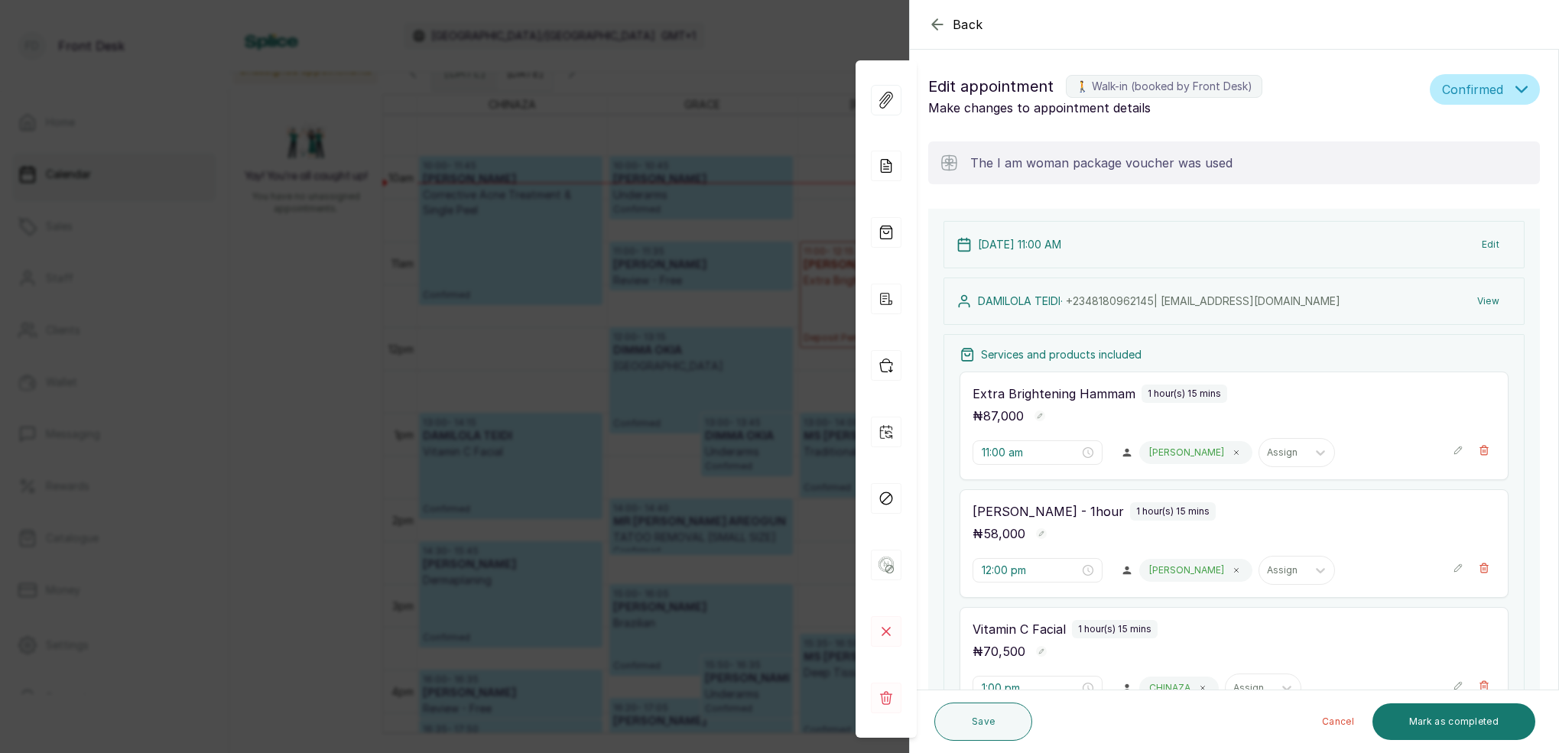
scroll to position [0, 0]
drag, startPoint x: 668, startPoint y: 138, endPoint x: 676, endPoint y: 139, distance: 8.4
click at [676, 139] on div "Back Appointment Details Edit appointment 🚶 Walk-in (booked by Front Desk) Make…" at bounding box center [779, 376] width 1559 height 753
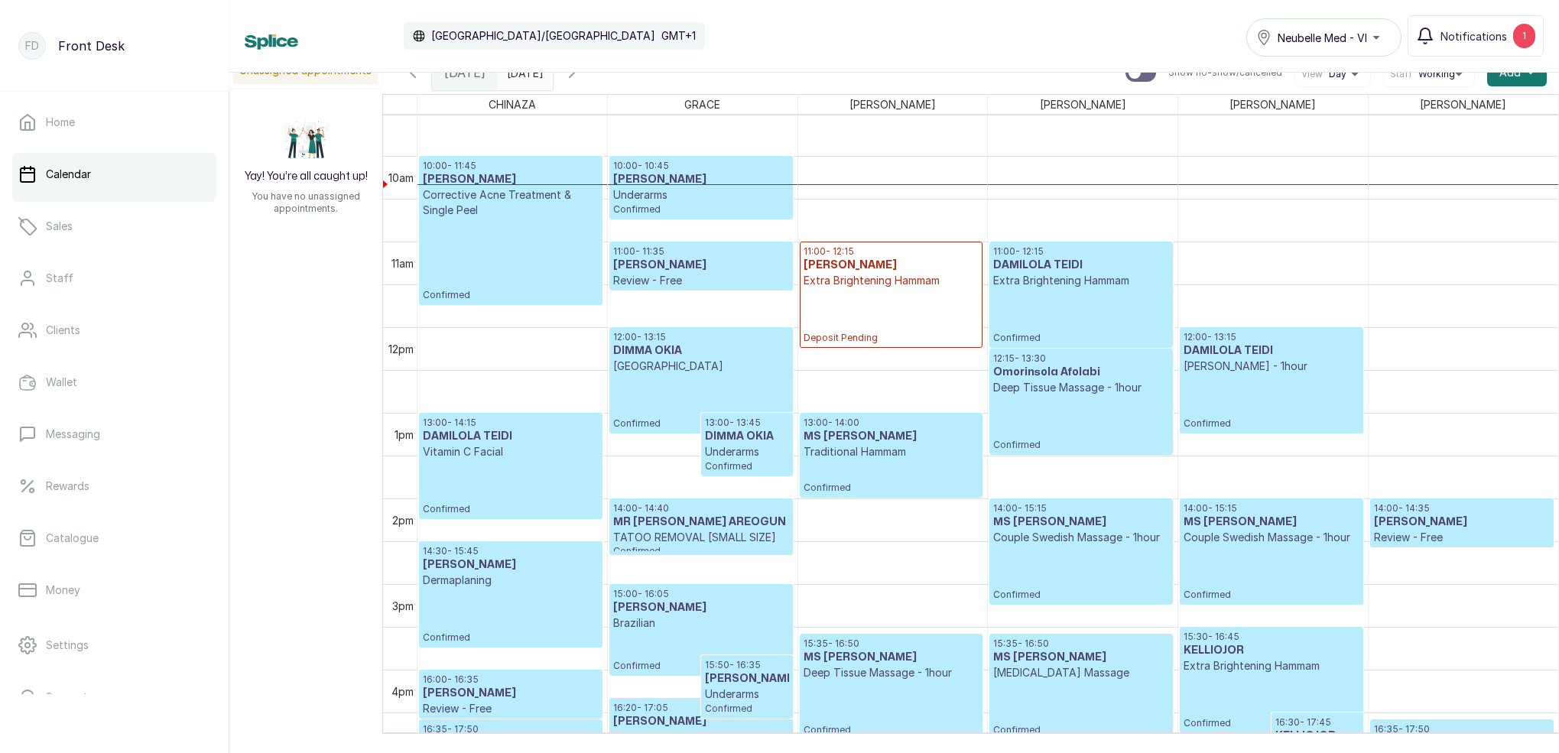
click at [1087, 395] on p "Confirmed" at bounding box center [1080, 423] width 175 height 56
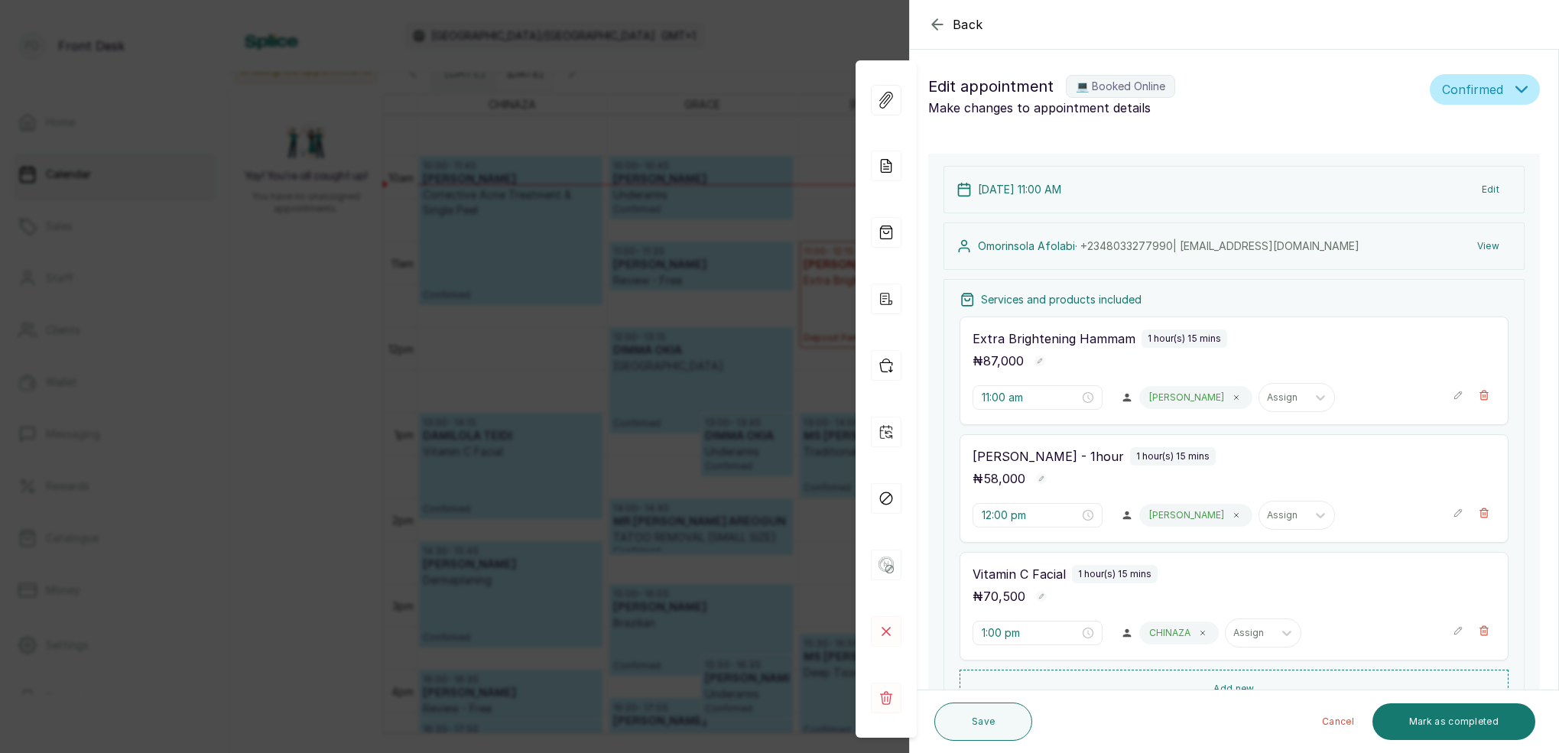
type input "12:15 pm"
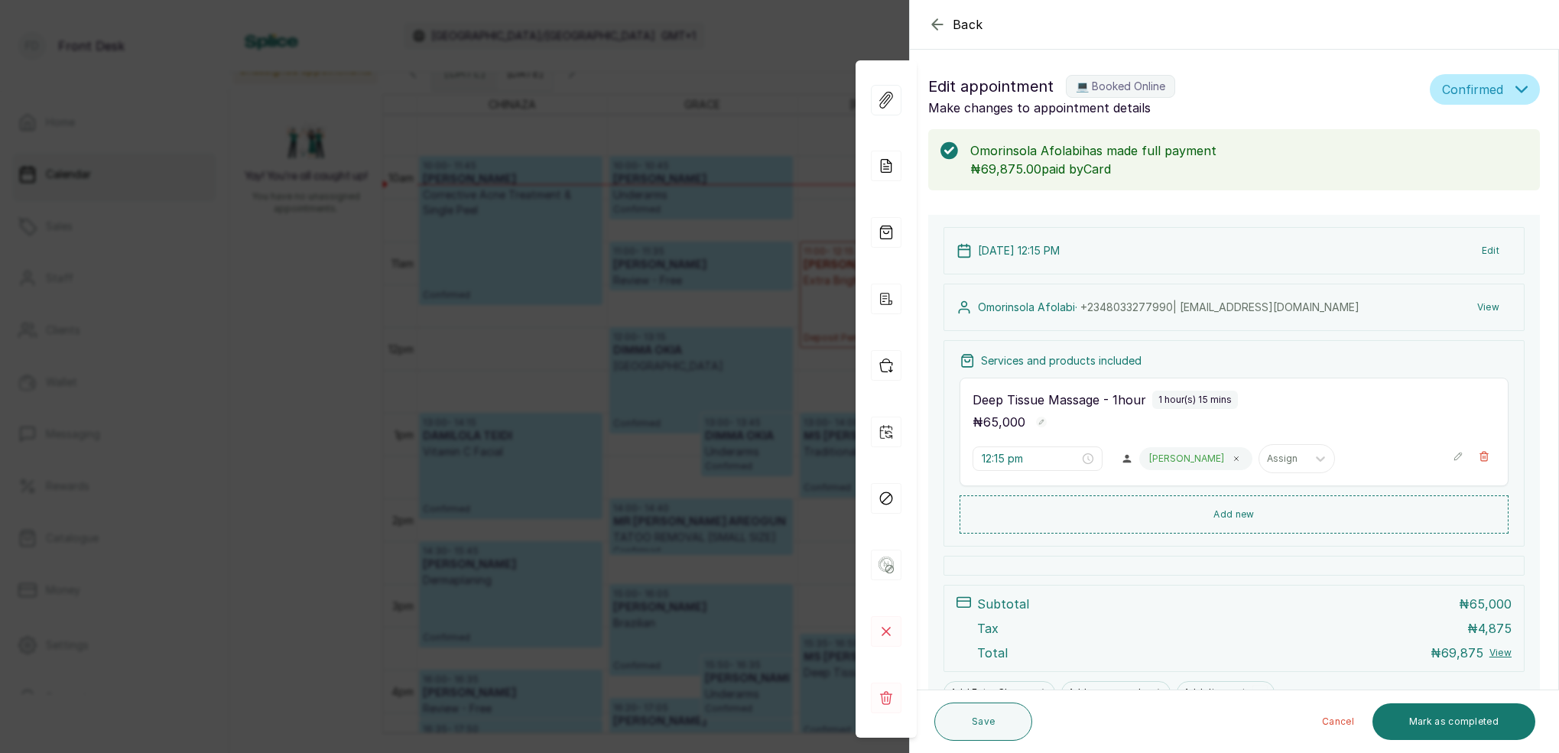
click at [750, 55] on div "Back Appointment Details Edit appointment 💻 Booked Online Make changes to appoi…" at bounding box center [779, 376] width 1559 height 753
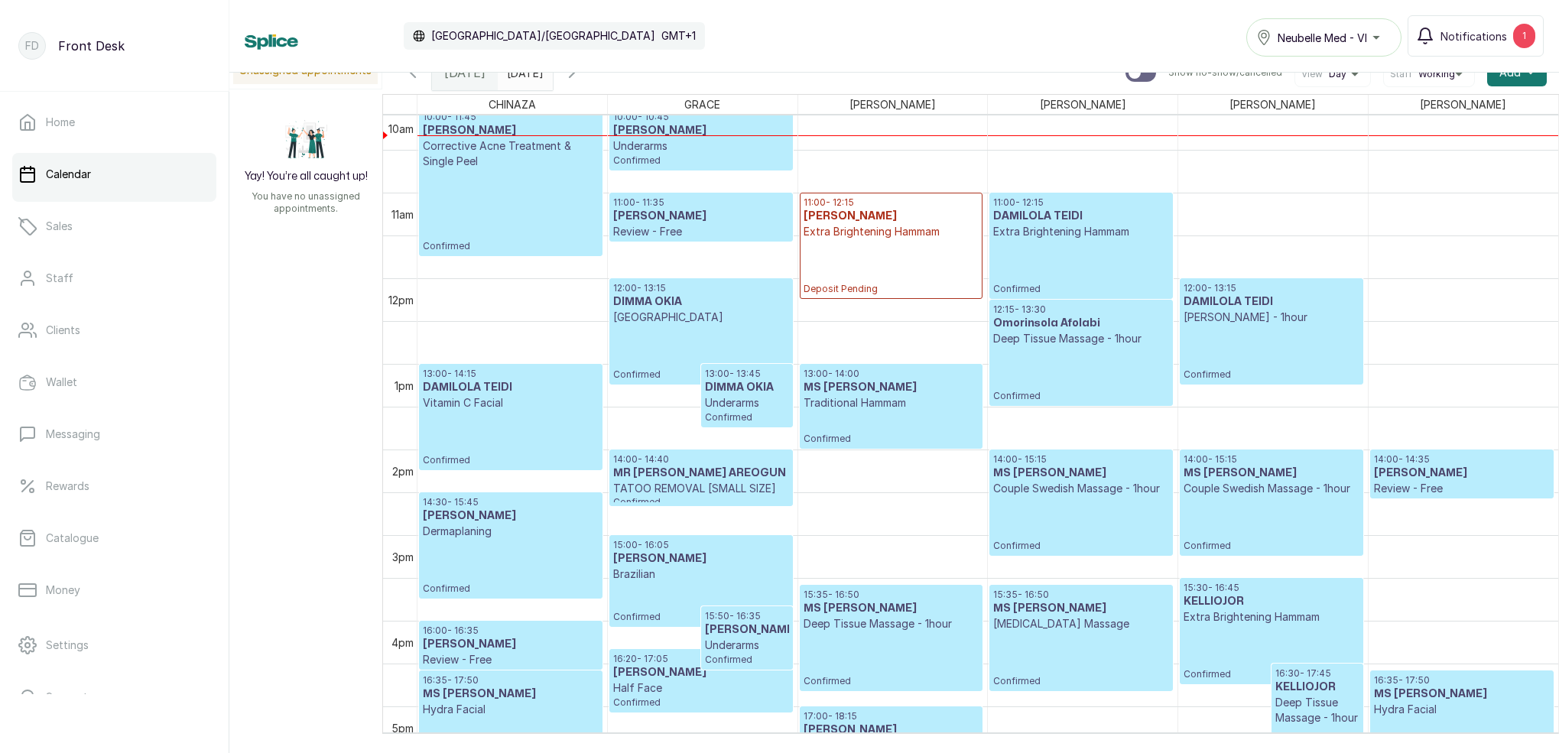
scroll to position [908, 0]
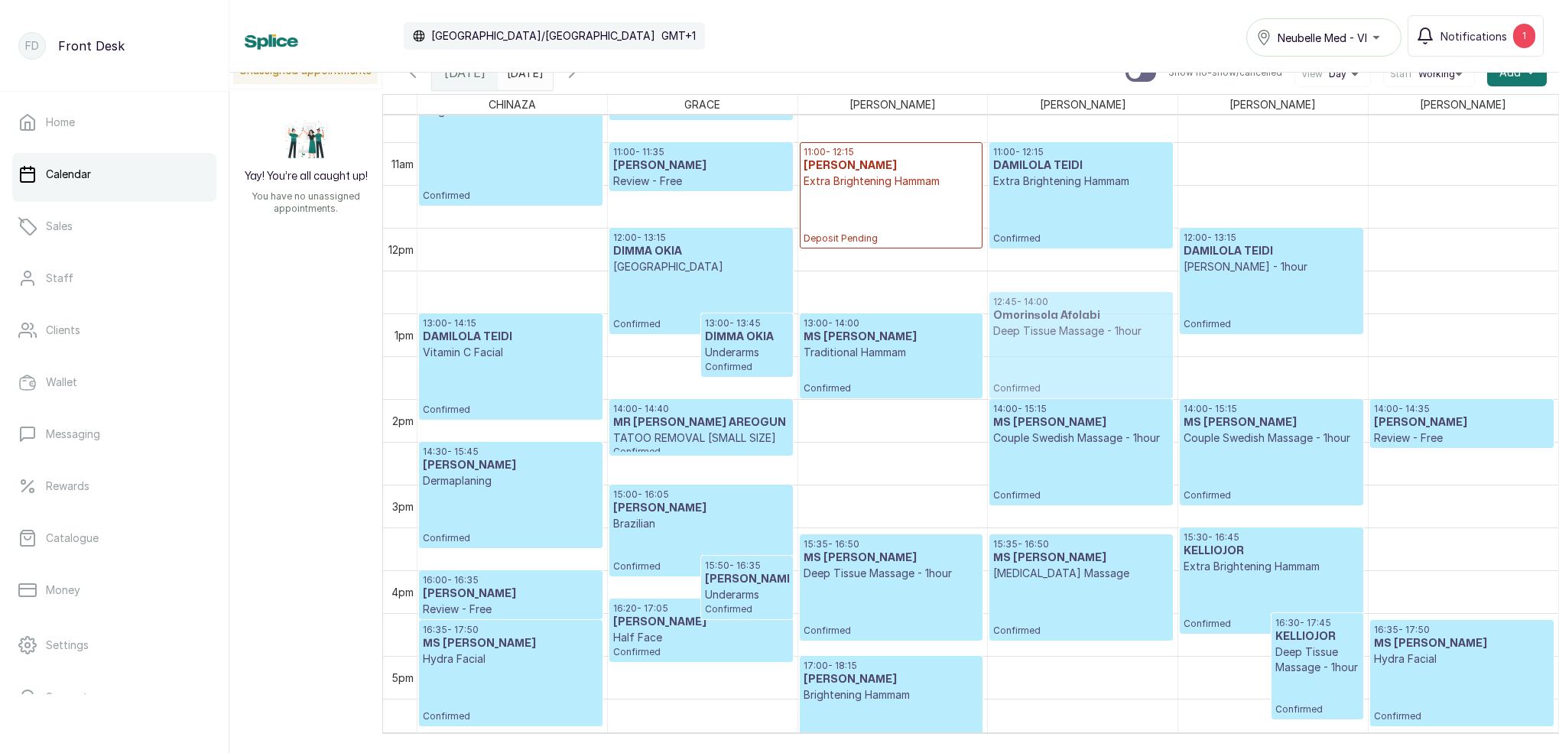
drag, startPoint x: 1055, startPoint y: 281, endPoint x: 1050, endPoint y: 302, distance: 21.3
click at [1050, 302] on div "11:00 - 12:15 DAMILOLA TEIDI Extra Brightening Hammam Confirmed 12:15 - 13:30 O…" at bounding box center [1083, 228] width 190 height 2056
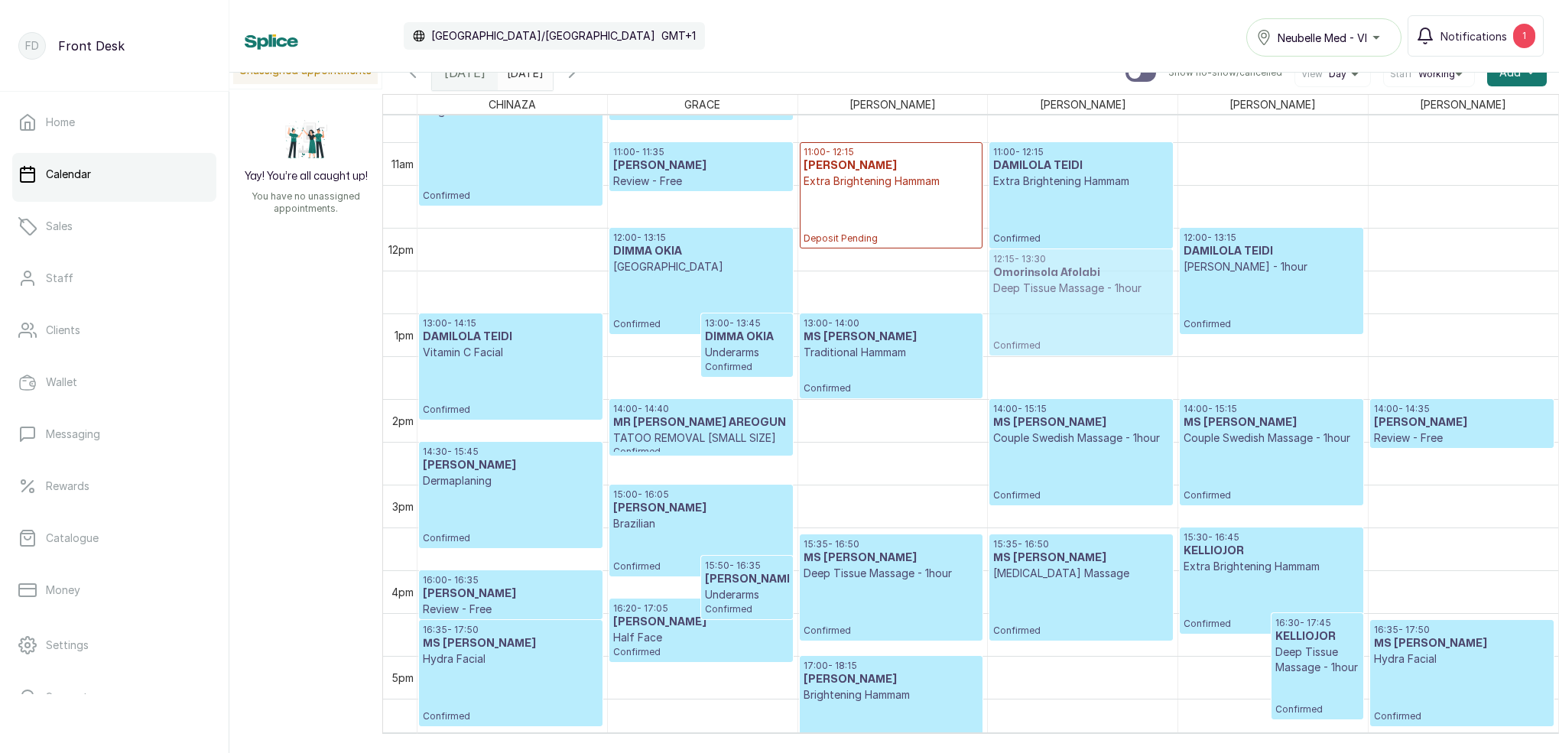
drag, startPoint x: 1048, startPoint y: 301, endPoint x: 1052, endPoint y: 275, distance: 26.3
click at [1052, 265] on div "11:00 - 12:15 DAMILOLA TEIDI Extra Brightening Hammam Confirmed 12:45 - 14:00 O…" at bounding box center [1083, 228] width 190 height 2056
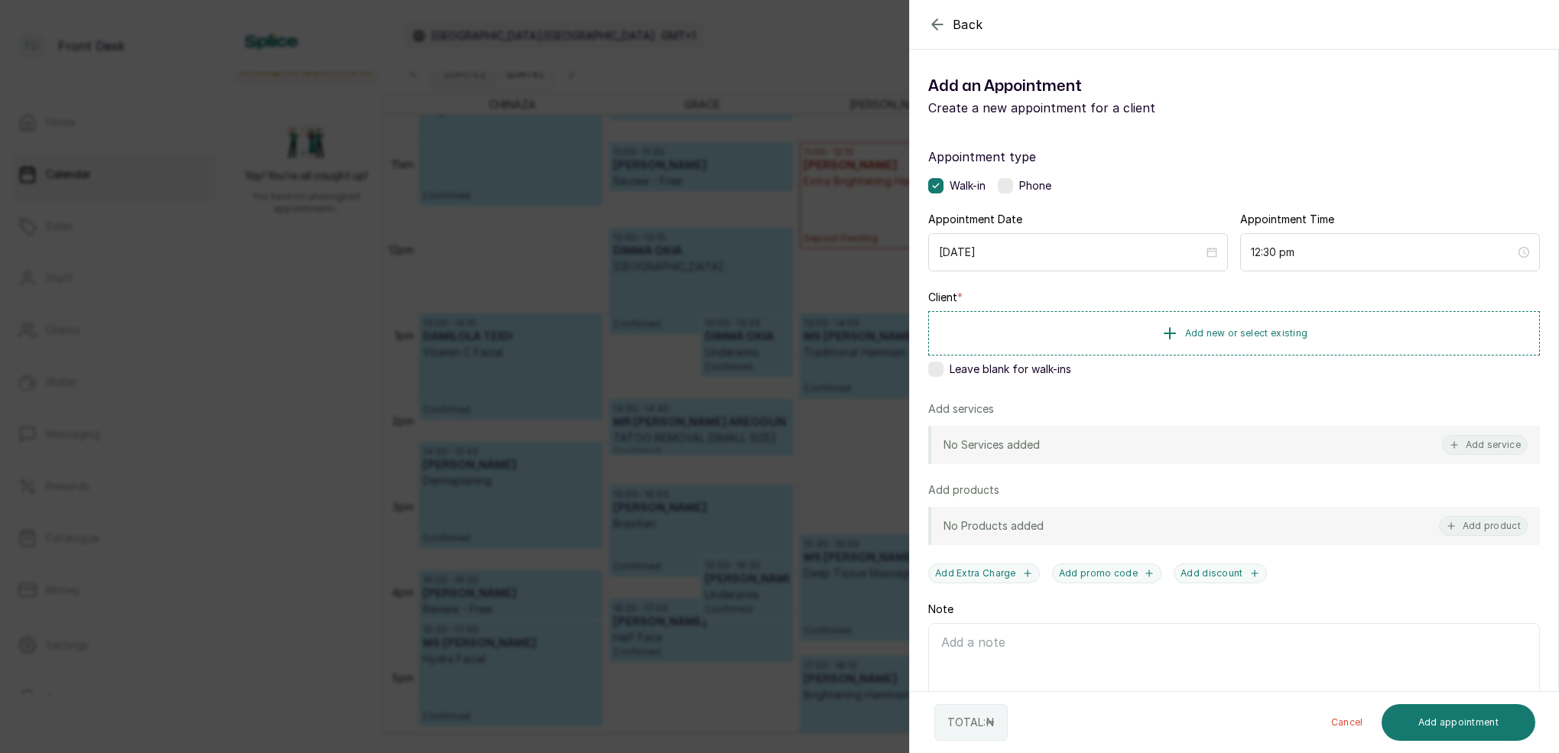
click at [854, 228] on div "Back Add Appointment Add an Appointment Create a new appointment for a client A…" at bounding box center [779, 376] width 1559 height 753
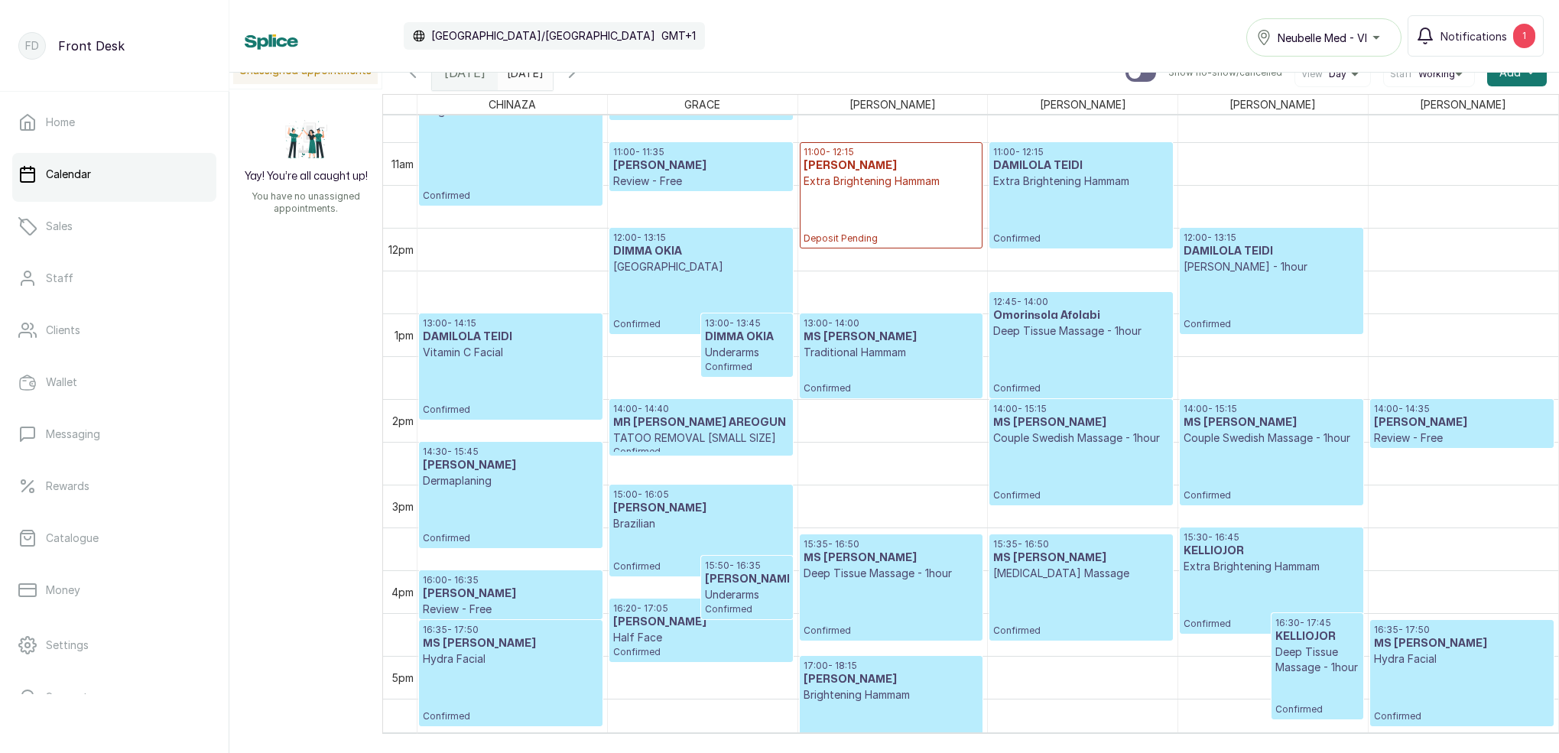
click at [1066, 322] on h3 "Omorinsola Afolabi" at bounding box center [1080, 315] width 175 height 15
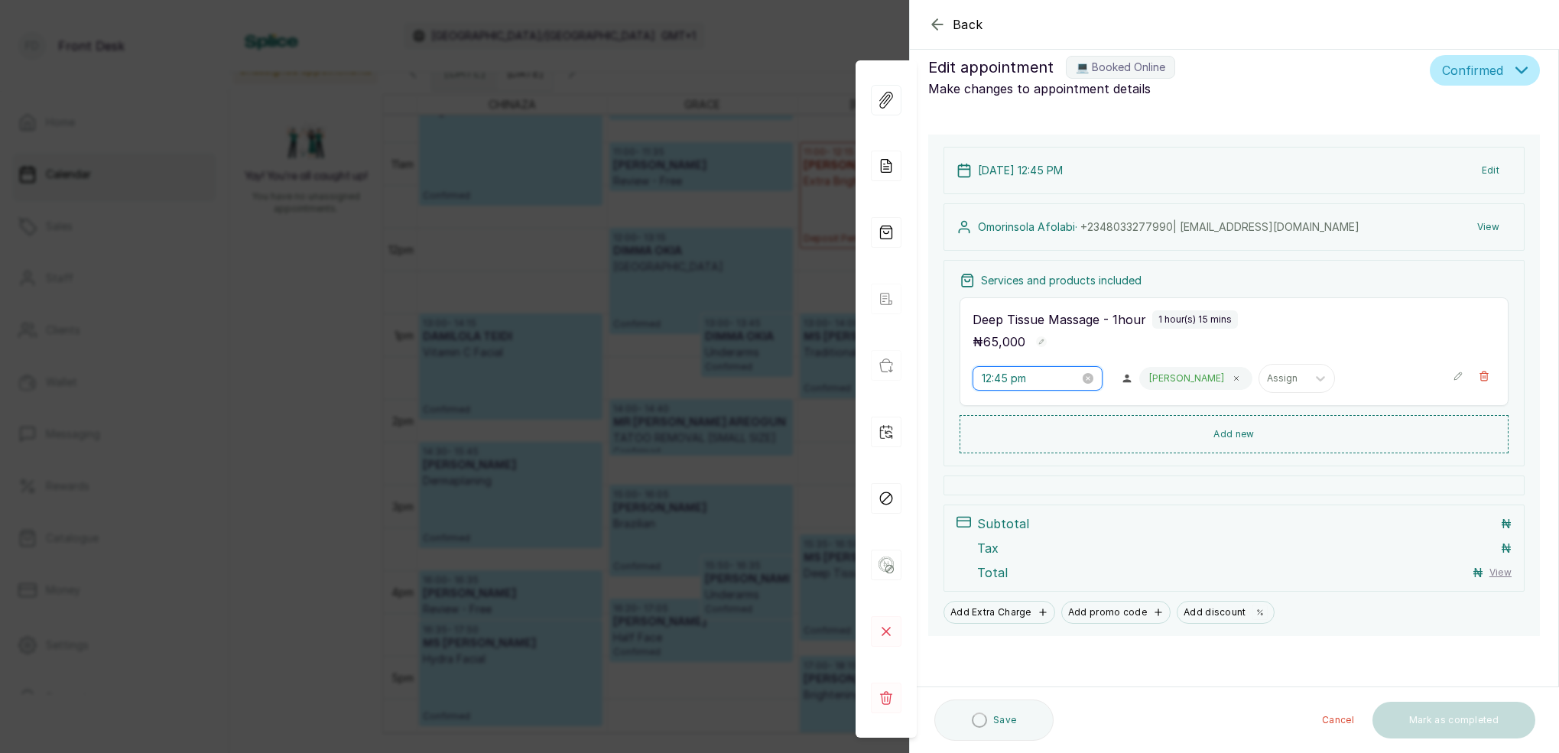
click at [1010, 376] on input "12:45 pm" at bounding box center [1031, 378] width 98 height 17
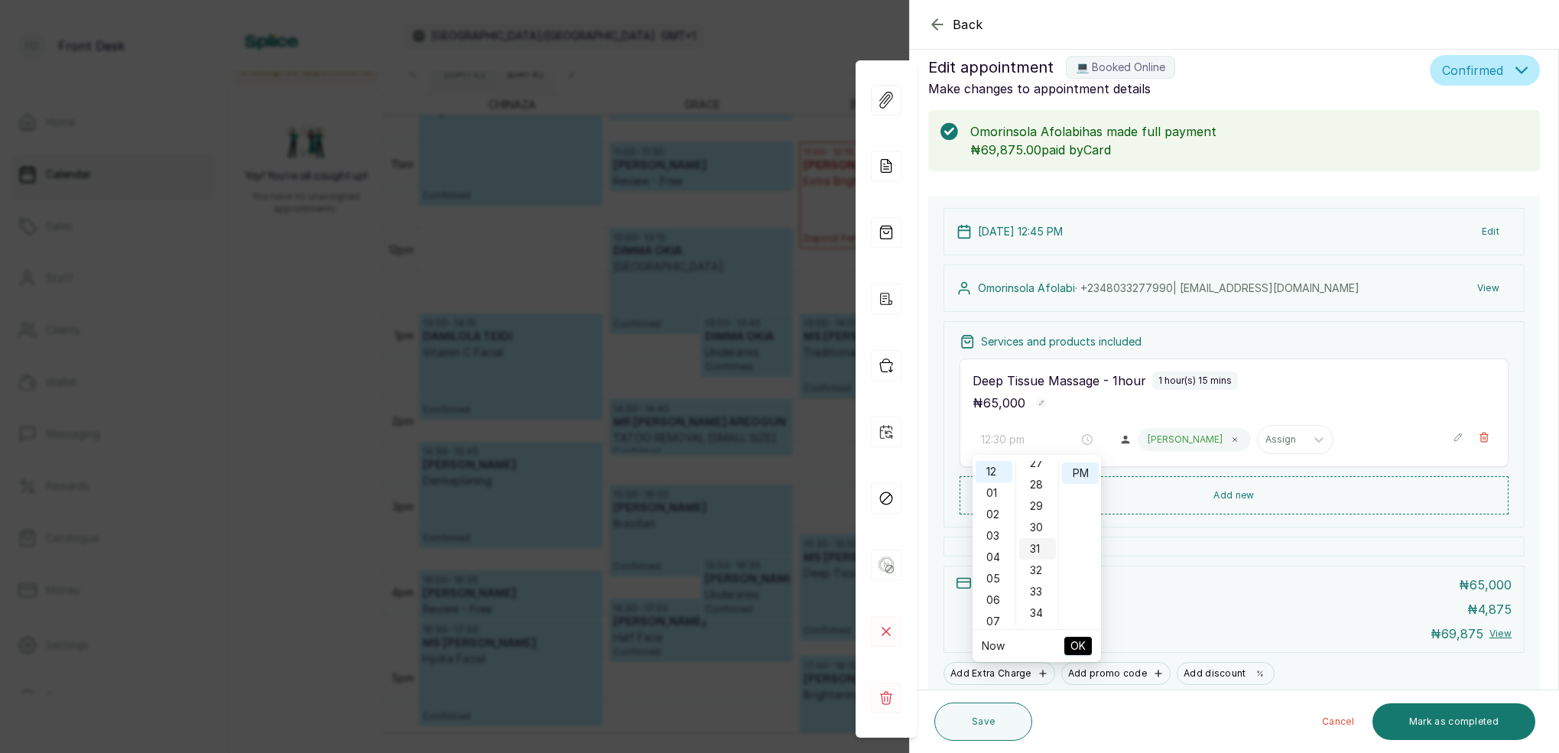
click at [1045, 520] on div "30" at bounding box center [1037, 527] width 37 height 21
type input "12:30 pm"
click at [1078, 474] on div "PM" at bounding box center [1080, 473] width 37 height 21
click at [1081, 640] on span "OK" at bounding box center [1078, 646] width 15 height 29
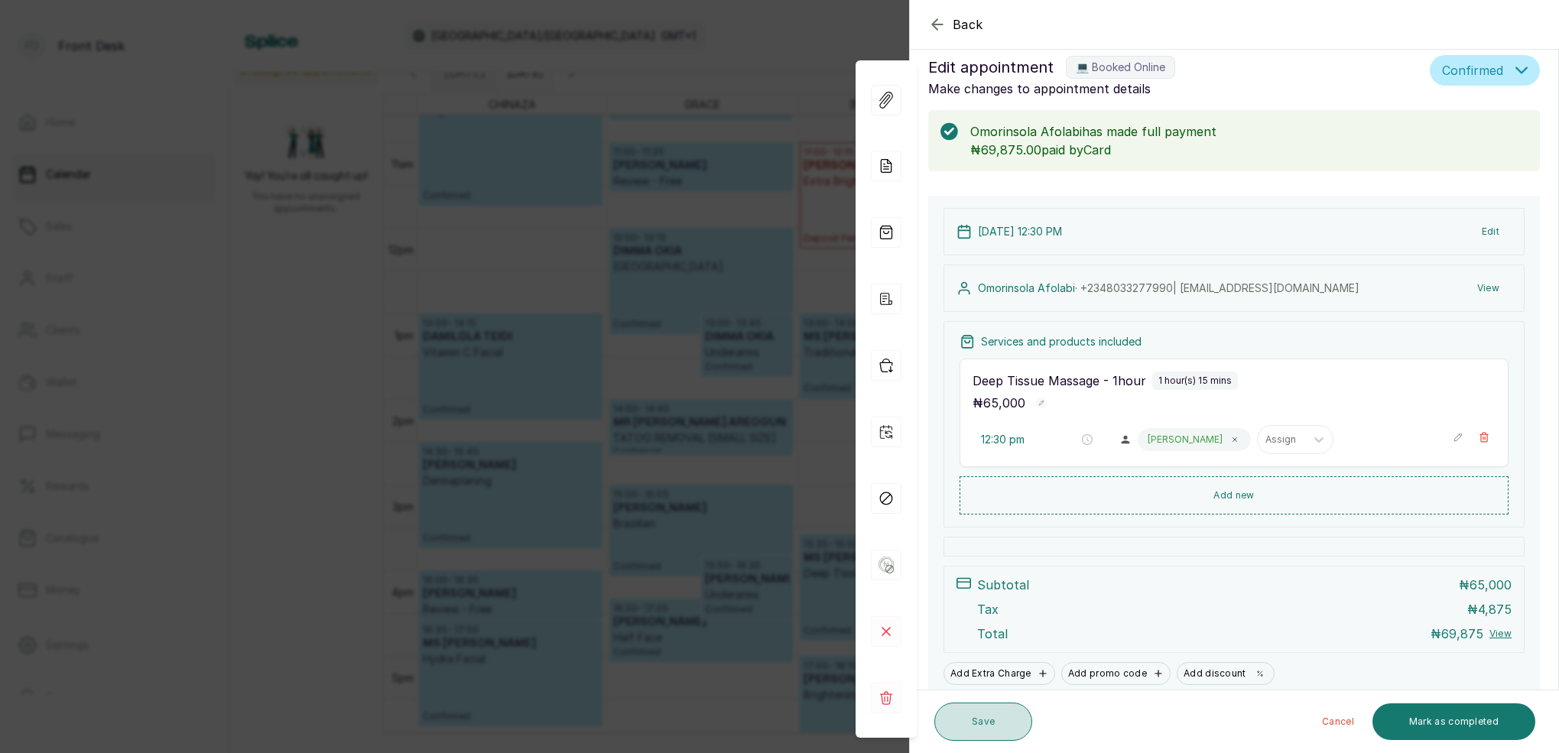
click at [990, 722] on button "Save" at bounding box center [984, 722] width 98 height 38
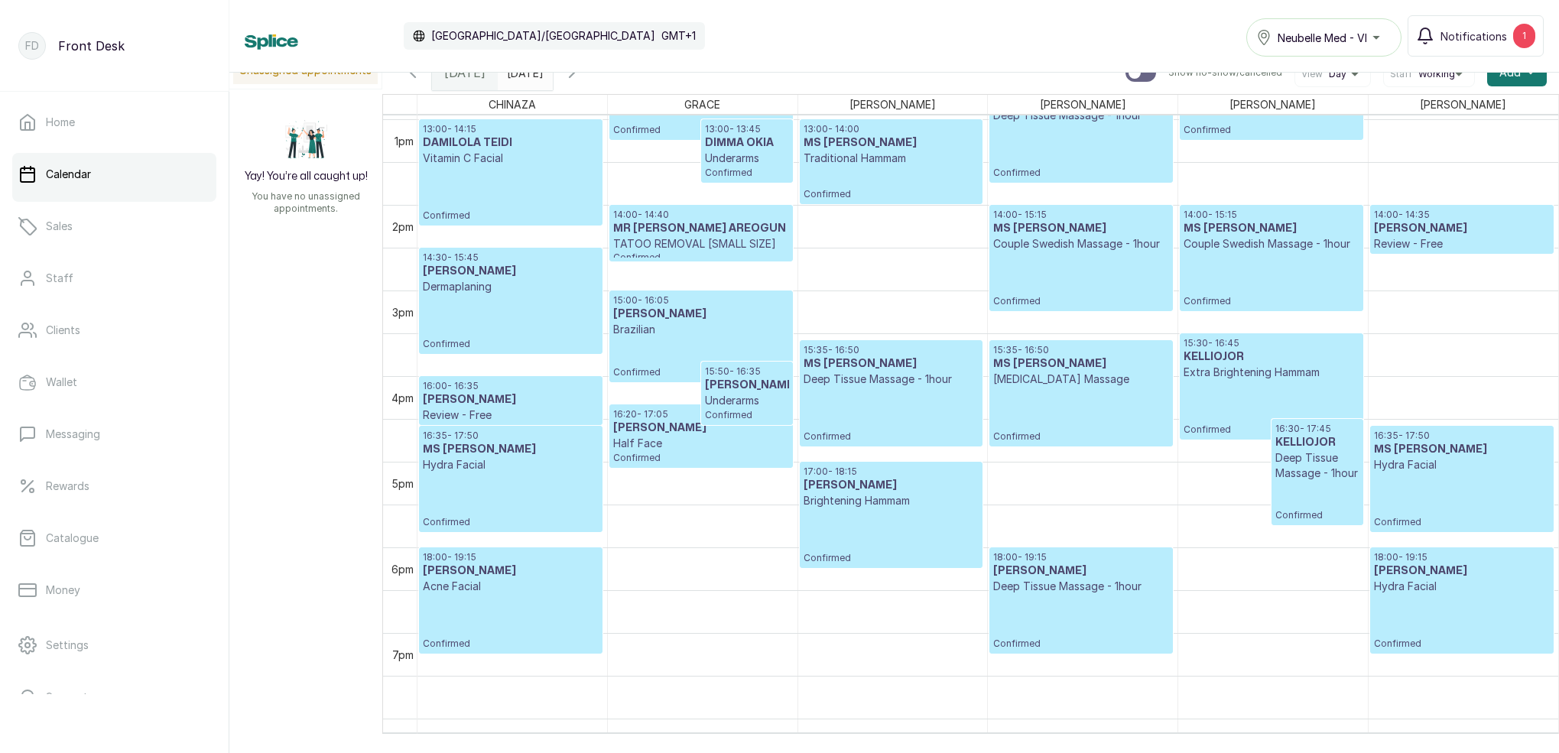
scroll to position [1130, 0]
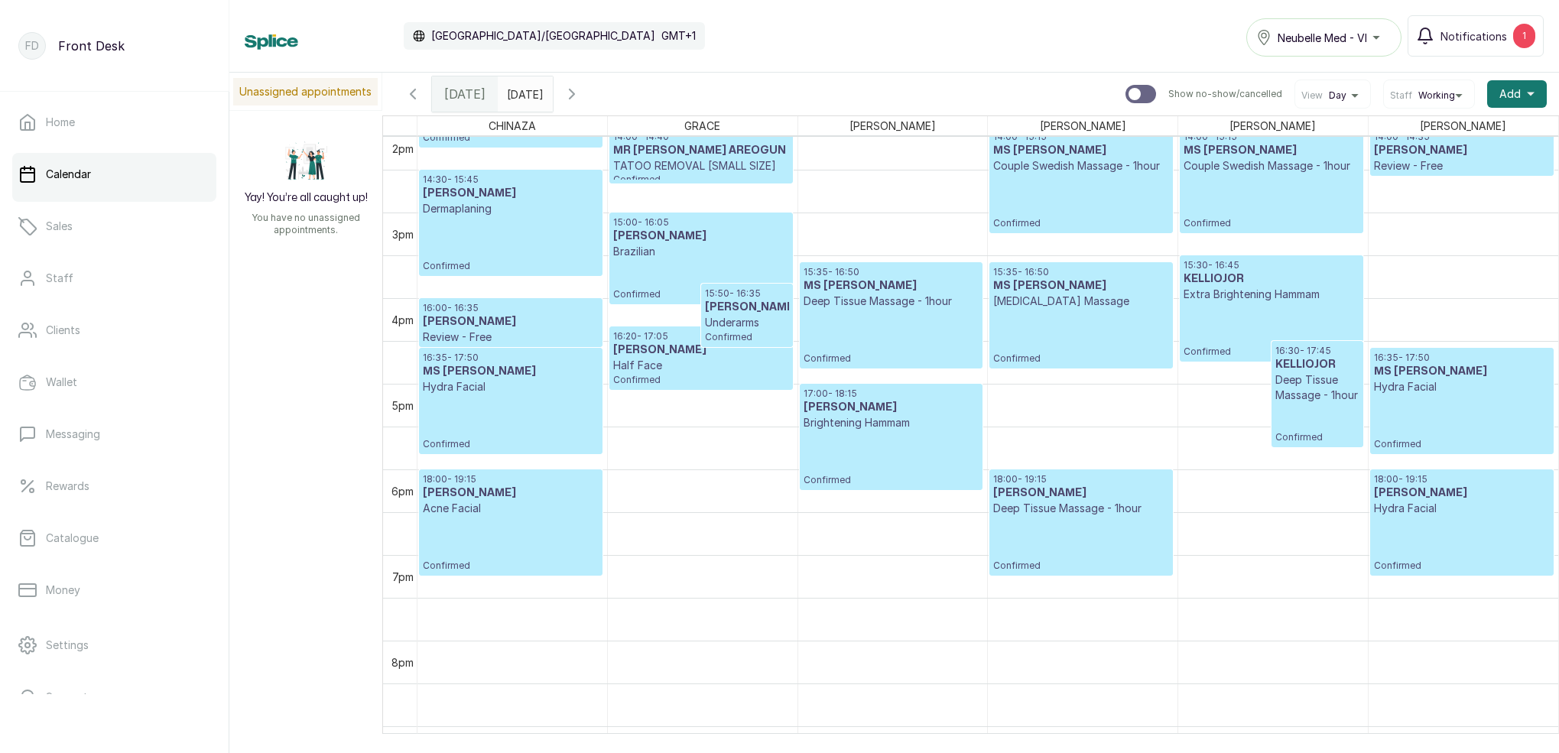
click at [581, 91] on icon "button" at bounding box center [572, 94] width 18 height 18
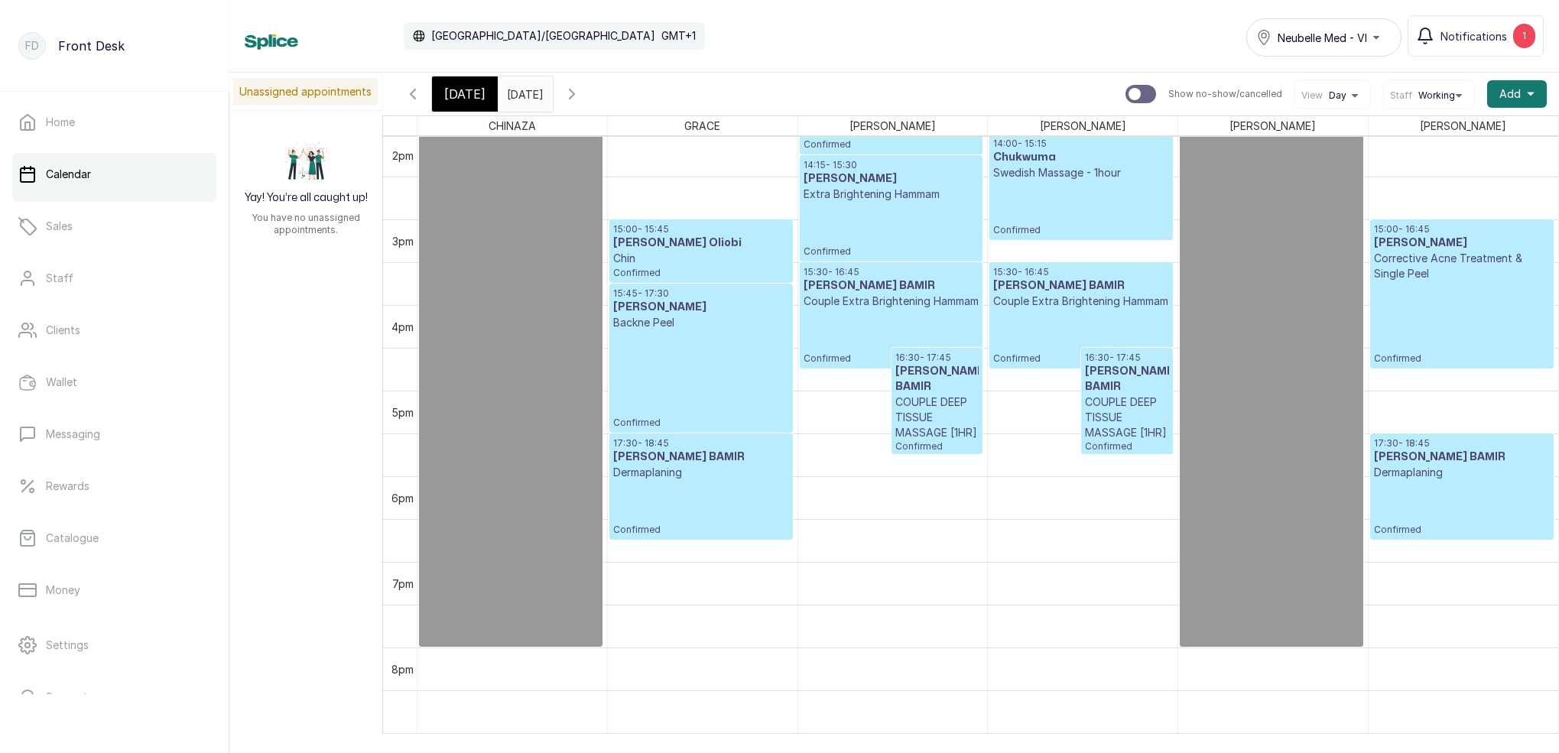
drag, startPoint x: 458, startPoint y: 93, endPoint x: 600, endPoint y: 129, distance: 146.7
click at [459, 93] on span "[DATE]" at bounding box center [464, 94] width 41 height 18
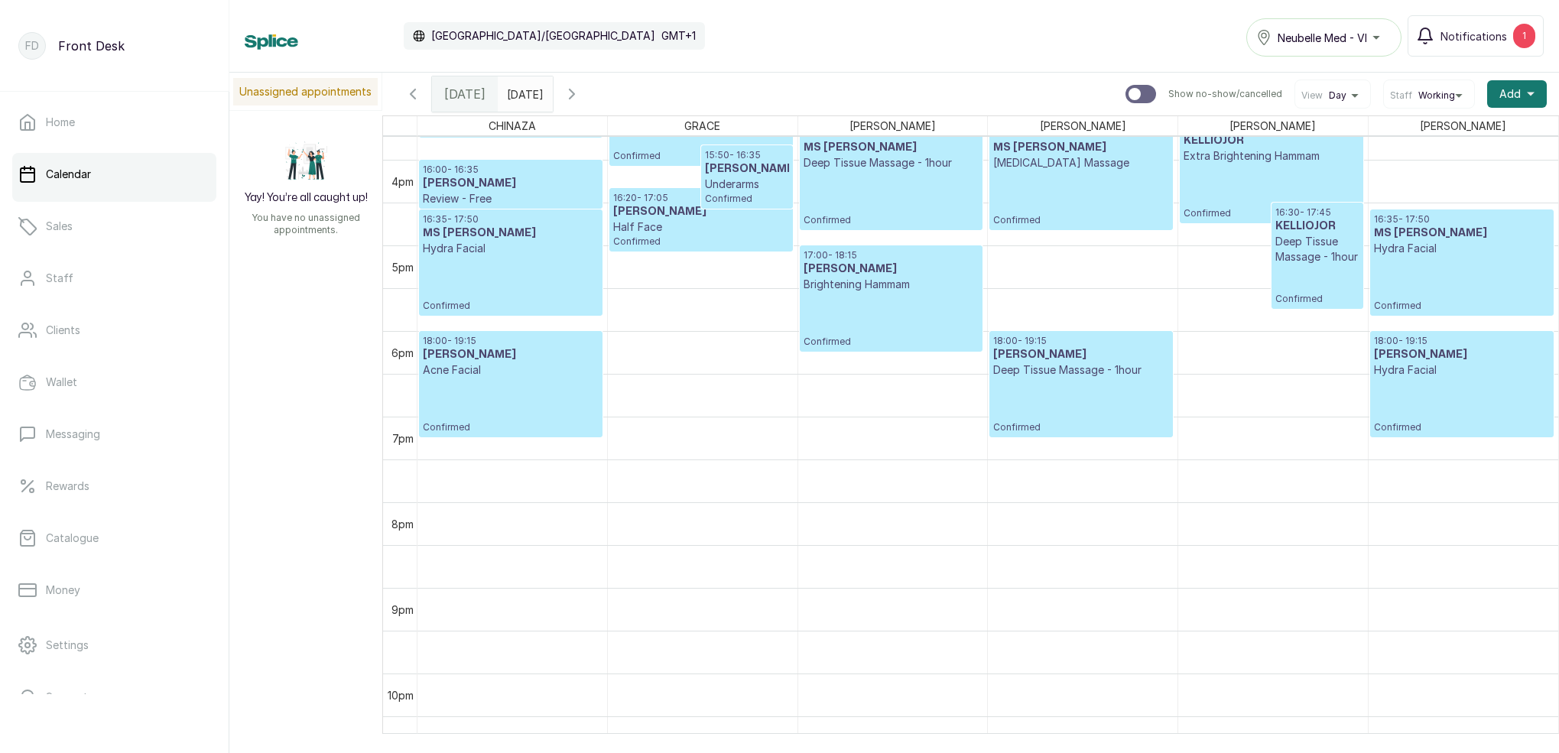
click at [581, 93] on icon "button" at bounding box center [572, 94] width 18 height 18
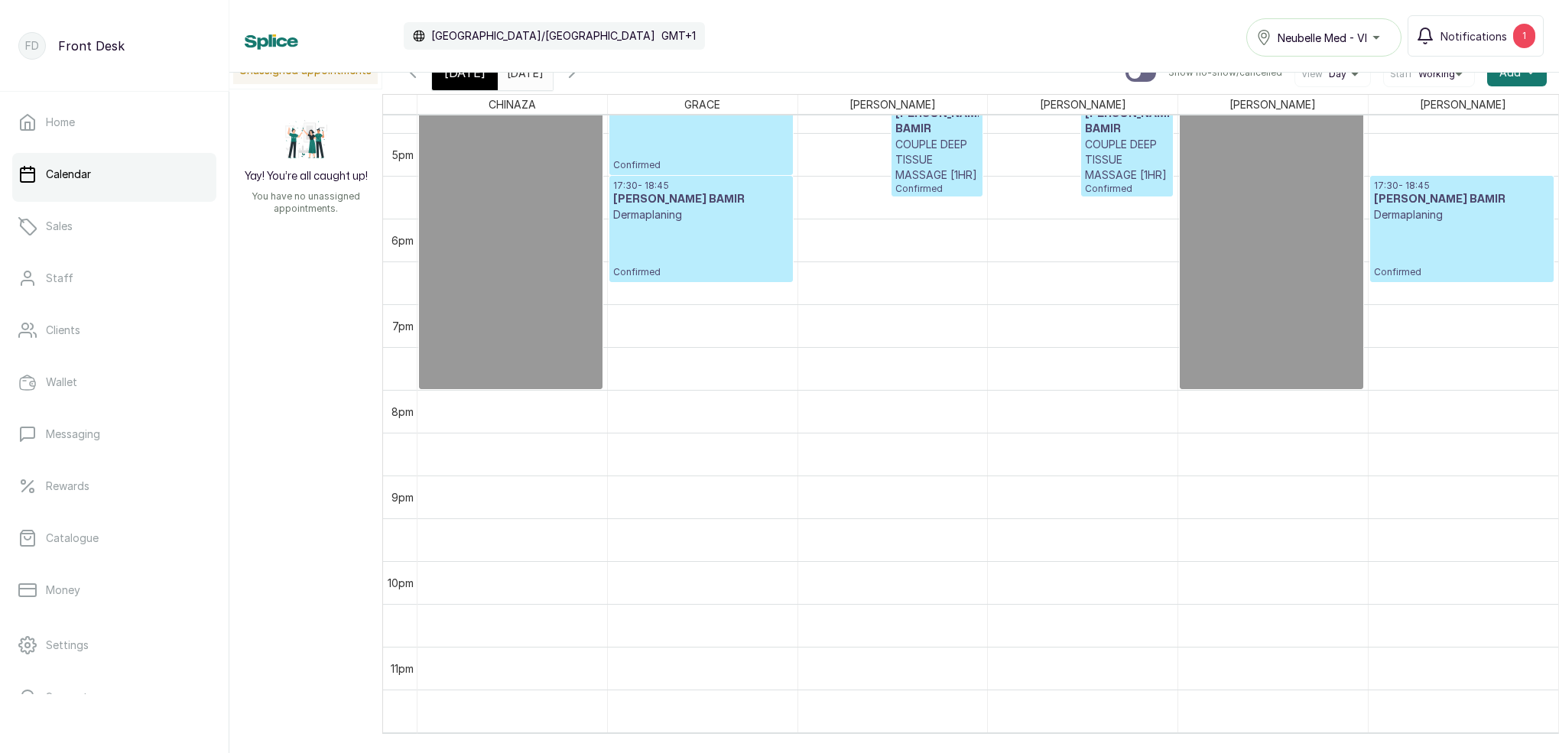
click at [466, 76] on span "[DATE]" at bounding box center [464, 72] width 41 height 18
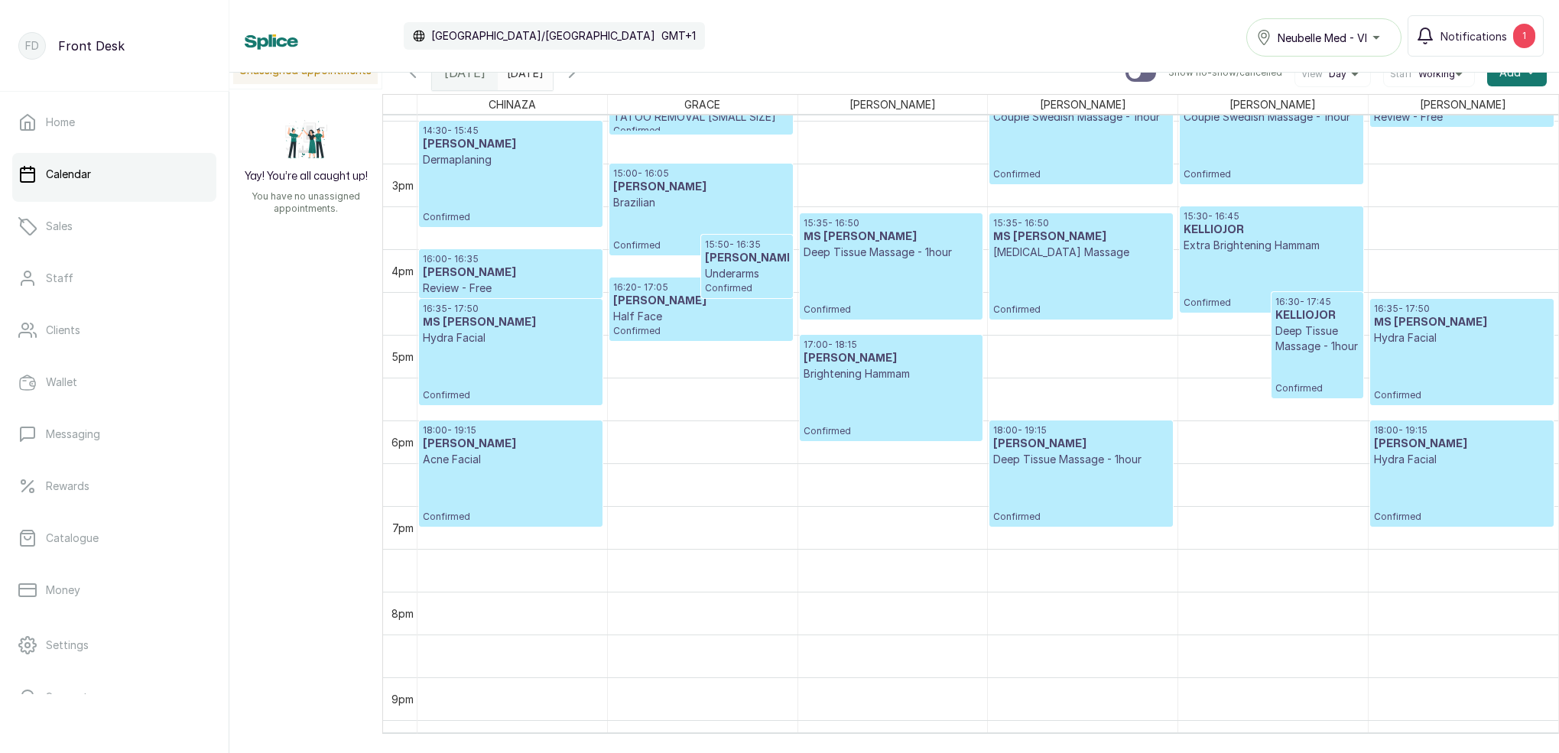
click at [523, 74] on input "[DATE]" at bounding box center [511, 69] width 24 height 26
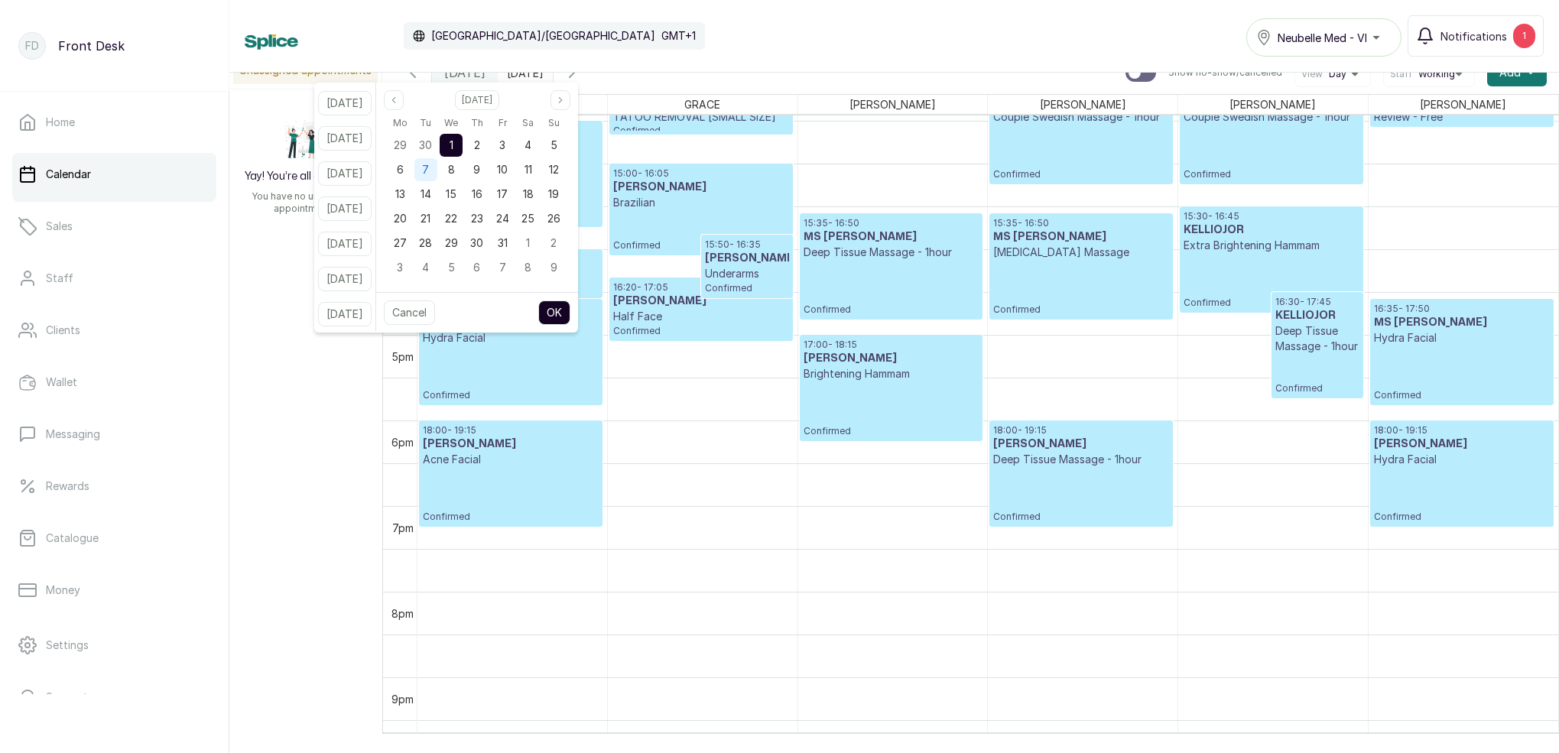
click at [429, 164] on span "7" at bounding box center [425, 169] width 7 height 13
click at [570, 314] on button "OK" at bounding box center [554, 313] width 32 height 24
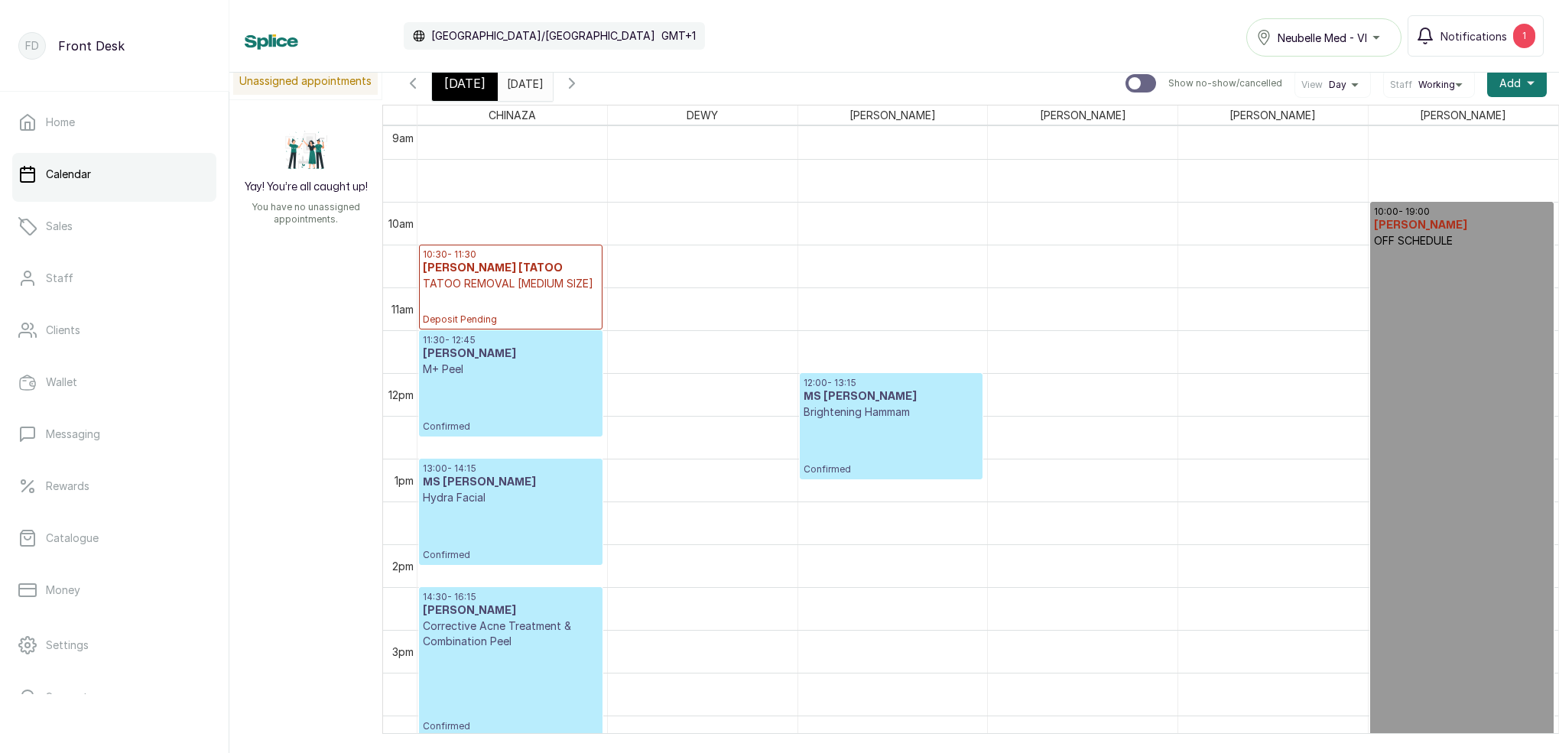
scroll to position [791, 0]
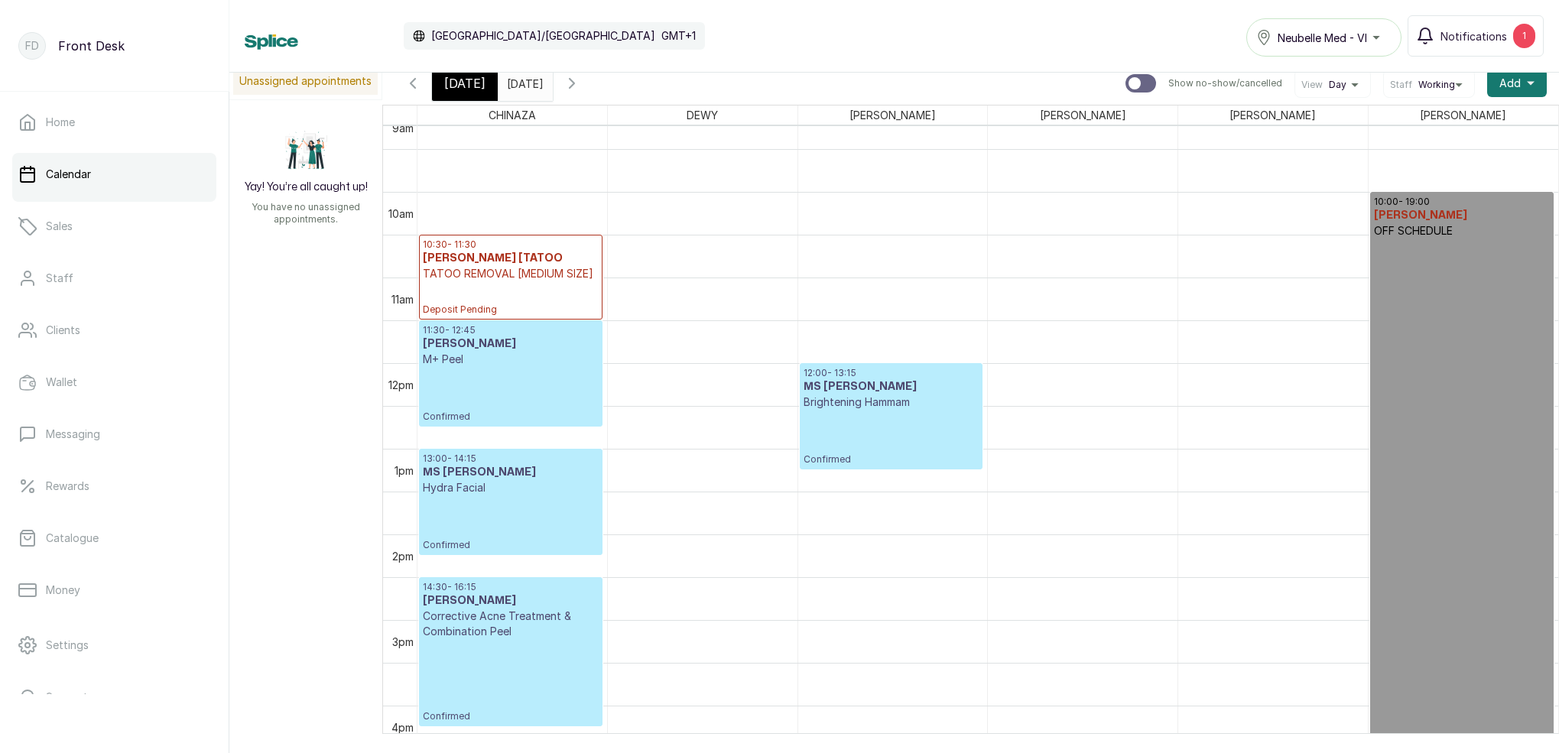
click at [478, 83] on span "[DATE]" at bounding box center [464, 83] width 41 height 18
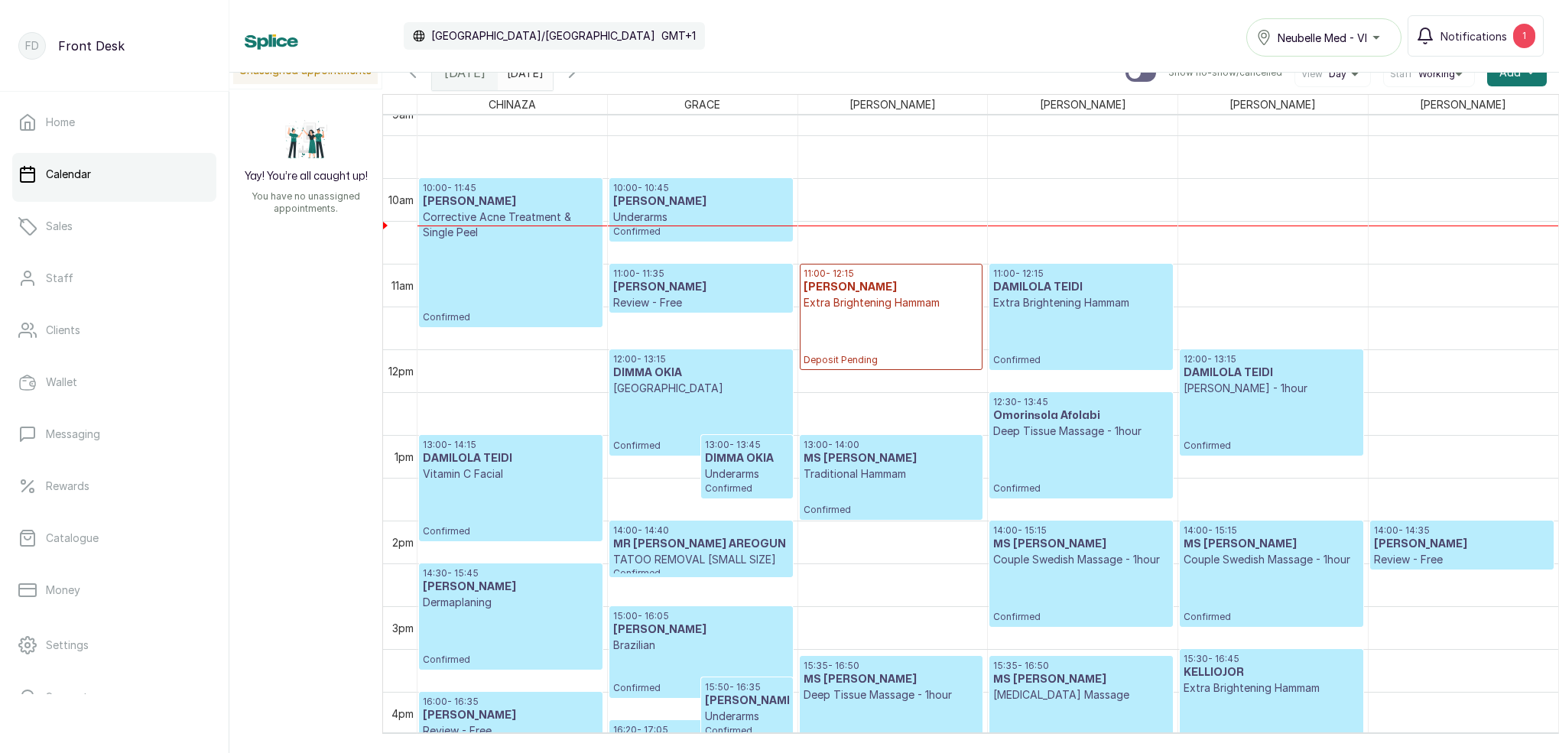
scroll to position [795, 0]
click at [581, 78] on icon "button" at bounding box center [572, 72] width 18 height 18
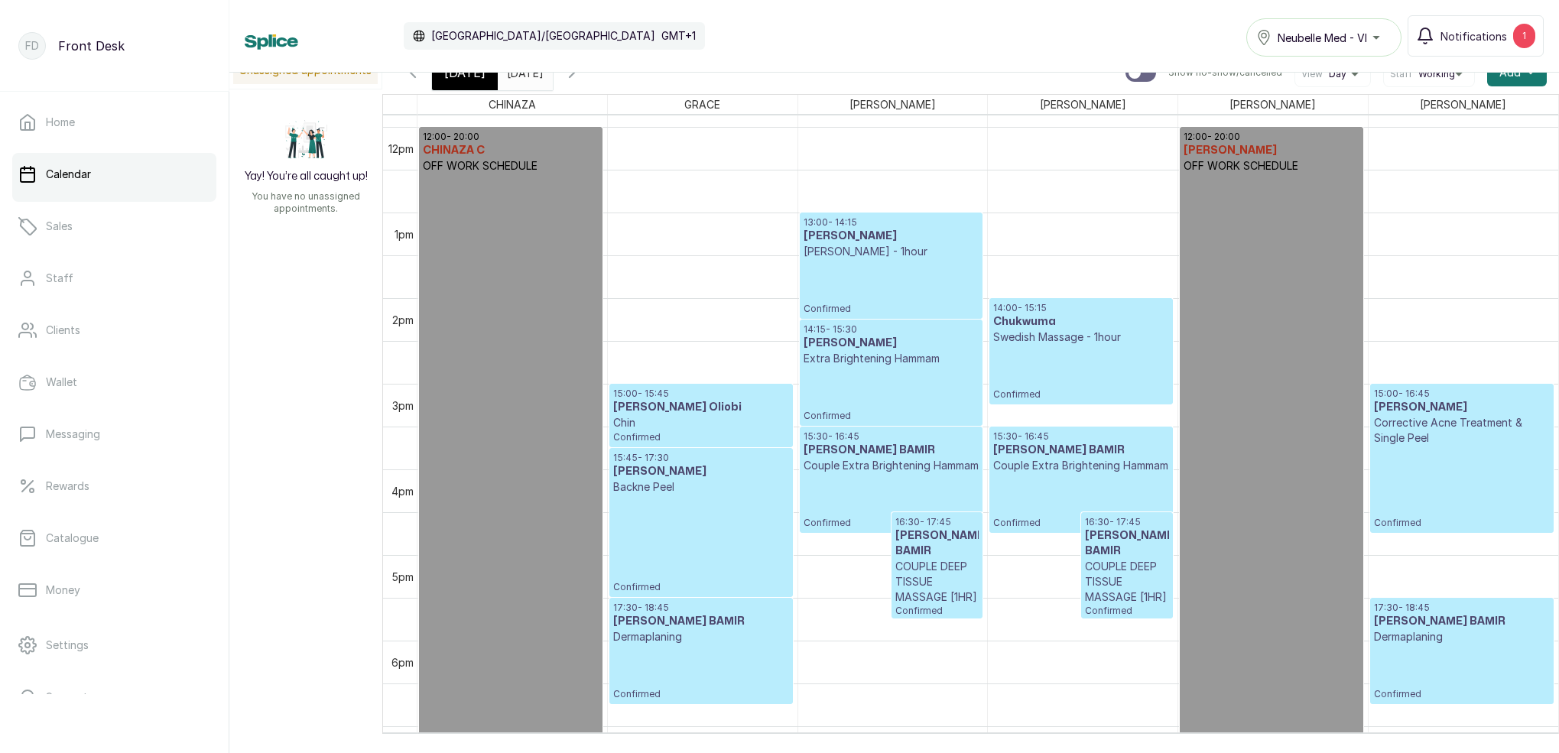
scroll to position [1011, 0]
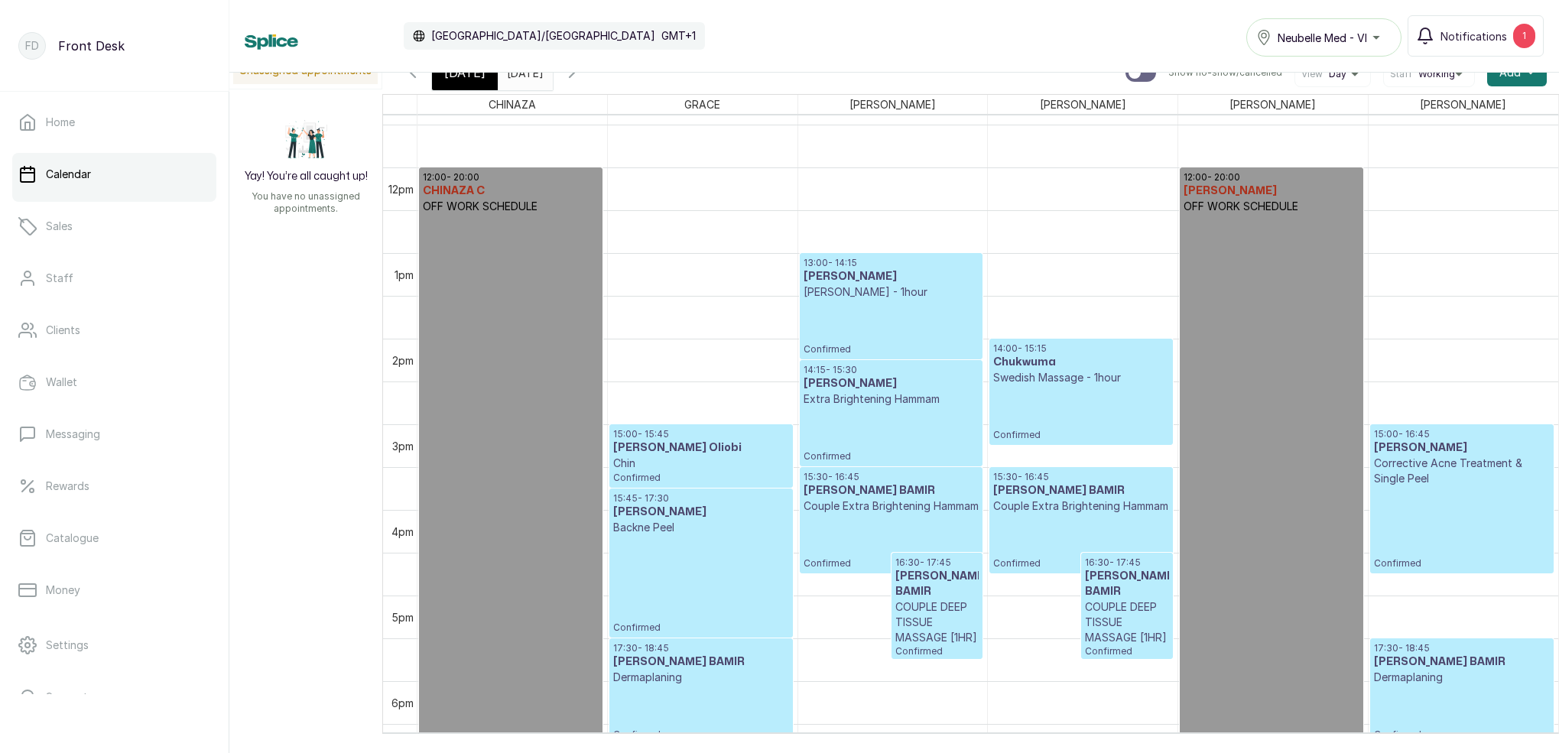
click at [571, 72] on div "Calendar [GEOGRAPHIC_DATA]/[GEOGRAPHIC_DATA] GMT+1 Neubelle Med - VI Notificati…" at bounding box center [894, 36] width 1330 height 73
click at [552, 75] on span at bounding box center [537, 69] width 29 height 26
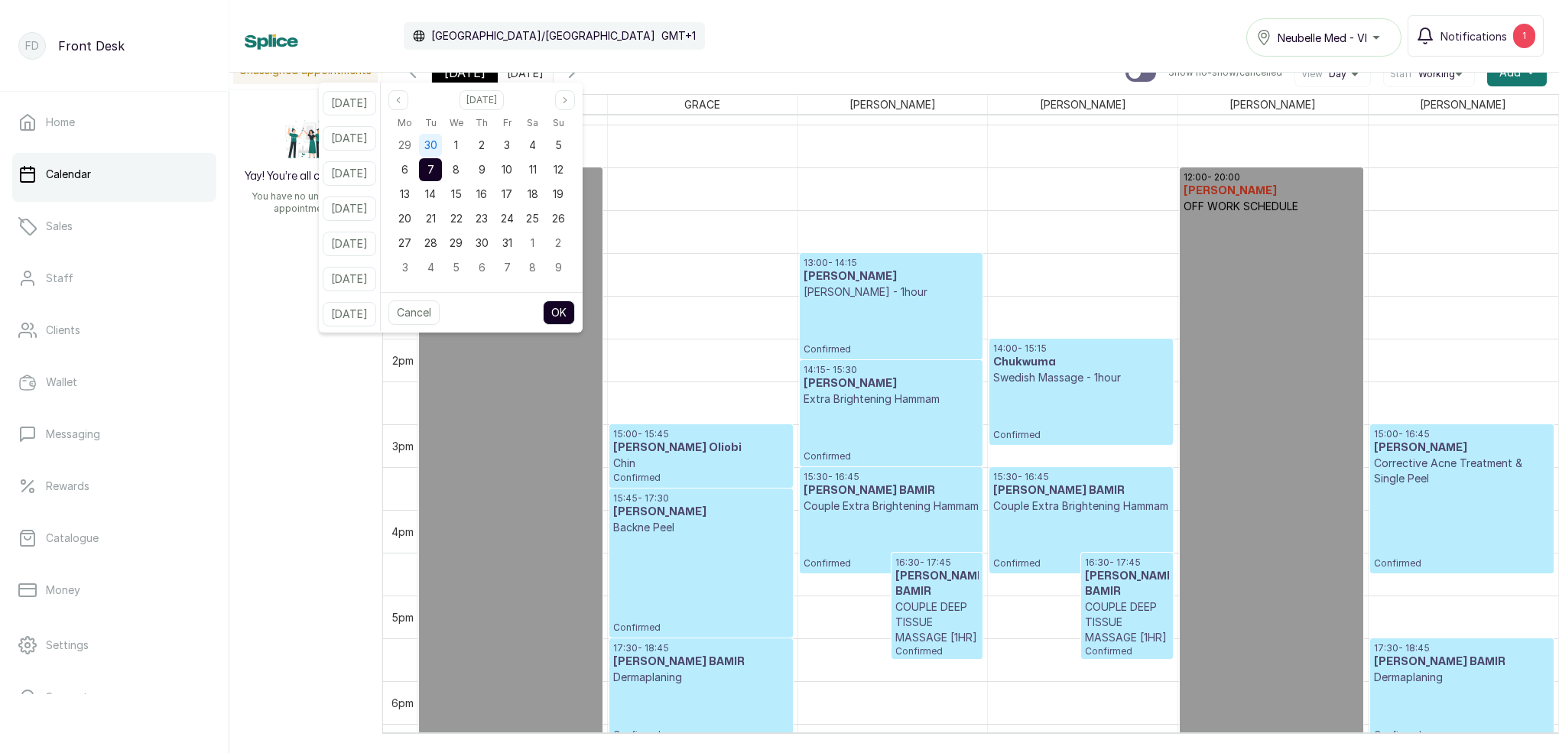
click at [437, 143] on span "30" at bounding box center [430, 144] width 13 height 13
click at [575, 317] on button "OK" at bounding box center [559, 313] width 32 height 24
type input "[DATE]"
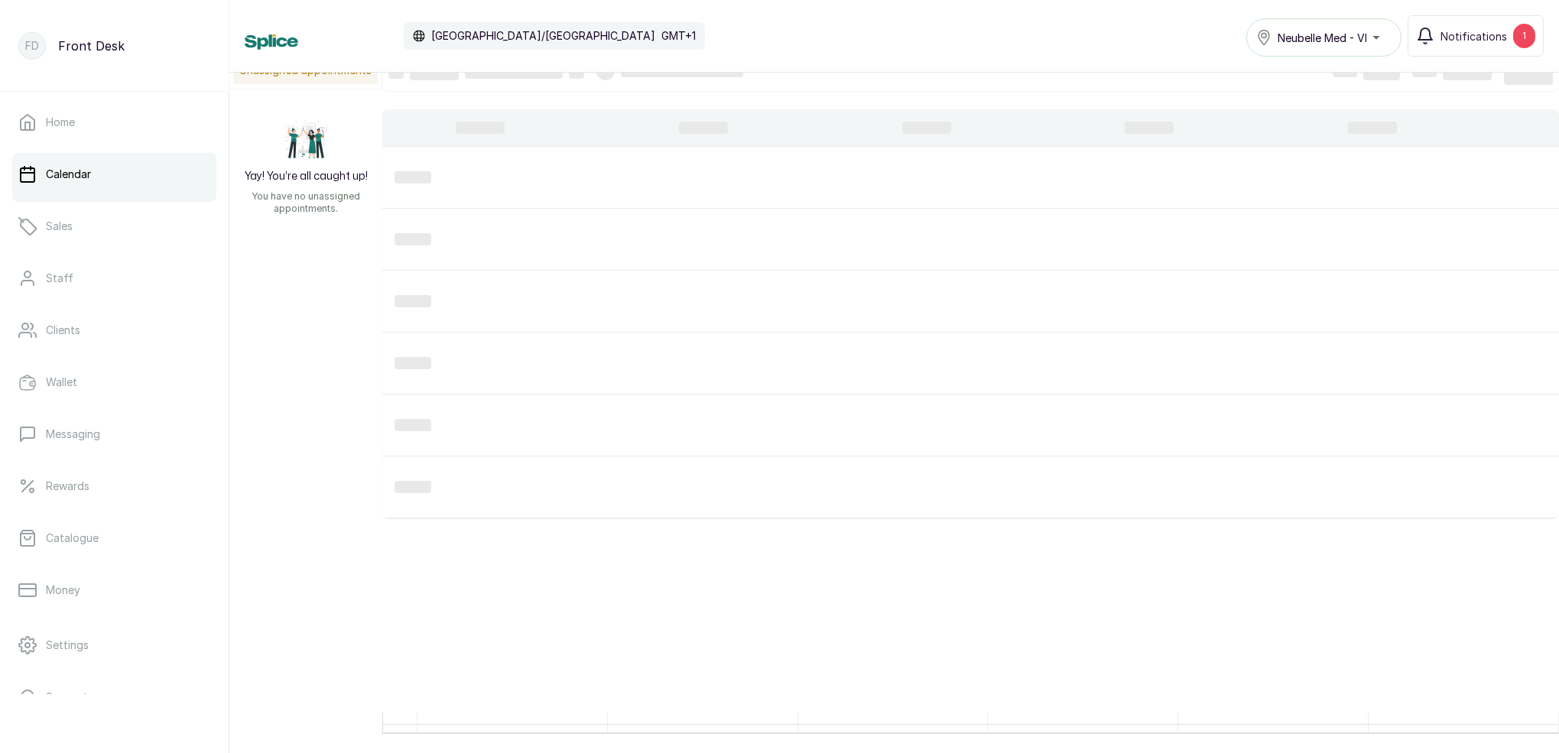
scroll to position [515, 0]
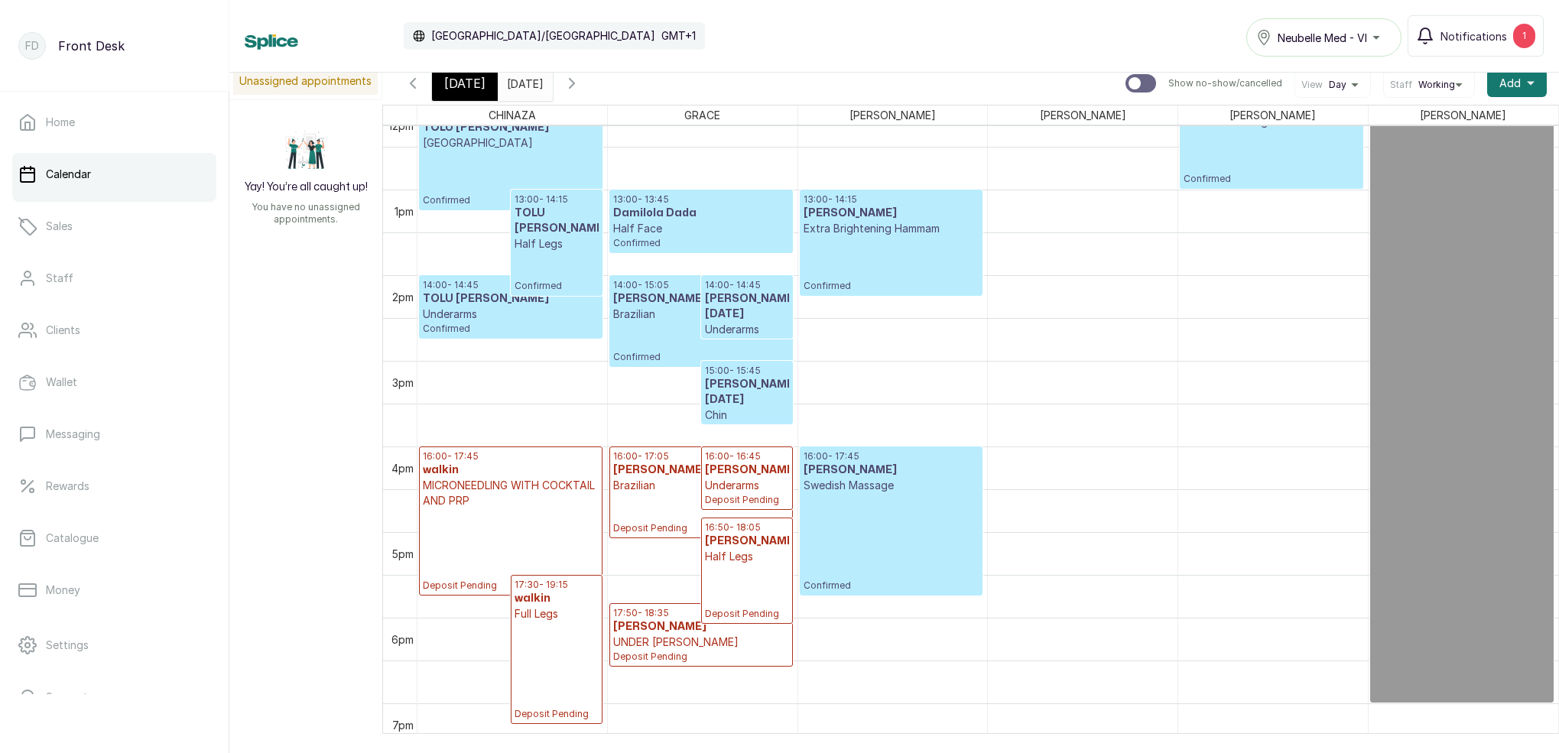
click at [922, 489] on p "Swedish Massage" at bounding box center [891, 485] width 175 height 15
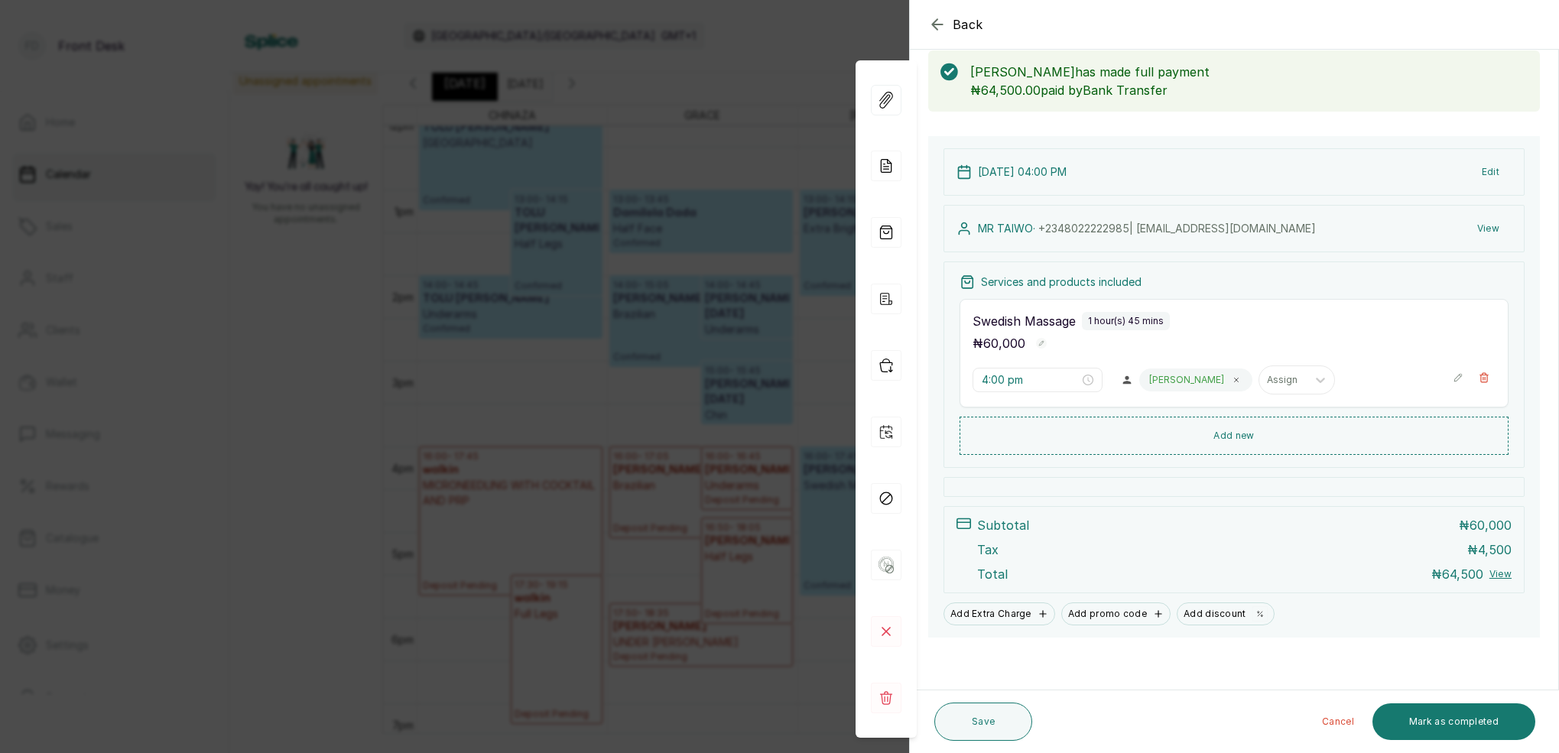
click at [824, 369] on div "Back Appointment Details Edit appointment 🚶 Walk-in (booked by Front Desk) Make…" at bounding box center [779, 376] width 1559 height 753
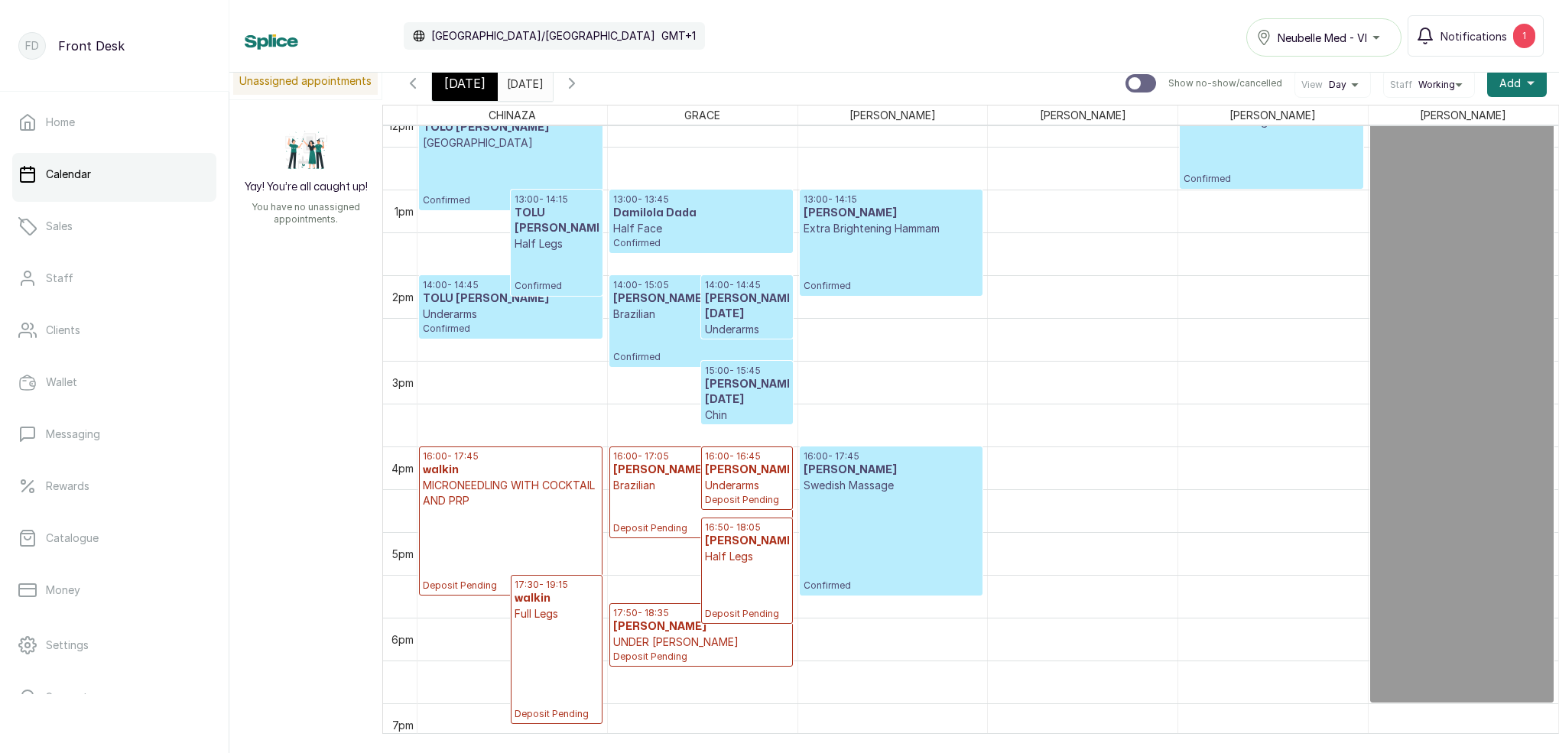
click at [898, 509] on p "Confirmed" at bounding box center [891, 542] width 175 height 99
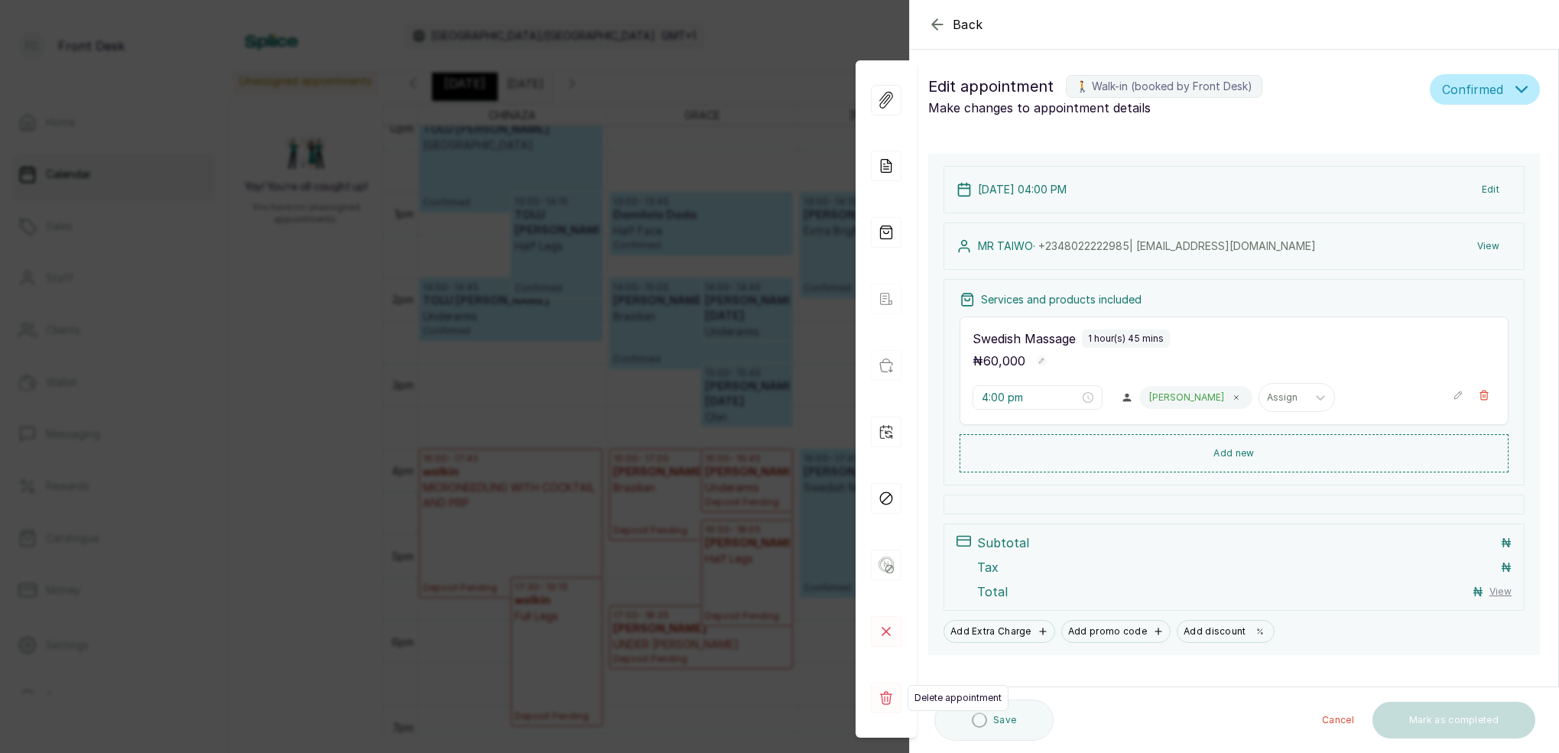
click at [882, 695] on icon at bounding box center [886, 698] width 12 height 14
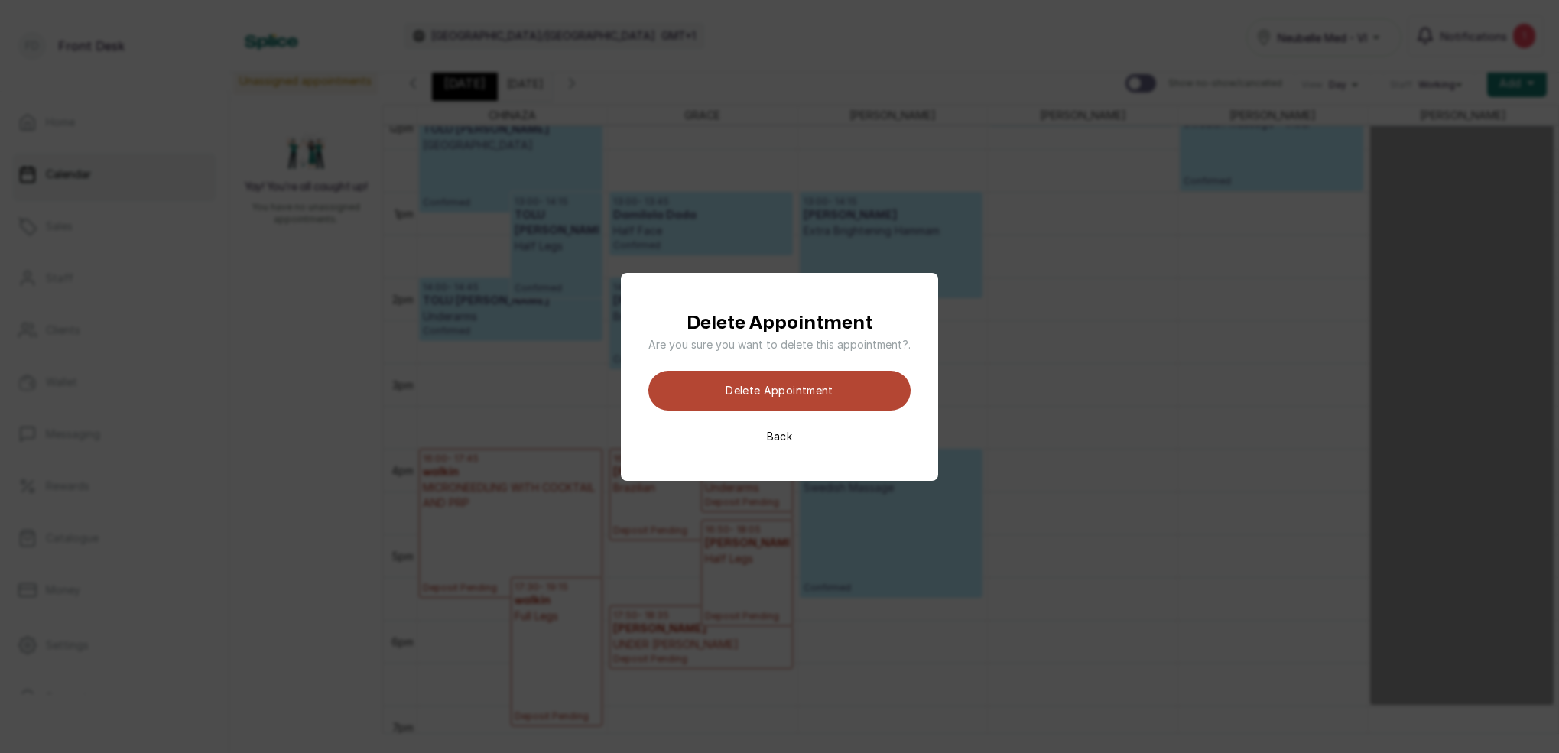
click at [832, 389] on button "Delete appointment" at bounding box center [780, 391] width 262 height 40
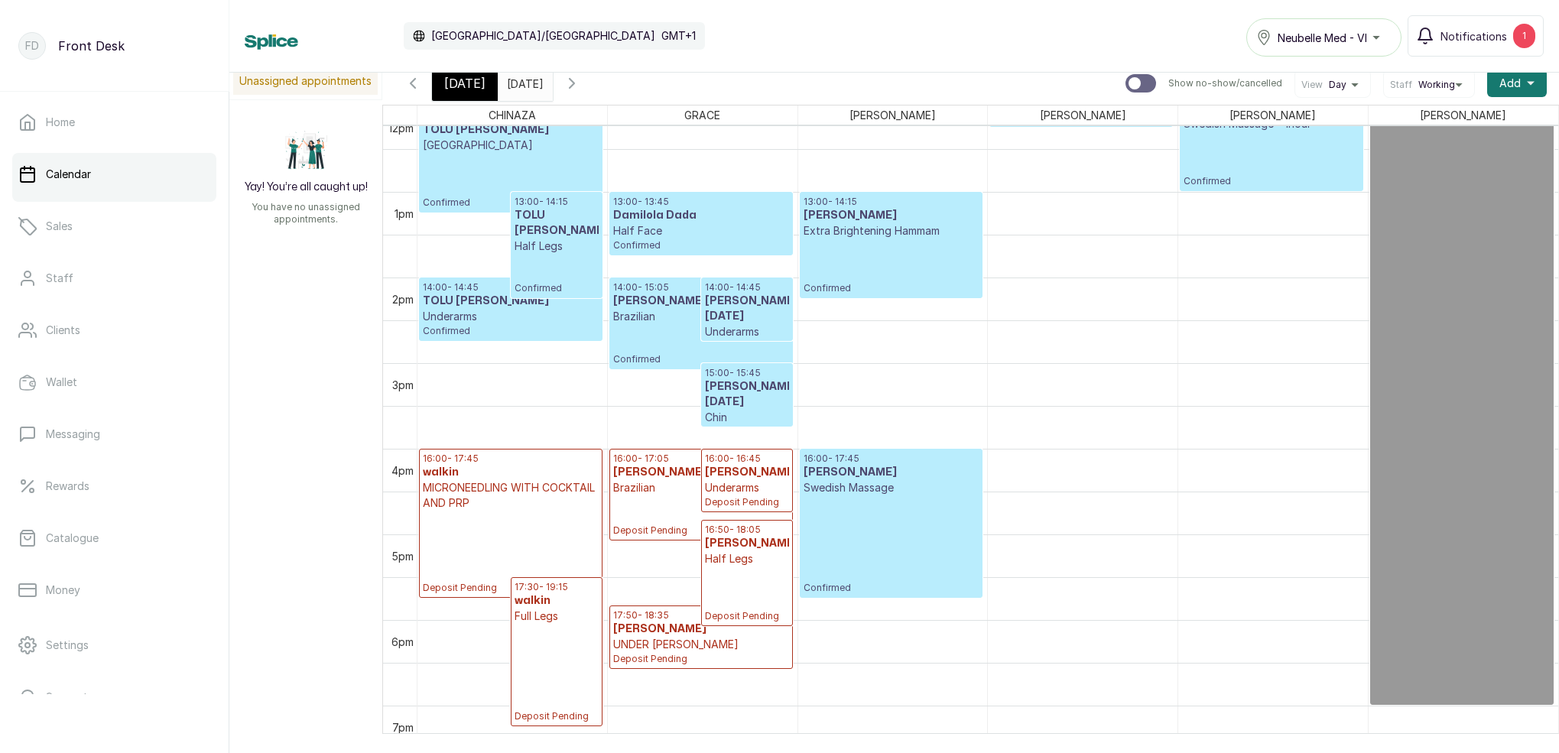
click at [914, 564] on p "Confirmed" at bounding box center [891, 545] width 175 height 99
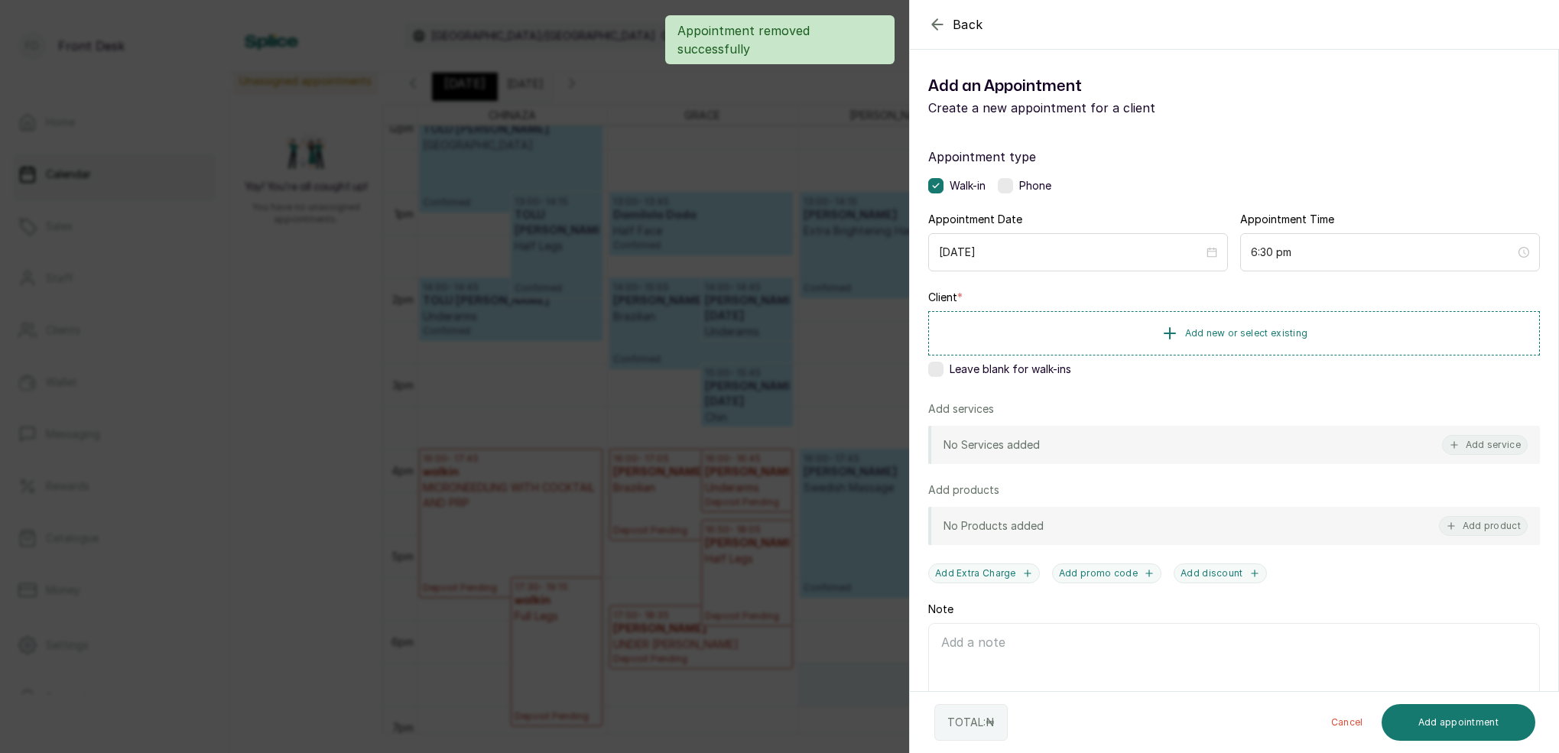
click at [933, 28] on div "Appointment removed successfully" at bounding box center [779, 39] width 1559 height 49
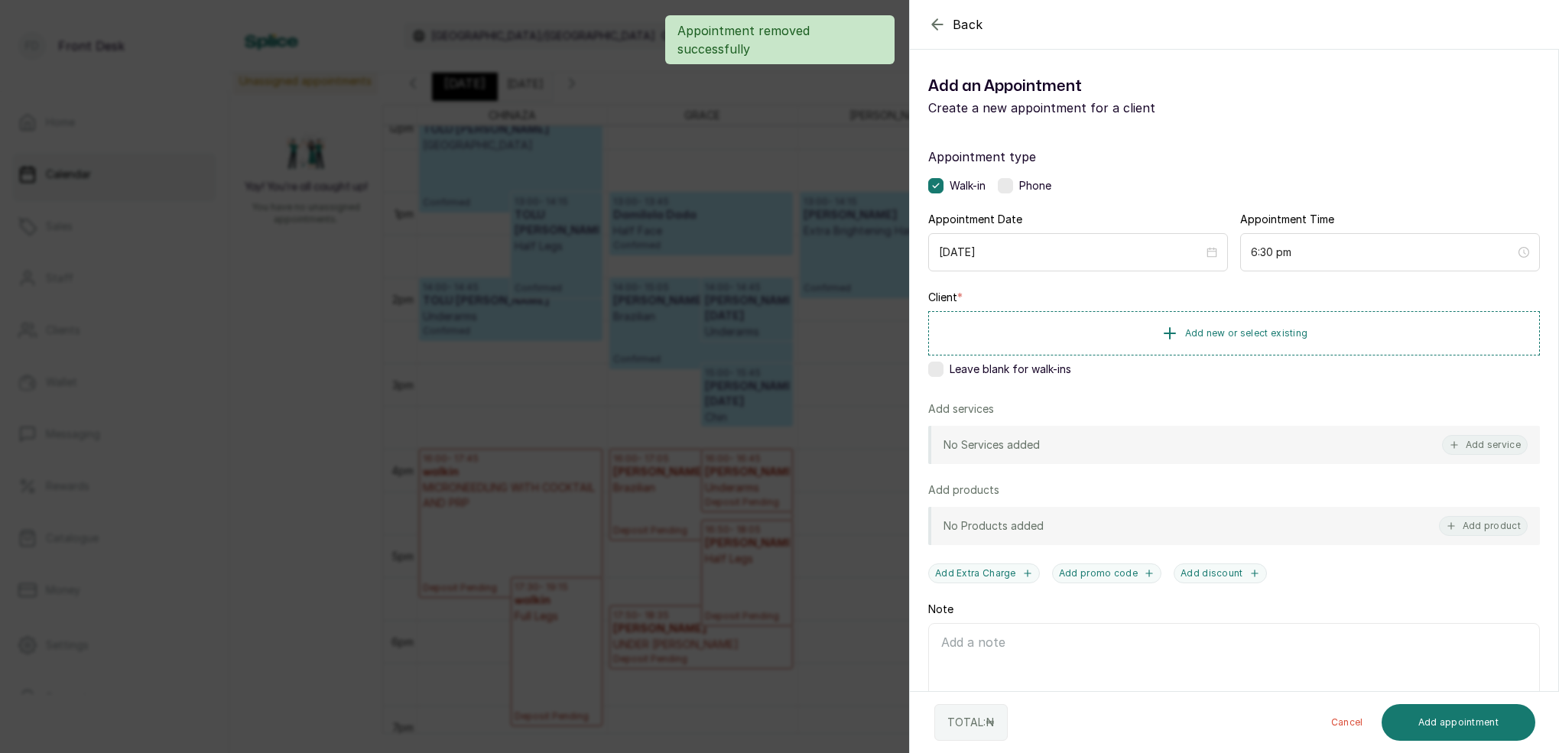
click at [935, 22] on div "Appointment removed successfully" at bounding box center [779, 39] width 1559 height 49
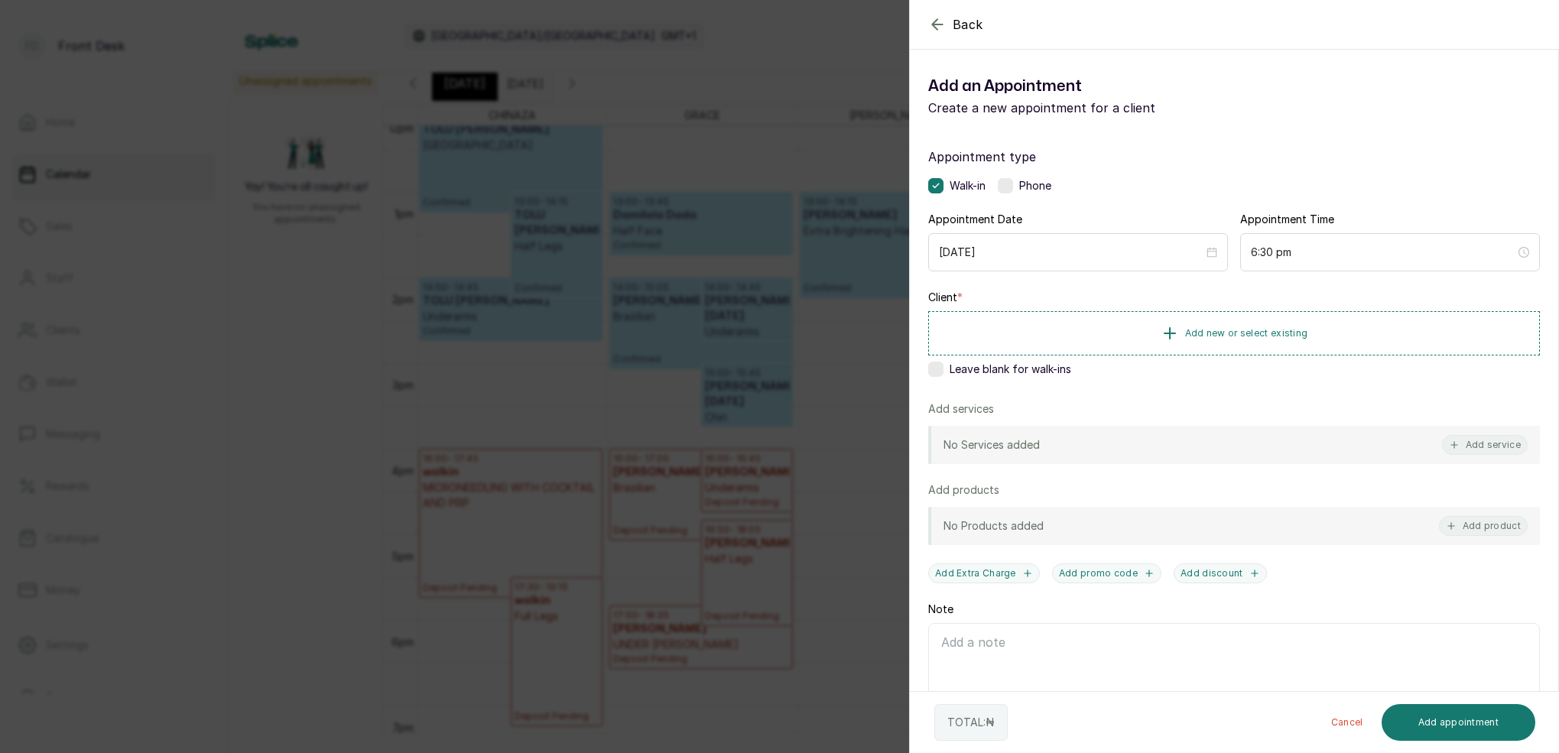
click at [931, 22] on icon "button" at bounding box center [937, 24] width 18 height 18
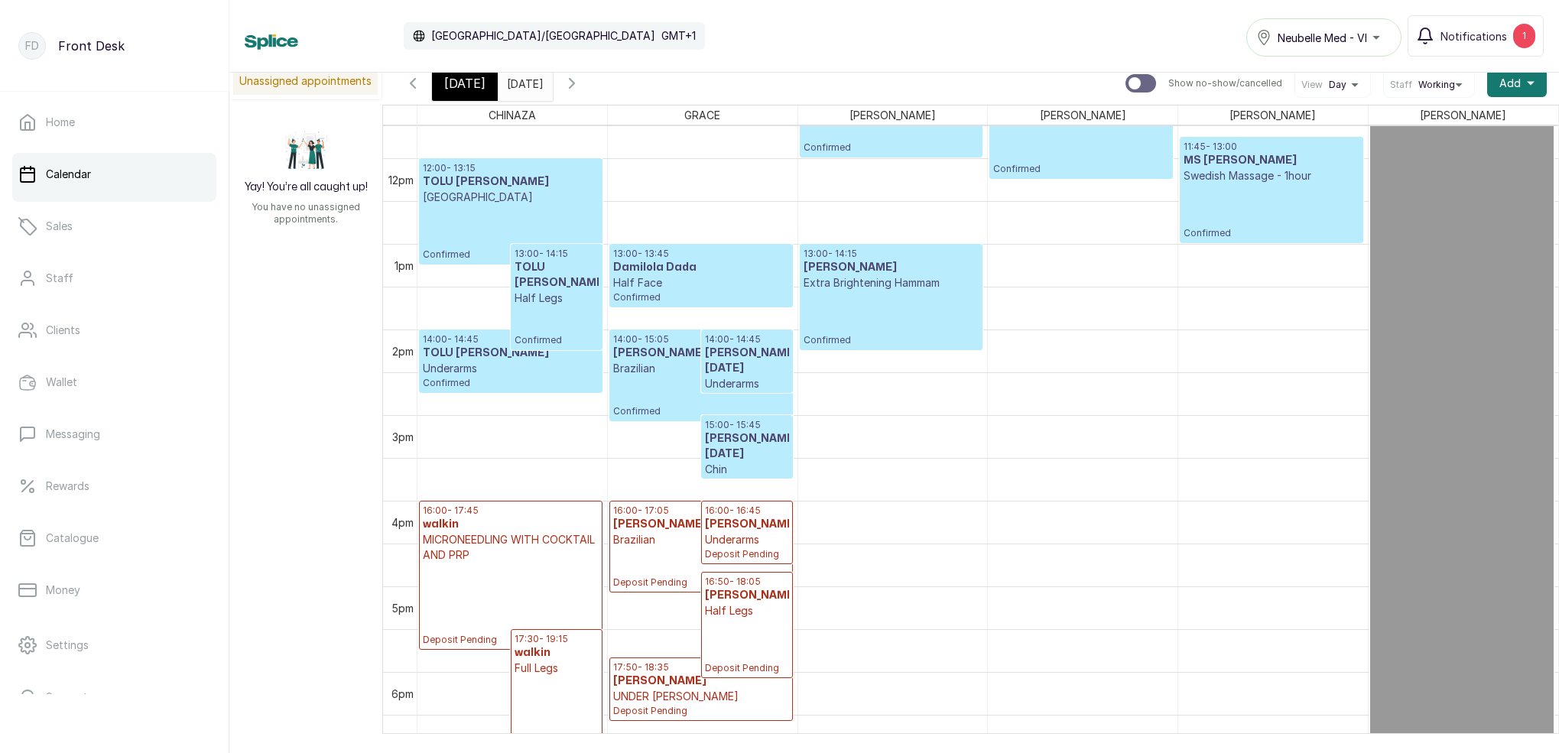
scroll to position [1099, 0]
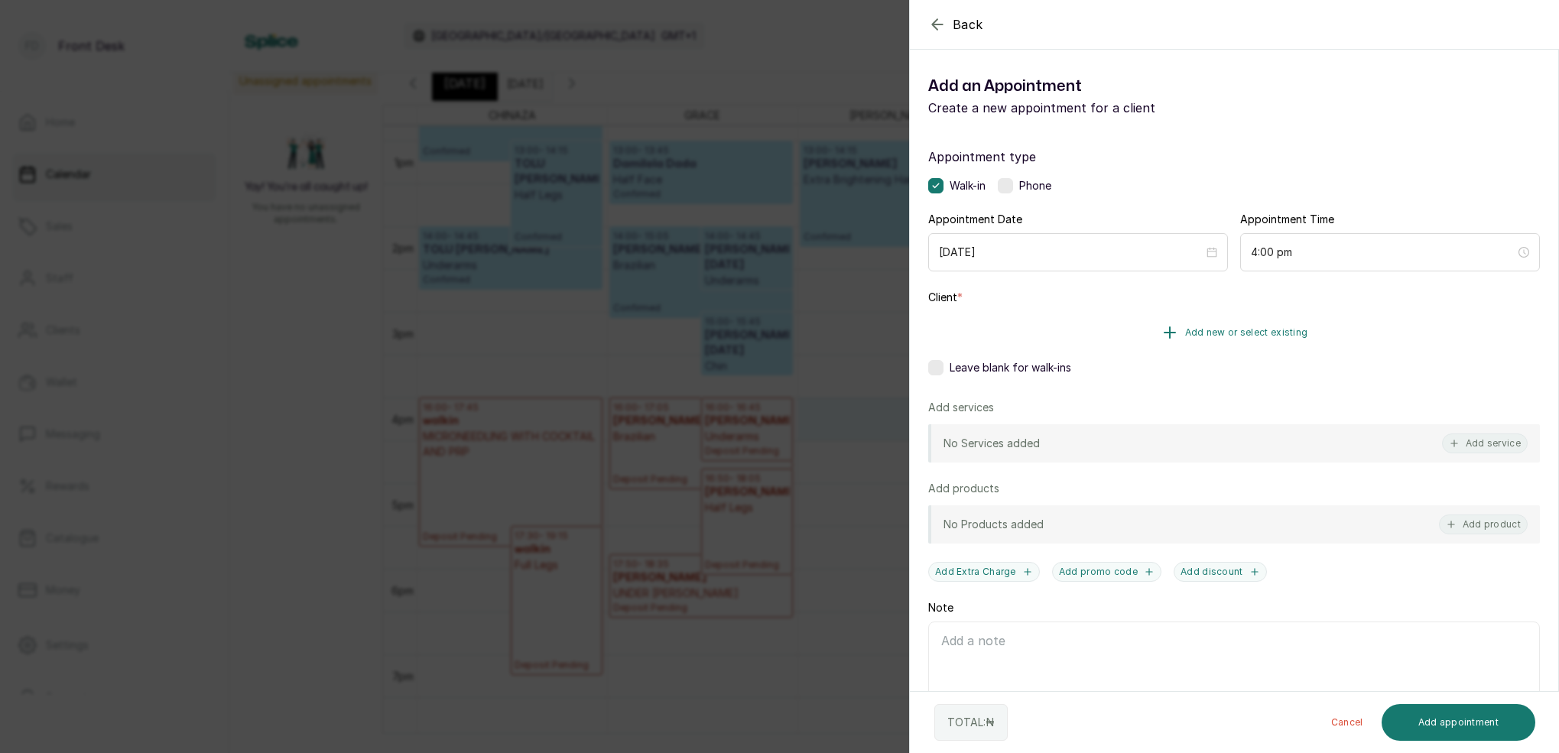
click at [1202, 329] on span "Add new or select existing" at bounding box center [1246, 333] width 123 height 12
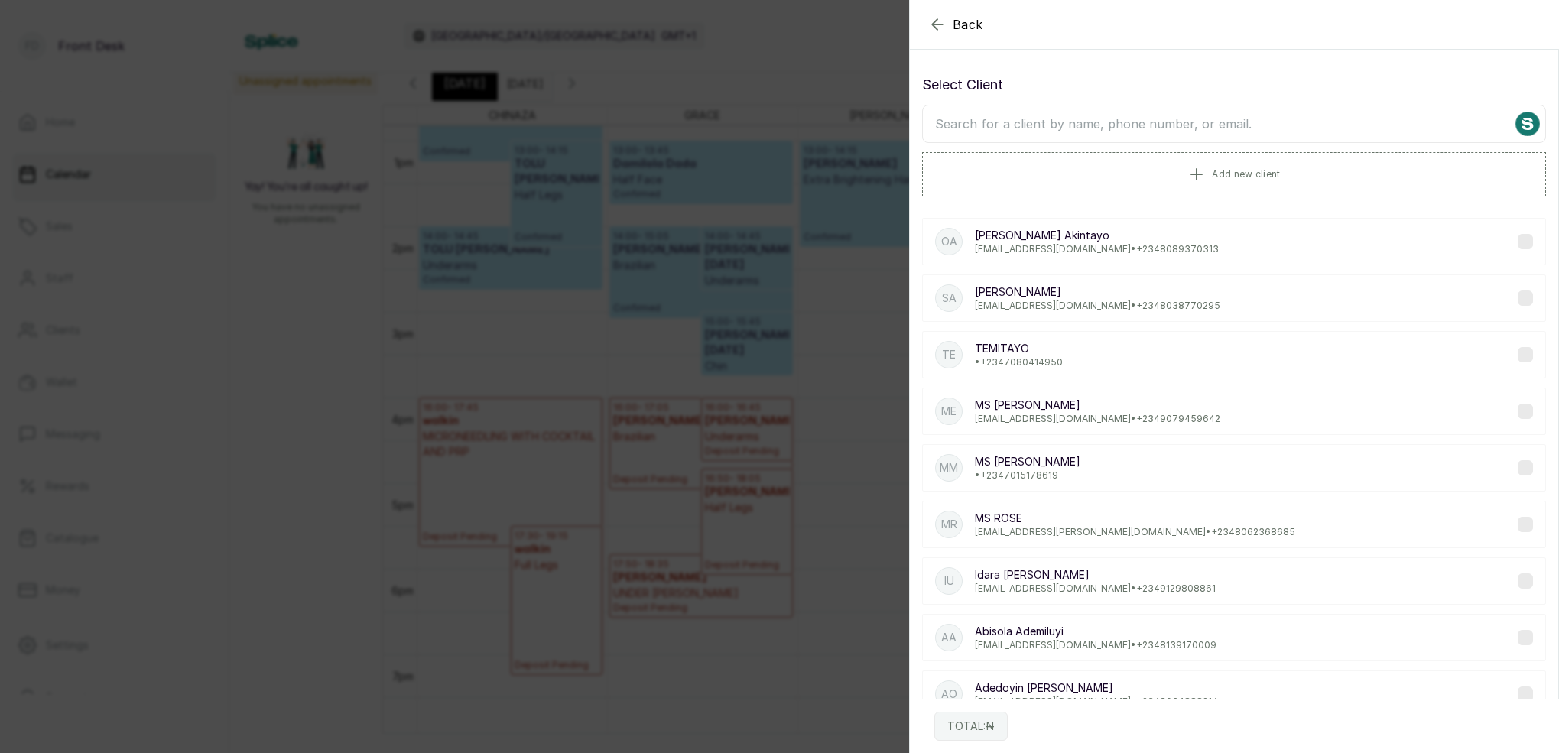
click at [1282, 127] on input "text" at bounding box center [1234, 124] width 624 height 38
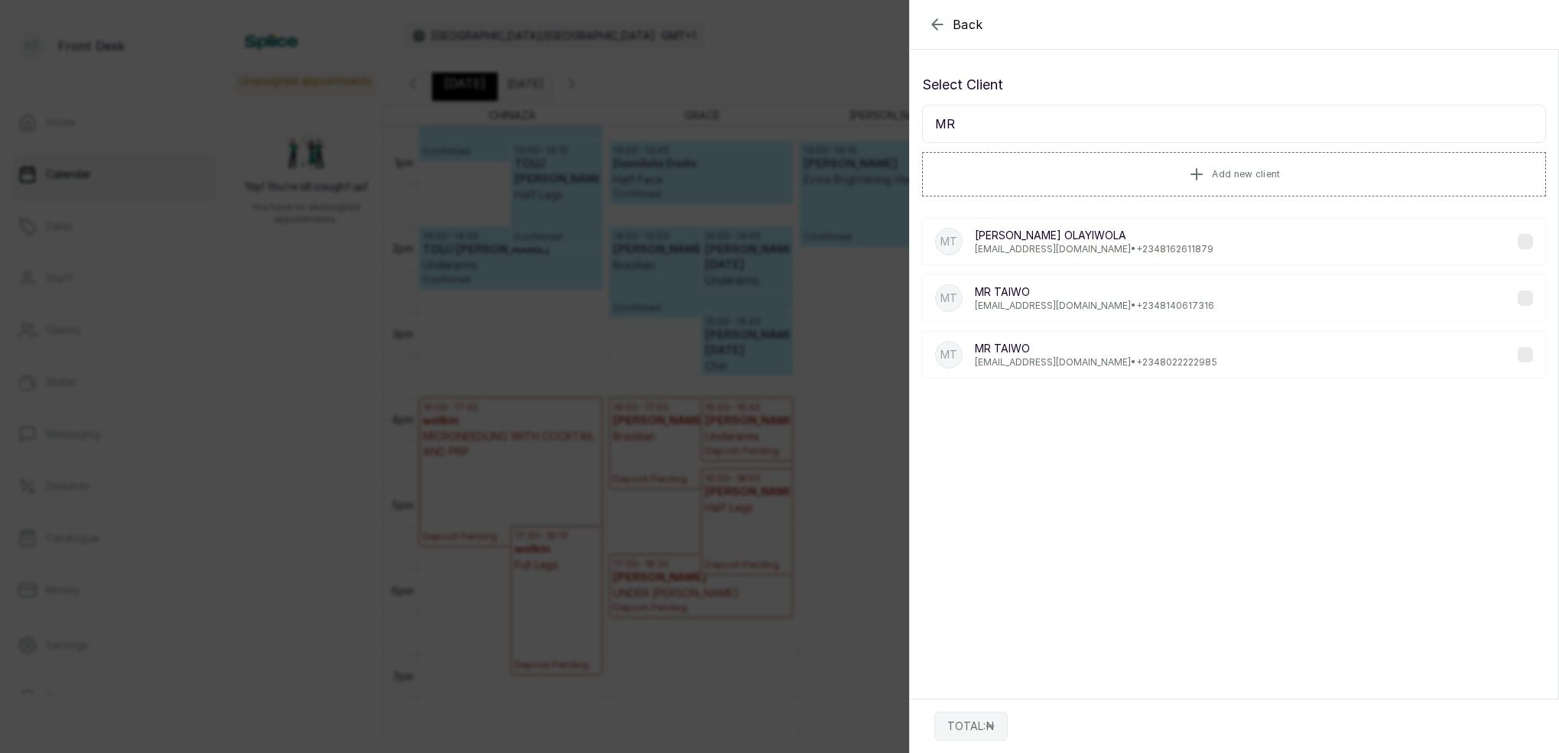
type input "M"
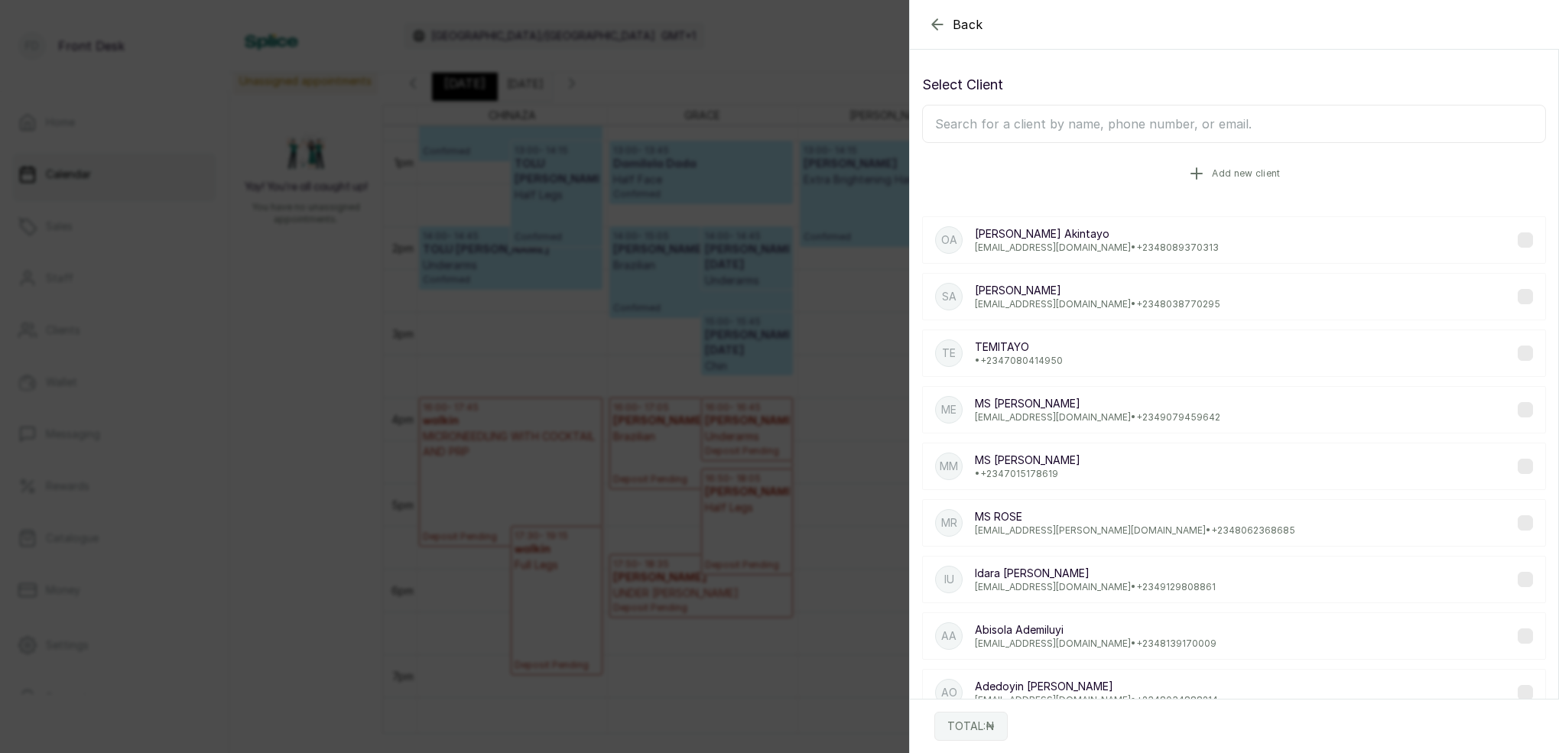
click at [1259, 180] on button "Add new client" at bounding box center [1234, 173] width 624 height 43
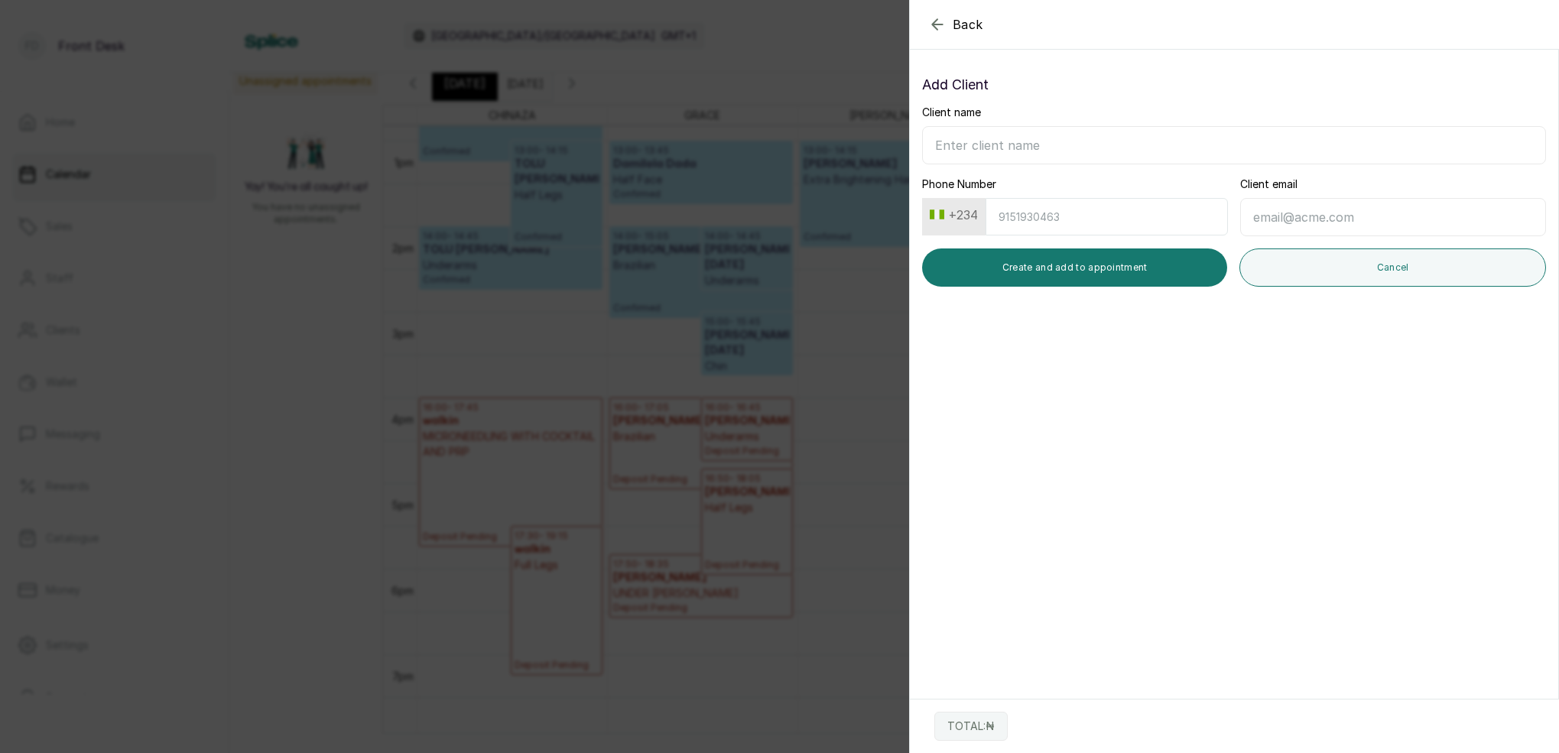
click at [938, 28] on icon "button" at bounding box center [937, 24] width 18 height 18
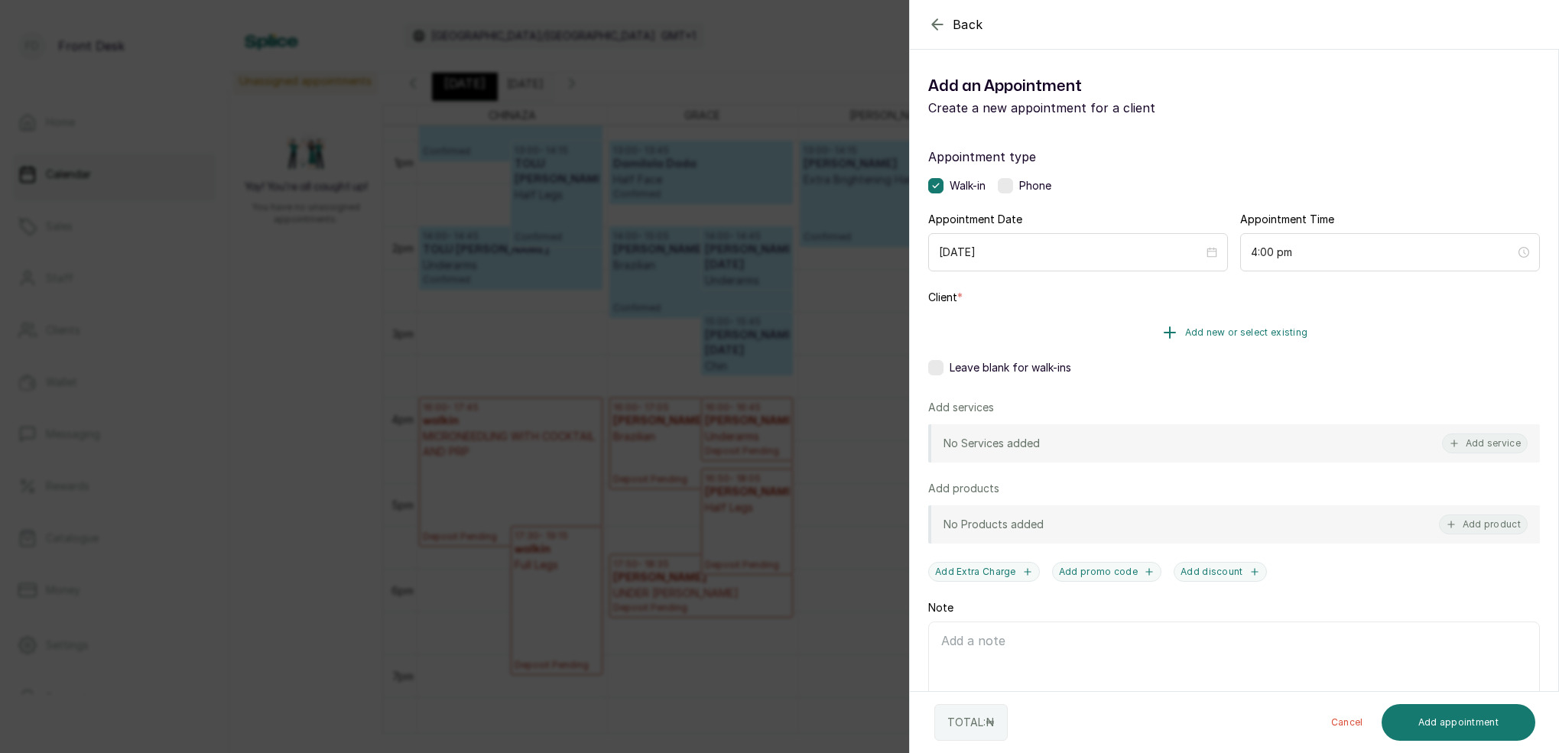
click at [1234, 331] on span "Add new or select existing" at bounding box center [1246, 333] width 123 height 12
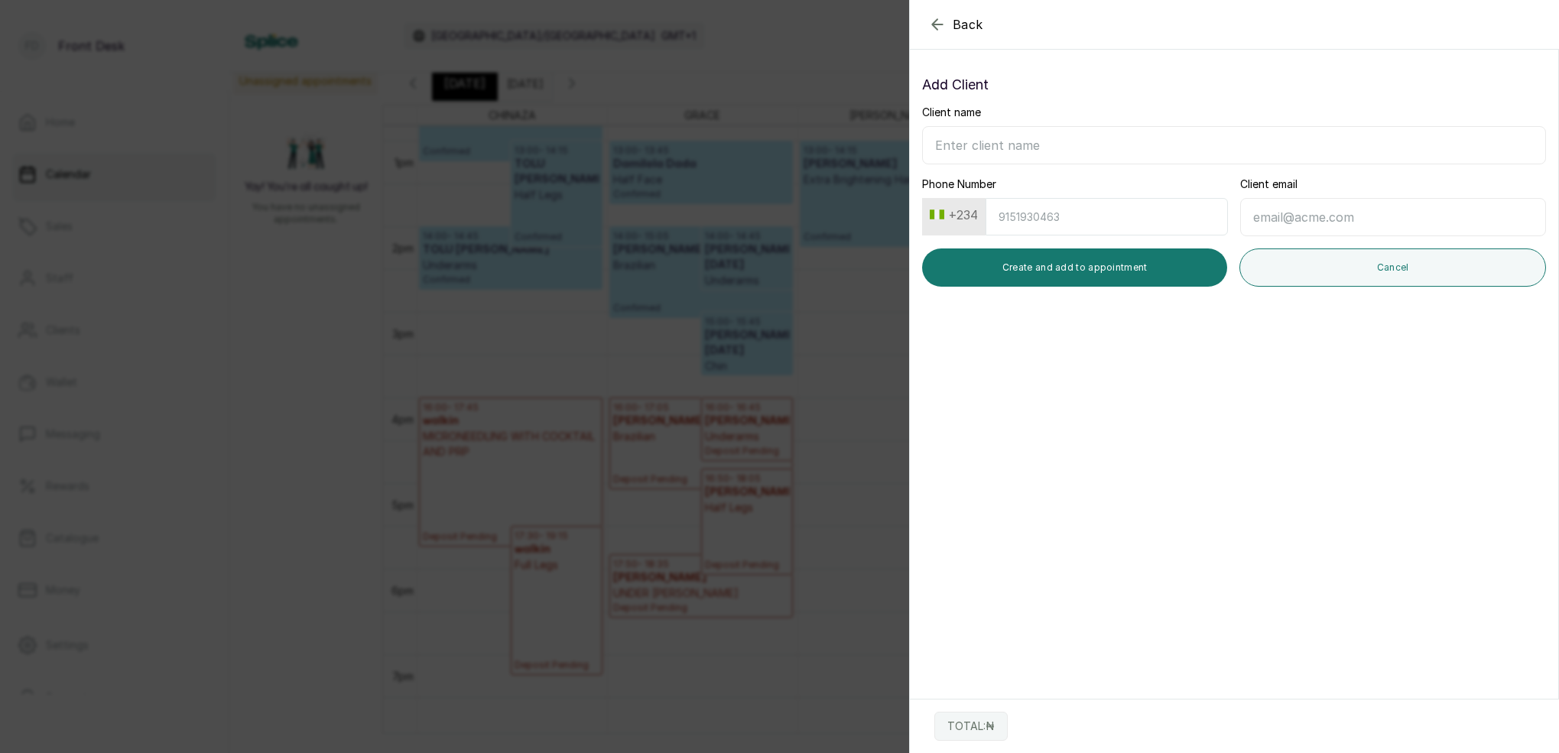
click at [944, 33] on icon "button" at bounding box center [937, 24] width 18 height 18
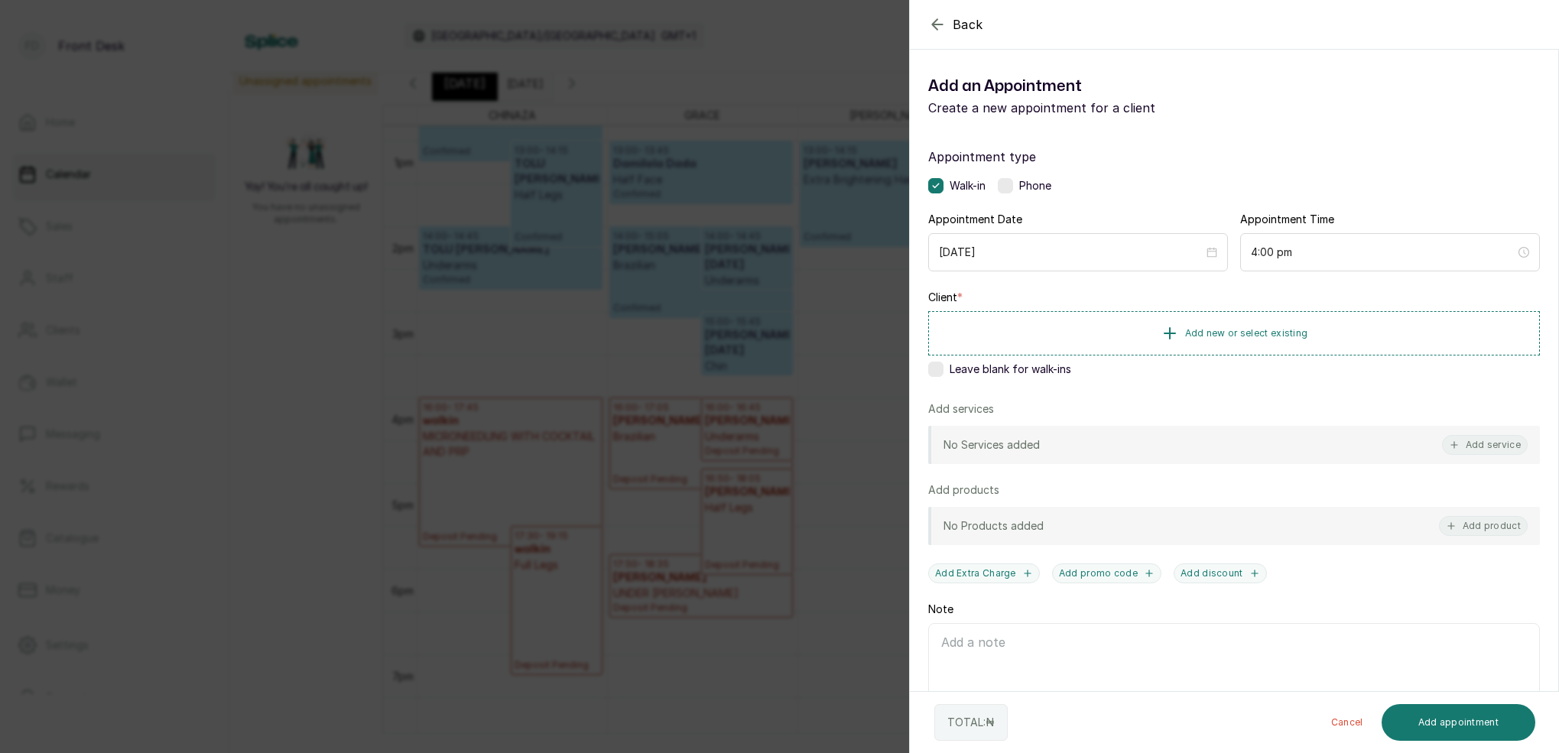
click at [947, 24] on button "Back" at bounding box center [955, 24] width 55 height 18
click at [1239, 333] on span "Add new or select existing" at bounding box center [1246, 333] width 123 height 12
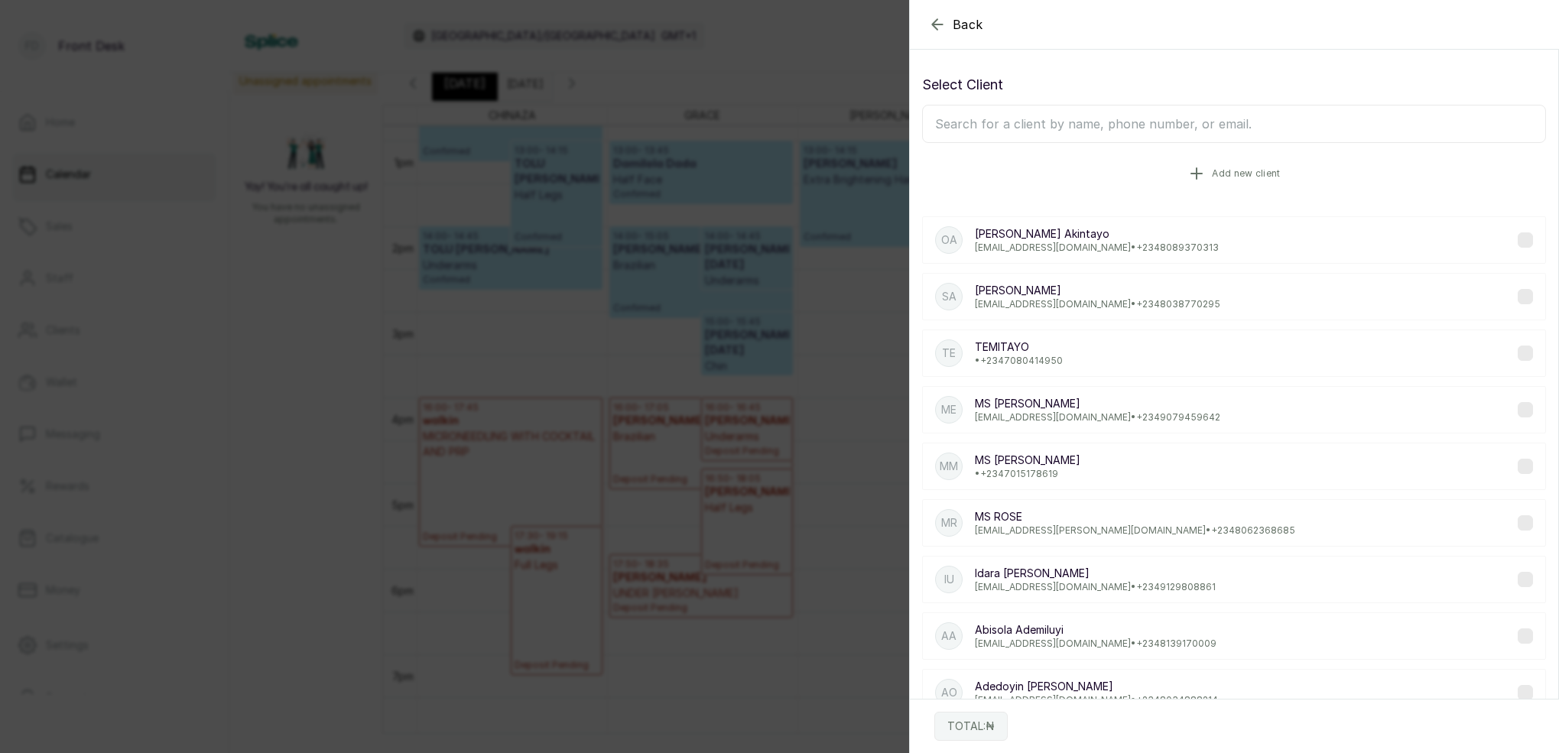
click at [1224, 177] on span "Add new client" at bounding box center [1246, 173] width 68 height 12
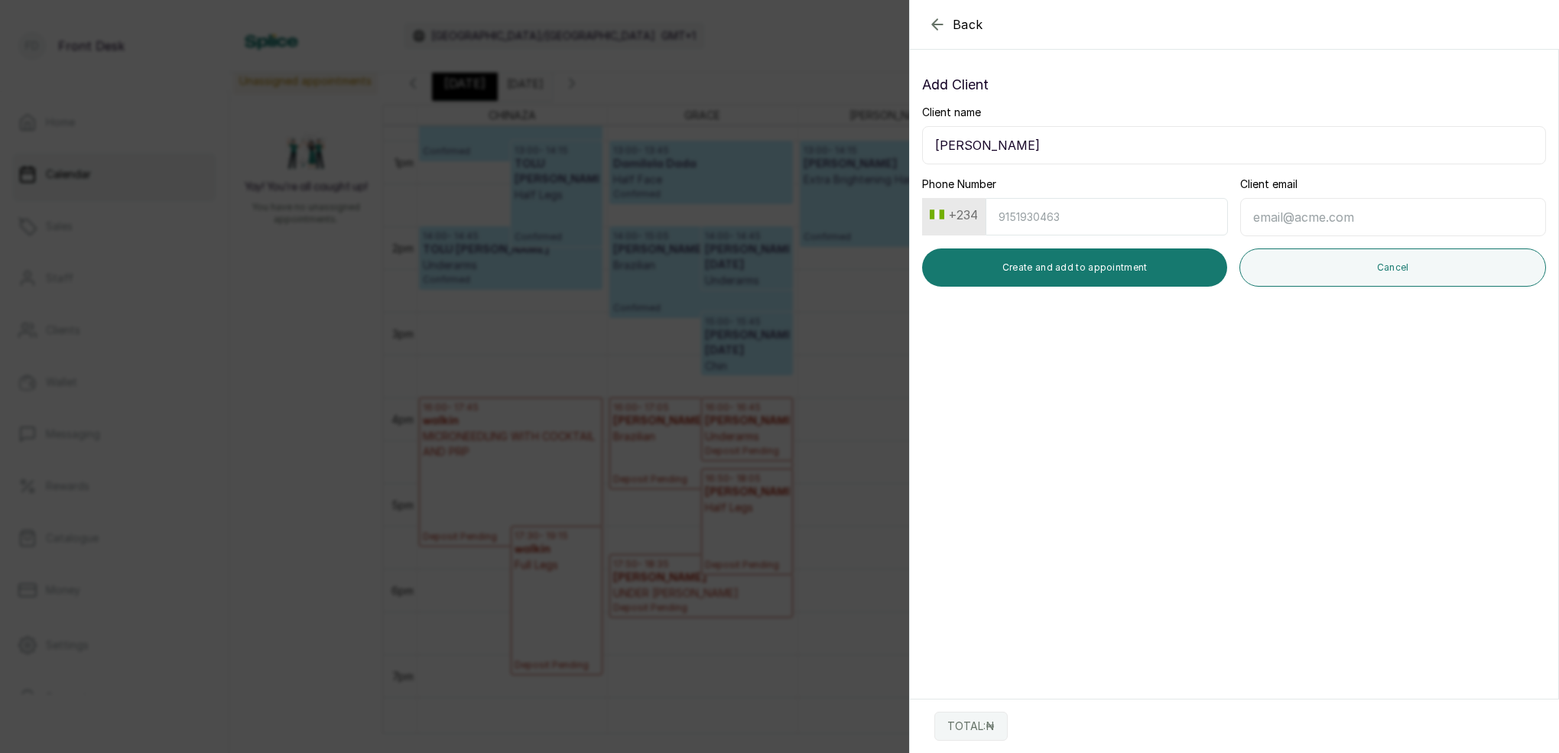
type input "[PERSON_NAME]"
type input "8077551590"
click at [1068, 272] on button "Create and add to appointment" at bounding box center [1074, 268] width 305 height 38
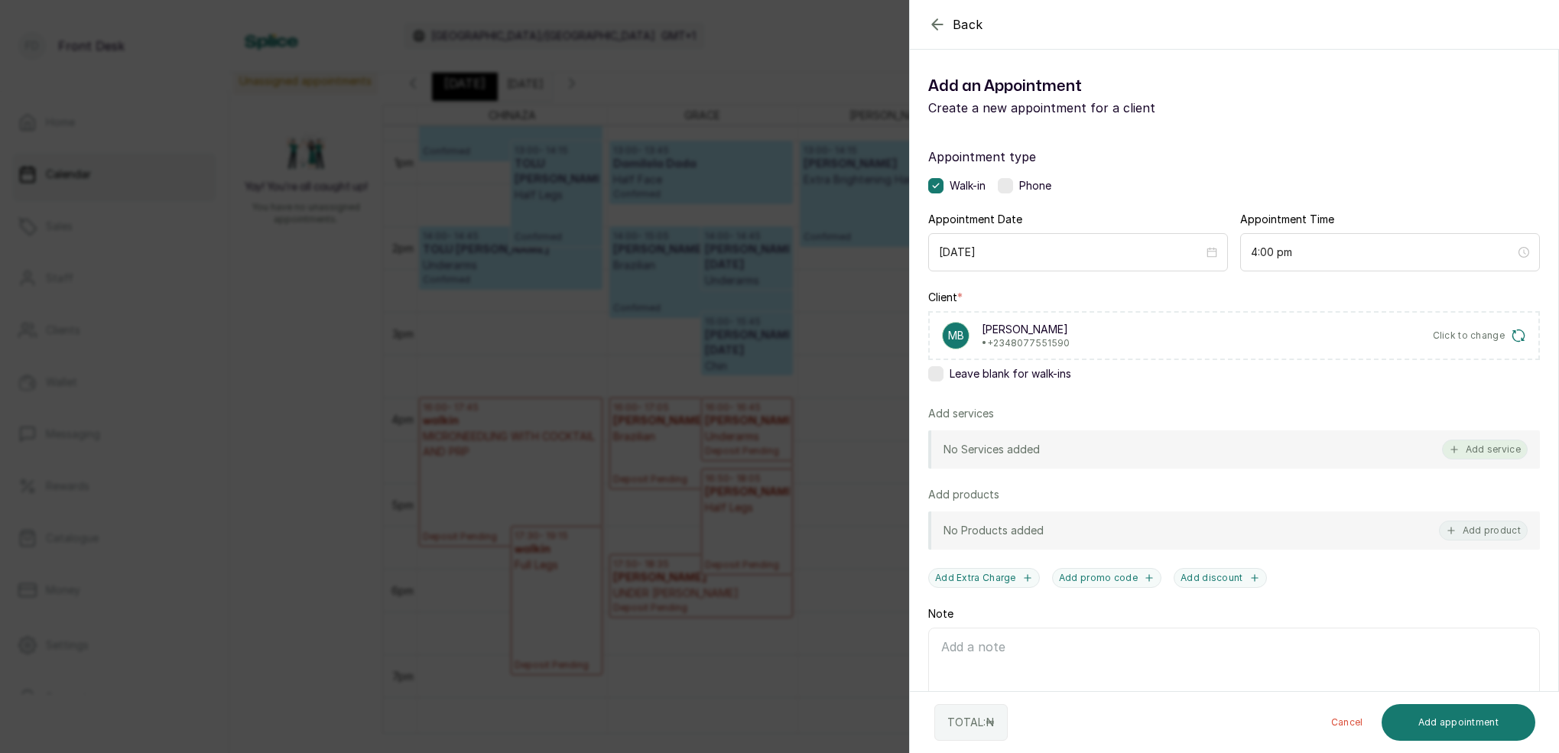
click at [1487, 455] on button "Add service" at bounding box center [1485, 450] width 86 height 20
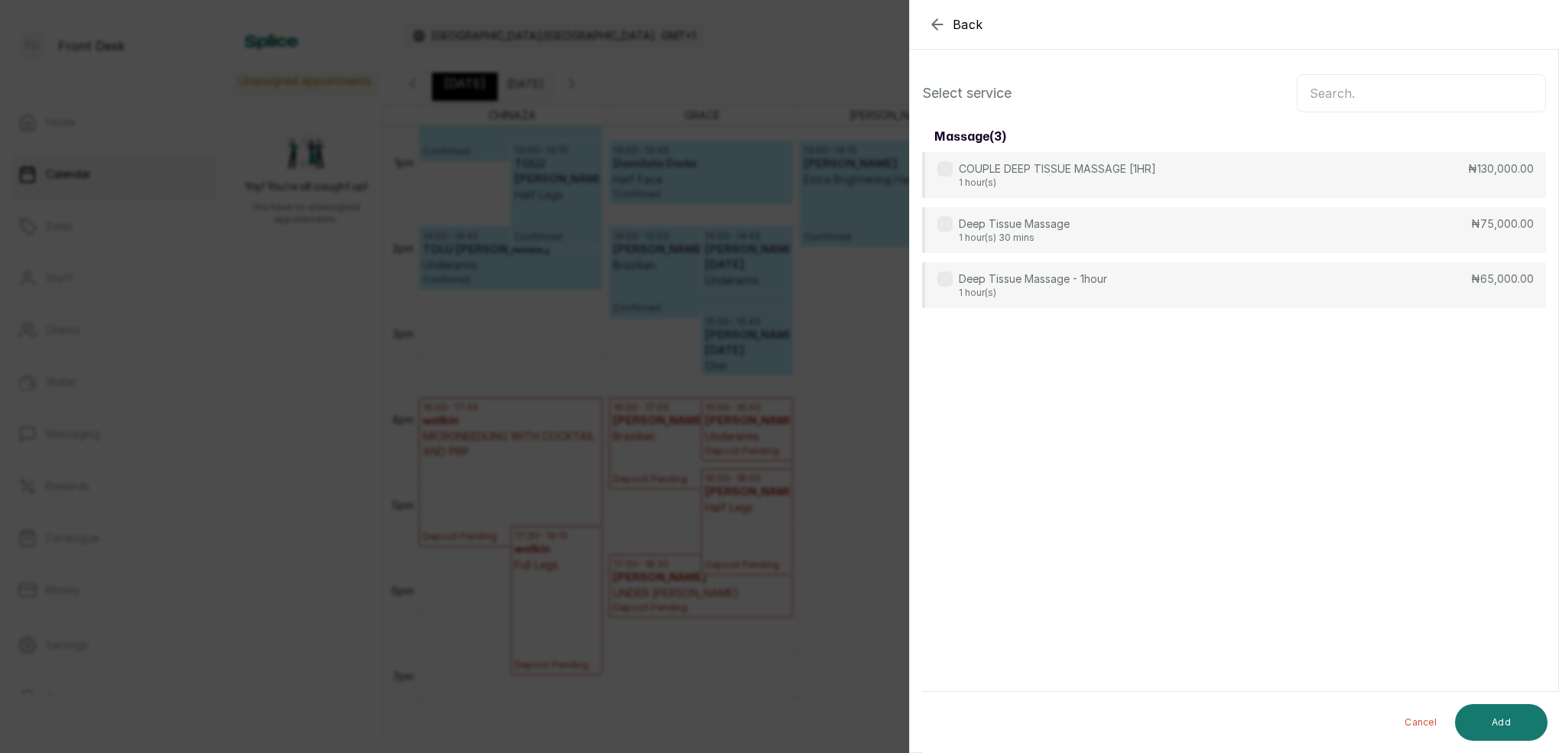
click at [1355, 93] on input "text" at bounding box center [1421, 93] width 249 height 38
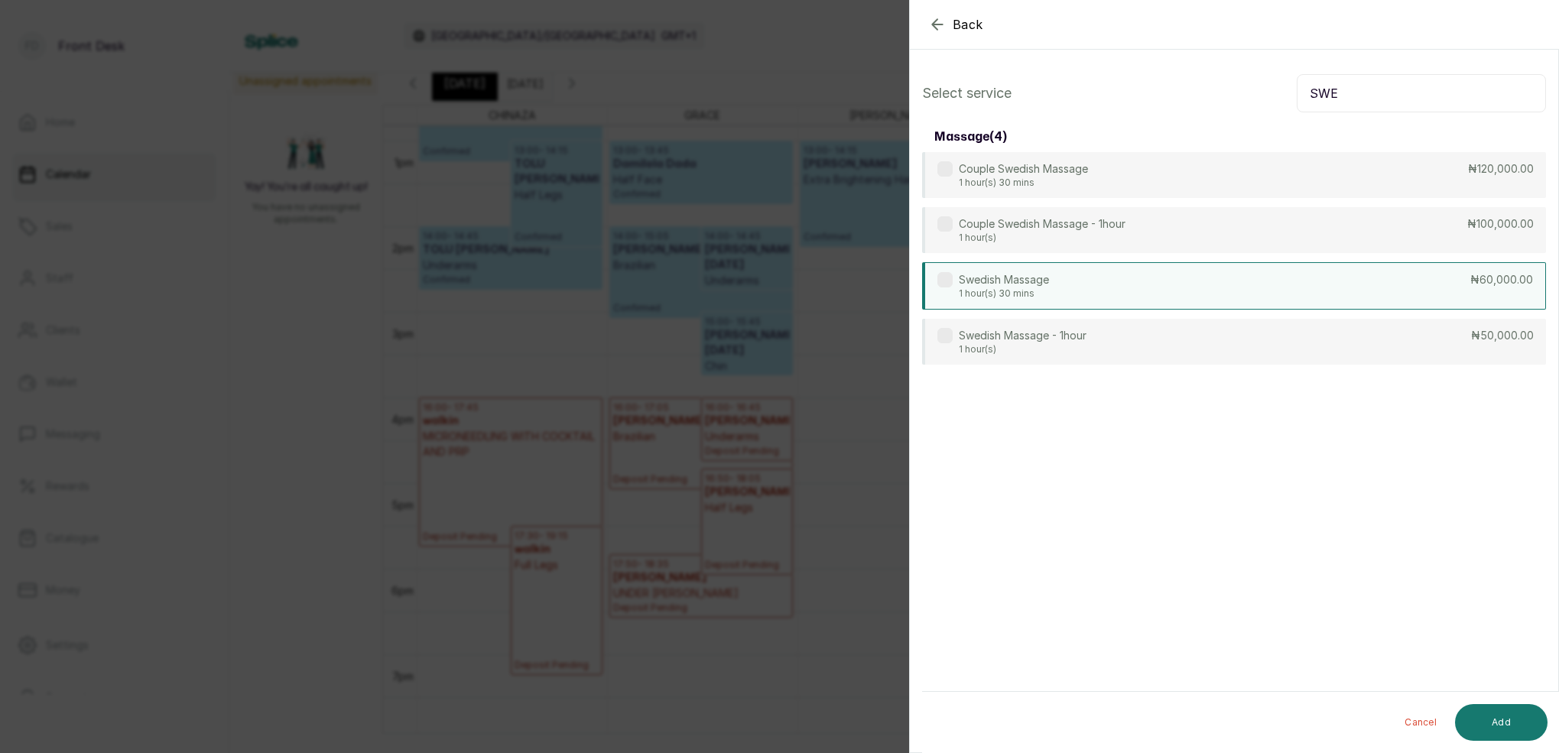
type input "SWE"
click at [996, 294] on p "1 hour(s) 30 mins" at bounding box center [1004, 294] width 90 height 12
click at [1515, 725] on button "Add" at bounding box center [1501, 722] width 93 height 37
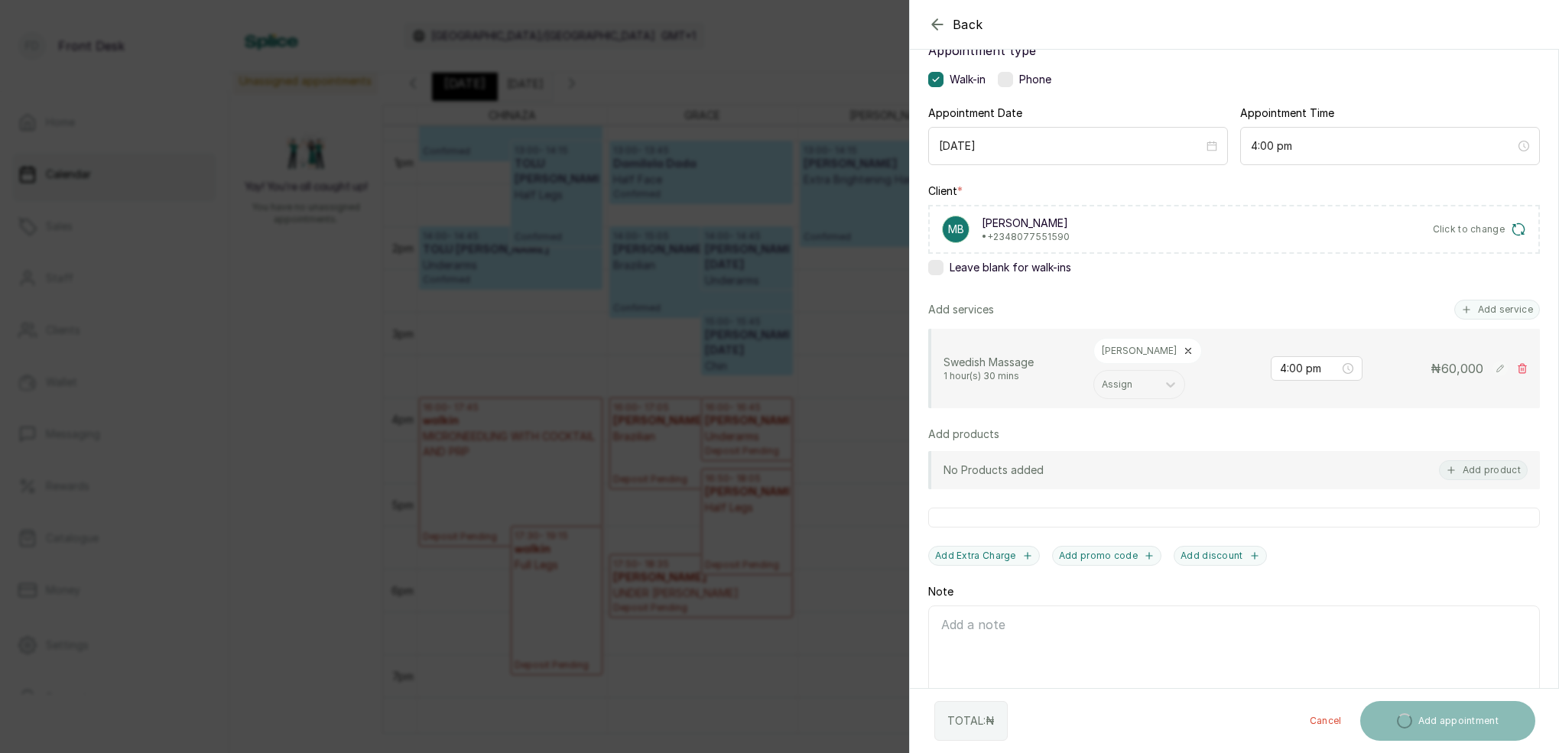
scroll to position [106, 0]
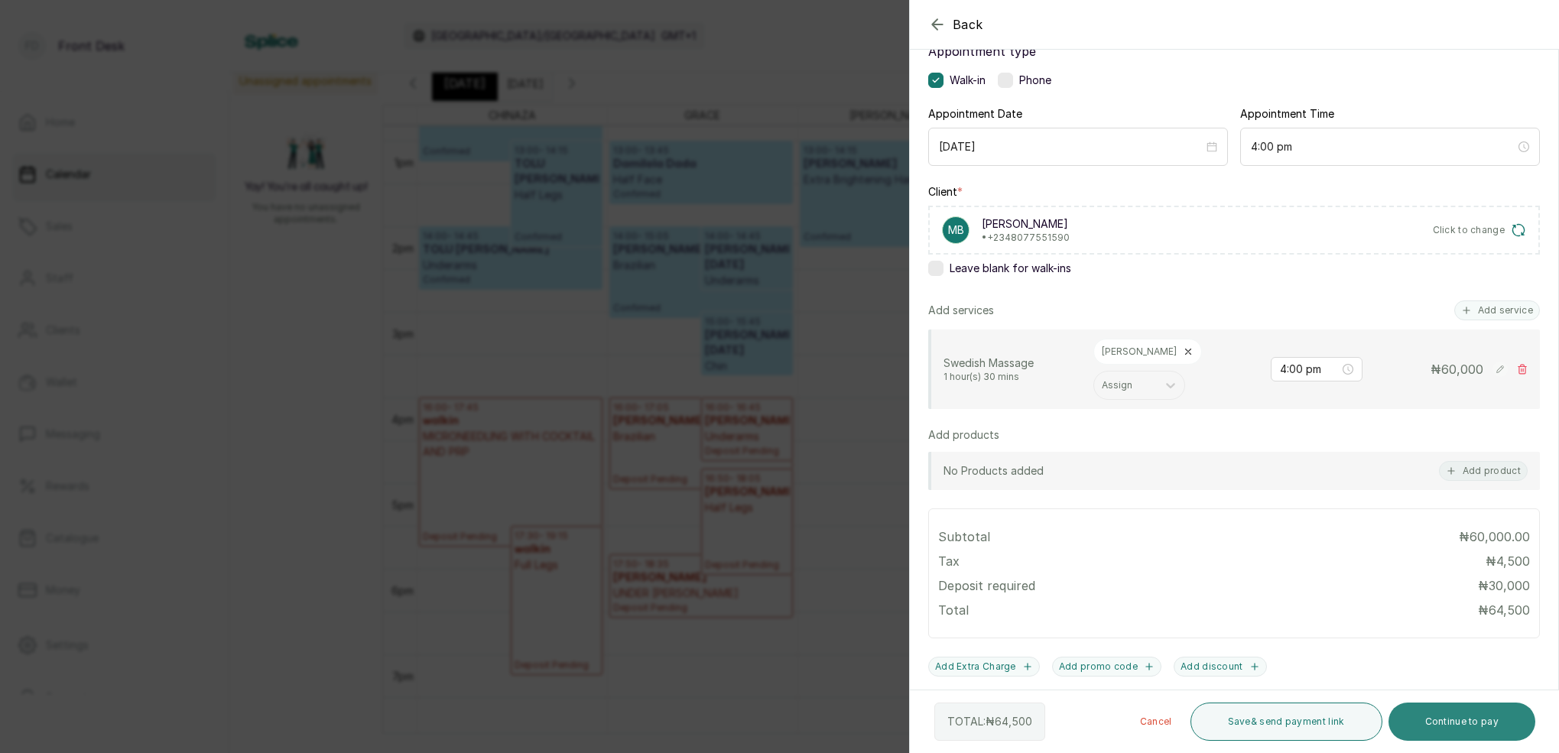
drag, startPoint x: 1448, startPoint y: 720, endPoint x: 1420, endPoint y: 710, distance: 29.3
click at [1448, 720] on button "Continue to pay" at bounding box center [1463, 722] width 148 height 38
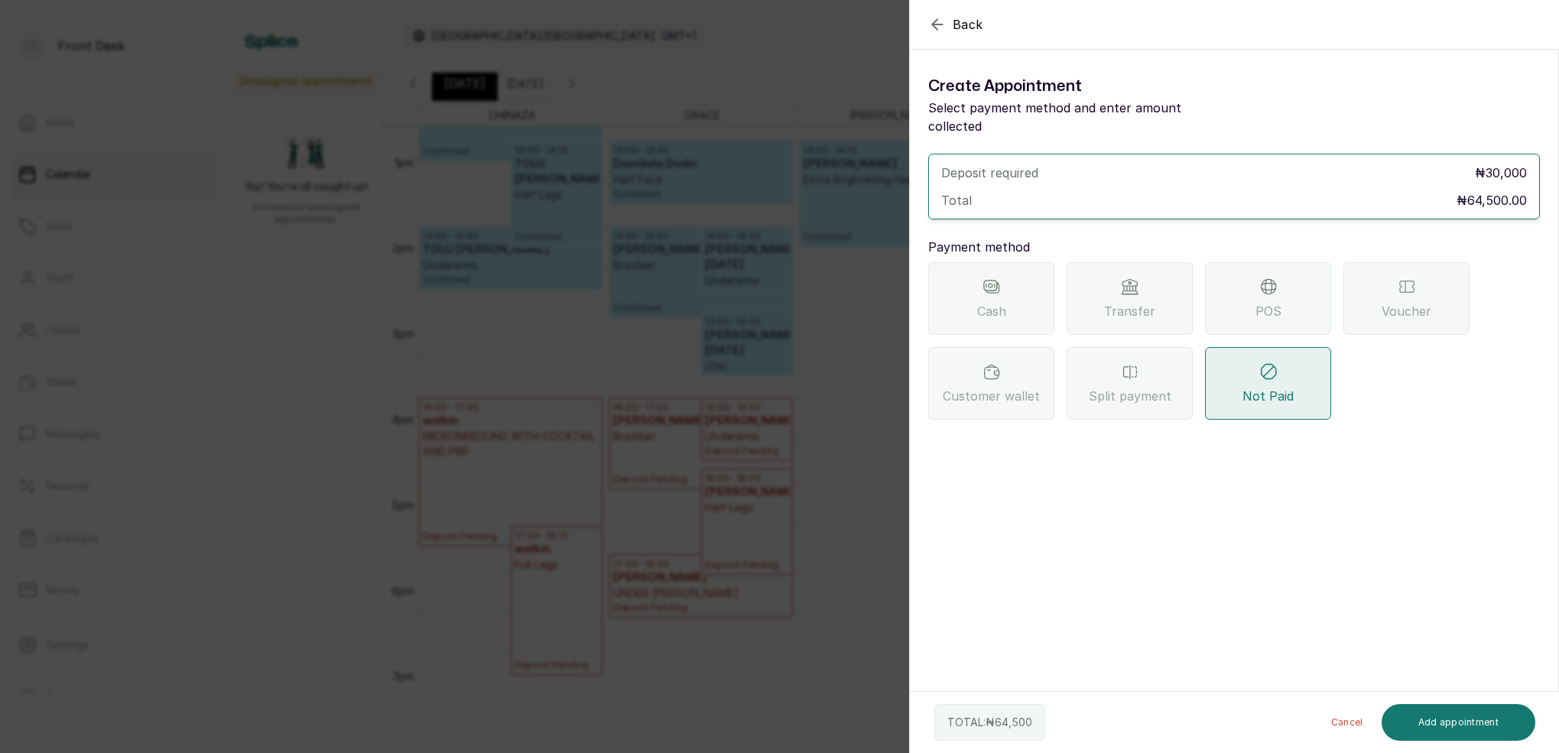
click at [1156, 262] on div "Transfer" at bounding box center [1130, 298] width 126 height 73
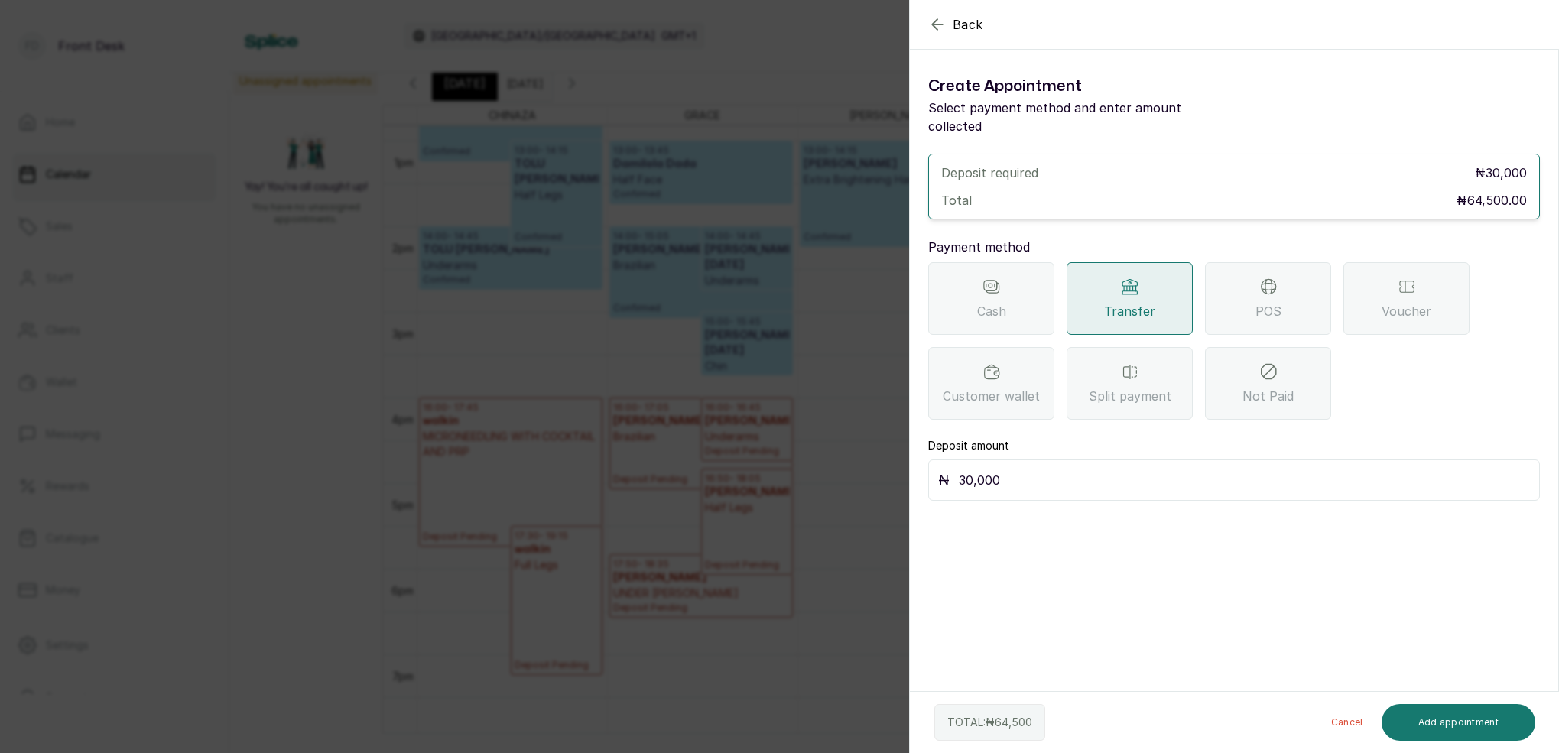
click at [1032, 470] on input "30,000" at bounding box center [1244, 480] width 571 height 21
type input "3"
type input "64,500"
click at [1477, 733] on button "Add appointment" at bounding box center [1459, 722] width 154 height 37
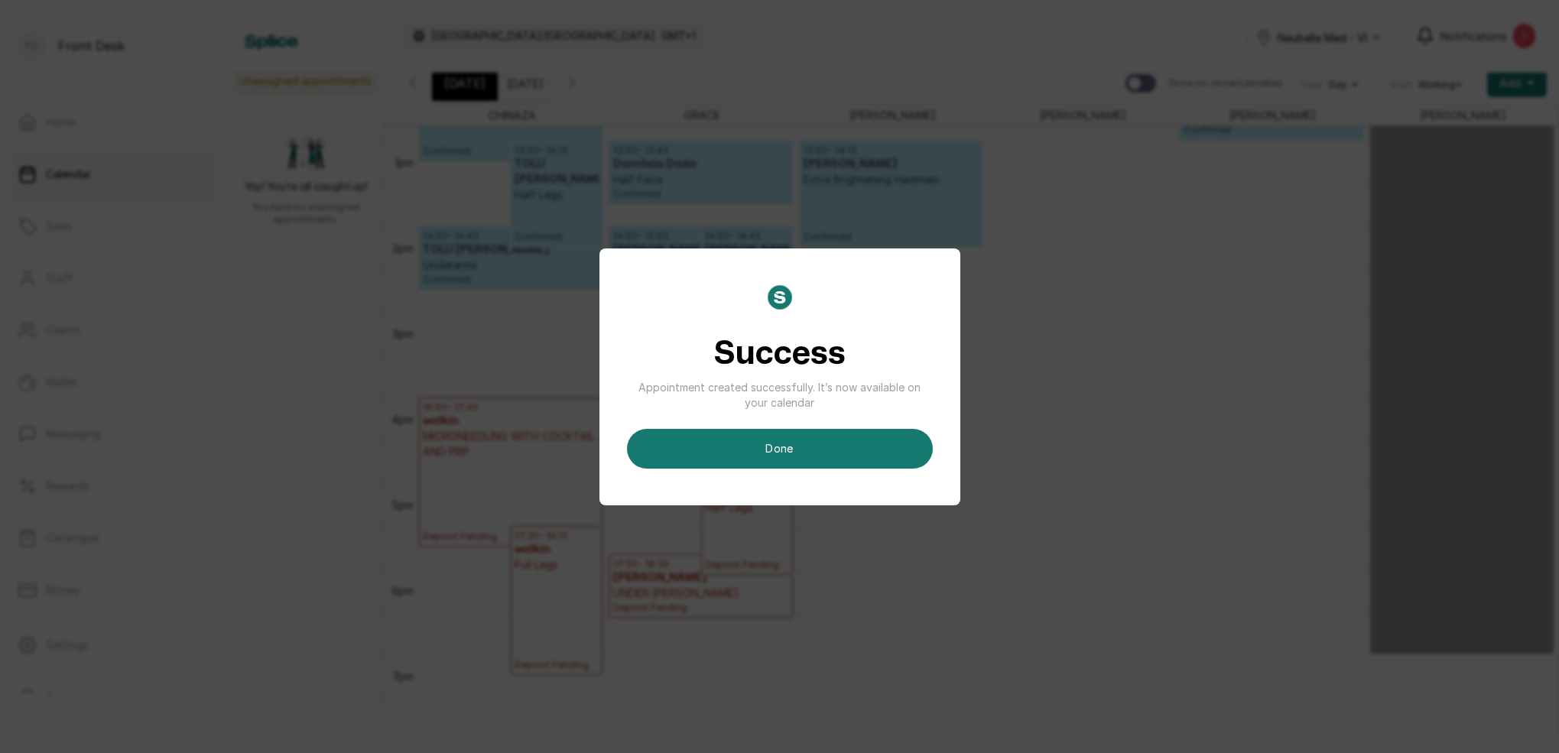
click at [843, 447] on button "done" at bounding box center [780, 449] width 306 height 40
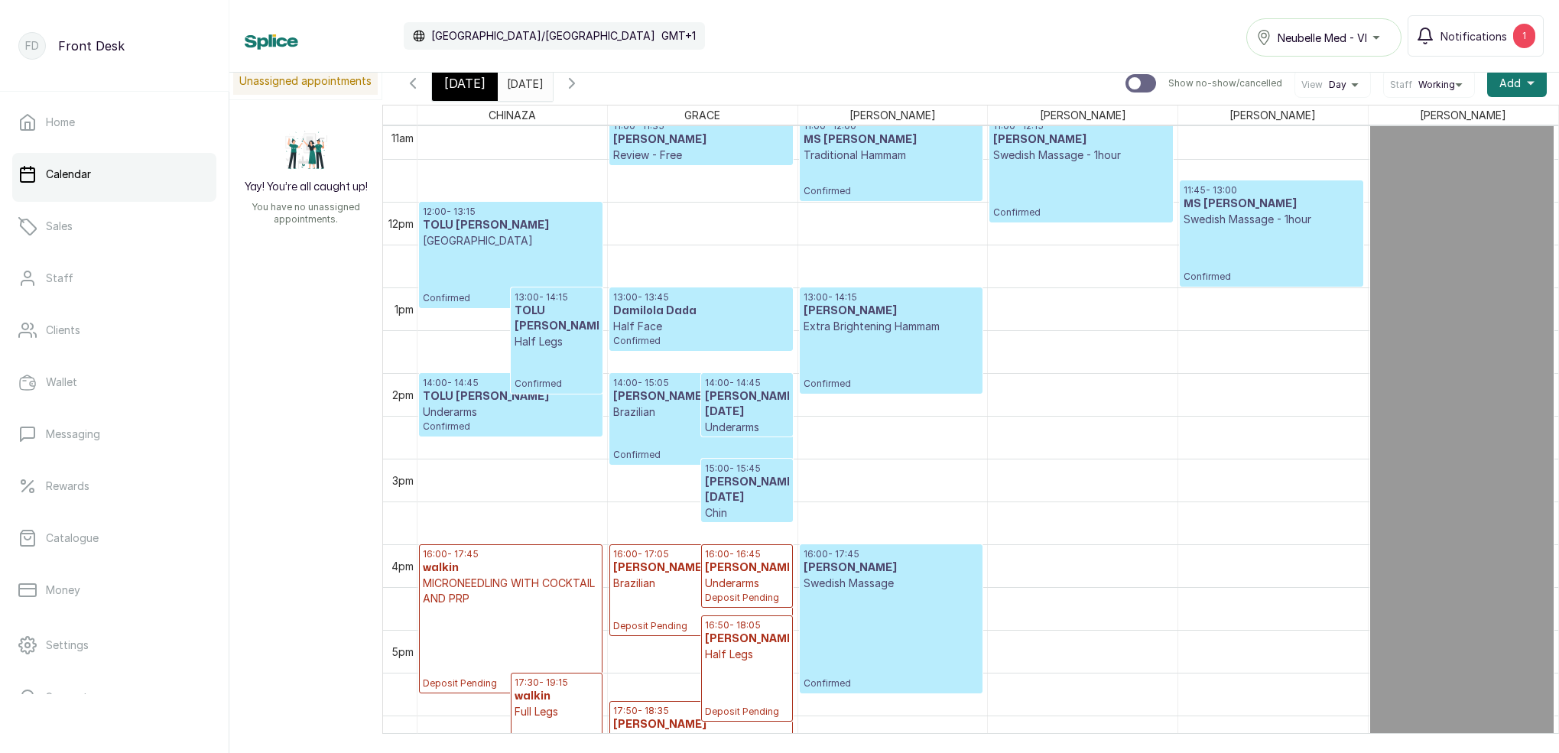
scroll to position [977, 0]
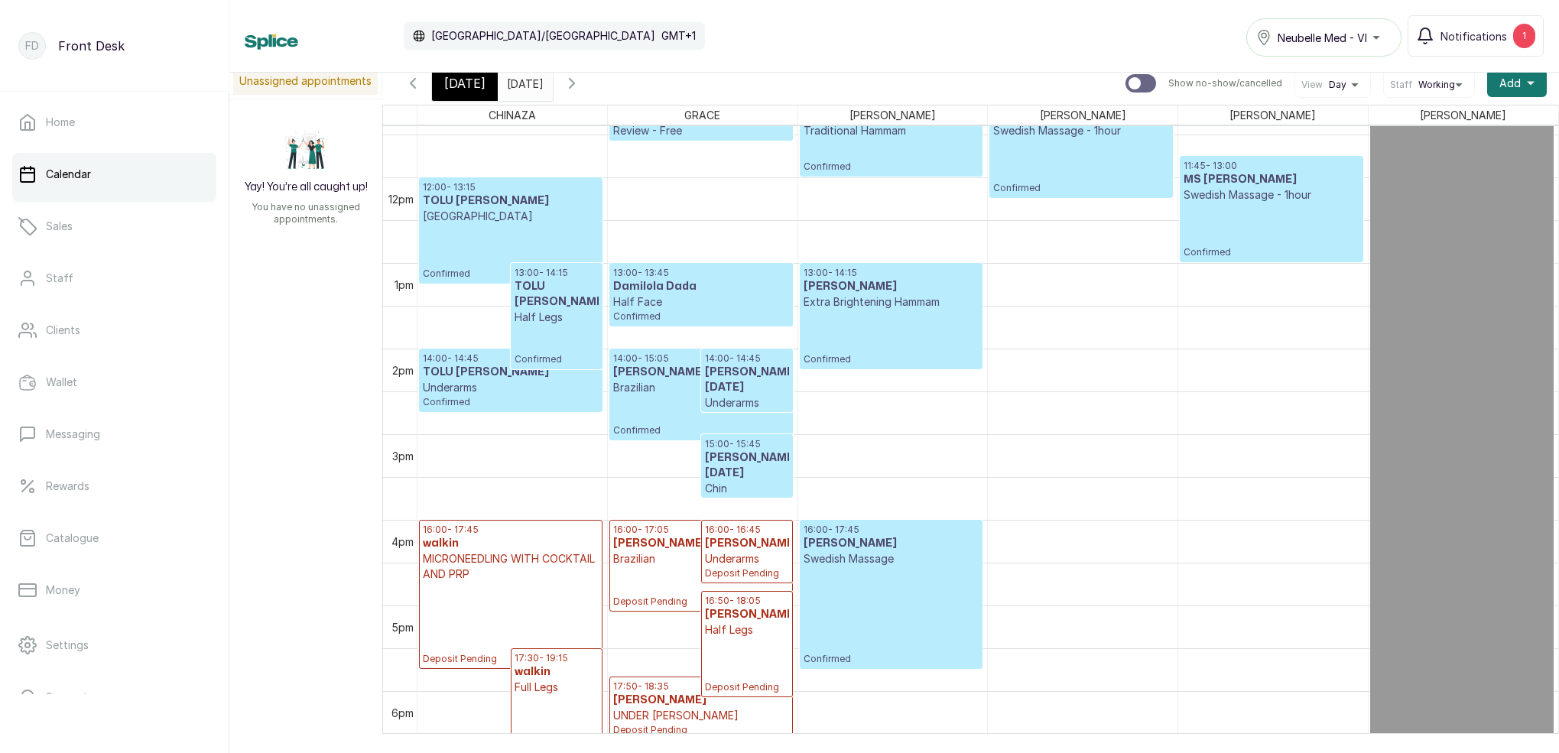
click at [487, 83] on div "[DATE]" at bounding box center [465, 83] width 66 height 35
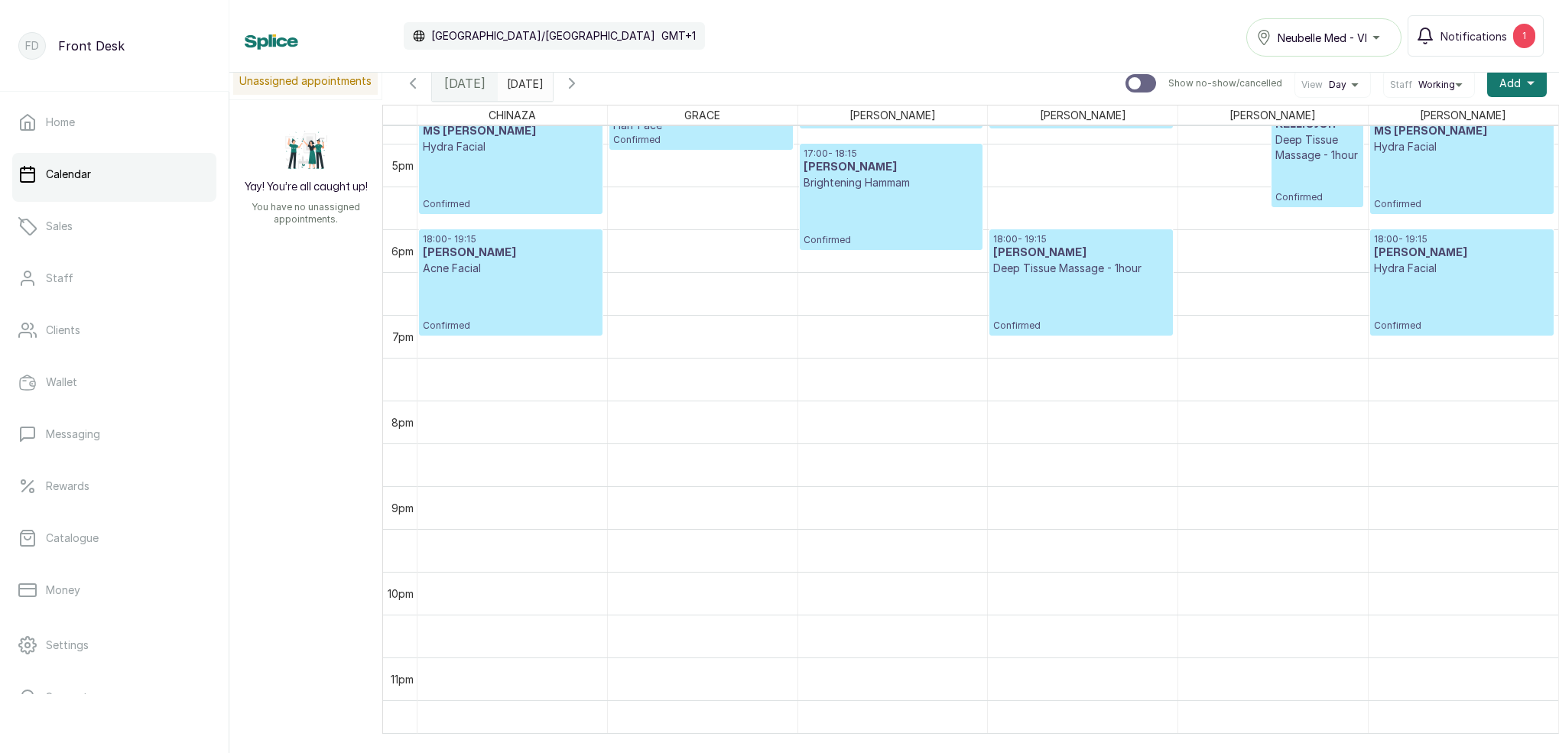
scroll to position [1438, 0]
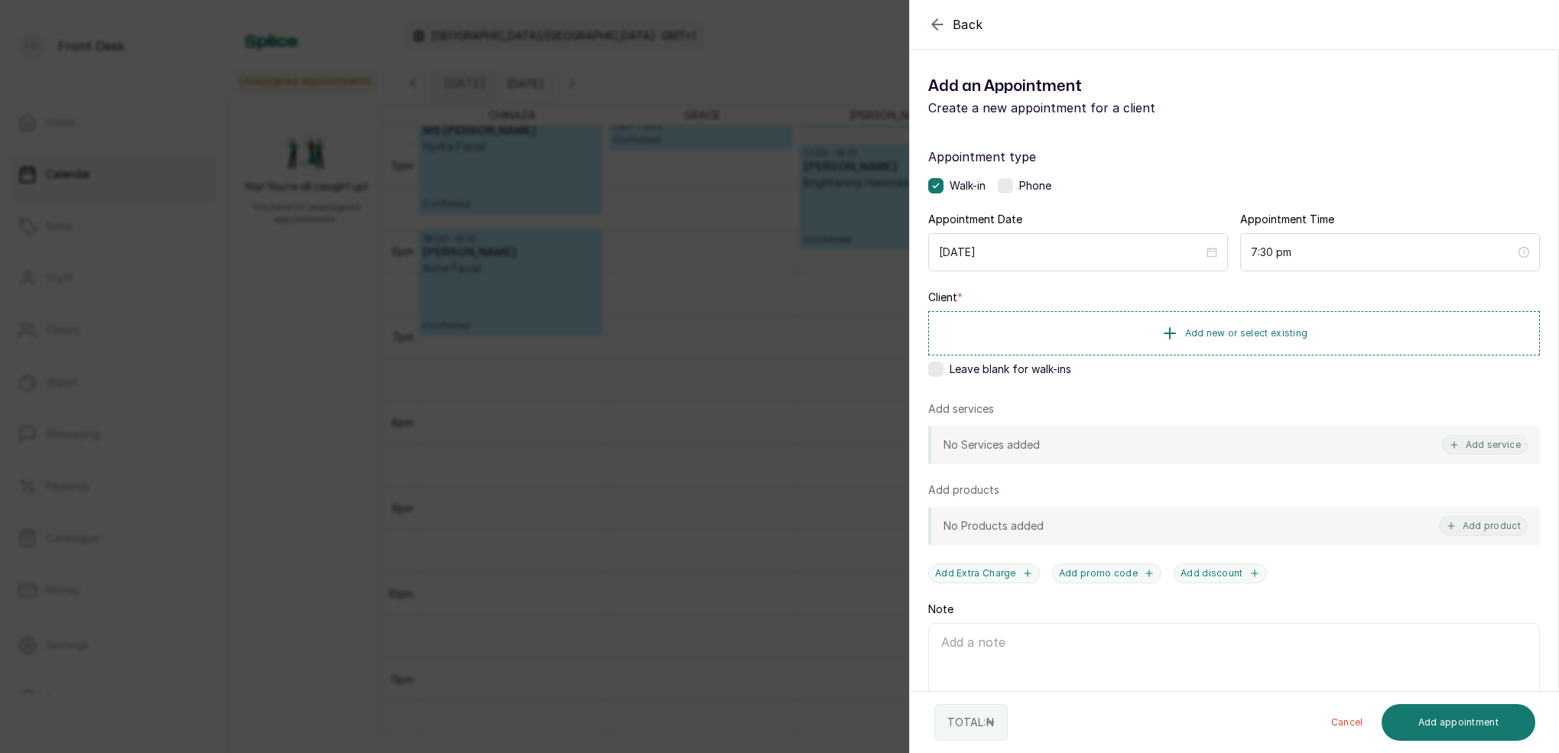
drag, startPoint x: 1481, startPoint y: 449, endPoint x: 1473, endPoint y: 447, distance: 7.8
click at [1481, 449] on button "Add service" at bounding box center [1485, 445] width 86 height 20
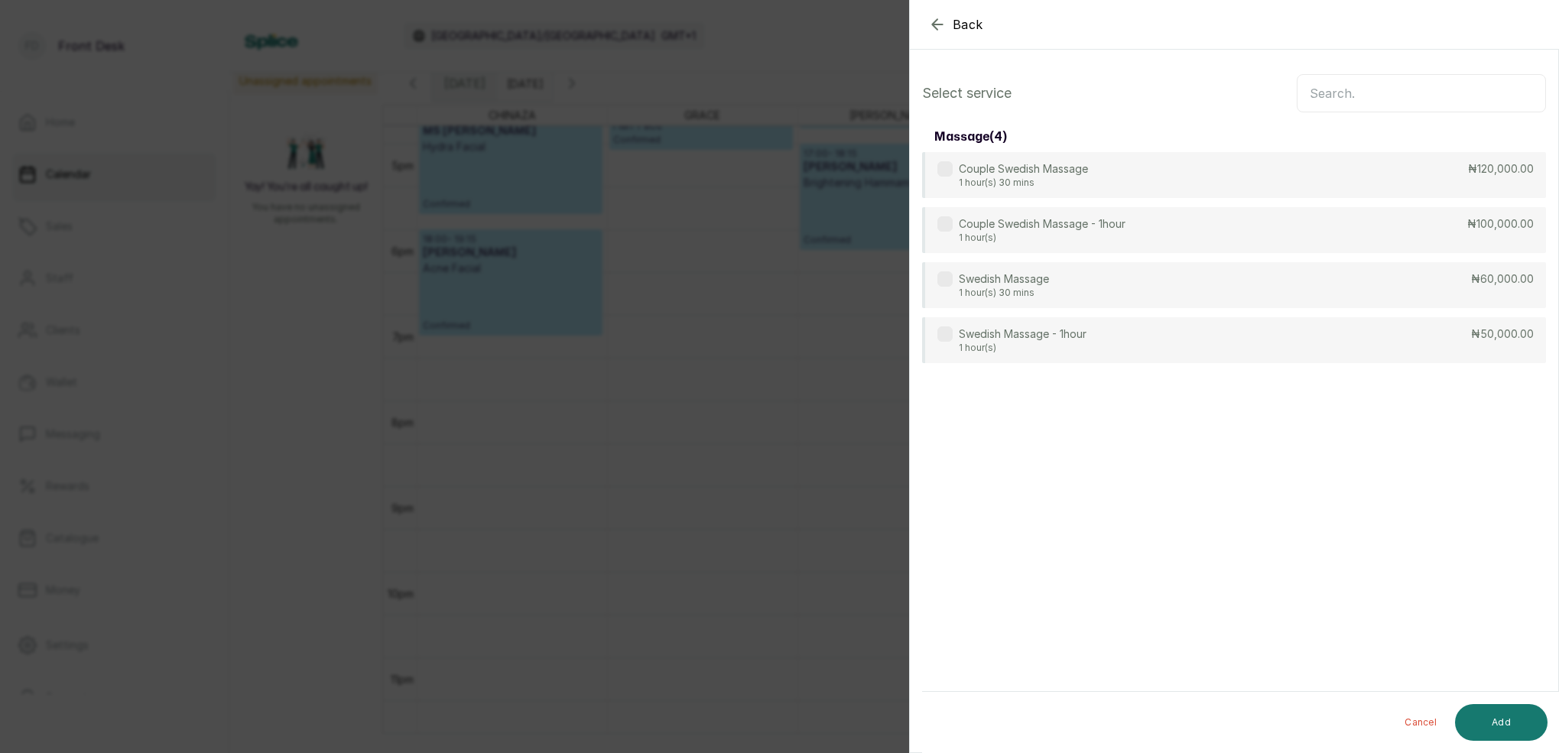
click at [1413, 83] on input "text" at bounding box center [1421, 93] width 249 height 38
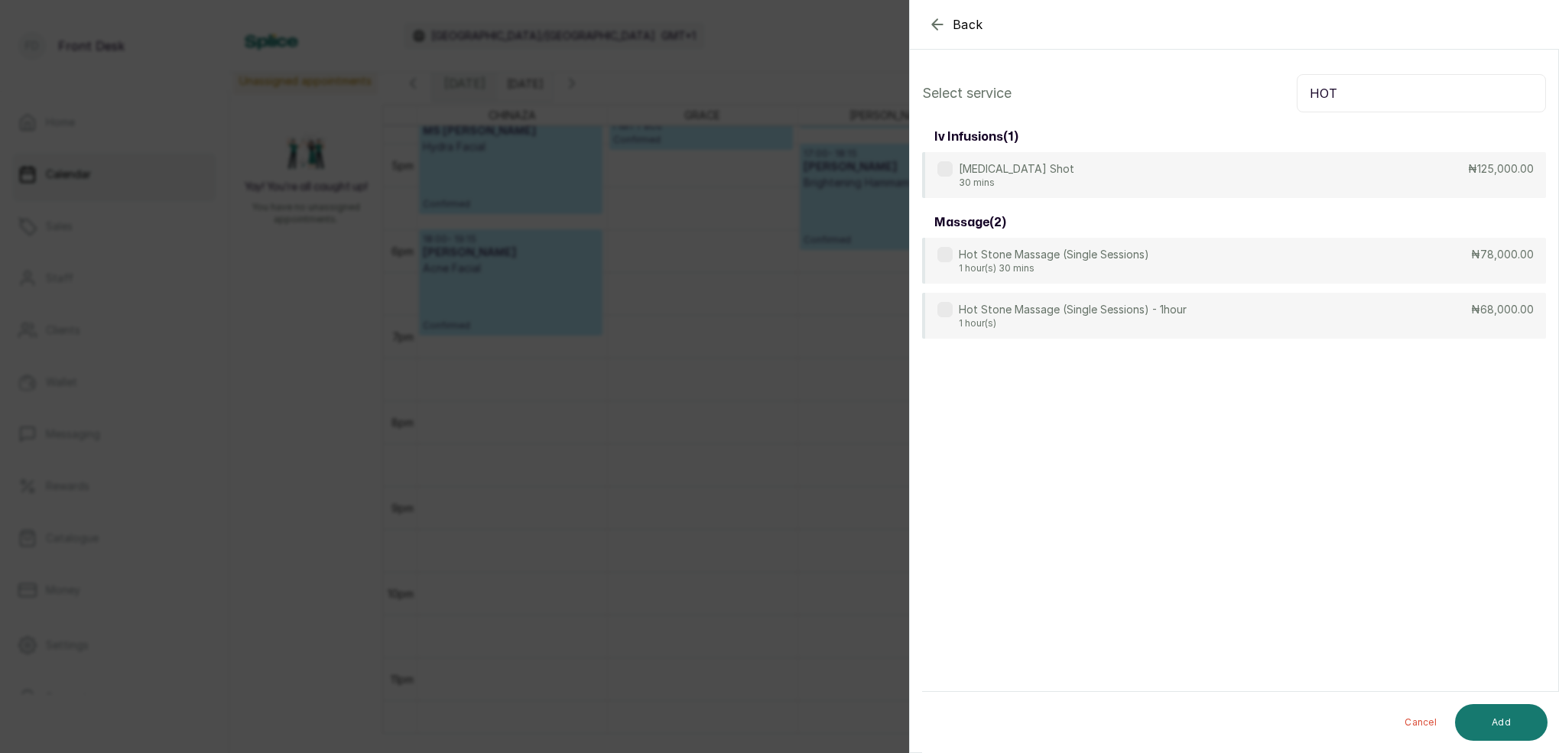
scroll to position [0, 0]
type input "HOT"
drag, startPoint x: 1119, startPoint y: 311, endPoint x: 1117, endPoint y: 302, distance: 9.3
click at [1119, 310] on p "Hot Stone Massage (Single Sessions) - 1hour" at bounding box center [1073, 310] width 228 height 15
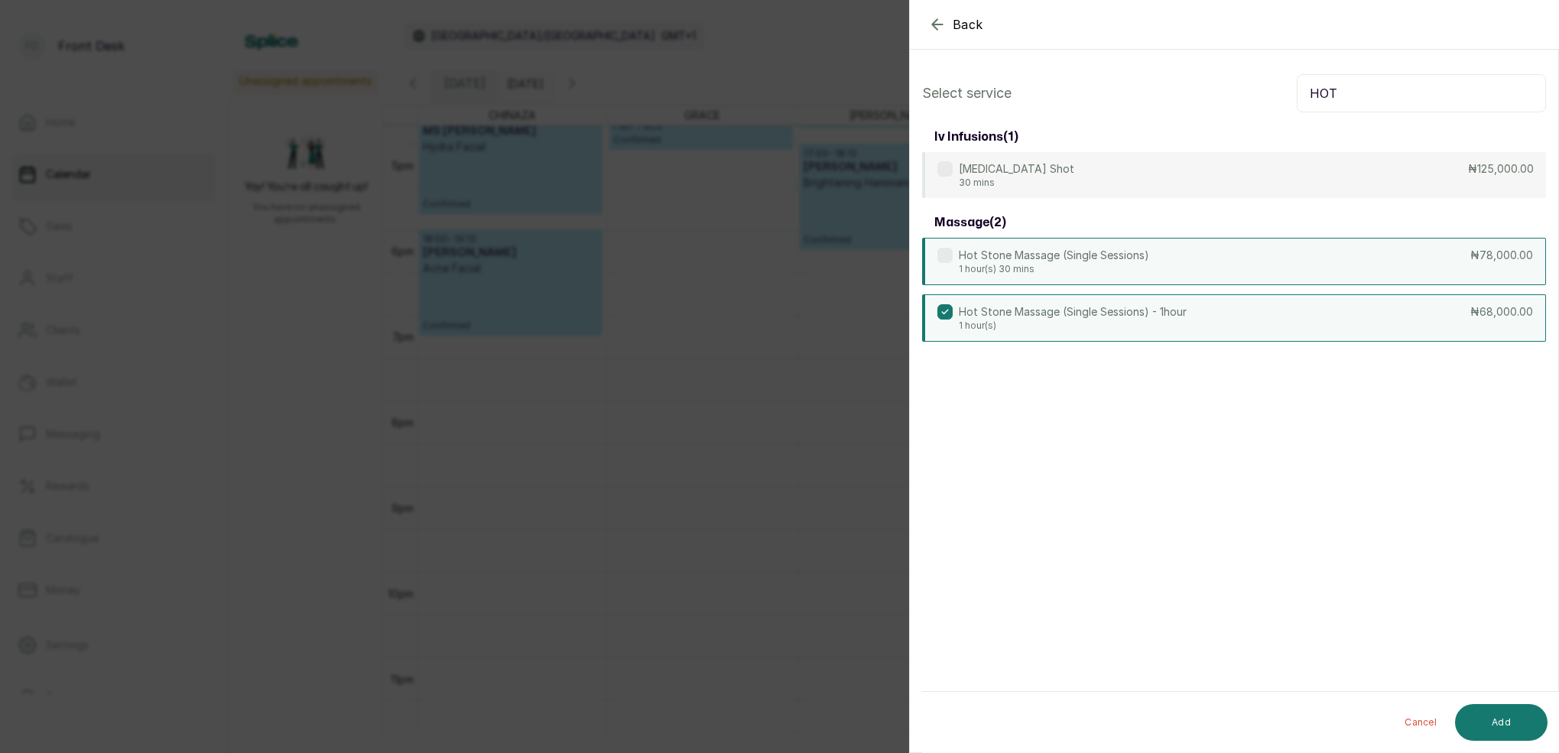
click at [1093, 258] on p "Hot Stone Massage (Single Sessions)" at bounding box center [1054, 255] width 190 height 15
click at [1516, 728] on button "Add" at bounding box center [1501, 722] width 93 height 37
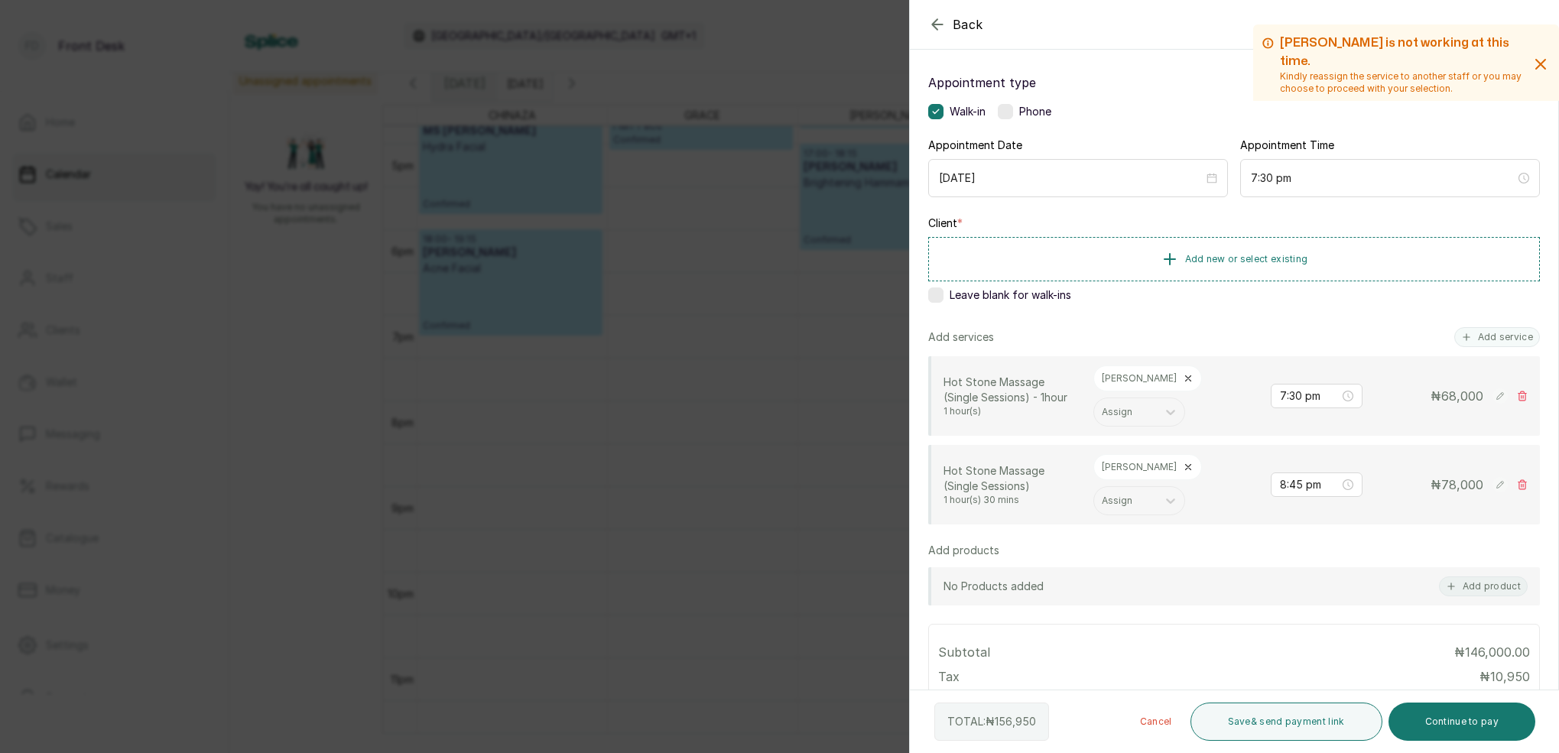
scroll to position [72, 0]
click at [1519, 398] on icon at bounding box center [1522, 398] width 11 height 11
type input "8:45 pm"
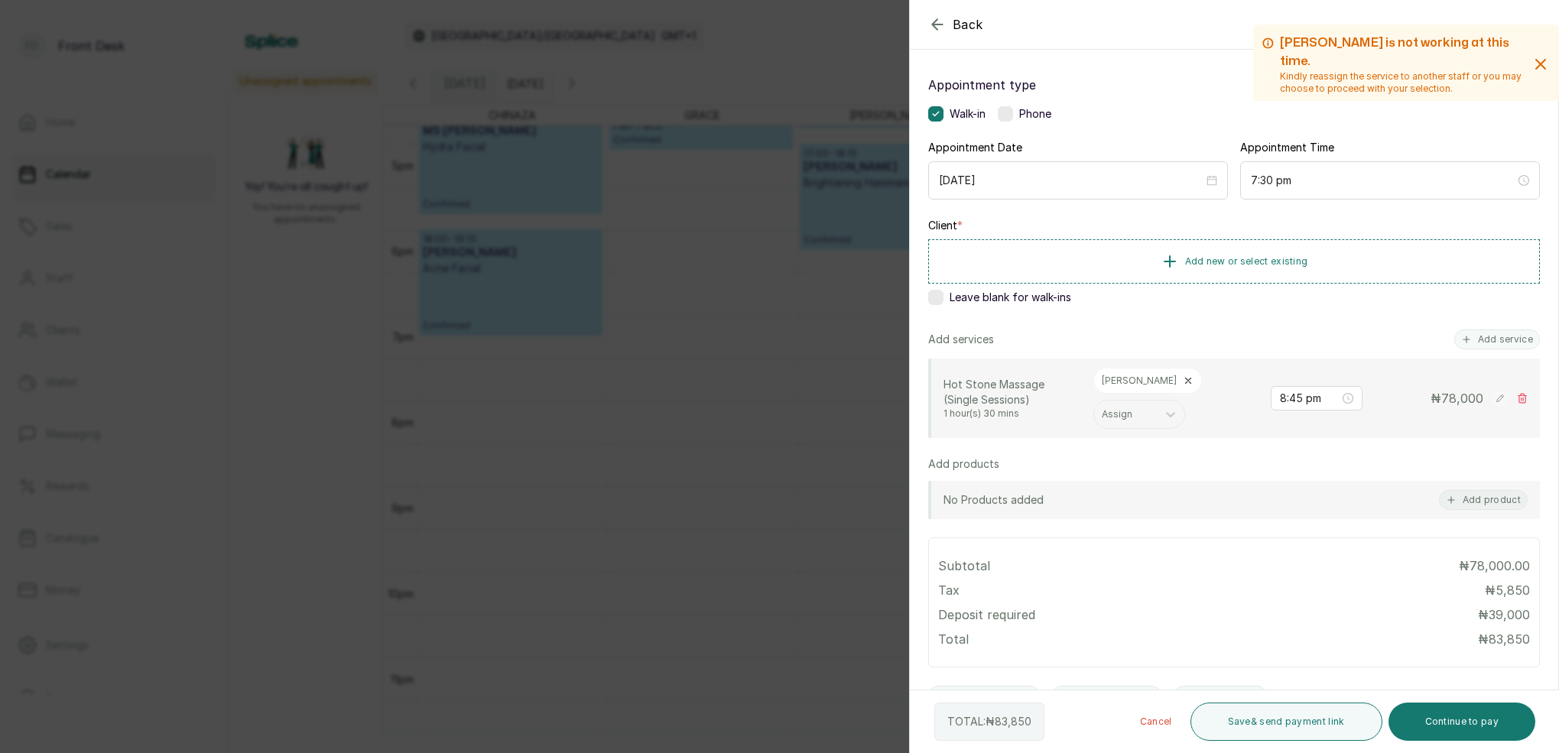
click at [934, 17] on icon "button" at bounding box center [937, 24] width 18 height 18
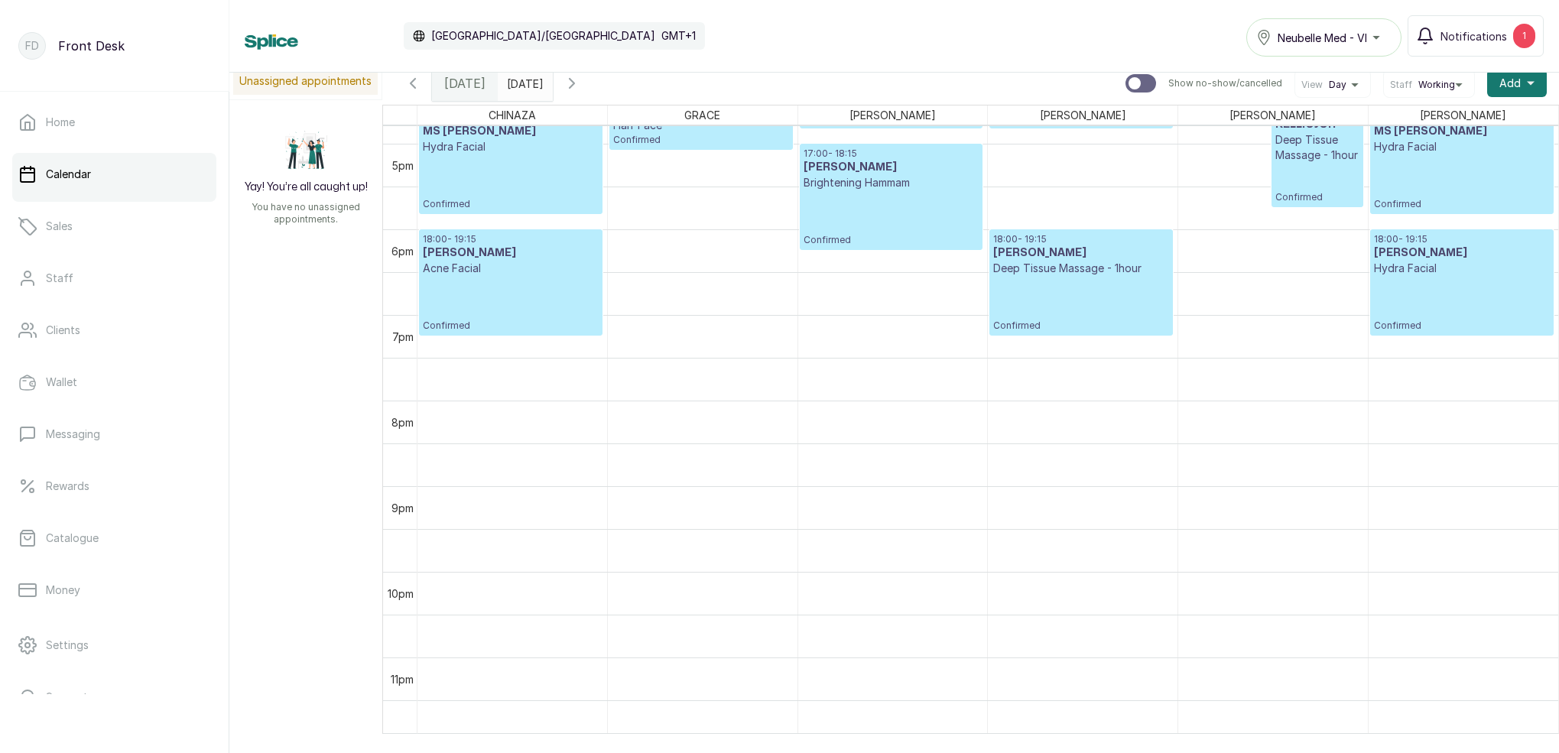
click at [936, 18] on div "Calendar [GEOGRAPHIC_DATA]/[GEOGRAPHIC_DATA] GMT+1 Neubelle Med - VI Notificati…" at bounding box center [894, 35] width 1299 height 41
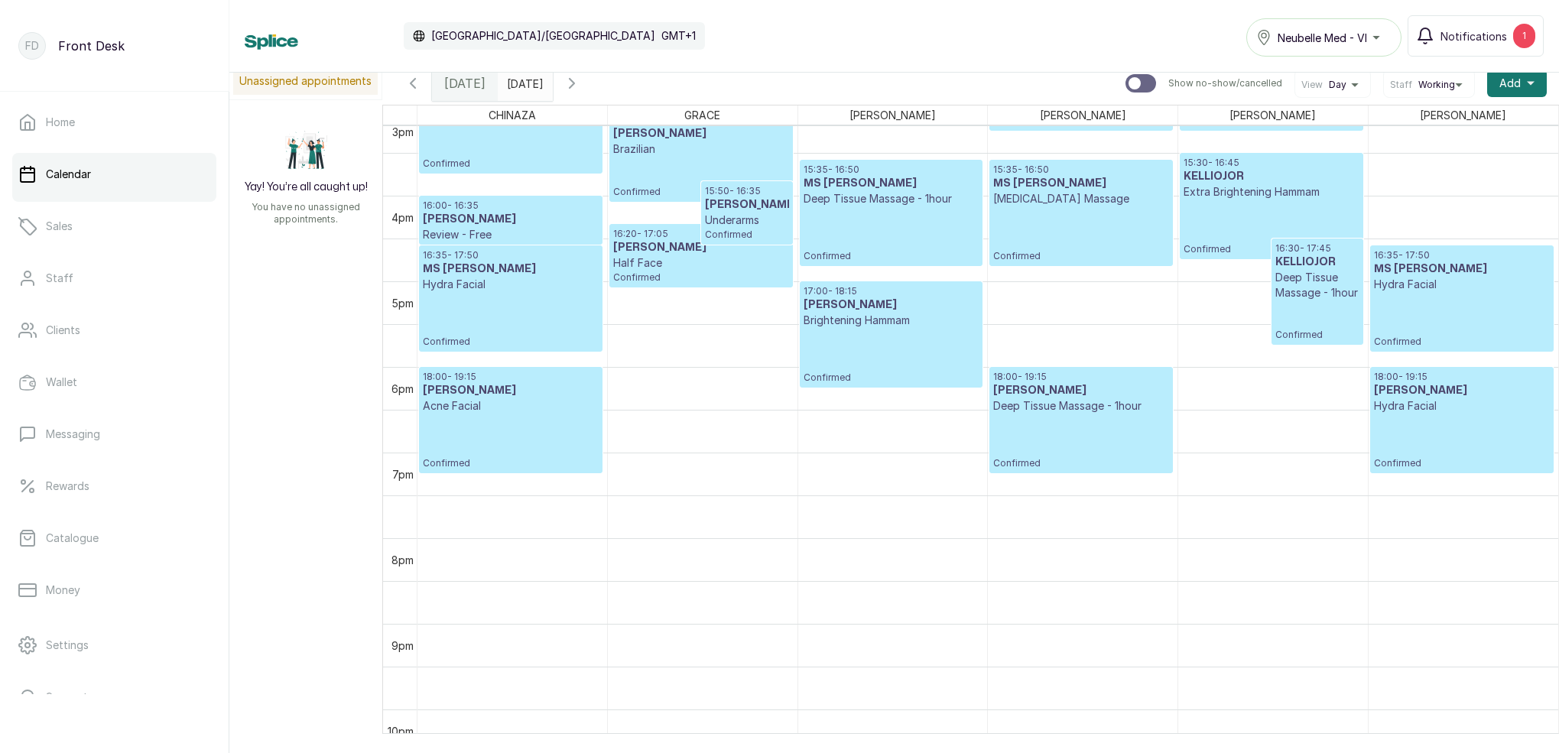
scroll to position [1300, 0]
click at [409, 90] on icon "button" at bounding box center [413, 83] width 18 height 18
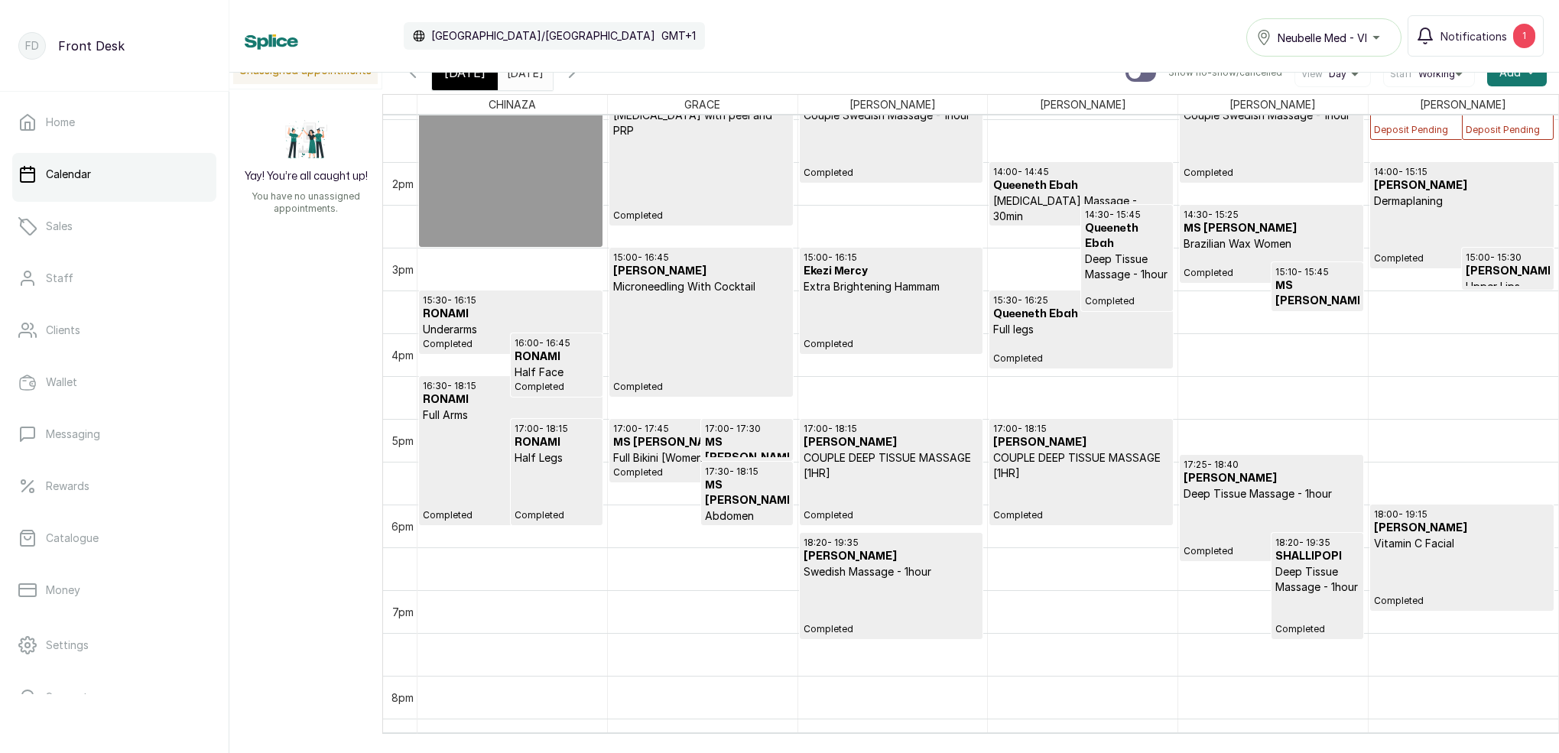
scroll to position [0, 0]
click at [581, 76] on icon "button" at bounding box center [572, 72] width 18 height 18
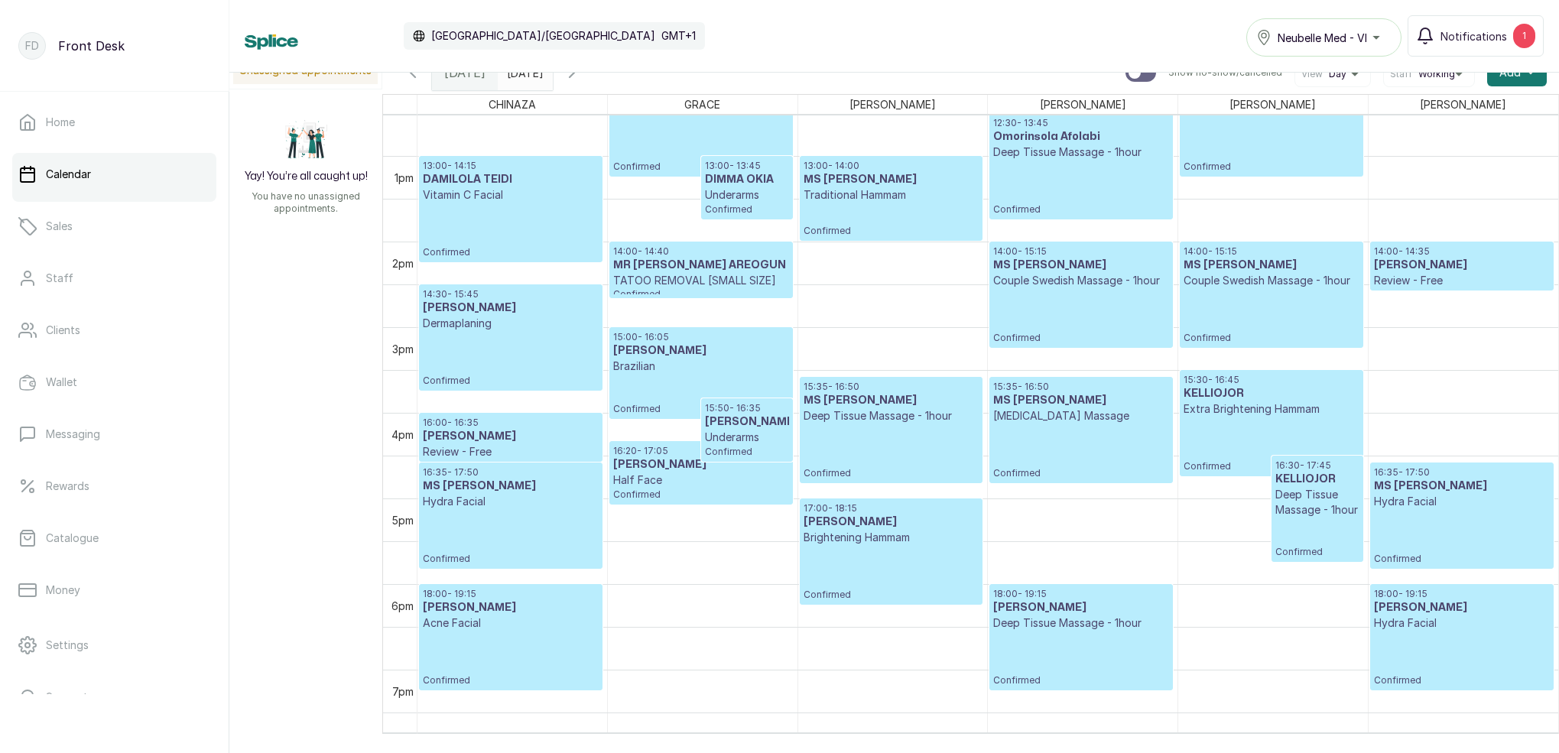
drag, startPoint x: 414, startPoint y: 76, endPoint x: 1114, endPoint y: 254, distance: 722.8
click at [414, 76] on icon "button" at bounding box center [413, 72] width 5 height 9
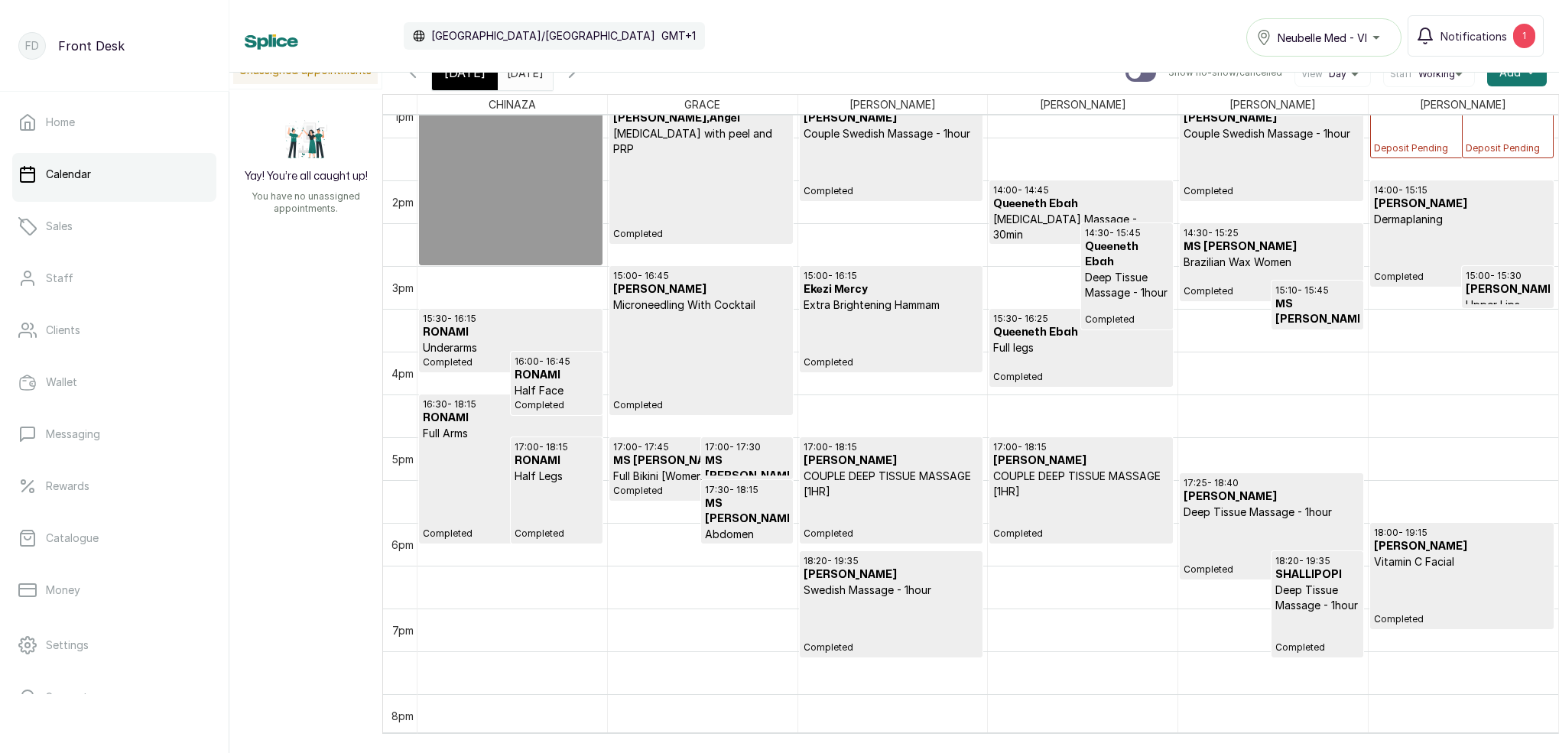
click at [1482, 589] on p "Completed" at bounding box center [1462, 598] width 176 height 56
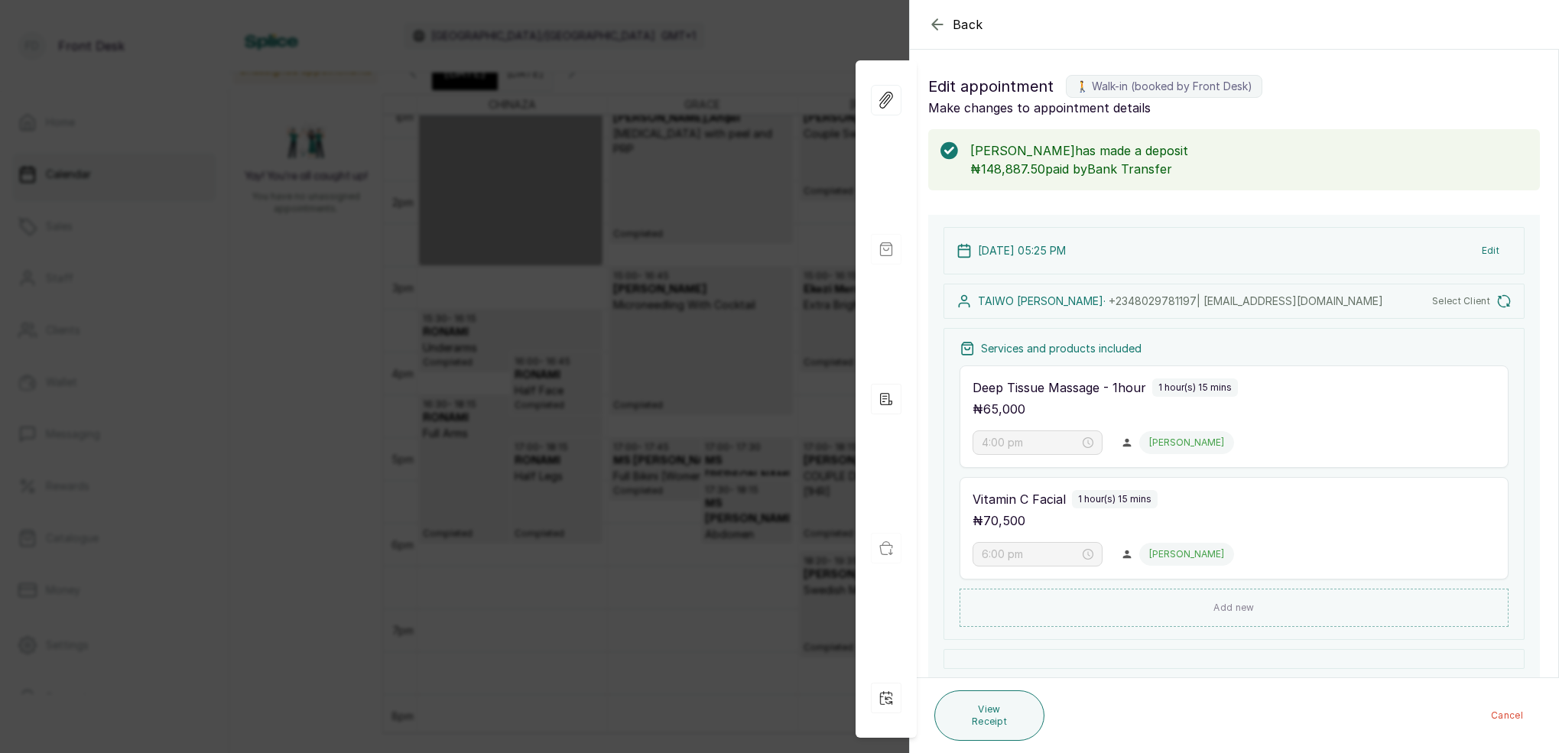
type input "5:25 pm"
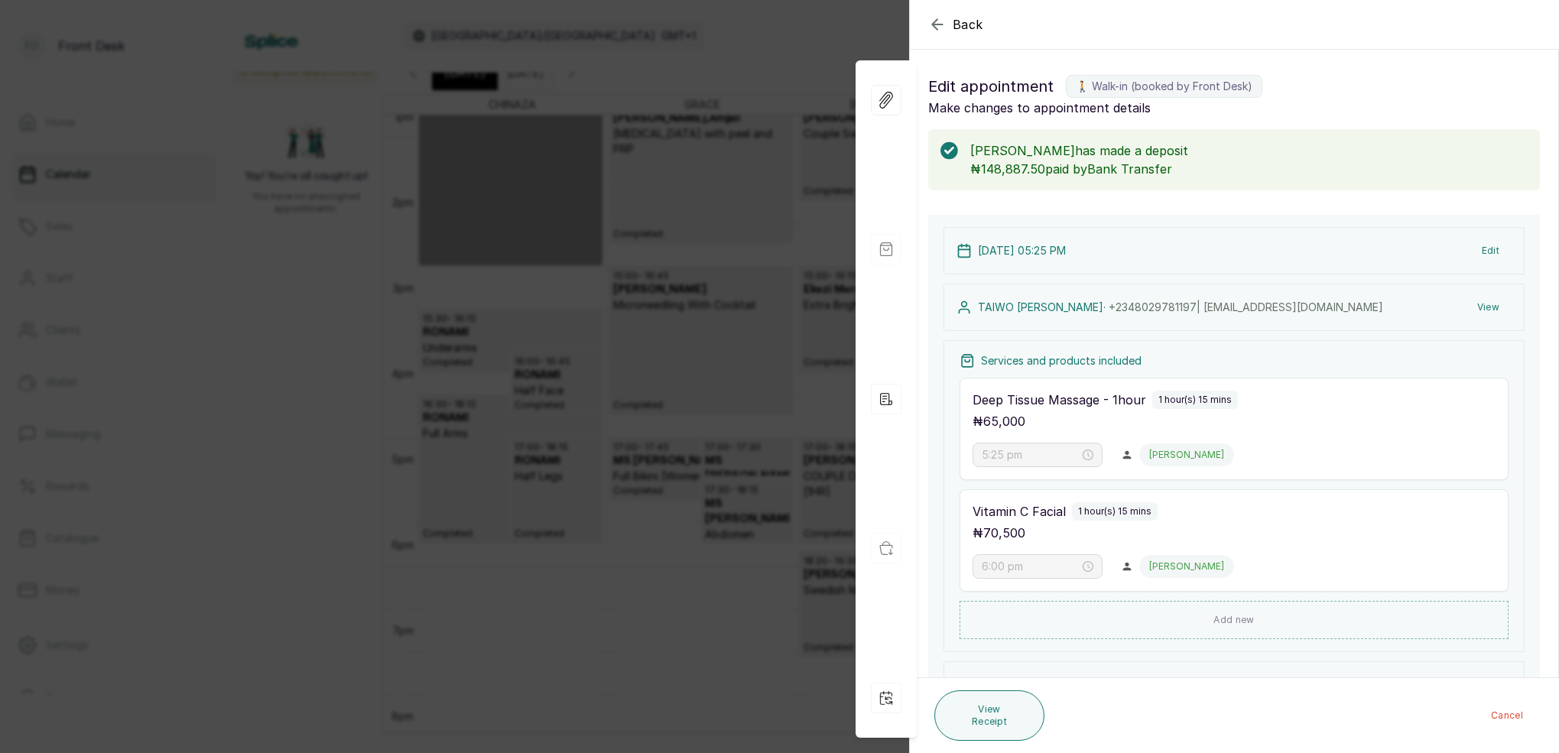
click at [1489, 308] on button "View" at bounding box center [1488, 308] width 47 height 28
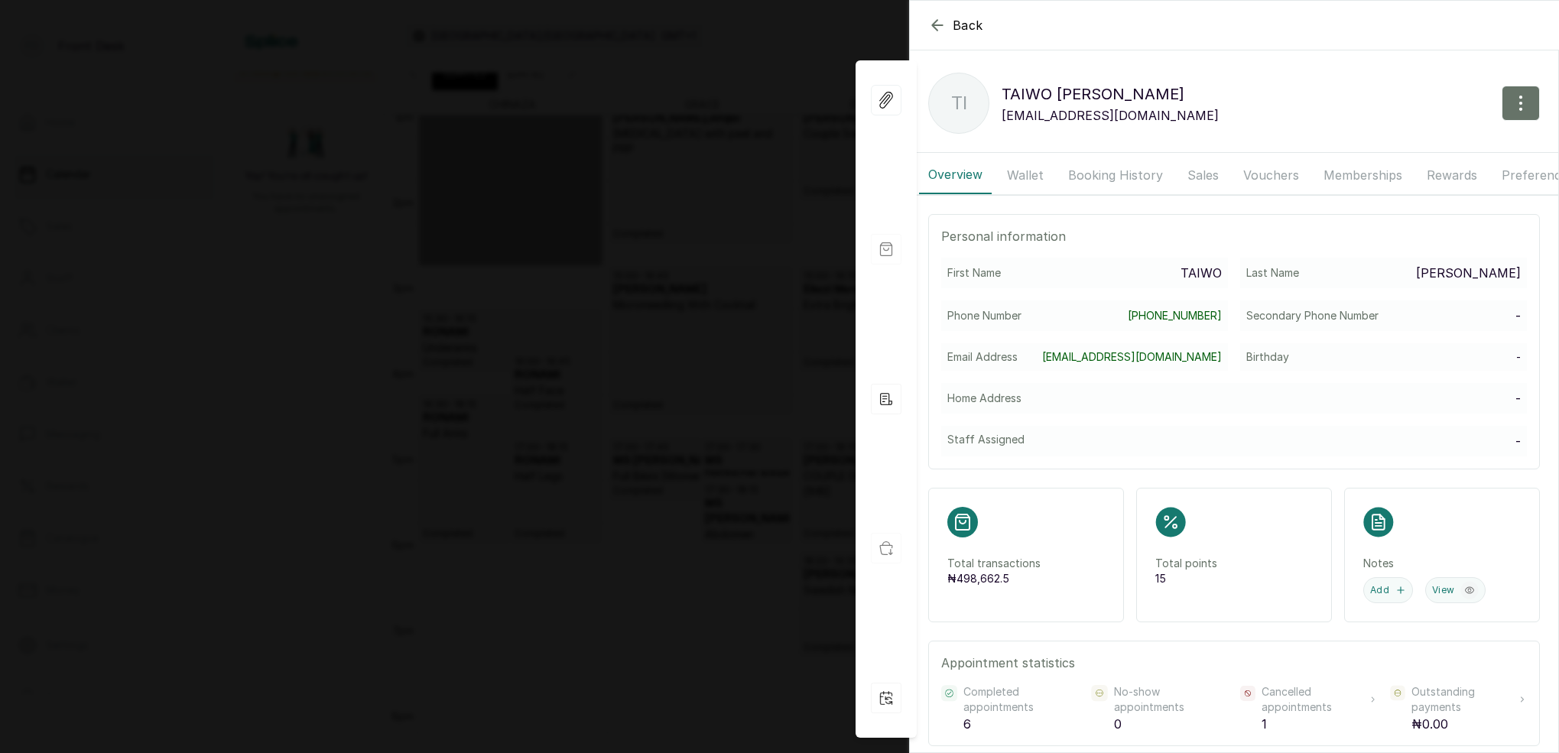
click at [1029, 175] on button "Wallet" at bounding box center [1025, 175] width 55 height 38
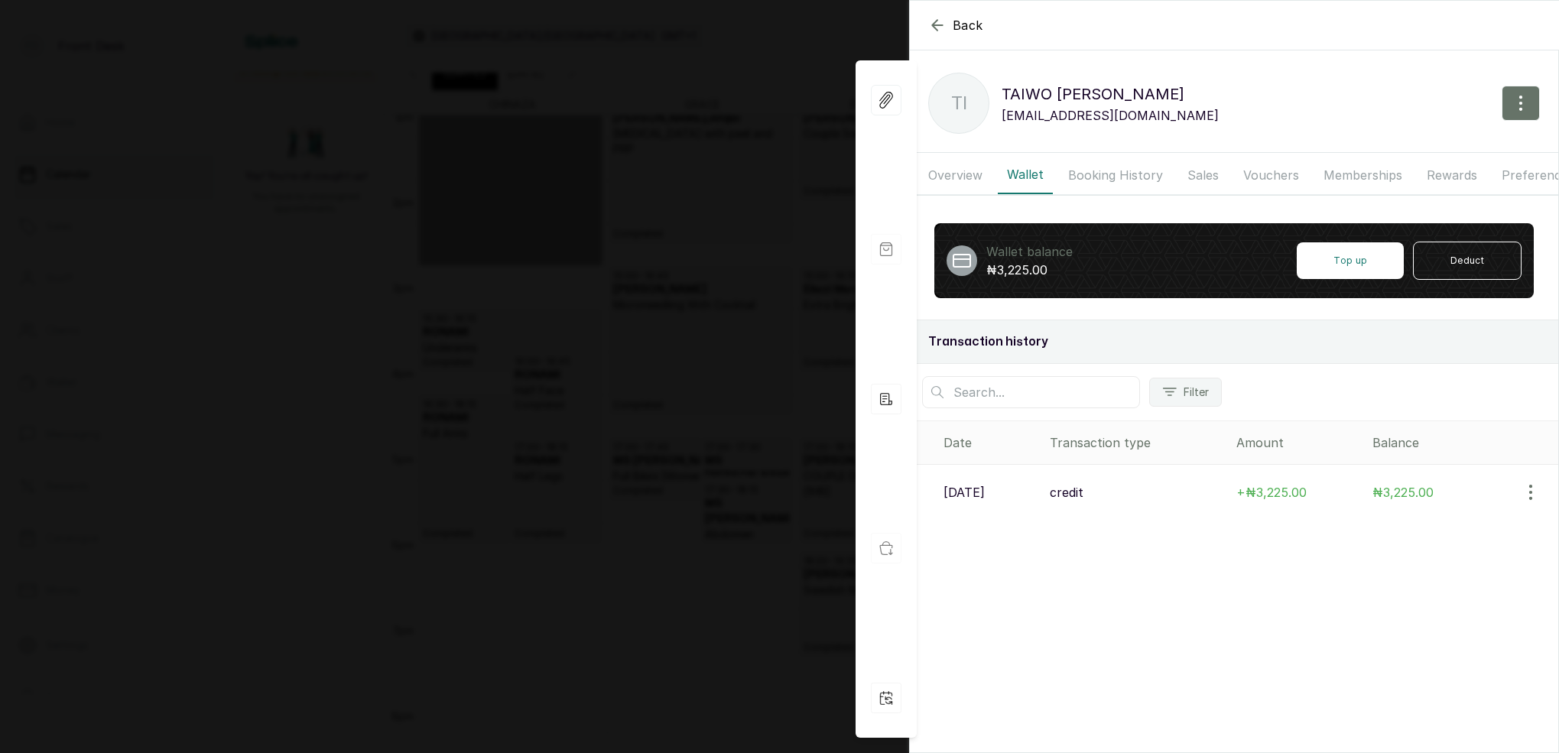
click at [766, 28] on div "Back [PERSON_NAME] TI [PERSON_NAME] [EMAIL_ADDRESS][DOMAIN_NAME] Overview Walle…" at bounding box center [779, 376] width 1559 height 753
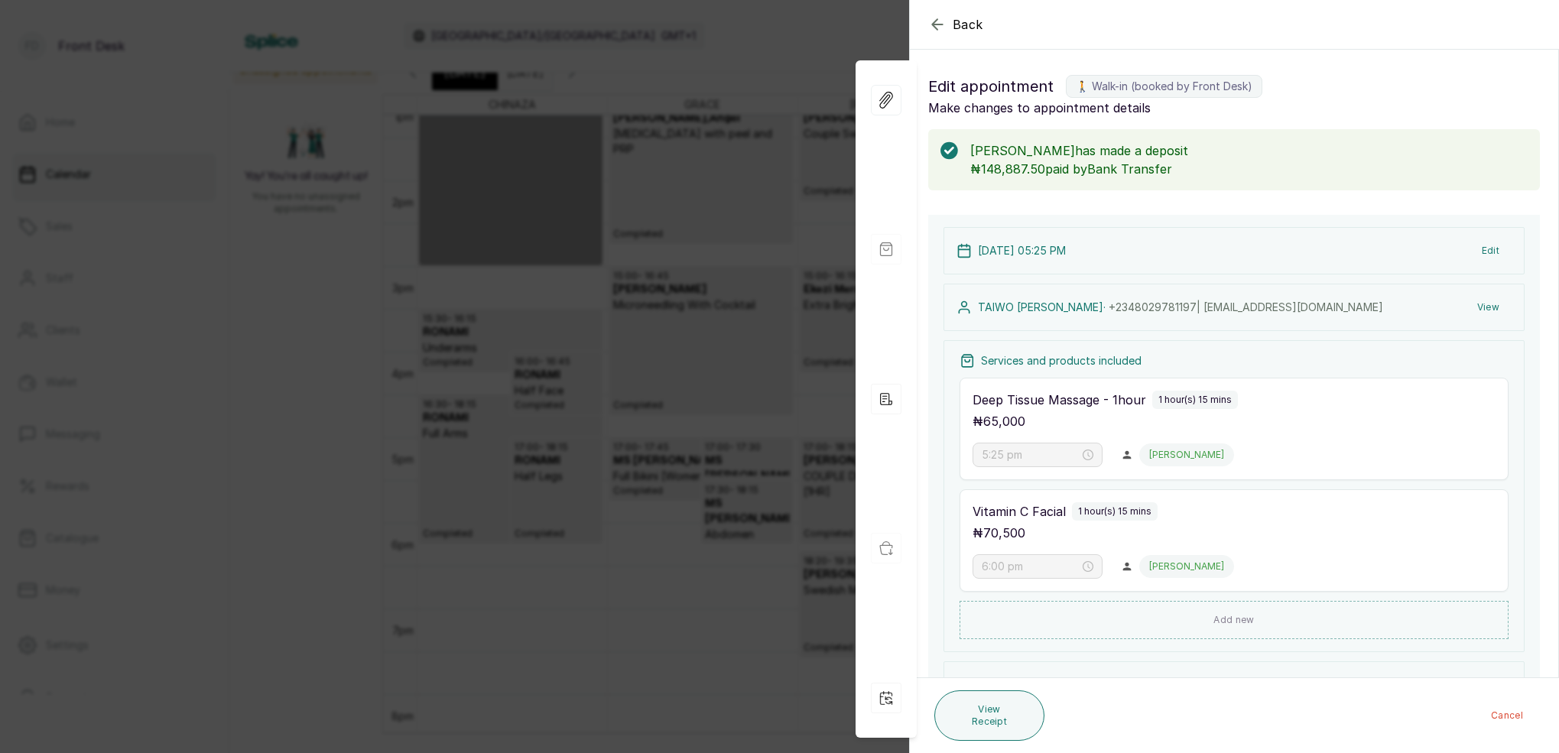
click at [831, 58] on div "Back Appointment Details Edit appointment 🚶 Walk-in (booked by Front Desk) Make…" at bounding box center [779, 376] width 1559 height 753
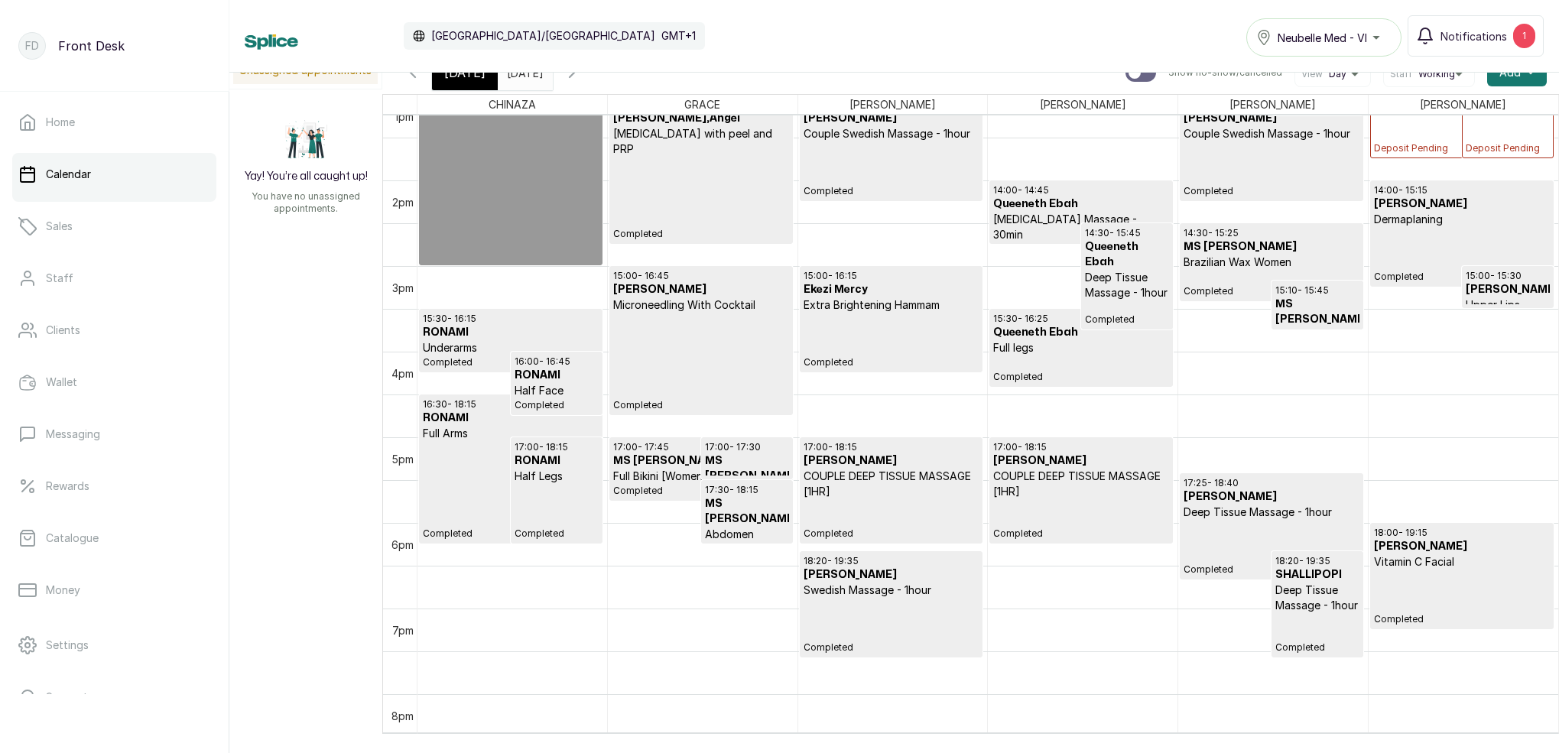
click at [466, 79] on span "[DATE]" at bounding box center [464, 72] width 41 height 18
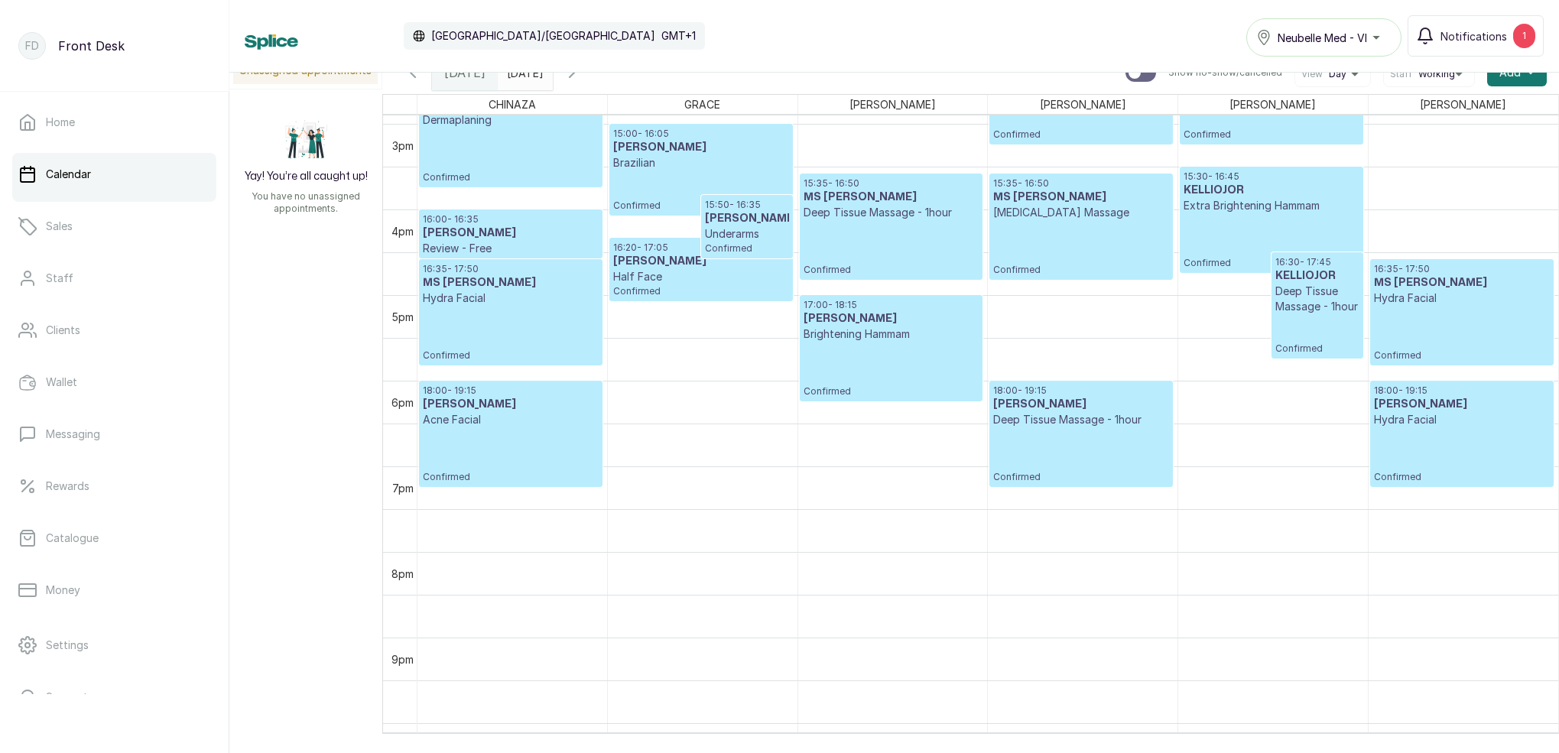
scroll to position [1277, 0]
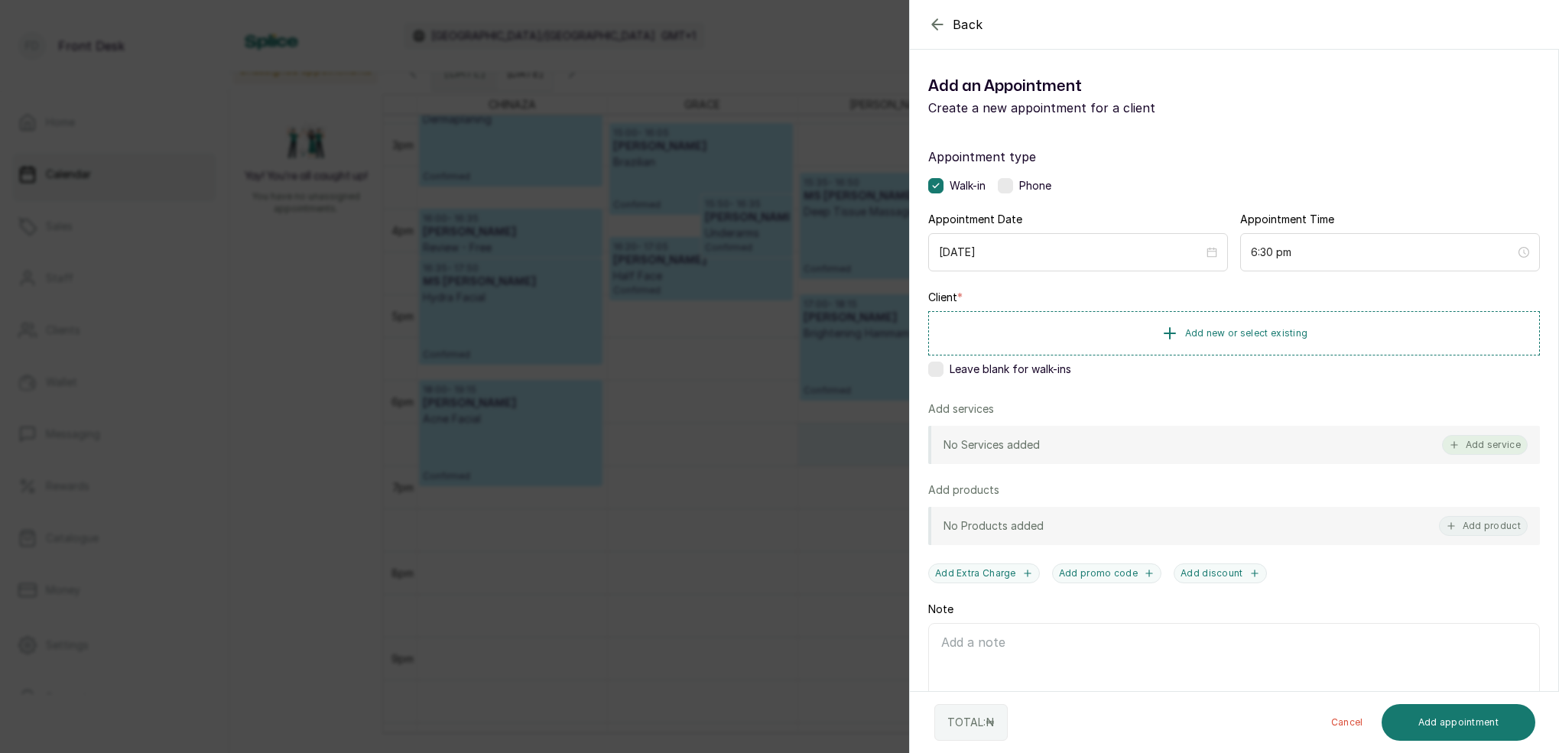
click at [1492, 452] on button "Add service" at bounding box center [1485, 445] width 86 height 20
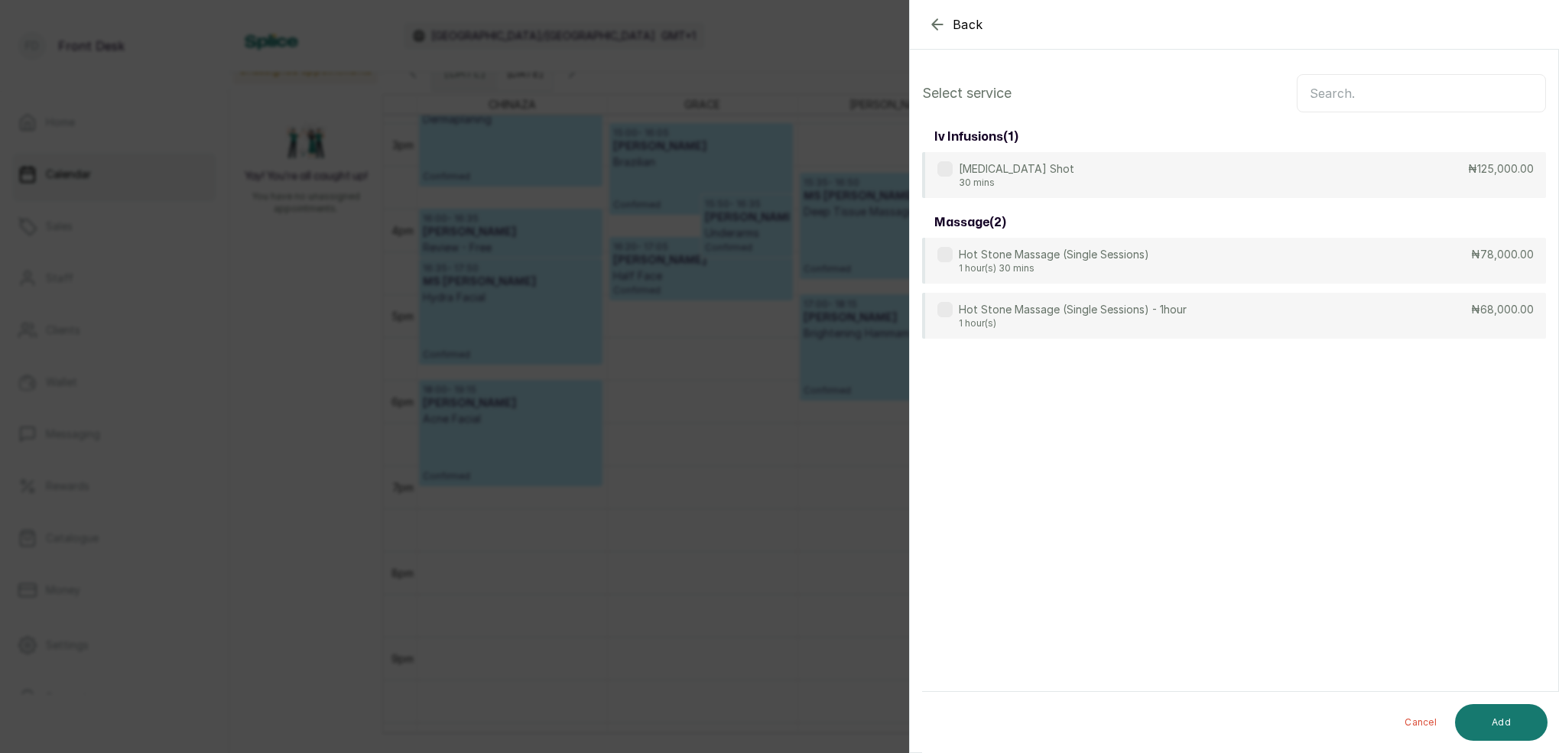
click at [1339, 89] on input "text" at bounding box center [1421, 93] width 249 height 38
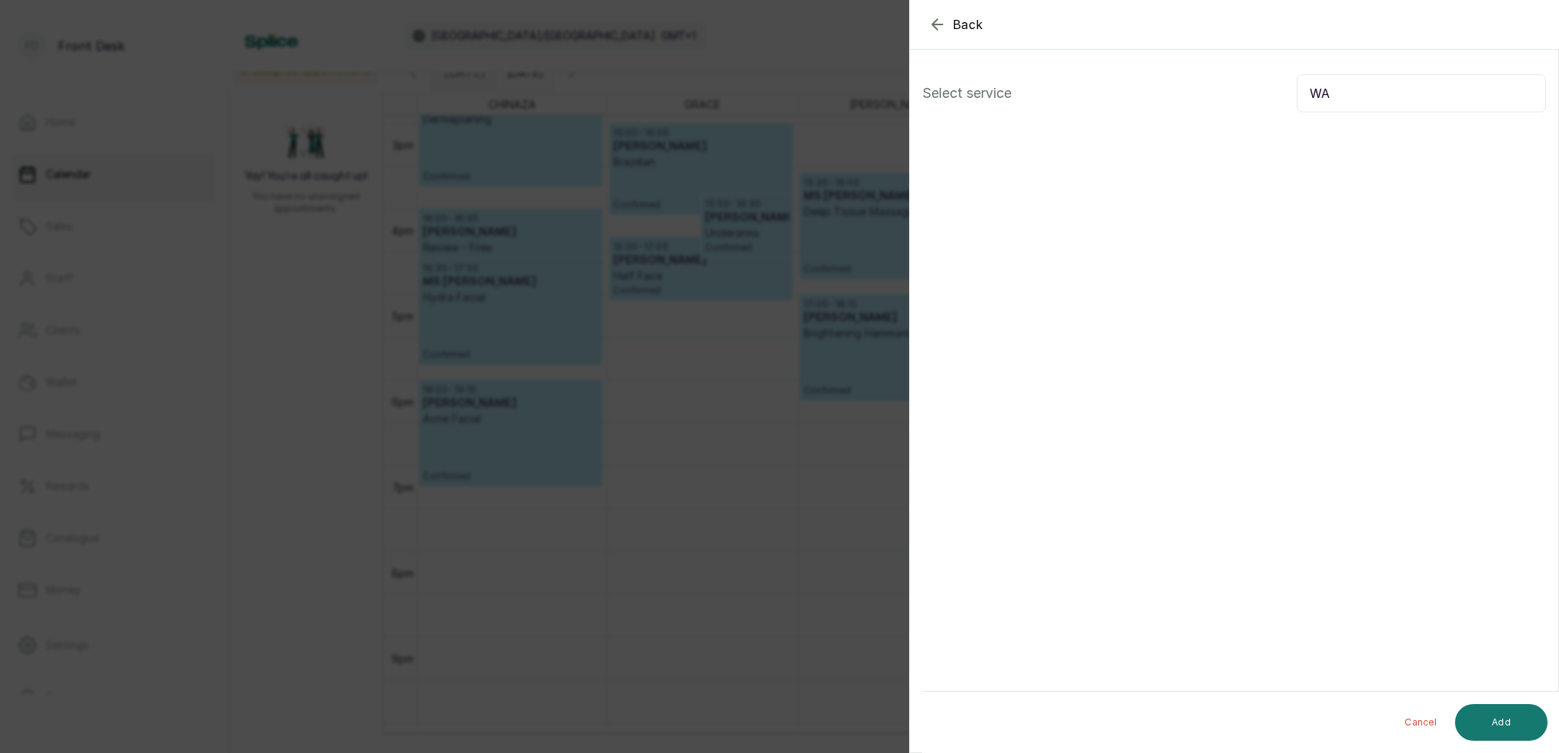
type input "W"
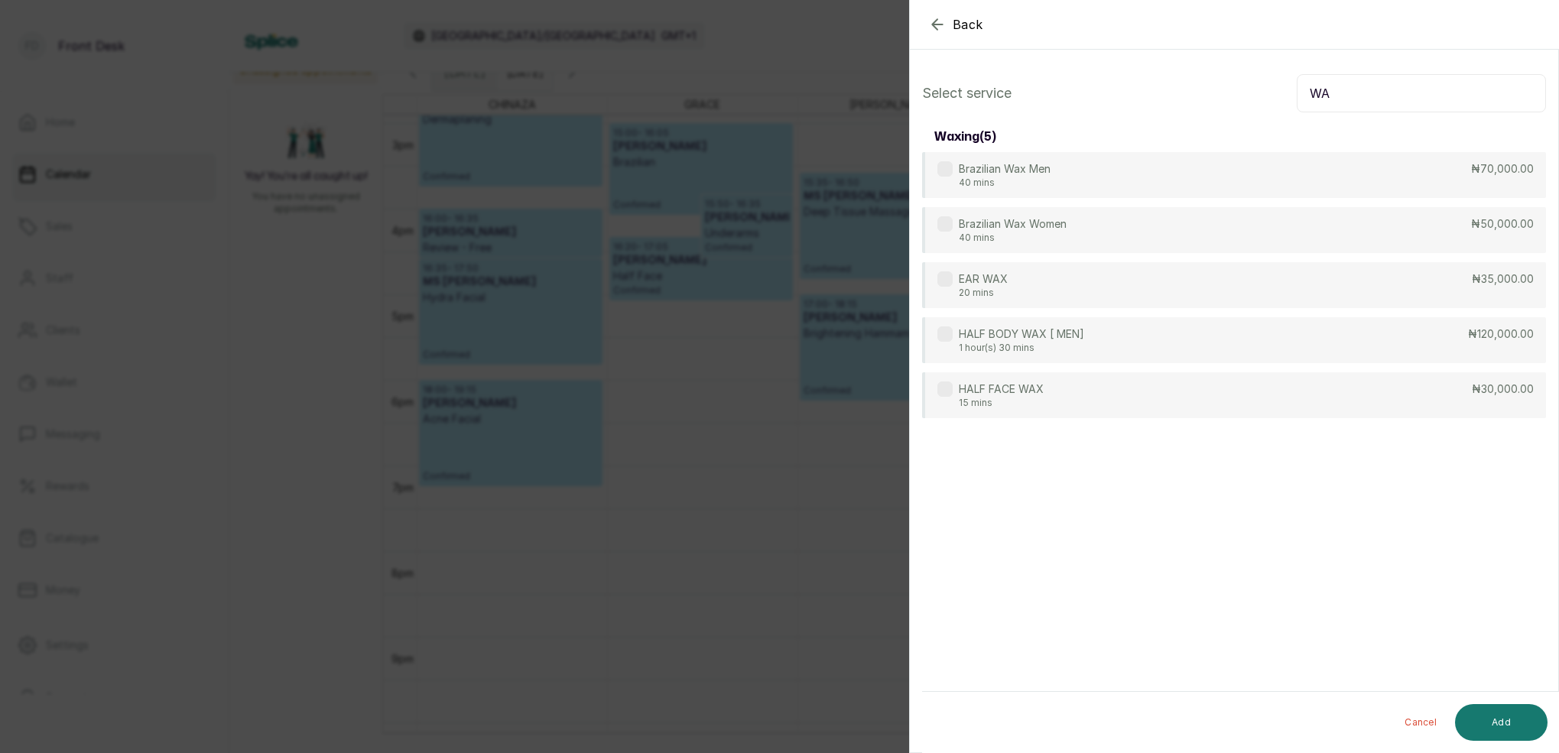
type input "W"
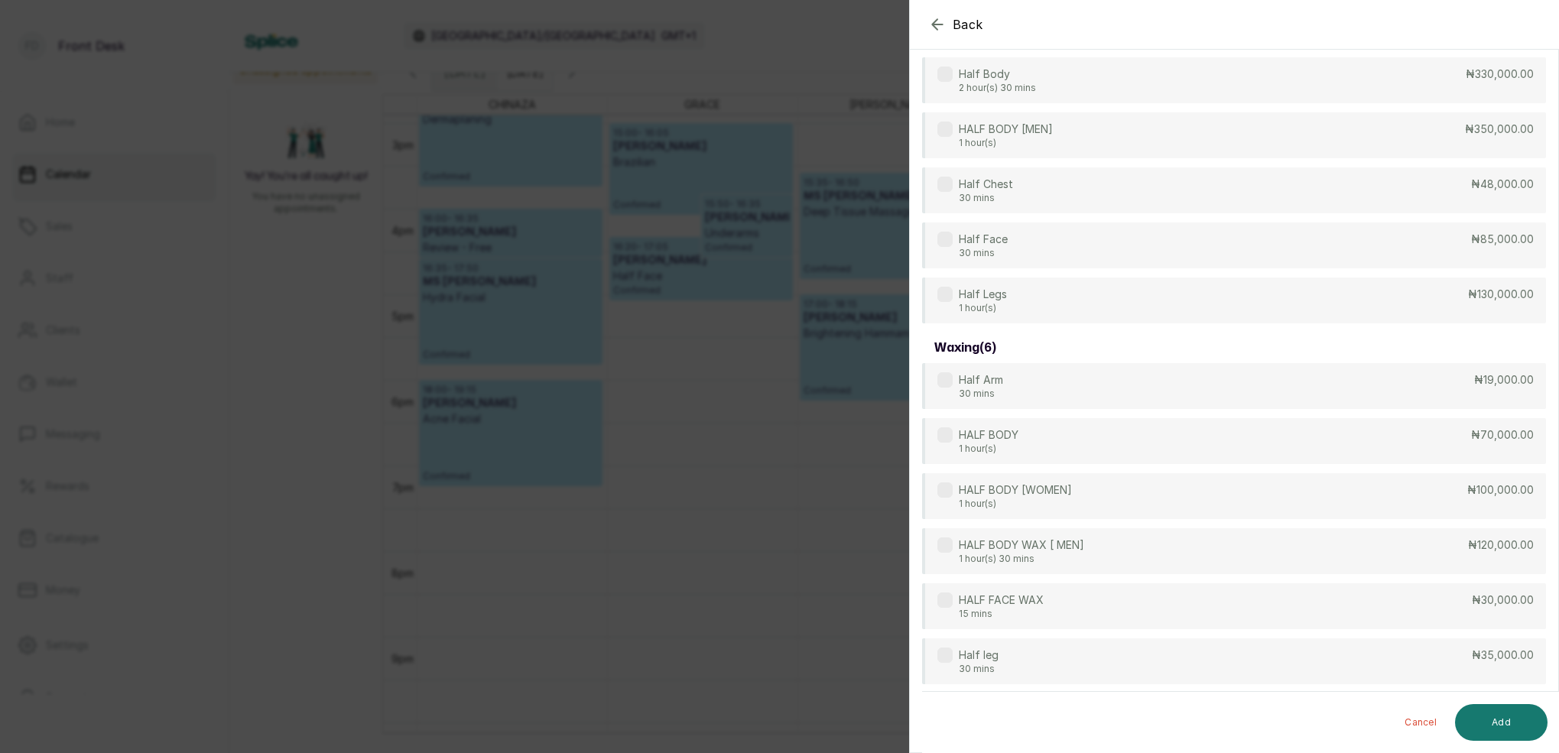
scroll to position [96, 0]
type input "HALF"
click at [863, 19] on div "Back Add Appointment Select service HALF laser hair reduction ( 5 ) Half Body 2…" at bounding box center [779, 376] width 1559 height 753
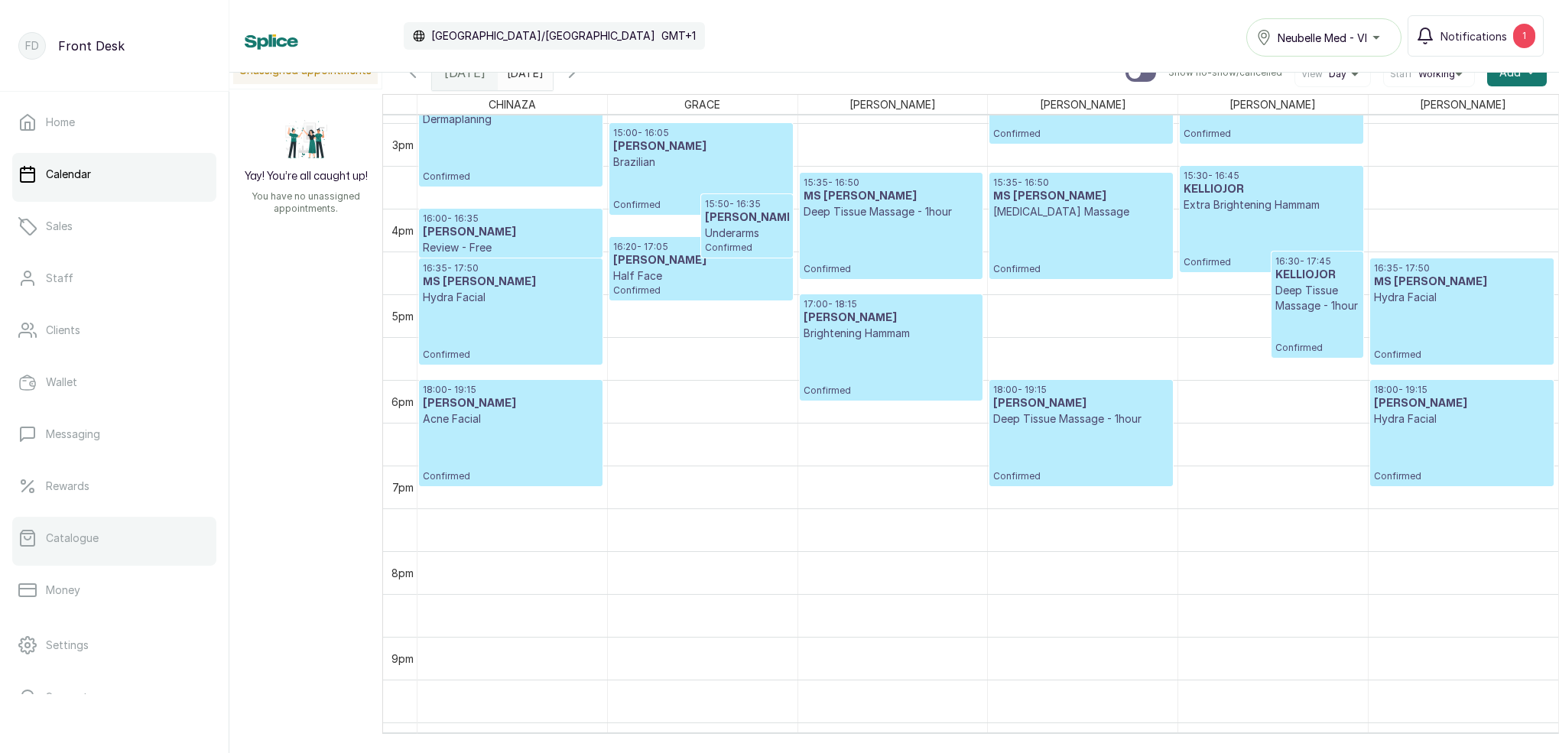
click at [80, 536] on p "Catalogue" at bounding box center [72, 538] width 53 height 15
